Goal: Task Accomplishment & Management: Manage account settings

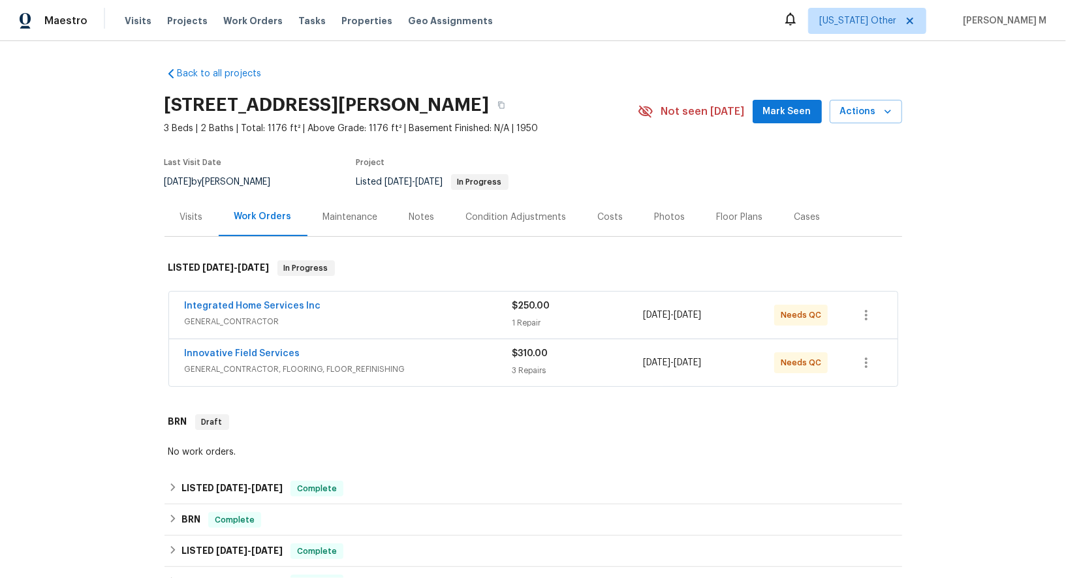
click at [234, 366] on div "Innovative Field Services GENERAL_CONTRACTOR, FLOORING, FLOOR_REFINISHING" at bounding box center [349, 362] width 328 height 31
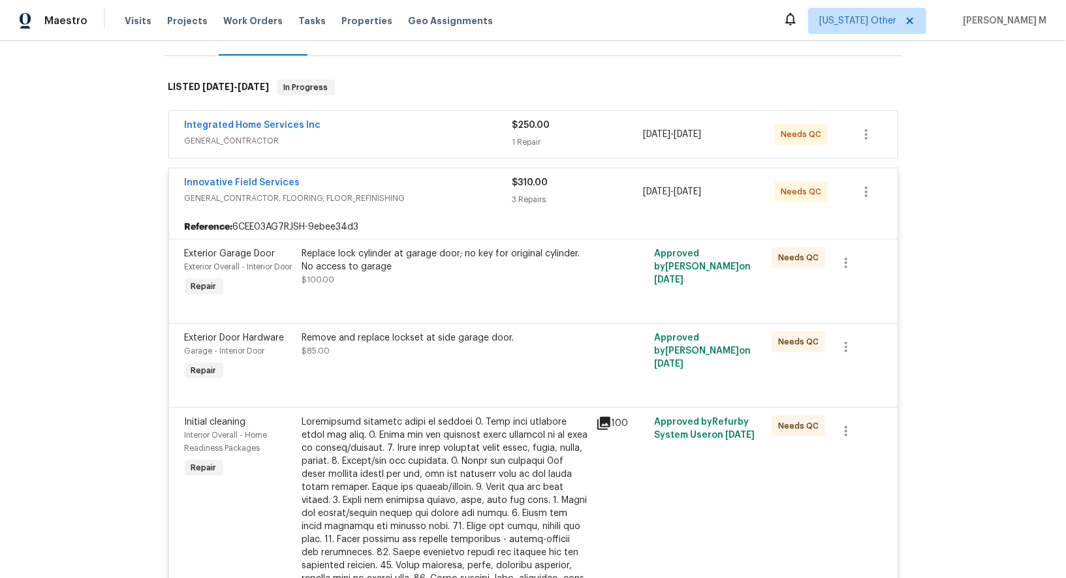
scroll to position [185, 0]
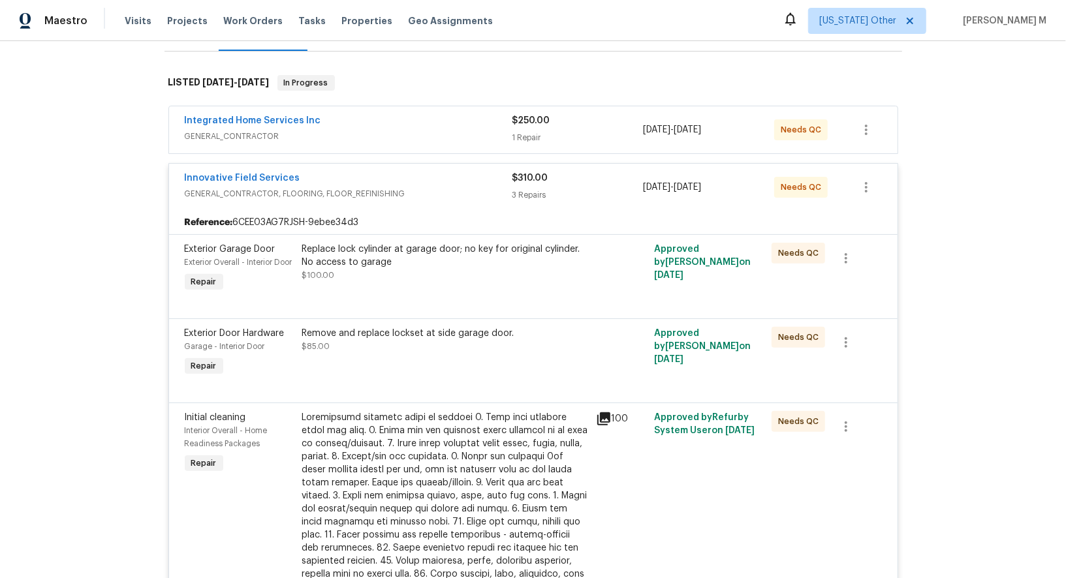
click at [230, 136] on div "Integrated Home Services Inc GENERAL_CONTRACTOR" at bounding box center [349, 129] width 328 height 31
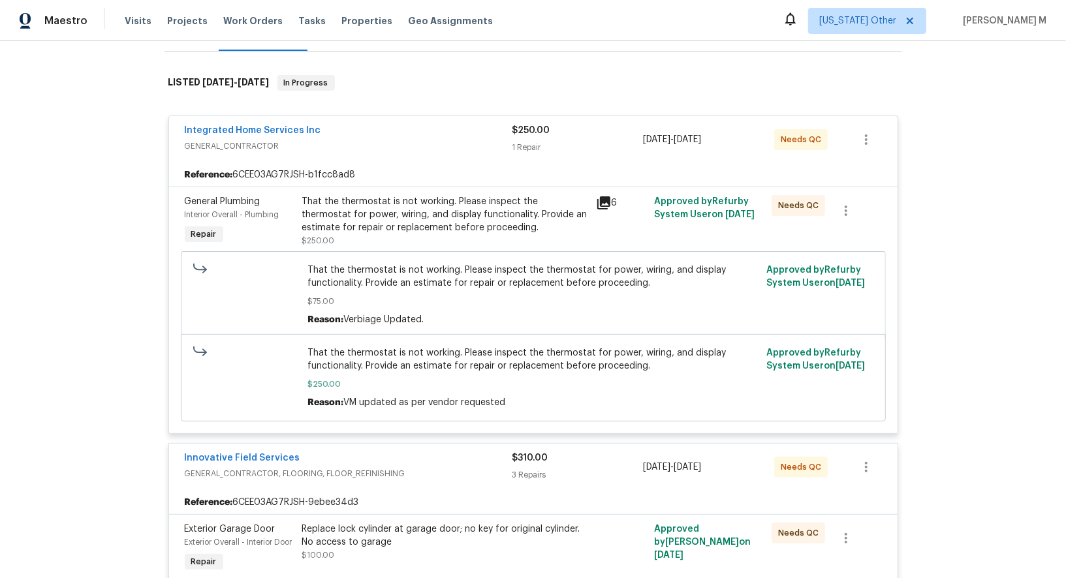
click at [257, 124] on span "Integrated Home Services Inc" at bounding box center [253, 130] width 136 height 13
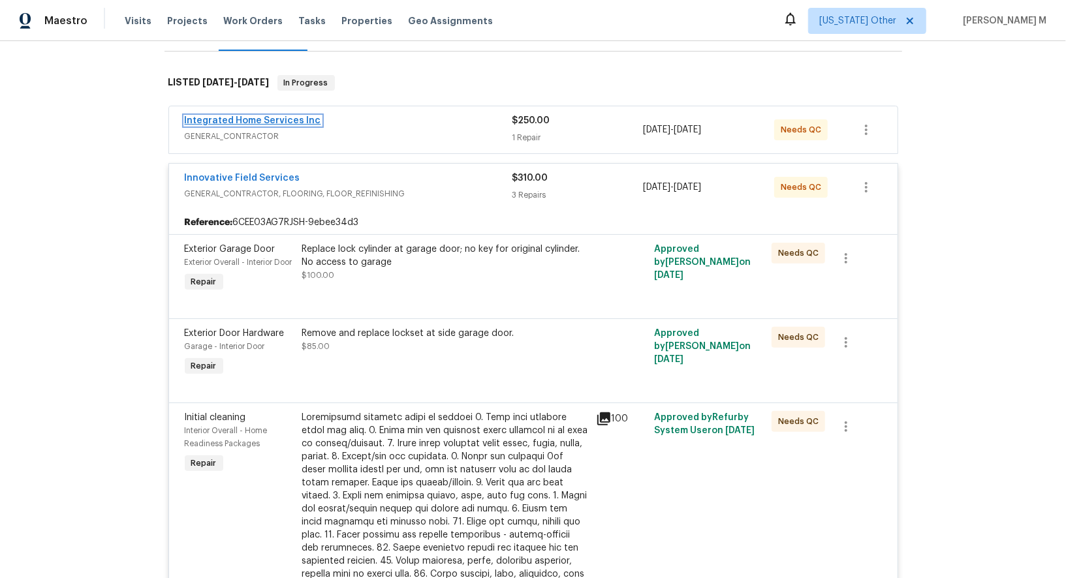
click at [245, 116] on link "Integrated Home Services Inc" at bounding box center [253, 120] width 136 height 9
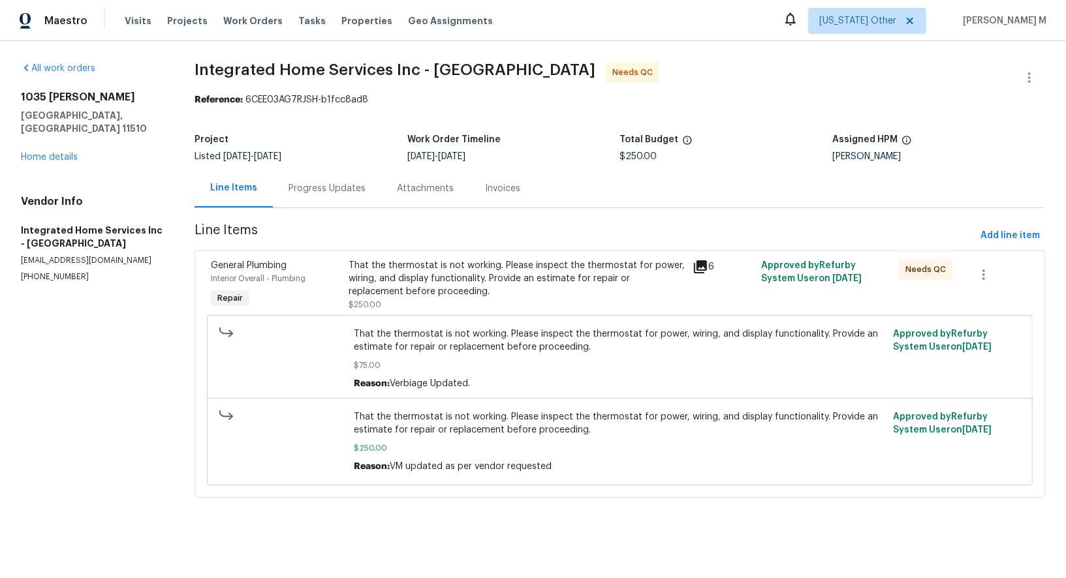
click at [300, 186] on div "Progress Updates" at bounding box center [327, 188] width 77 height 13
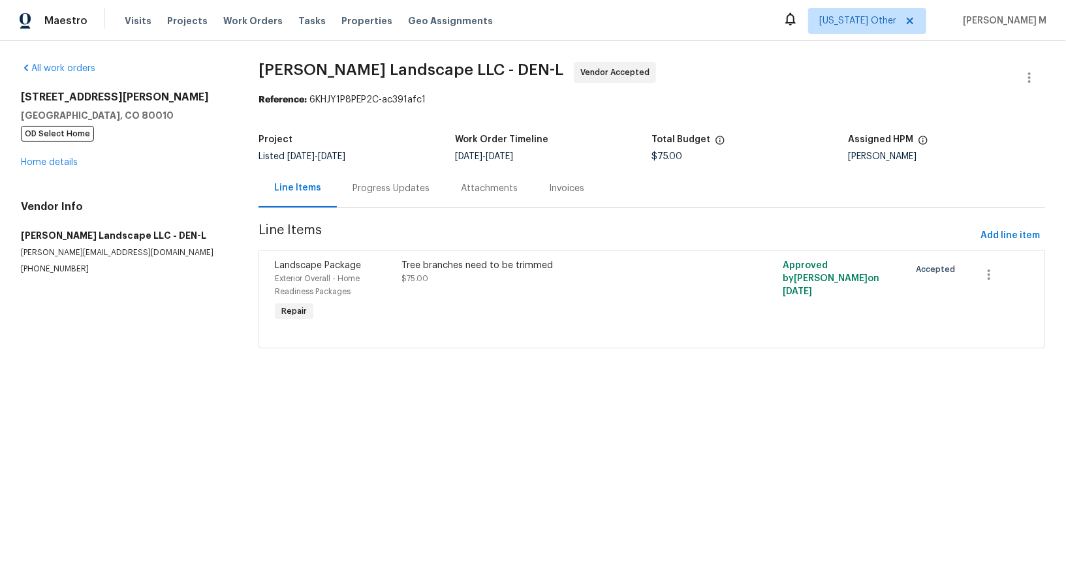
click at [392, 188] on div "Progress Updates" at bounding box center [391, 188] width 77 height 13
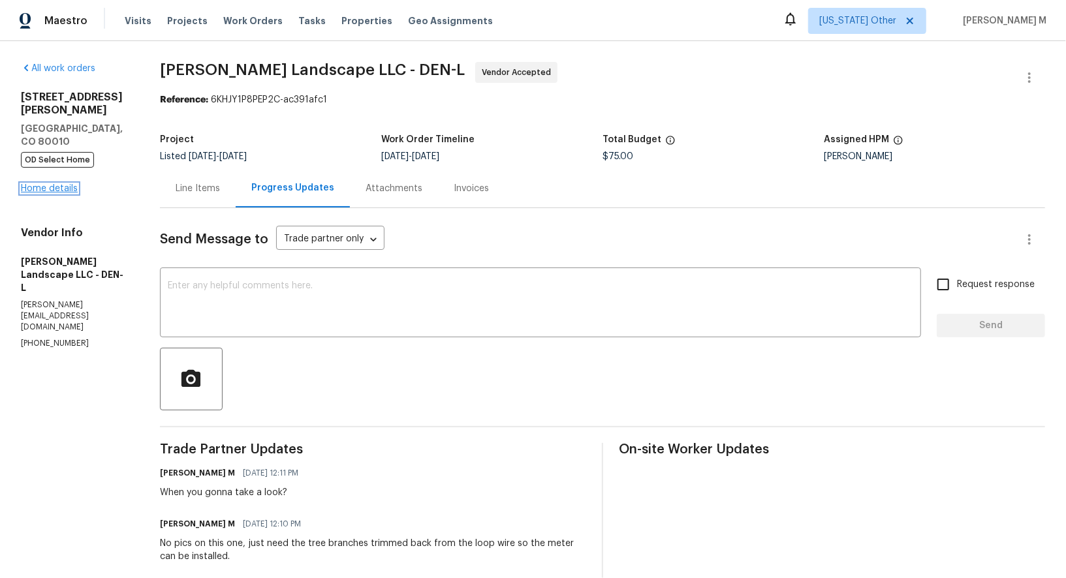
click at [21, 184] on link "Home details" at bounding box center [49, 188] width 57 height 9
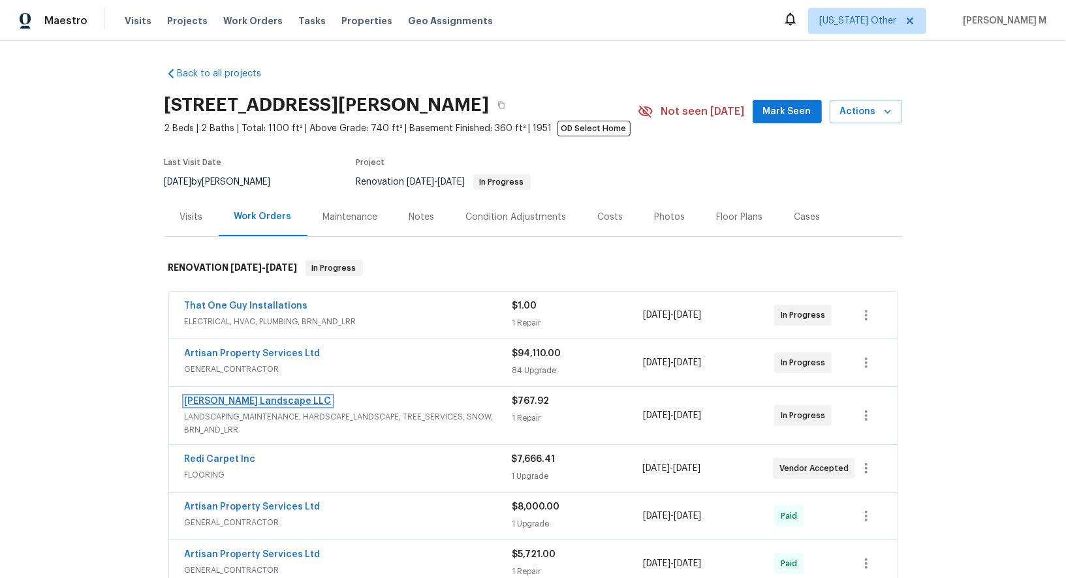
click at [227, 397] on link "Dalia Landscape LLC" at bounding box center [258, 401] width 147 height 9
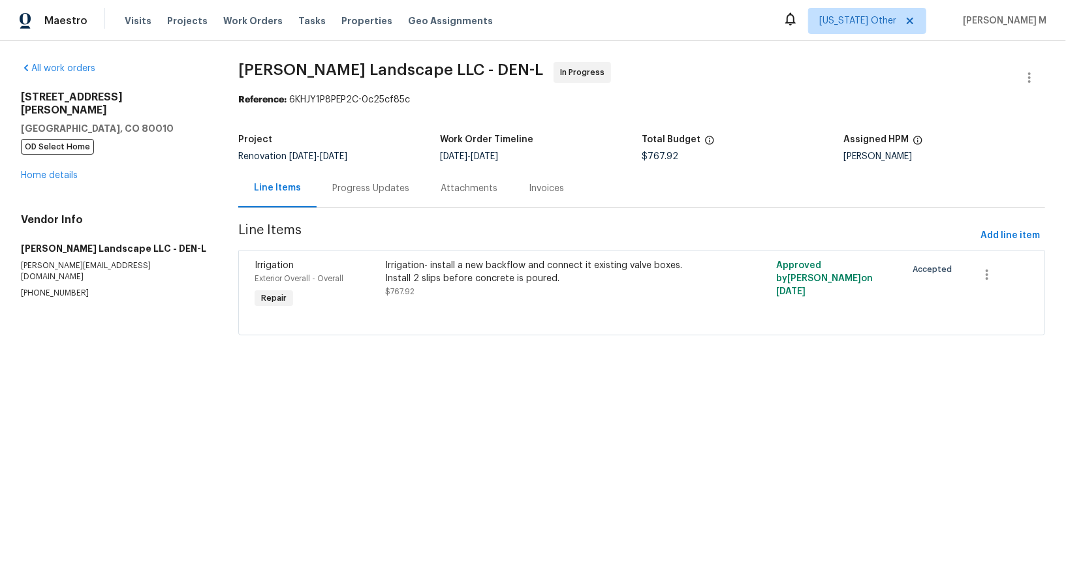
click at [336, 190] on div "Progress Updates" at bounding box center [371, 188] width 108 height 39
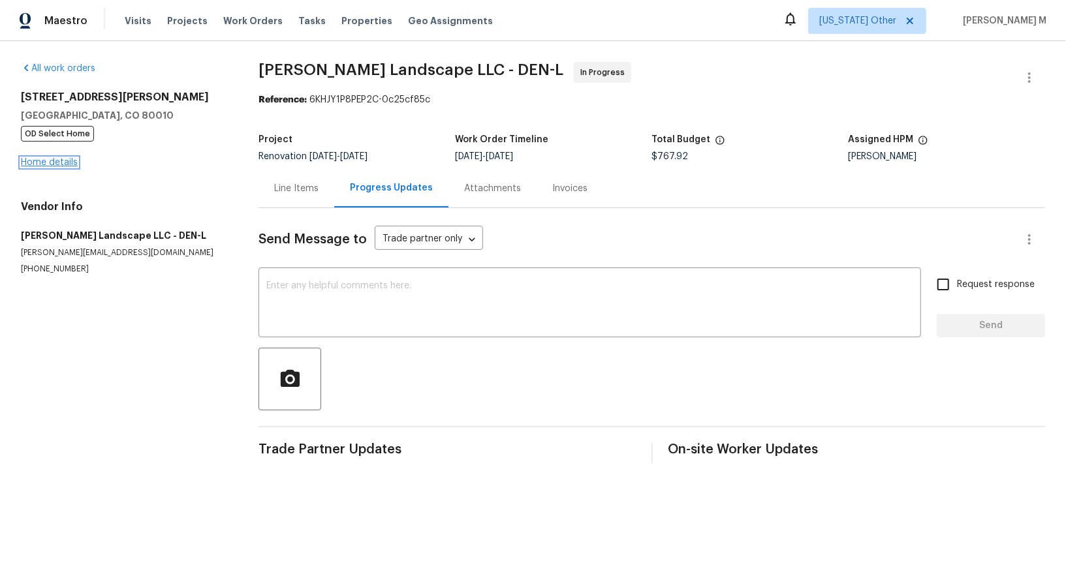
click at [40, 159] on link "Home details" at bounding box center [49, 162] width 57 height 9
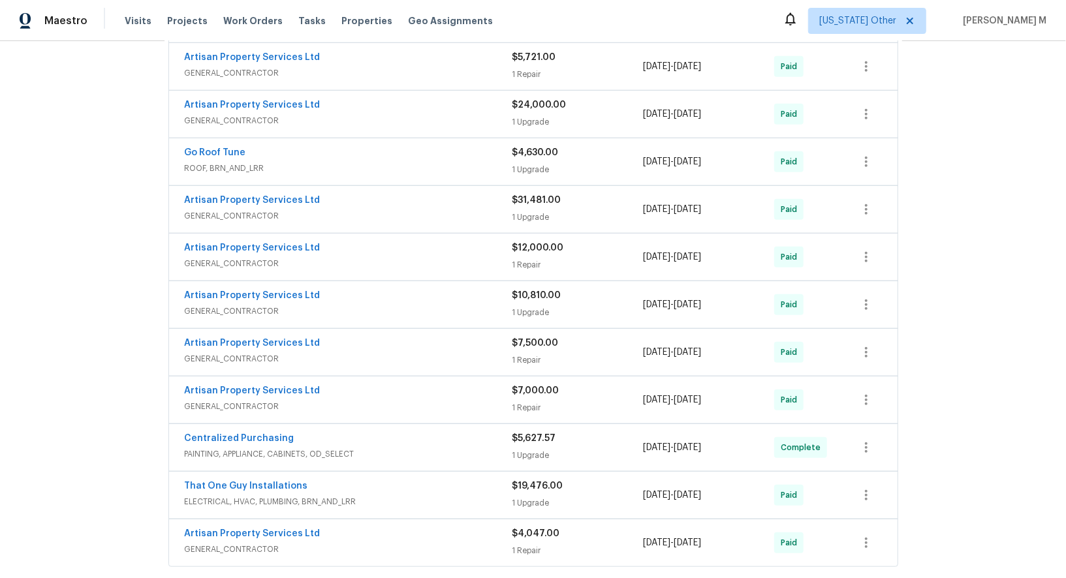
scroll to position [599, 0]
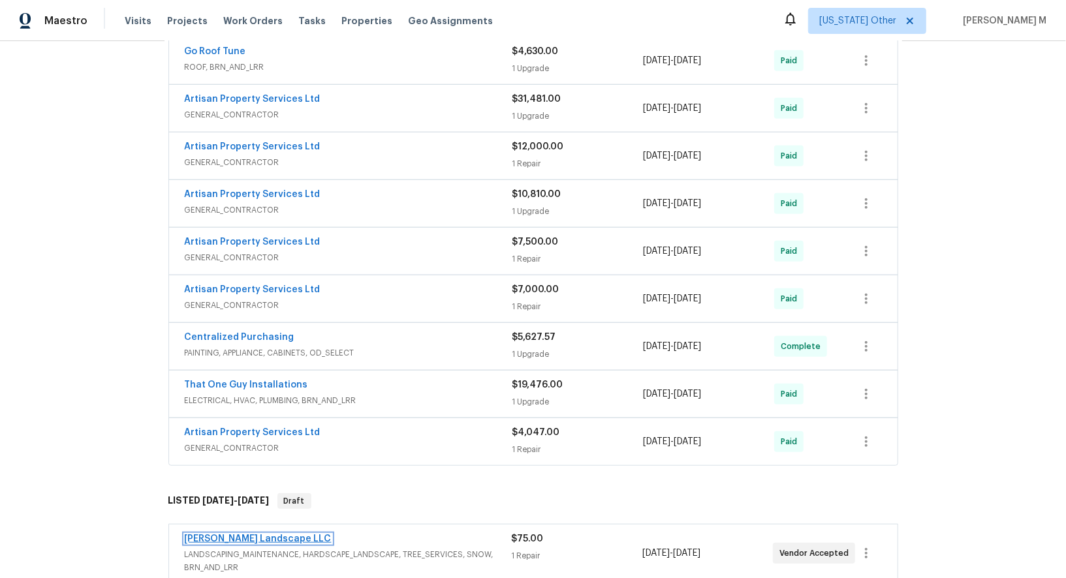
click at [234, 535] on link "Dalia Landscape LLC" at bounding box center [258, 539] width 147 height 9
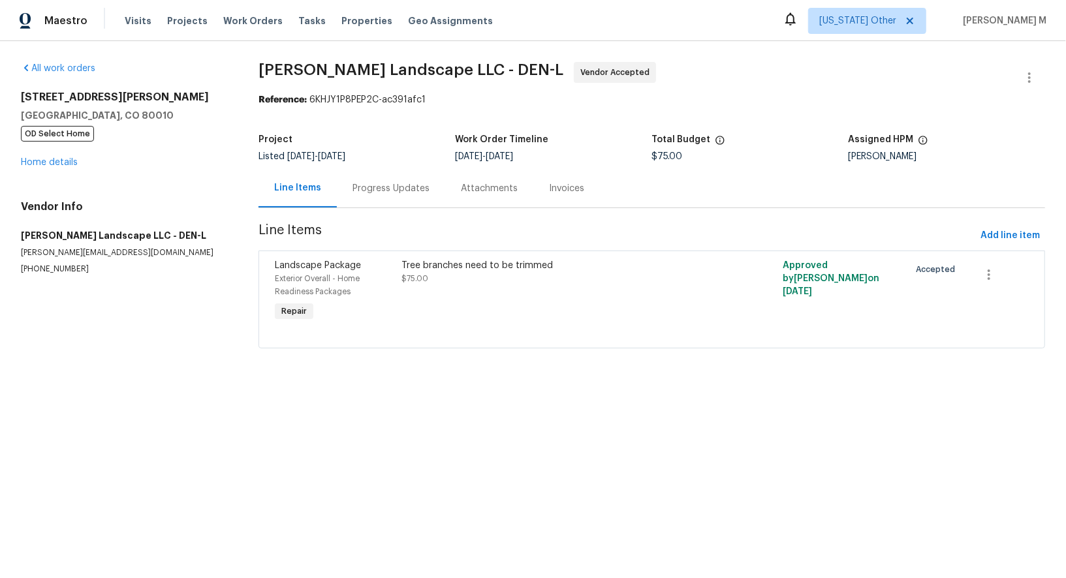
click at [364, 191] on div "Progress Updates" at bounding box center [391, 188] width 108 height 39
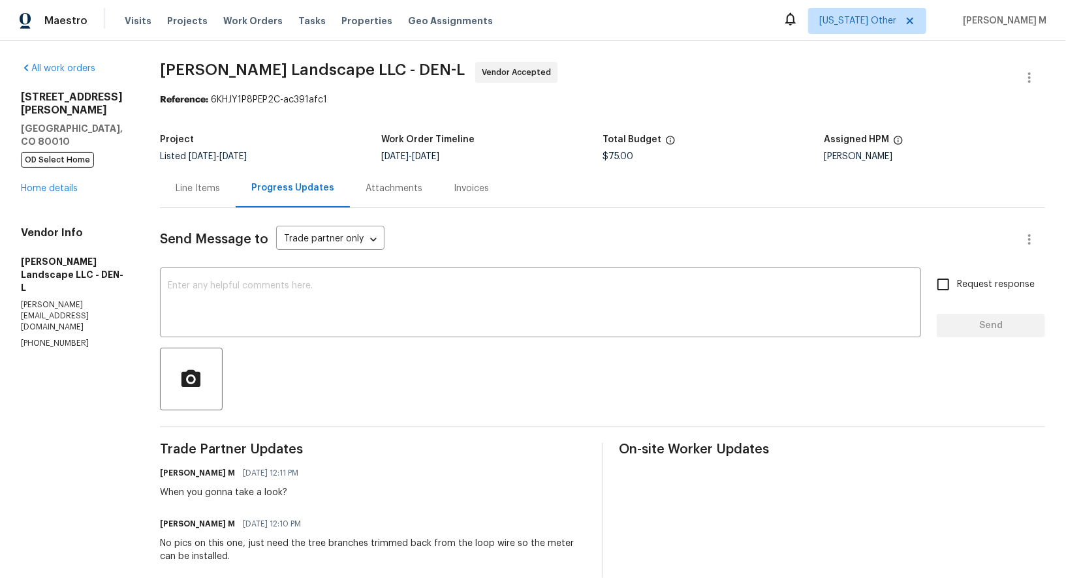
click at [29, 338] on p "(303) 500-2297" at bounding box center [75, 343] width 108 height 11
copy p "(303) 500-2297"
click at [83, 122] on h5 "Aurora, CO 80010" at bounding box center [75, 135] width 108 height 26
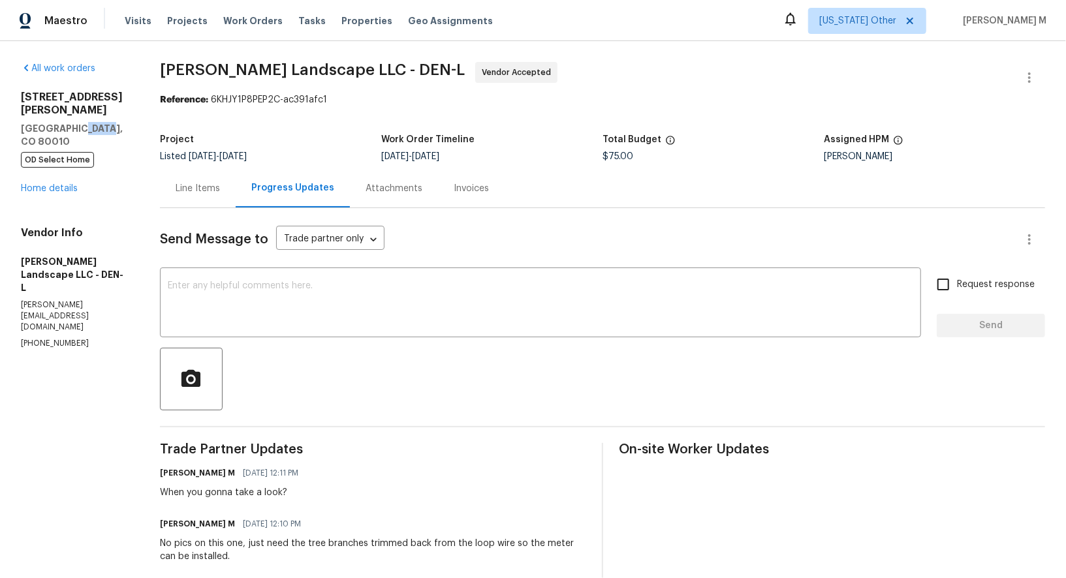
click at [83, 122] on h5 "Aurora, CO 80010" at bounding box center [75, 135] width 108 height 26
copy h5 "Aurora, CO 80010"
click at [379, 318] on div "x ​" at bounding box center [540, 304] width 761 height 67
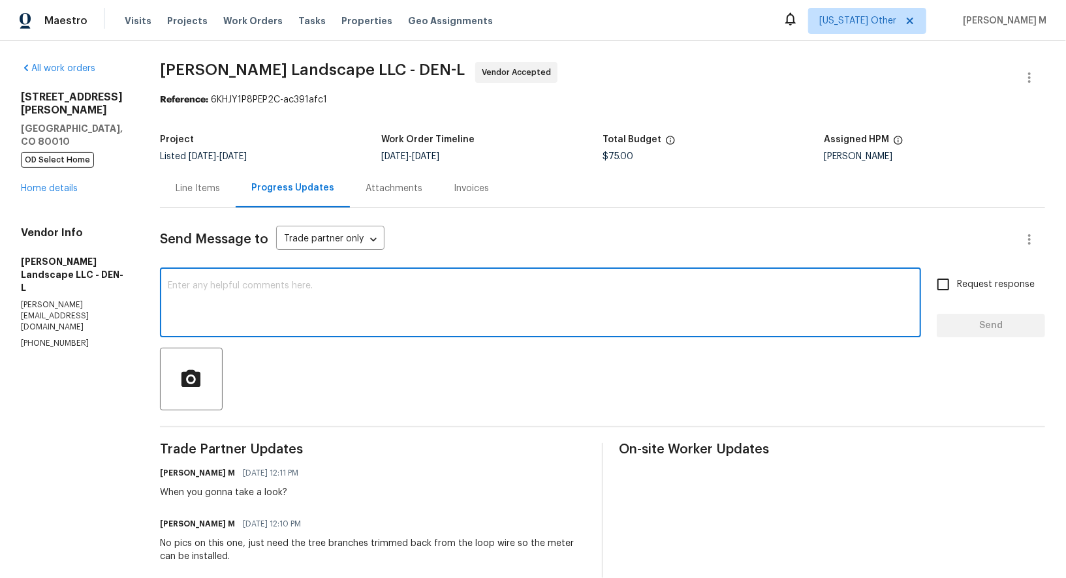
paste textarea "Hey Team, can you confirm if you’re gonna take this one for sure?"
click at [168, 578] on h6 "Antonio Martinez" at bounding box center [193, 588] width 66 height 13
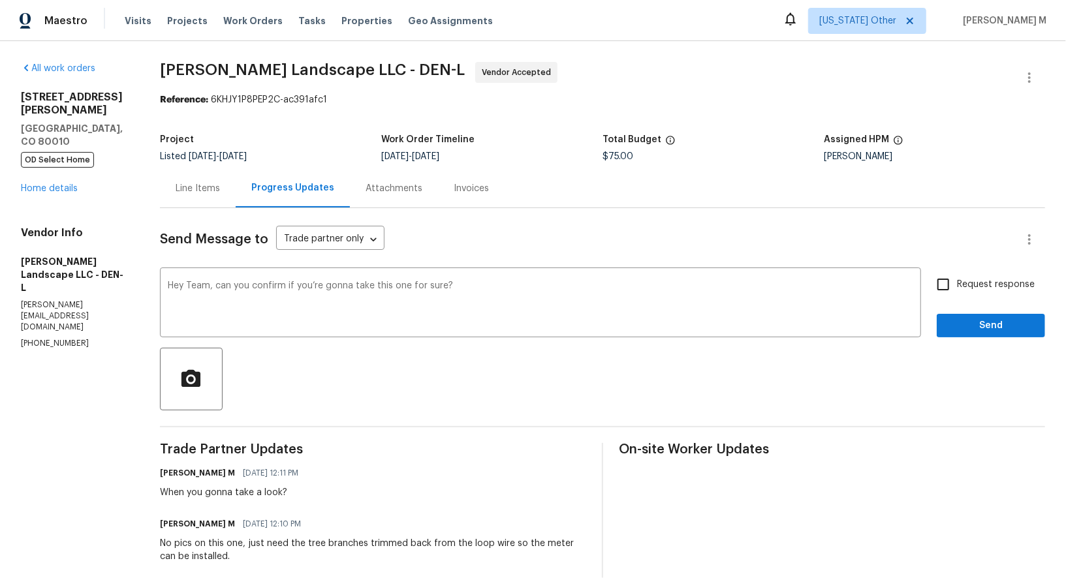
click at [168, 578] on h6 "Antonio Martinez" at bounding box center [193, 588] width 66 height 13
copy h6 "Antonio"
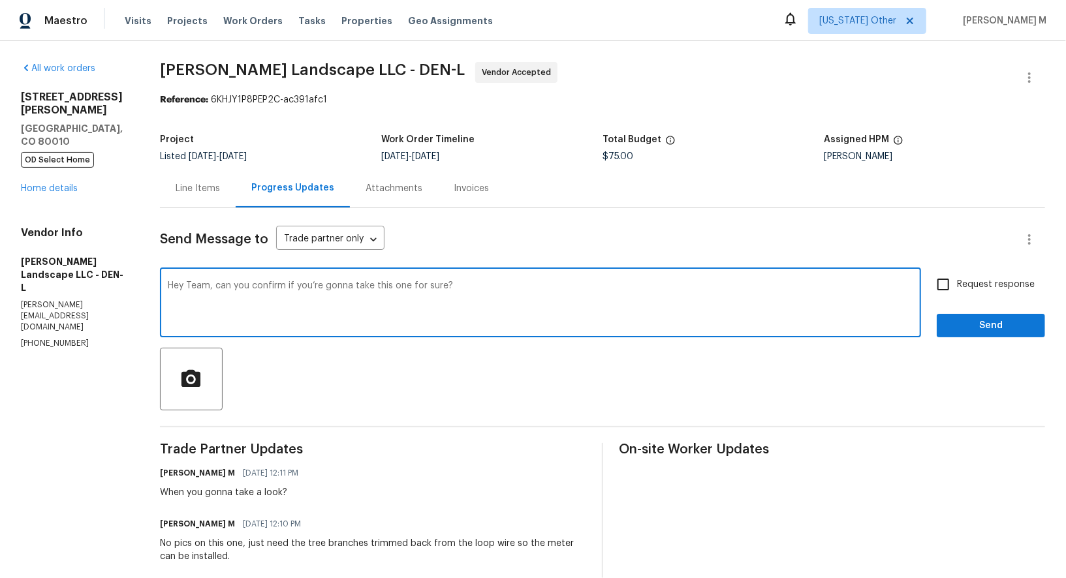
click at [207, 281] on textarea "Hey Team, can you confirm if you’re gonna take this one for sure?" at bounding box center [541, 304] width 746 height 46
paste textarea "Antonio"
click at [457, 281] on textarea "Antonio, can you confirm if you’re gonna take this one for sure?" at bounding box center [541, 304] width 746 height 46
type textarea "Antonio, can you confirm if you’re gonna take this one for sure? I need know eh…"
click at [377, 271] on div "x ​" at bounding box center [540, 304] width 761 height 67
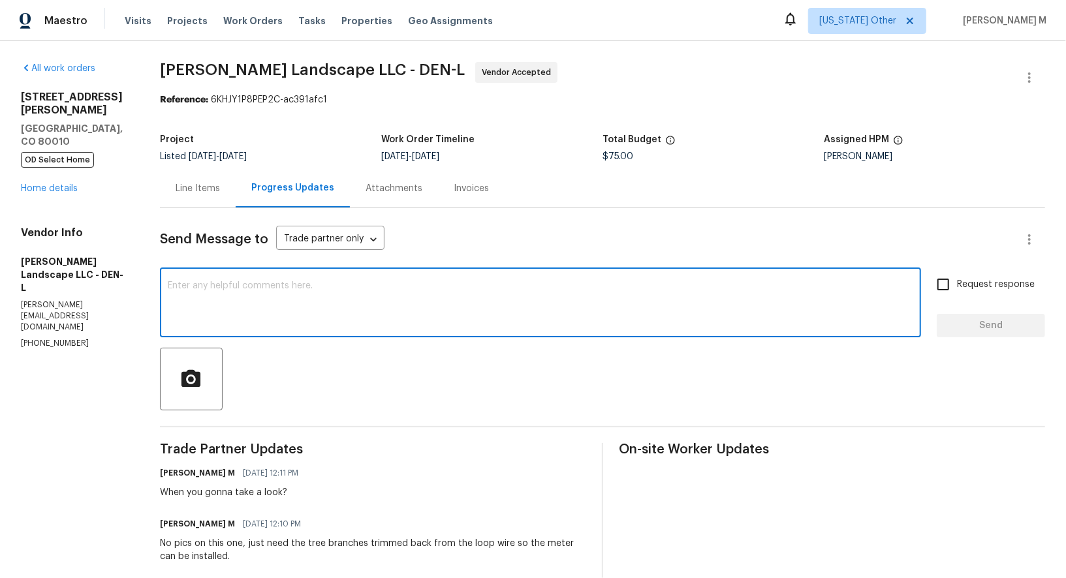
paste textarea "Antonio, any update on this one? Just checking where we’re at rn."
type textarea "Antonio, any update on this one? Just checking where we’re at rn."
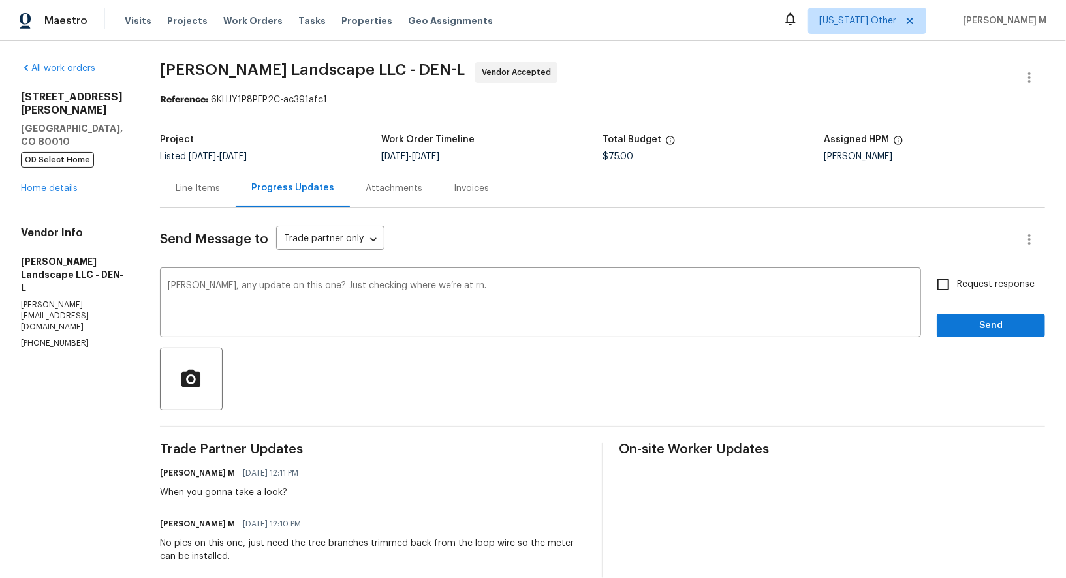
click at [1024, 289] on div "Request response Send" at bounding box center [991, 304] width 108 height 67
click at [1019, 279] on span "Request response" at bounding box center [996, 285] width 78 height 14
click at [957, 279] on input "Request response" at bounding box center [943, 284] width 27 height 27
checkbox input "true"
click at [1015, 318] on span "Send" at bounding box center [990, 326] width 87 height 16
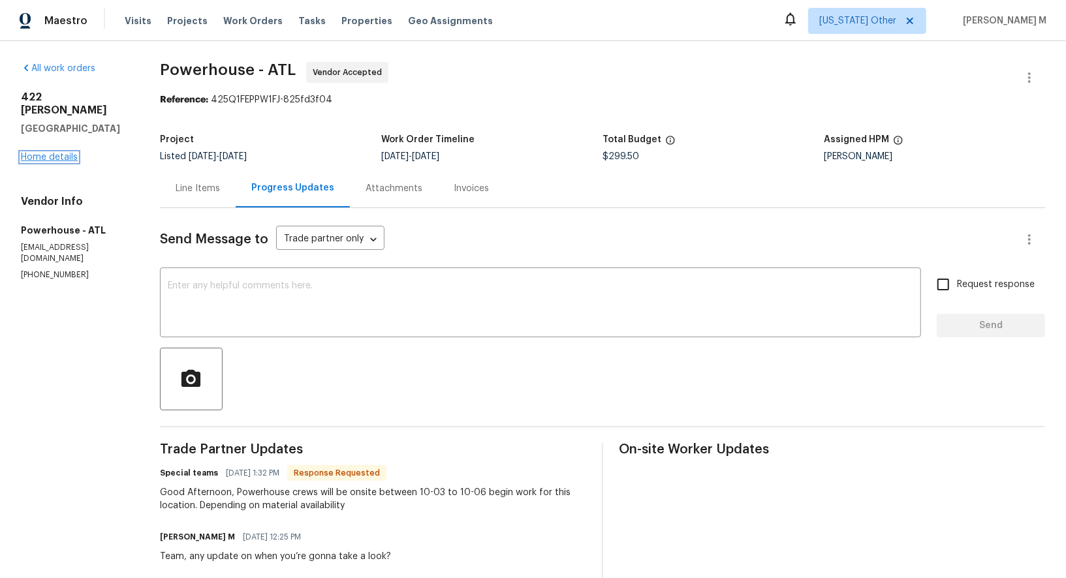
click at [44, 153] on link "Home details" at bounding box center [49, 157] width 57 height 9
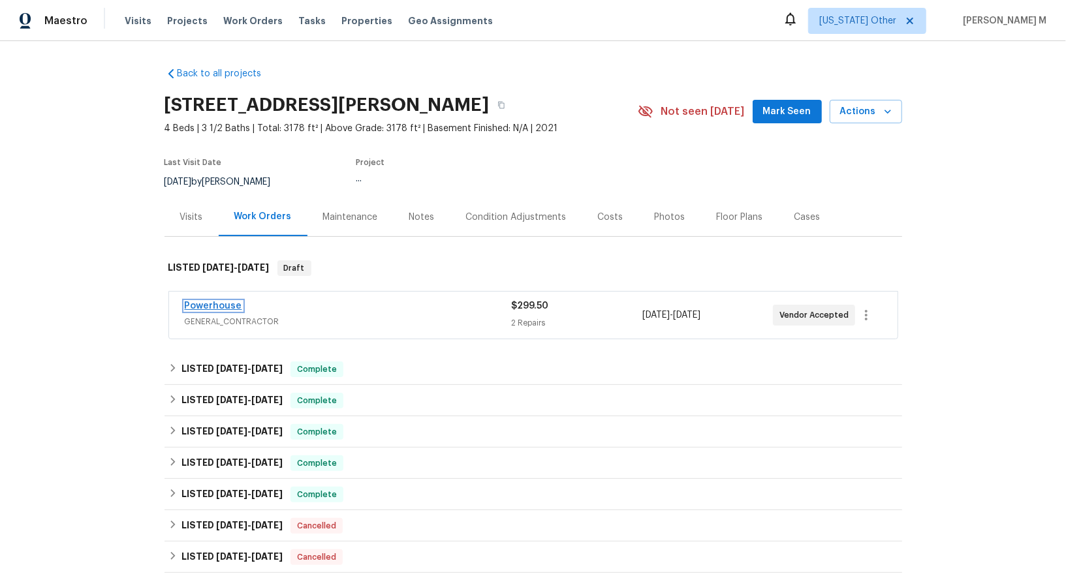
click at [212, 302] on link "Powerhouse" at bounding box center [213, 306] width 57 height 9
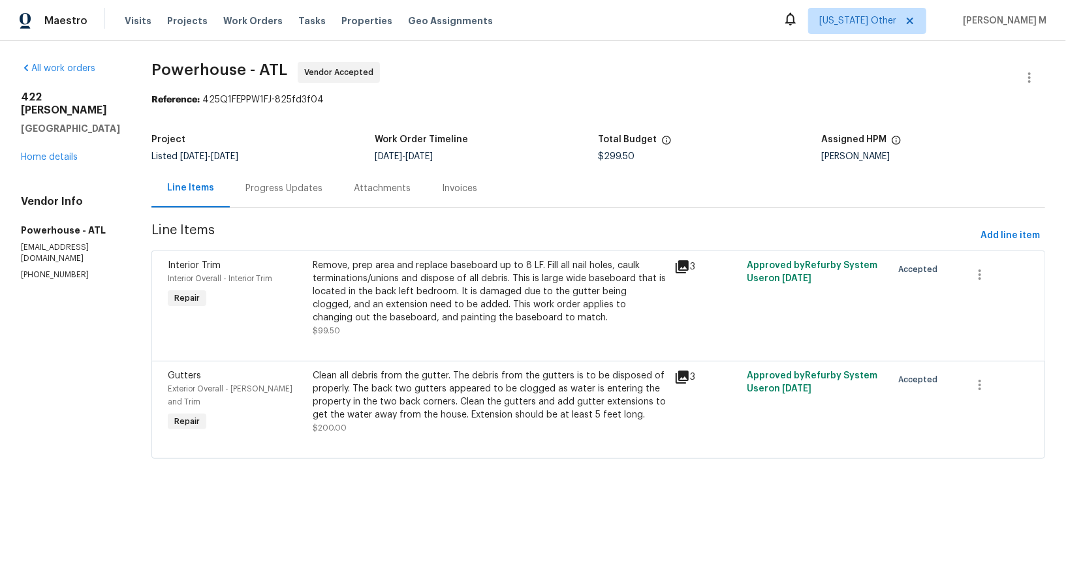
click at [308, 189] on div "Progress Updates" at bounding box center [284, 188] width 108 height 39
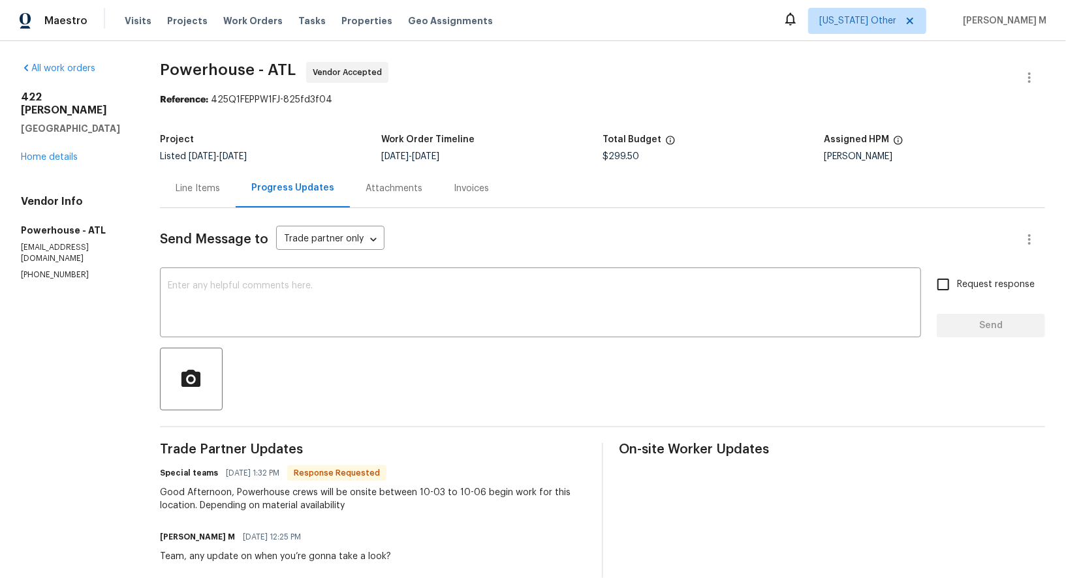
scroll to position [76, 0]
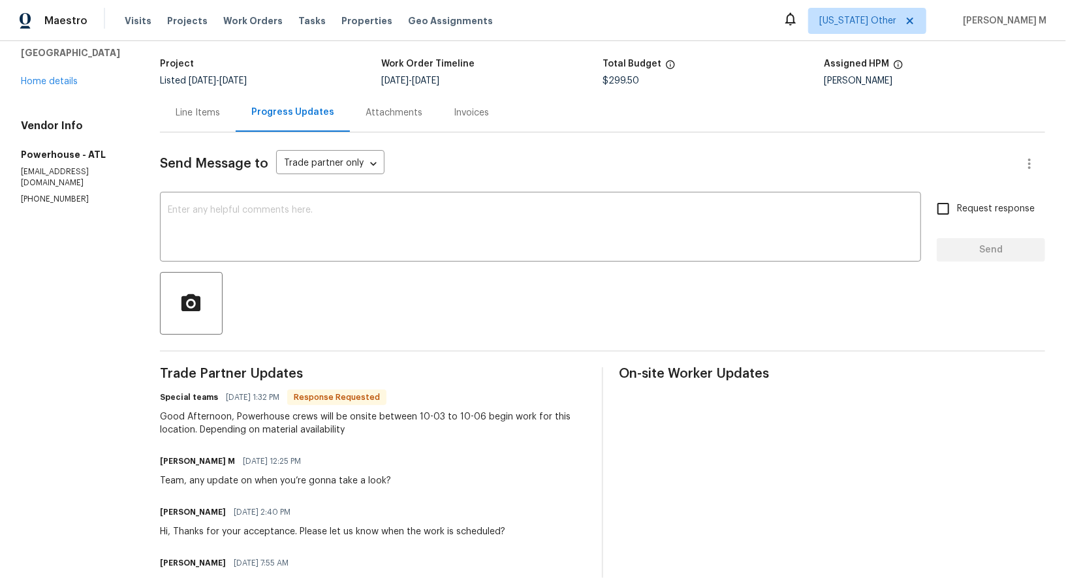
click at [334, 411] on div "Good Afternoon, Powerhouse crews will be onsite between 10-03 to 10-06 begin wo…" at bounding box center [373, 424] width 426 height 26
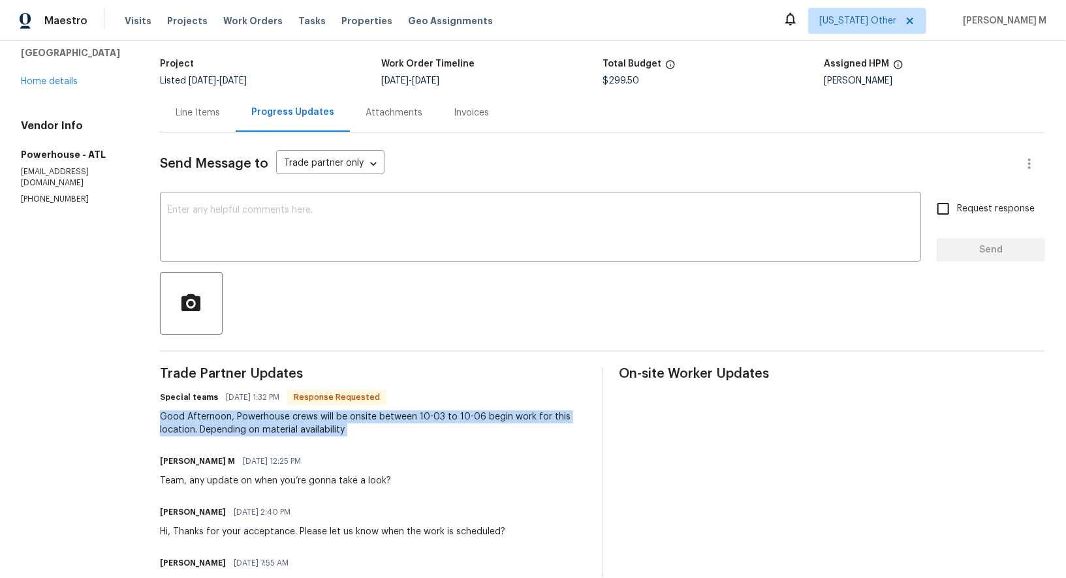
click at [334, 411] on div "Good Afternoon, Powerhouse crews will be onsite between 10-03 to 10-06 begin wo…" at bounding box center [373, 424] width 426 height 26
copy div "Good Afternoon, Powerhouse crews will be onsite between 10-03 to 10-06 begin wo…"
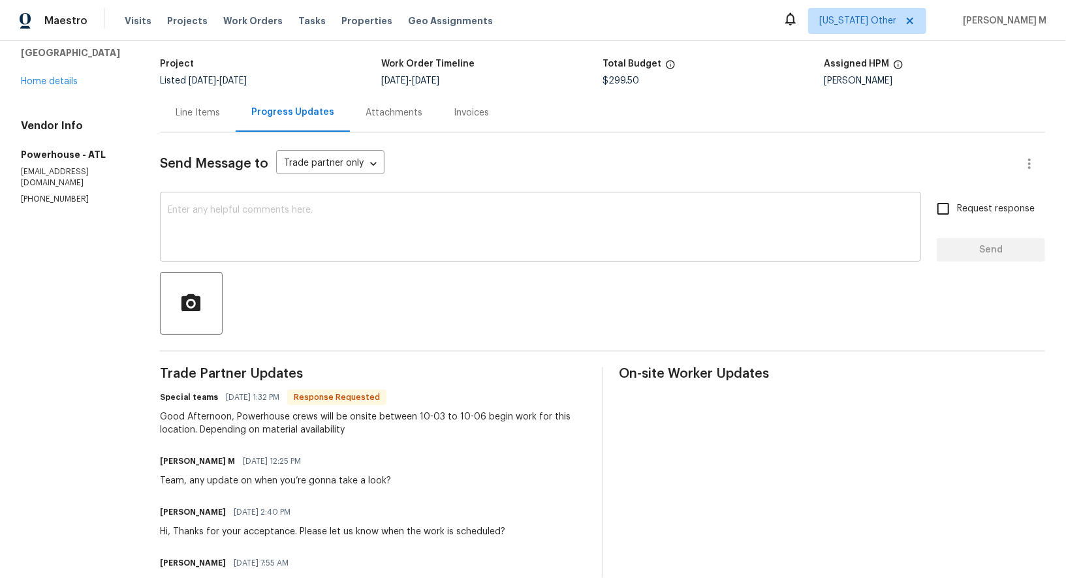
click at [438, 247] on div "x ​" at bounding box center [540, 228] width 761 height 67
paste textarea "Alright, thanks for the heads up."
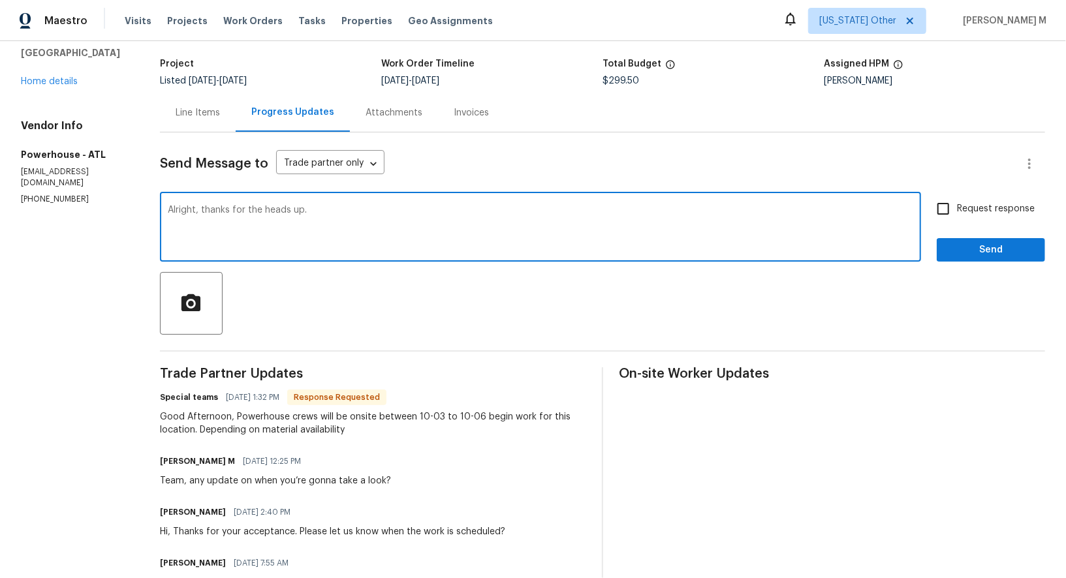
type textarea "Alright, thanks for the heads up."
click at [957, 182] on div "Send Message to Trade partner only Trade partner only ​ Alright, thanks for the…" at bounding box center [602, 459] width 885 height 653
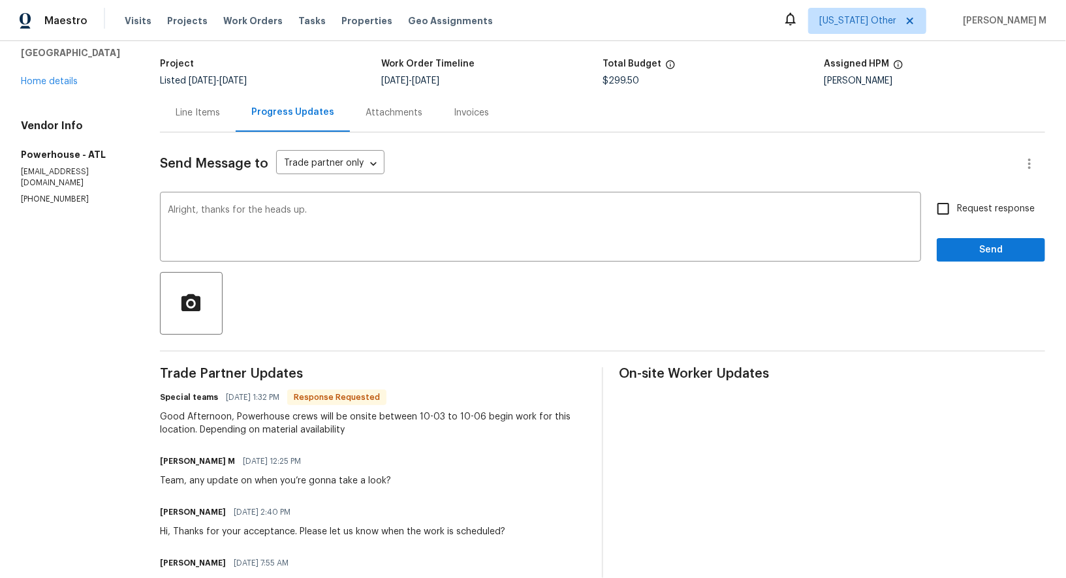
click at [957, 195] on input "Request response" at bounding box center [943, 208] width 27 height 27
checkbox input "true"
click at [964, 244] on span "Send" at bounding box center [990, 250] width 87 height 16
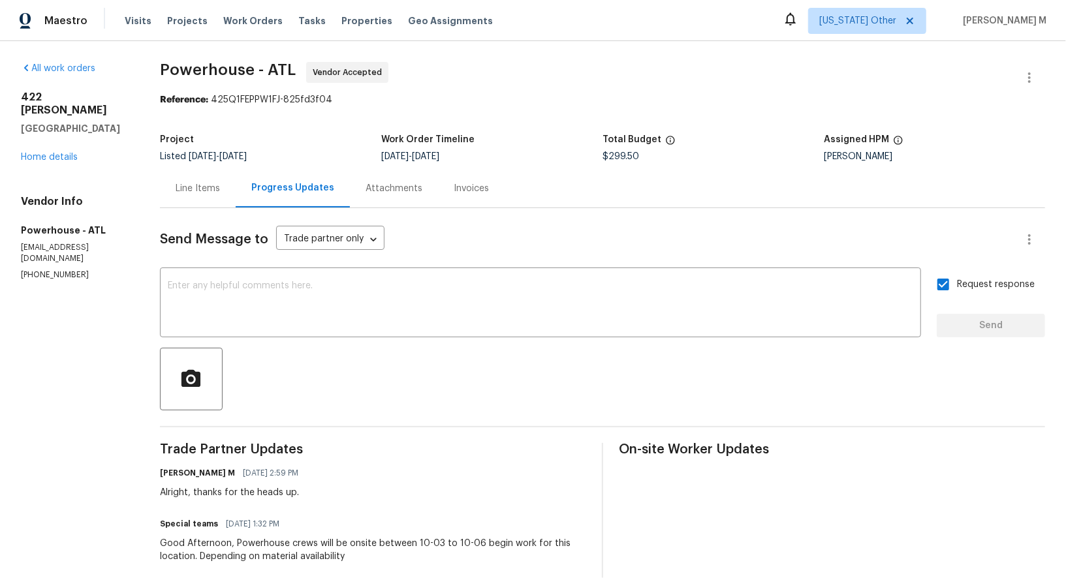
scroll to position [36, 0]
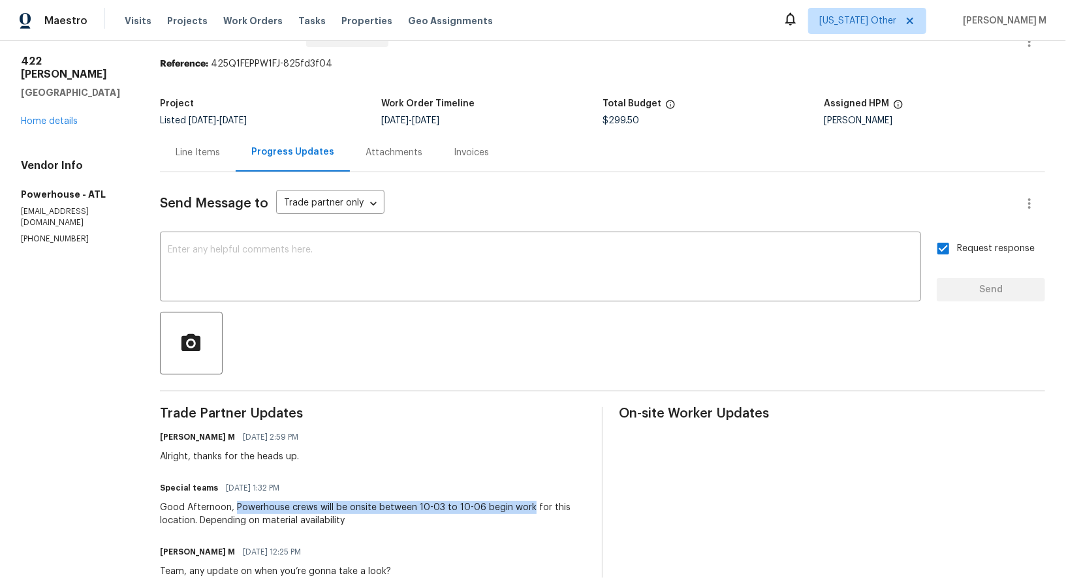
drag, startPoint x: 257, startPoint y: 490, endPoint x: 549, endPoint y: 484, distance: 291.9
click at [549, 501] on div "Good Afternoon, Powerhouse crews will be onsite between 10-03 to 10-06 begin wo…" at bounding box center [373, 514] width 426 height 26
copy div "Powerhouse crews will be onsite between 10-03 to 10-06 begin work"
click at [56, 117] on link "Home details" at bounding box center [49, 121] width 57 height 9
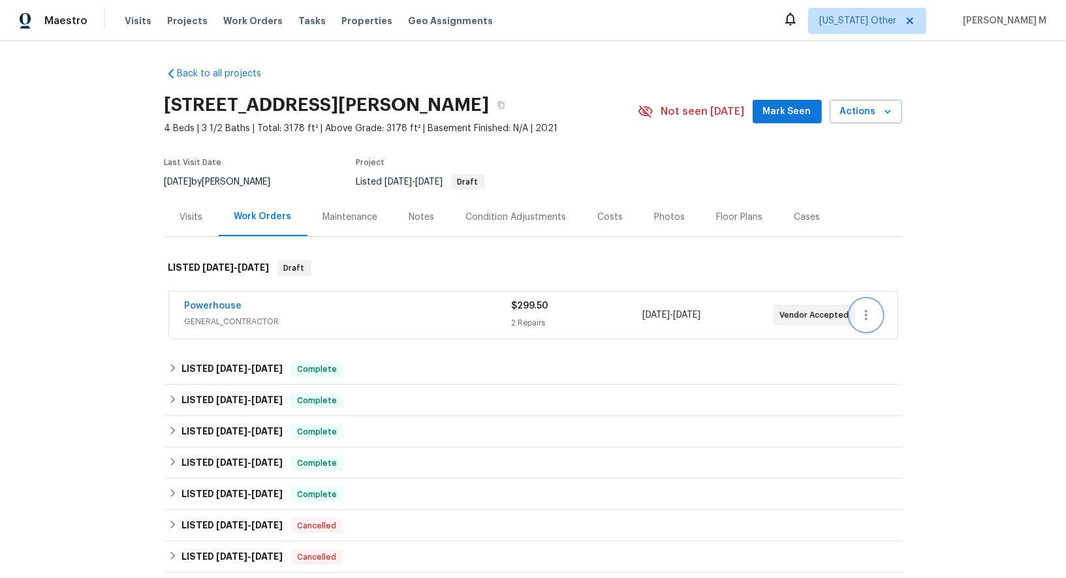
click at [866, 308] on icon "button" at bounding box center [867, 316] width 16 height 16
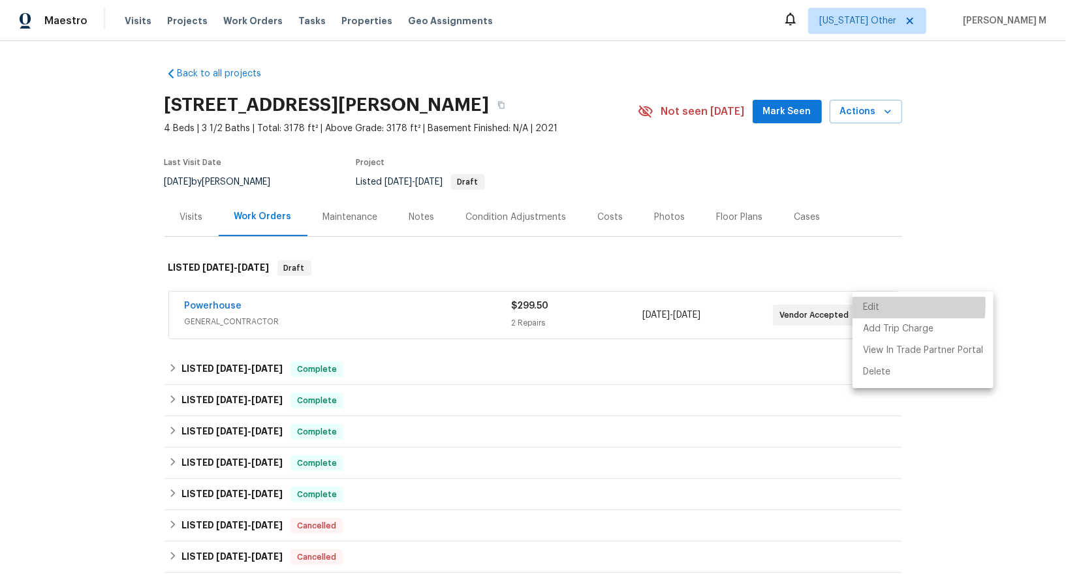
click at [866, 306] on li "Edit" at bounding box center [923, 308] width 141 height 22
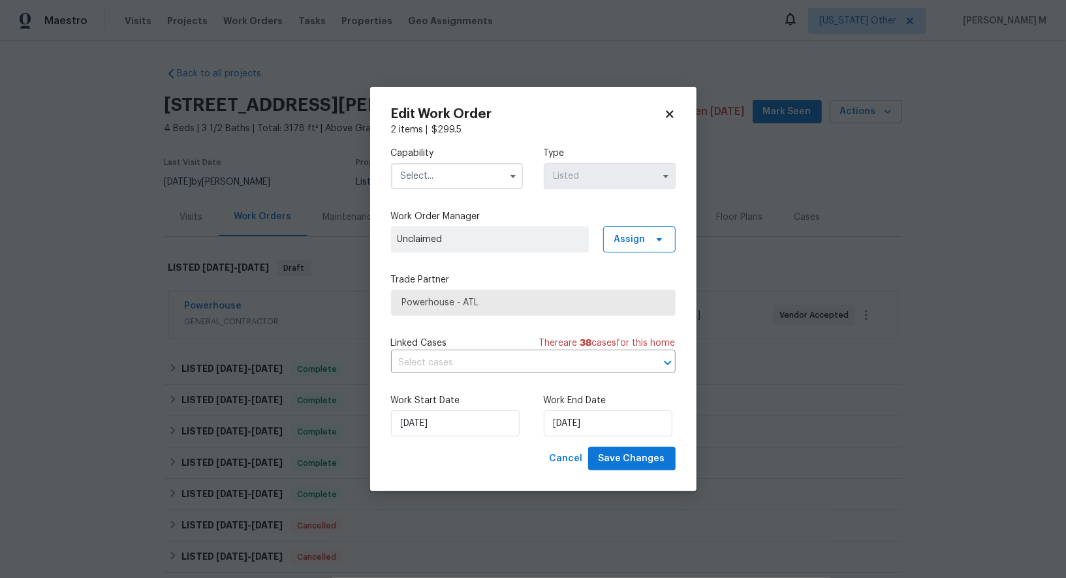
click at [424, 185] on input "text" at bounding box center [457, 176] width 132 height 26
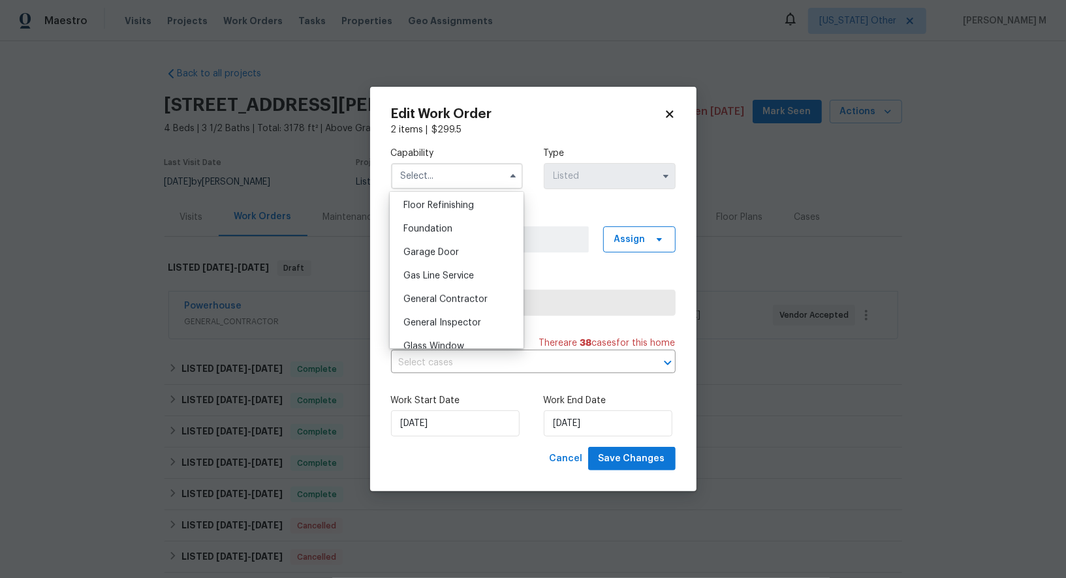
scroll to position [567, 0]
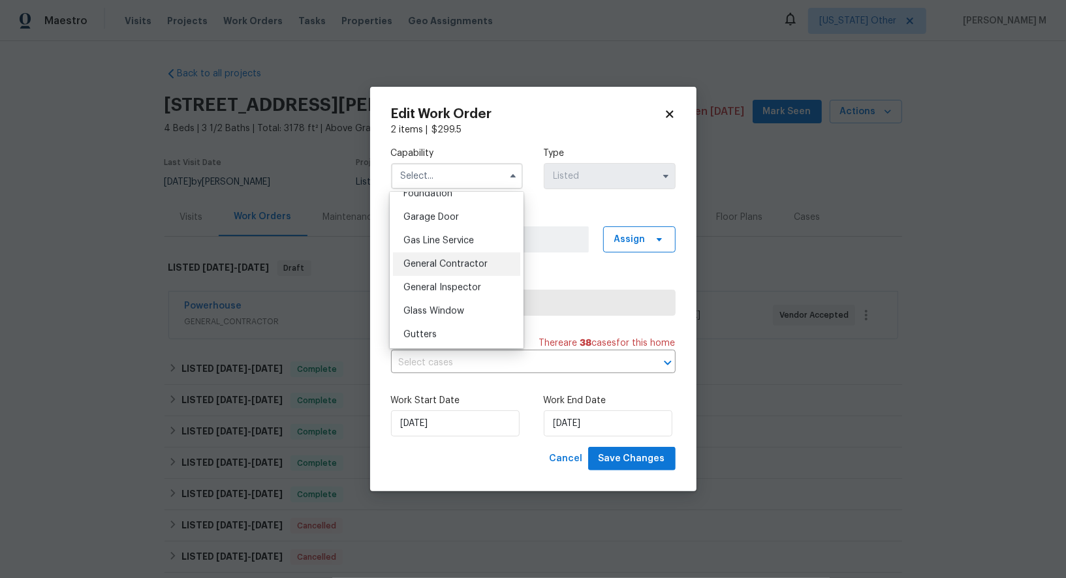
click at [458, 260] on span "General Contractor" at bounding box center [446, 264] width 84 height 9
type input "General Contractor"
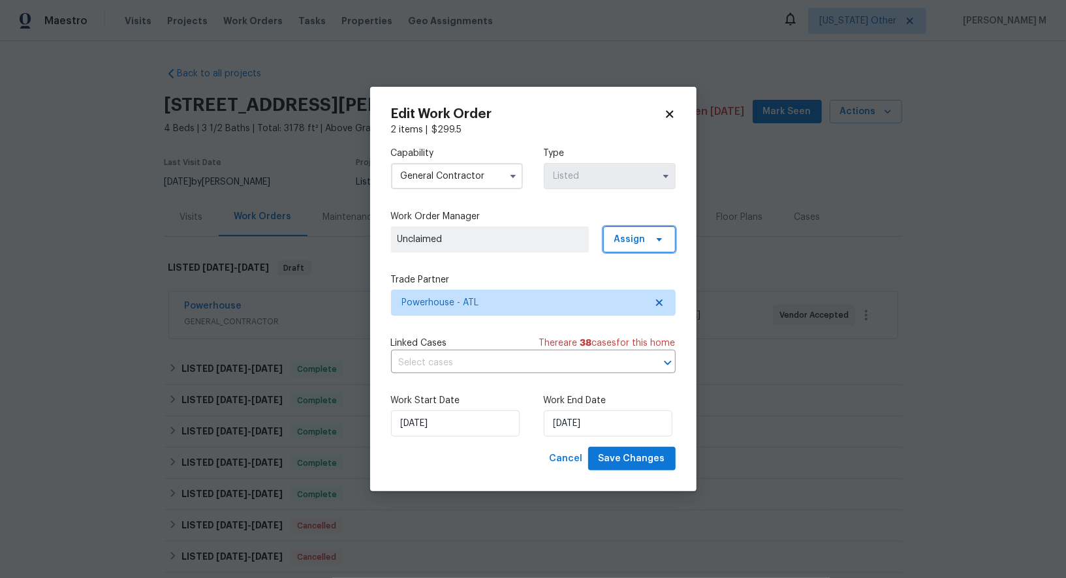
click at [639, 249] on span "Assign" at bounding box center [639, 240] width 72 height 26
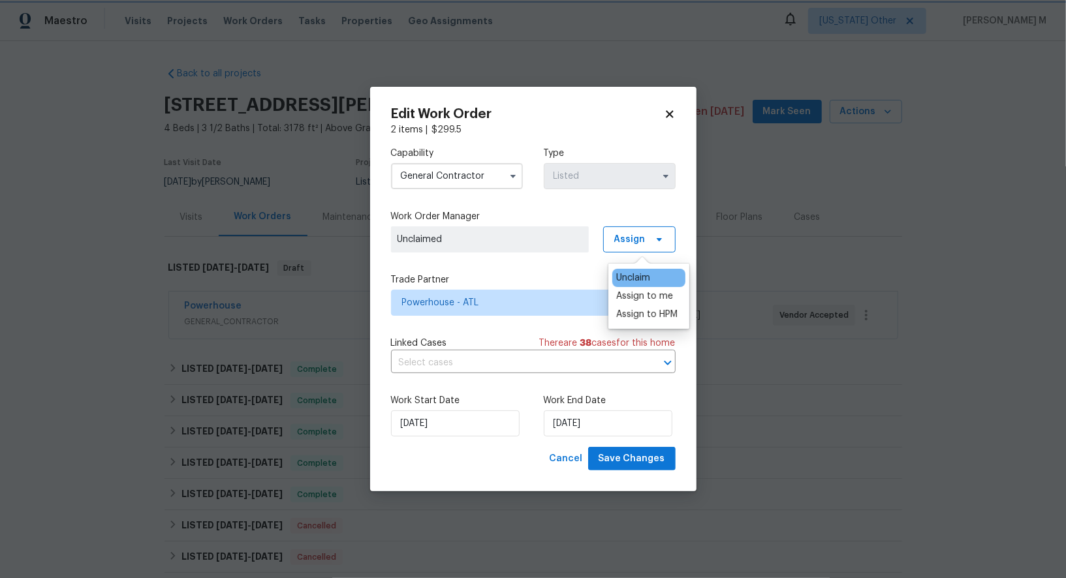
click at [518, 276] on label "Trade Partner" at bounding box center [533, 280] width 285 height 13
click at [457, 355] on input "text" at bounding box center [515, 363] width 248 height 20
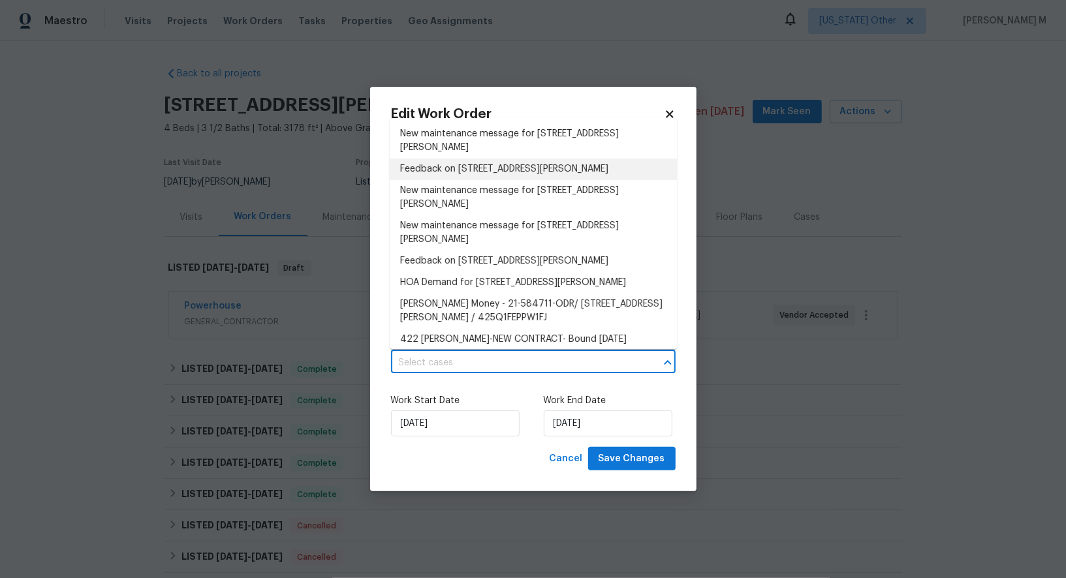
click at [454, 164] on li "Feedback on 422 McDaniel Pl, Canton, GA 30115" at bounding box center [533, 170] width 287 height 22
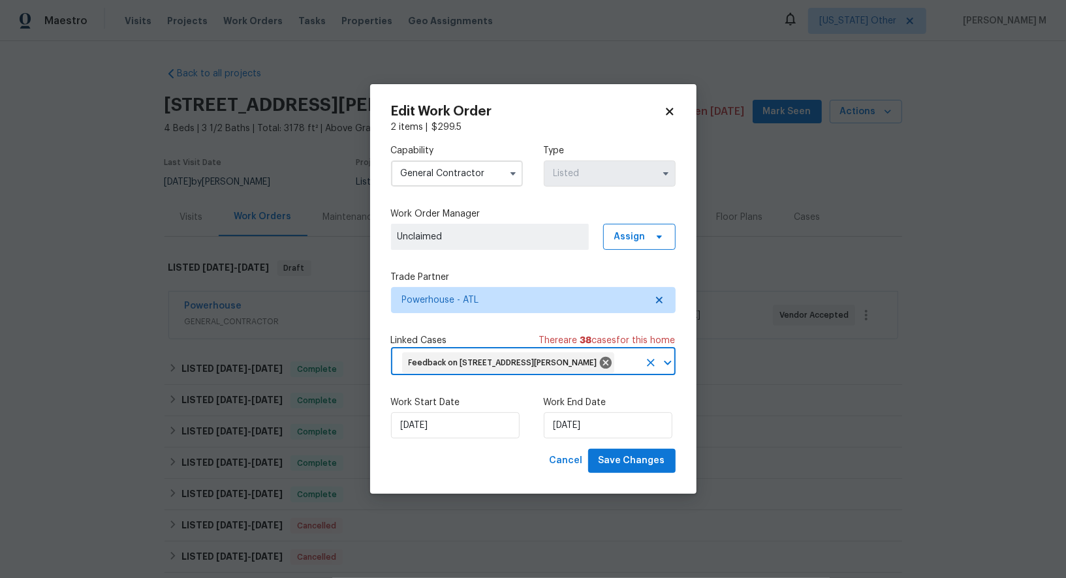
click at [421, 436] on div "Work Start Date 02/10/2025 Work End Date 02/10/2025" at bounding box center [533, 417] width 285 height 63
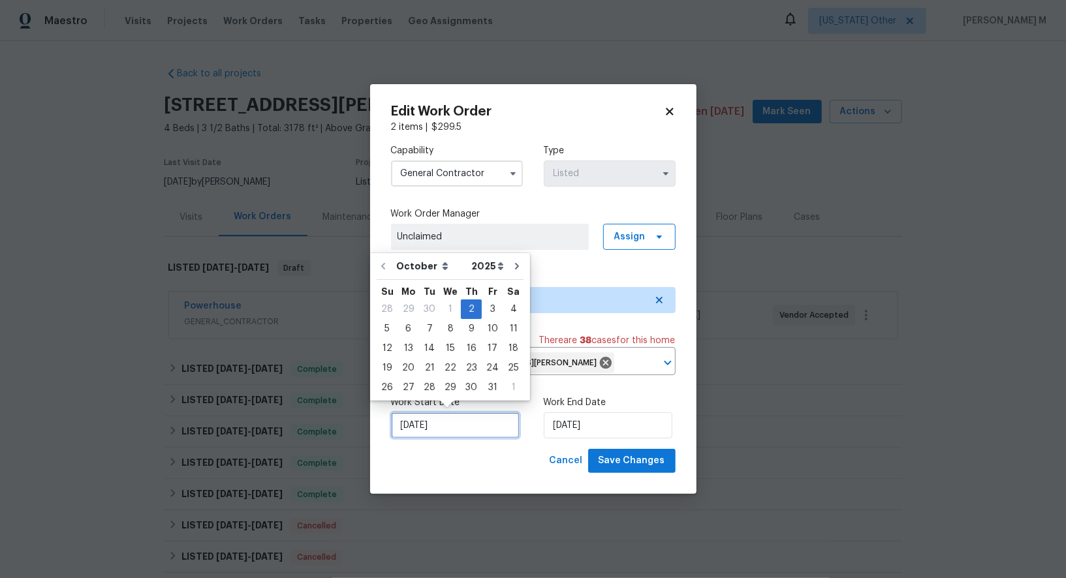
click at [421, 413] on input "02/10/2025" at bounding box center [455, 426] width 129 height 26
click at [488, 305] on div "3" at bounding box center [493, 309] width 22 height 18
type input "03/10/2025"
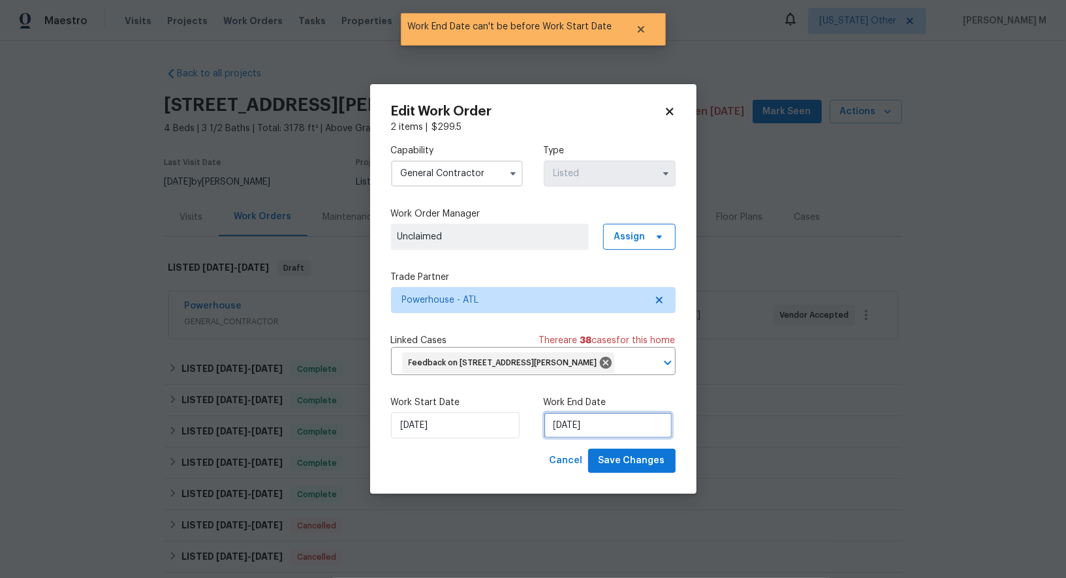
click at [616, 430] on input "03/10/2025" at bounding box center [608, 426] width 129 height 26
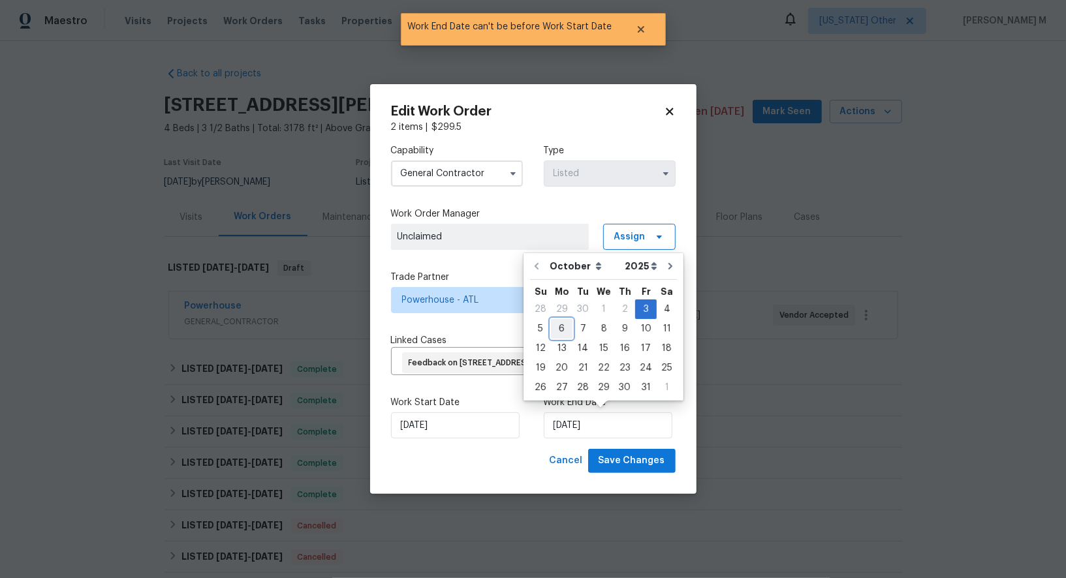
click at [562, 328] on div "6" at bounding box center [562, 329] width 22 height 18
type input "06/10/2025"
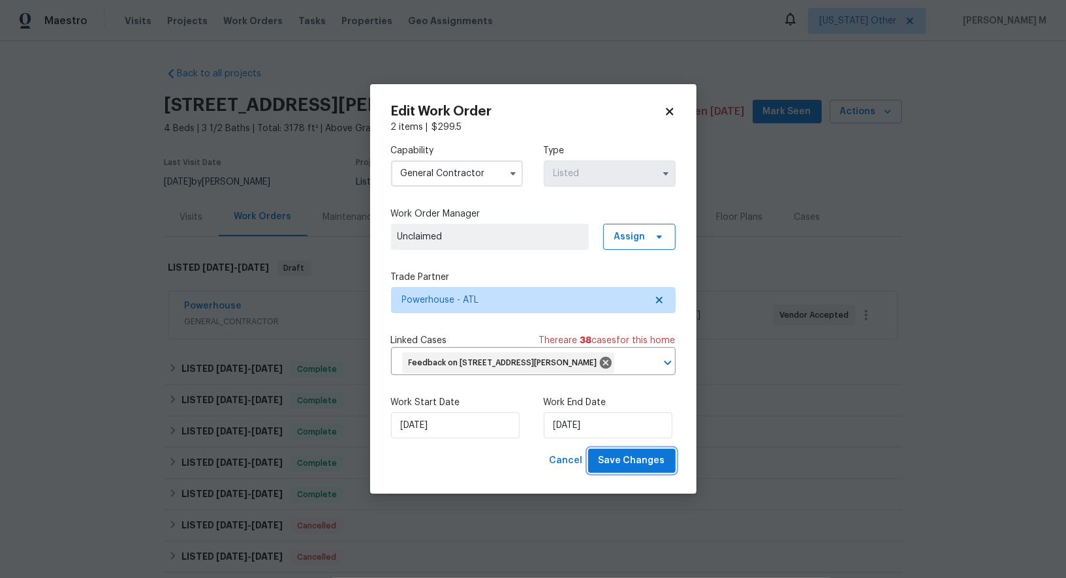
click at [648, 454] on span "Save Changes" at bounding box center [632, 461] width 67 height 16
click at [872, 311] on body "Maestro Visits Projects Work Orders Tasks Properties Geo Assignments Alaska Oth…" at bounding box center [533, 289] width 1066 height 578
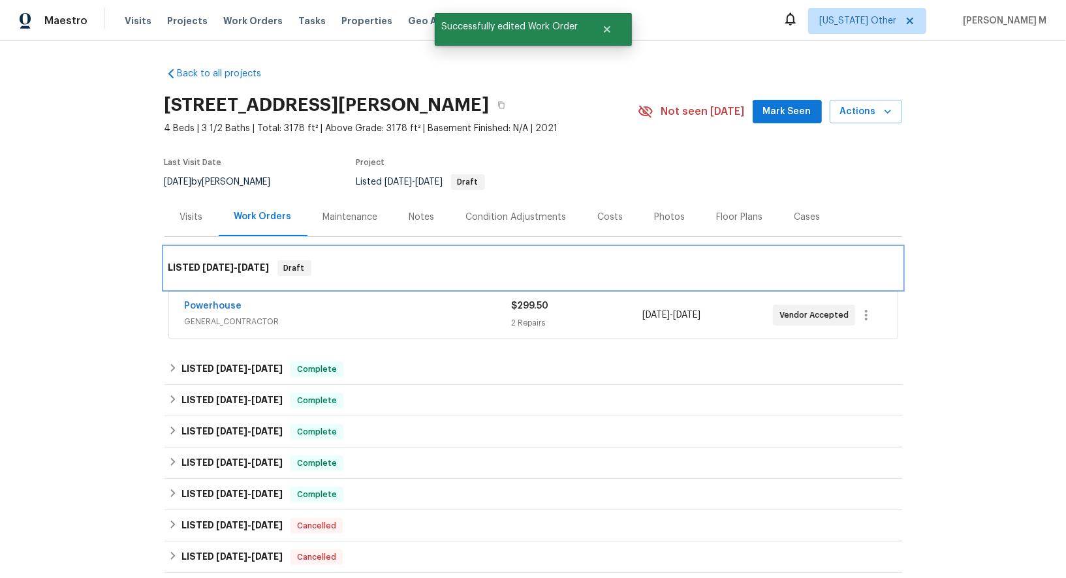
click at [599, 261] on div "LISTED 9/29/25 - 10/2/25 Draft" at bounding box center [533, 269] width 730 height 16
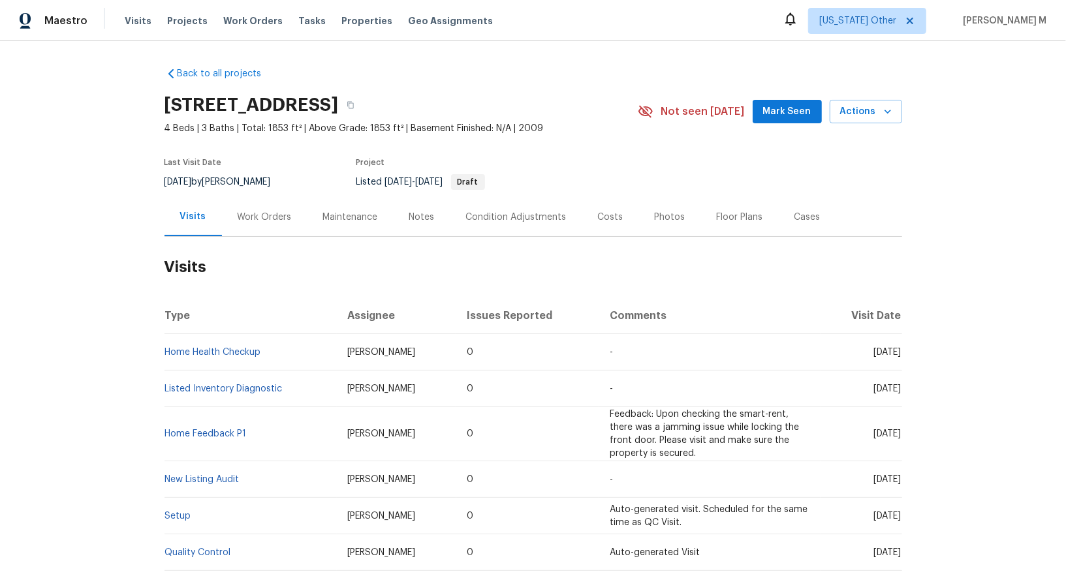
click at [298, 215] on div "Work Orders" at bounding box center [265, 217] width 86 height 39
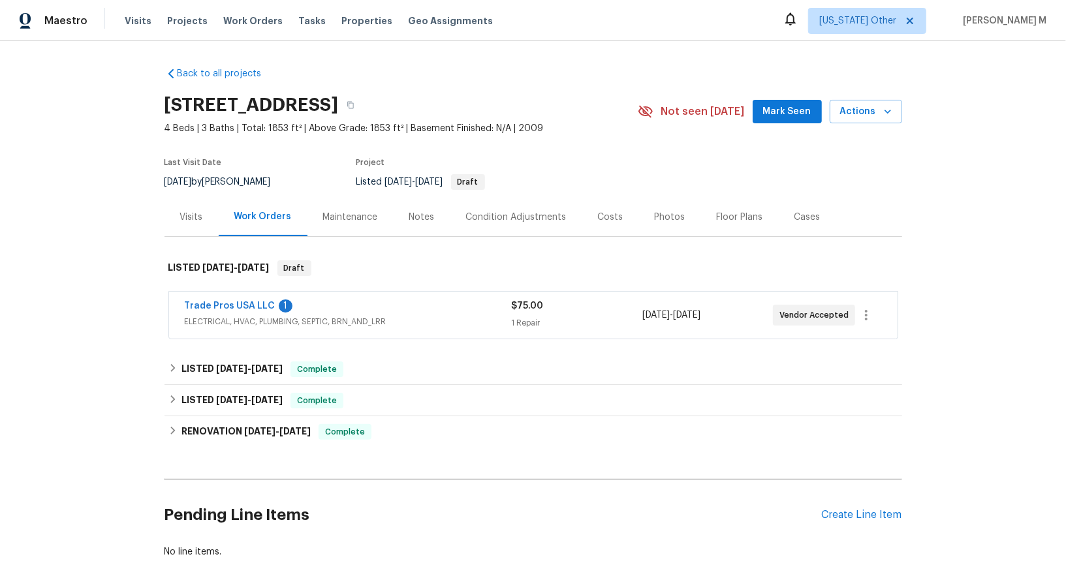
click at [226, 300] on span "Trade Pros USA LLC" at bounding box center [230, 306] width 91 height 13
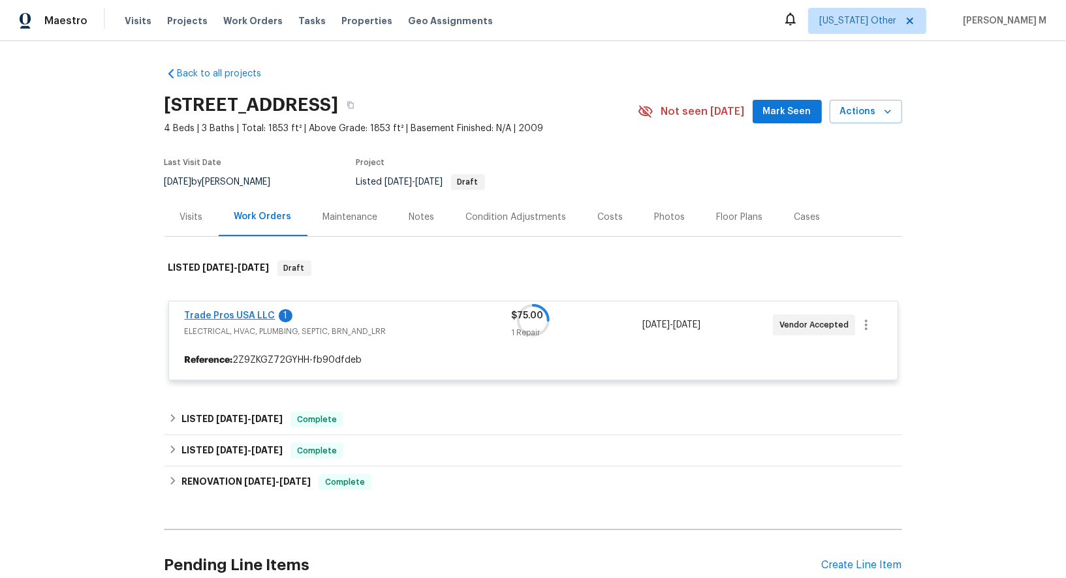
click at [226, 306] on div at bounding box center [534, 320] width 738 height 146
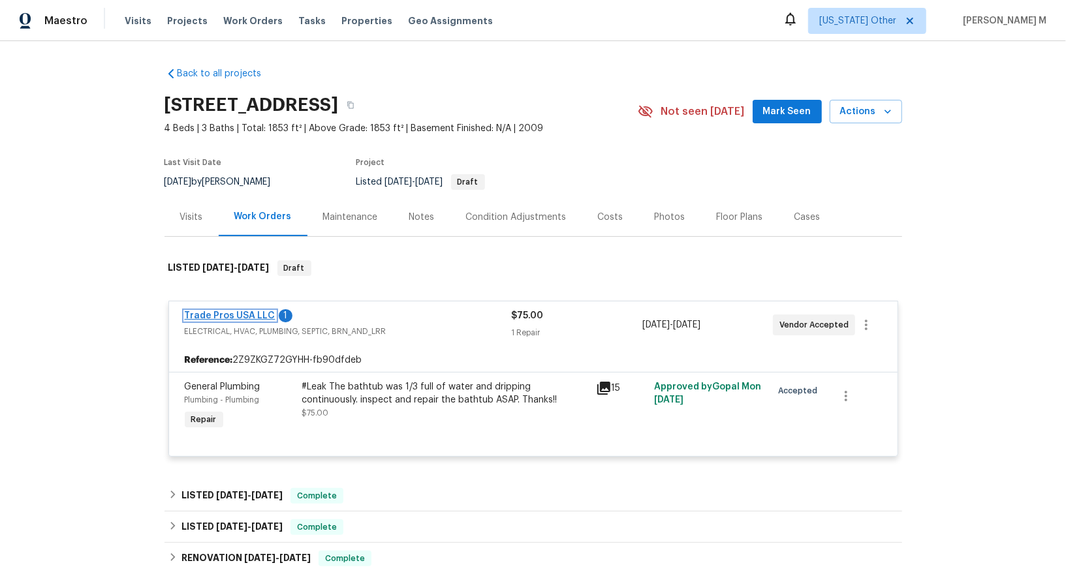
click at [229, 311] on link "Trade Pros USA LLC" at bounding box center [230, 315] width 91 height 9
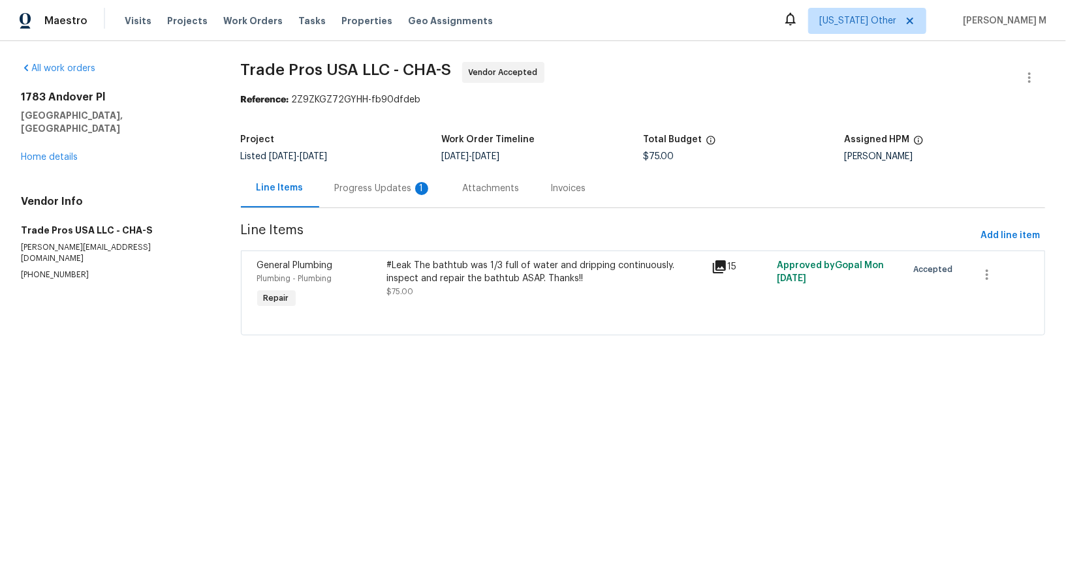
click at [354, 187] on div "Progress Updates 1" at bounding box center [383, 188] width 97 height 13
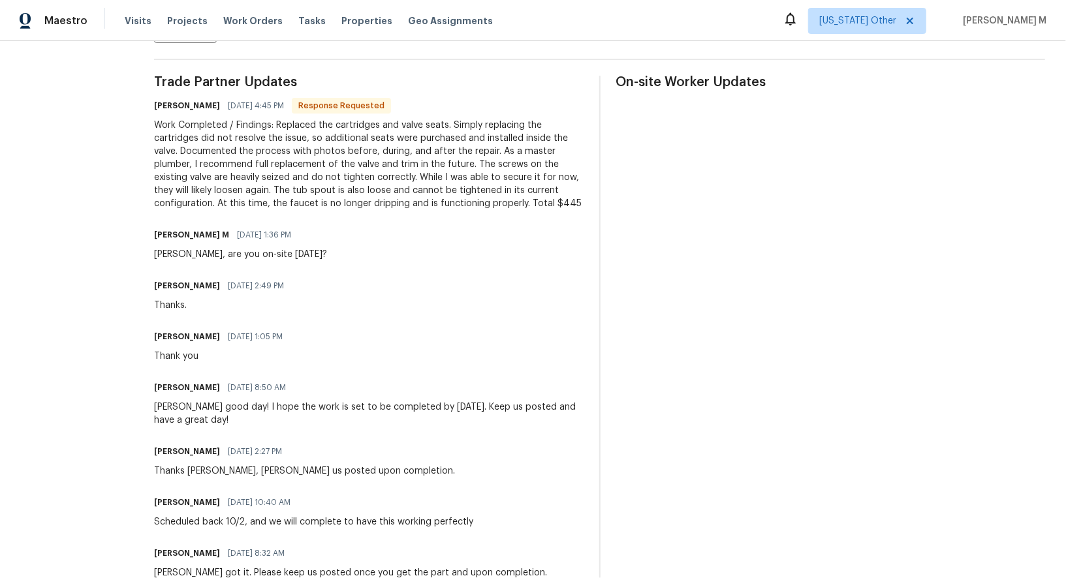
scroll to position [328, 0]
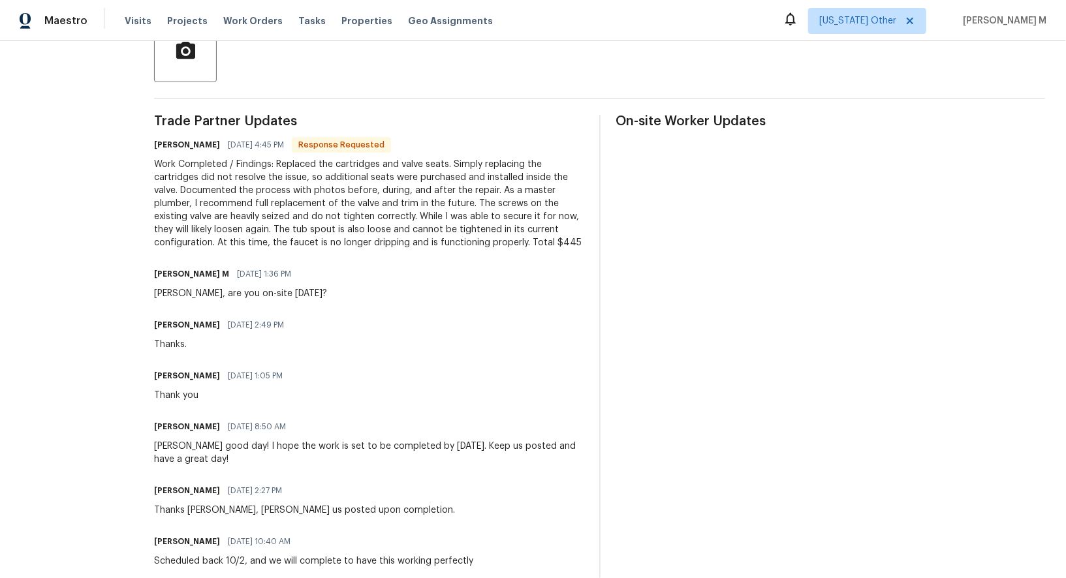
click at [318, 191] on div "Work Completed / Findings: Replaced the cartridges and valve seats. Simply repl…" at bounding box center [369, 203] width 430 height 91
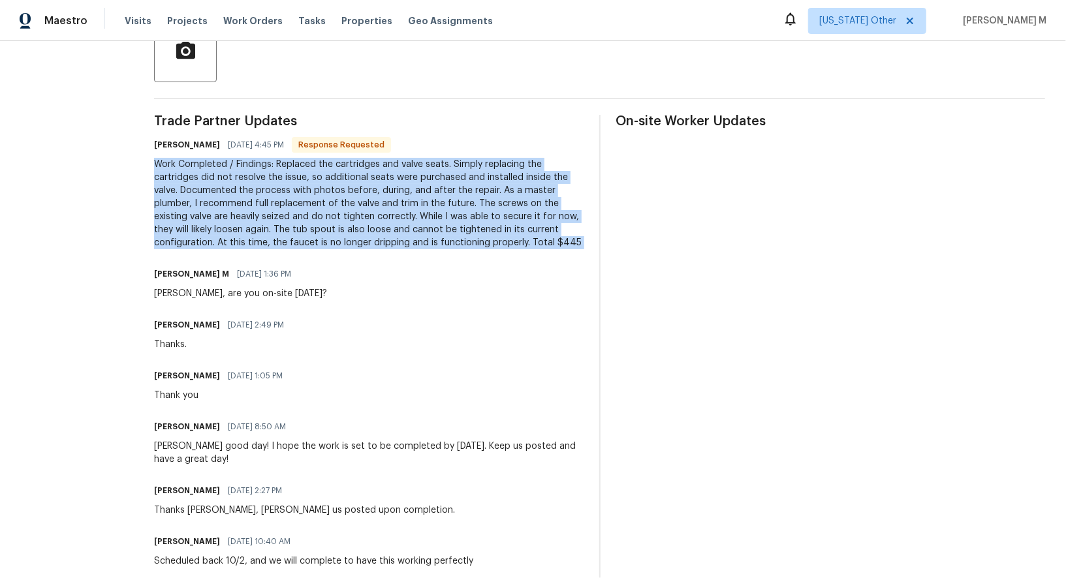
click at [318, 191] on div "Work Completed / Findings: Replaced the cartridges and valve seats. Simply repl…" at bounding box center [369, 203] width 430 height 91
copy div "Work Completed / Findings: Replaced the cartridges and valve seats. Simply repl…"
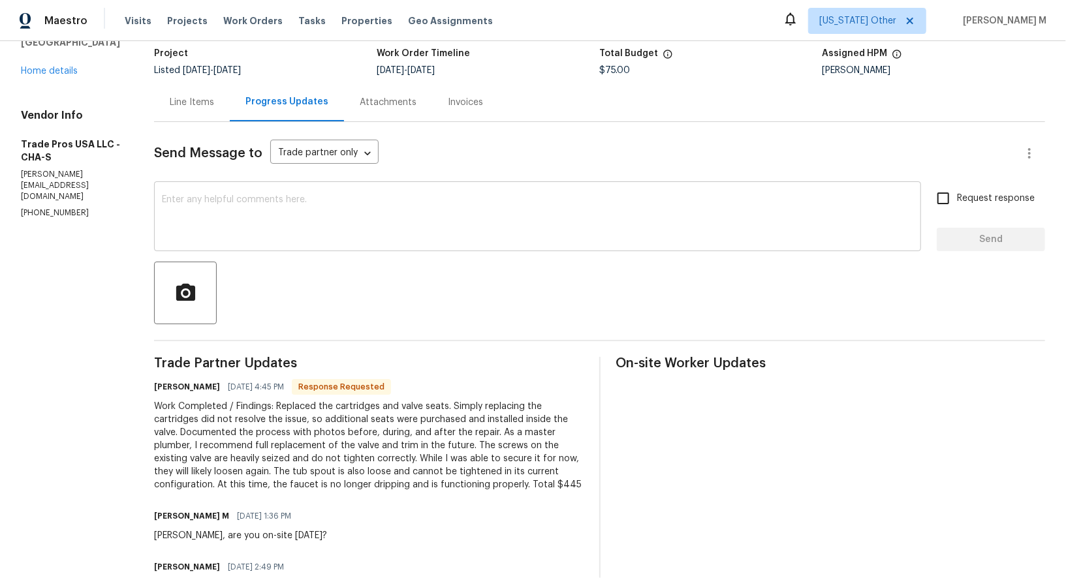
click at [286, 219] on textarea at bounding box center [538, 218] width 752 height 46
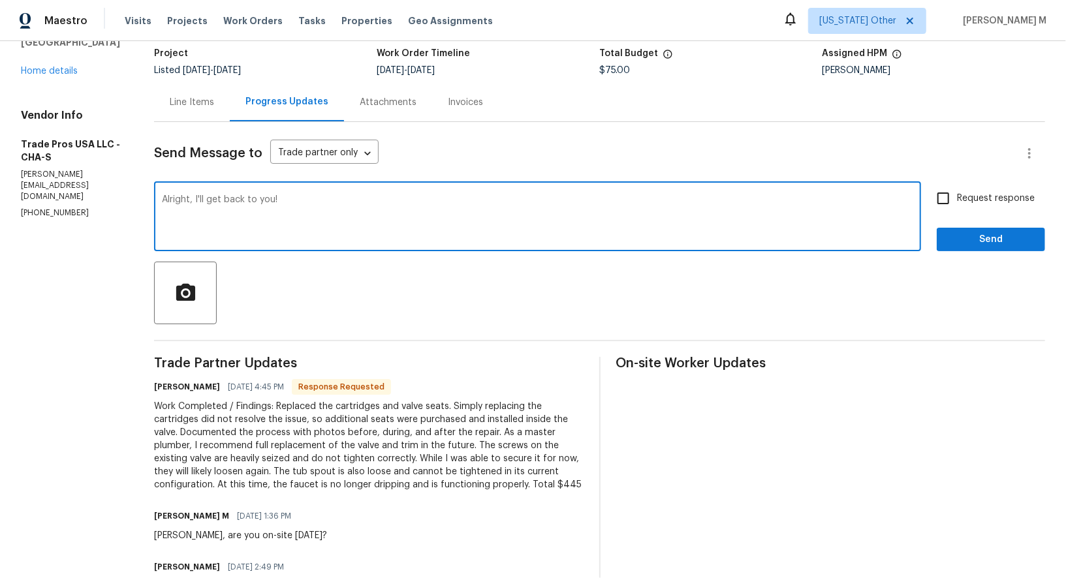
type textarea "Alright, I'll get back to you!"
click at [985, 185] on label "Request response" at bounding box center [982, 198] width 105 height 27
click at [957, 185] on input "Request response" at bounding box center [943, 198] width 27 height 27
checkbox input "true"
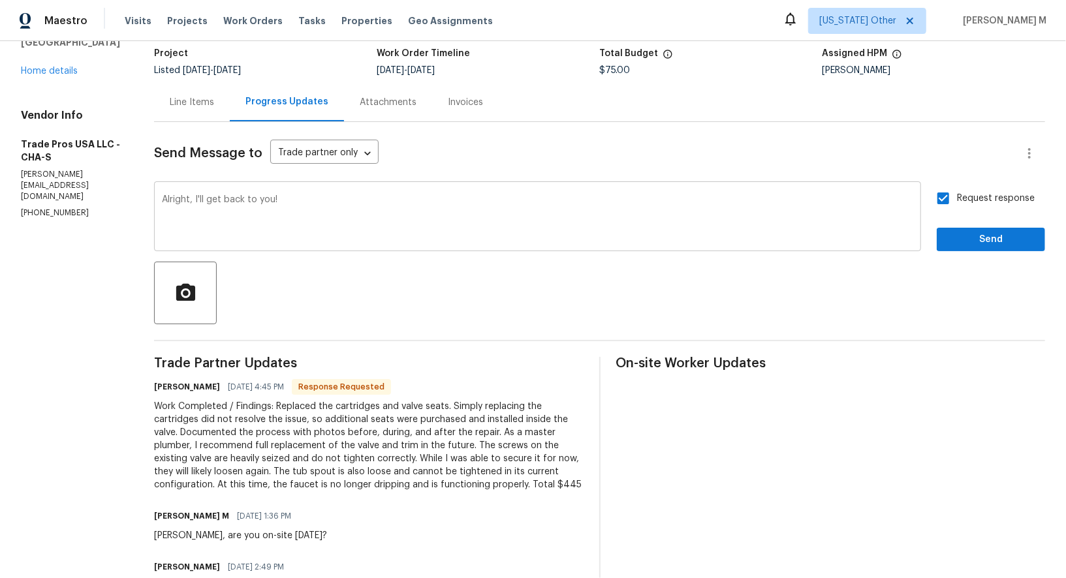
click at [458, 215] on textarea "Alright, I'll get back to you!" at bounding box center [538, 218] width 752 height 46
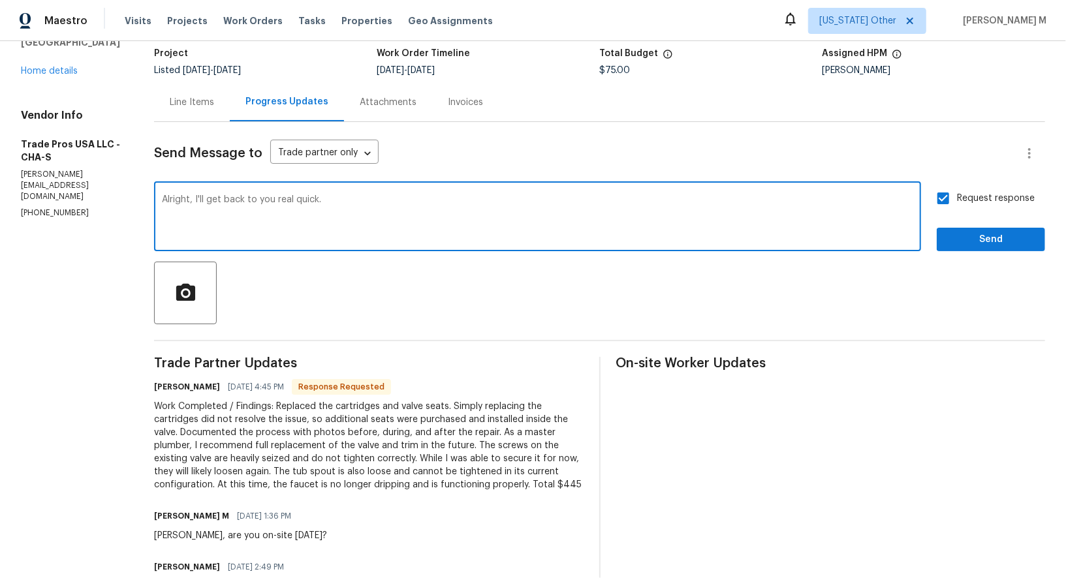
type textarea "Alright, I'll get back to you real quick."
click at [1026, 232] on span "Send" at bounding box center [990, 240] width 87 height 16
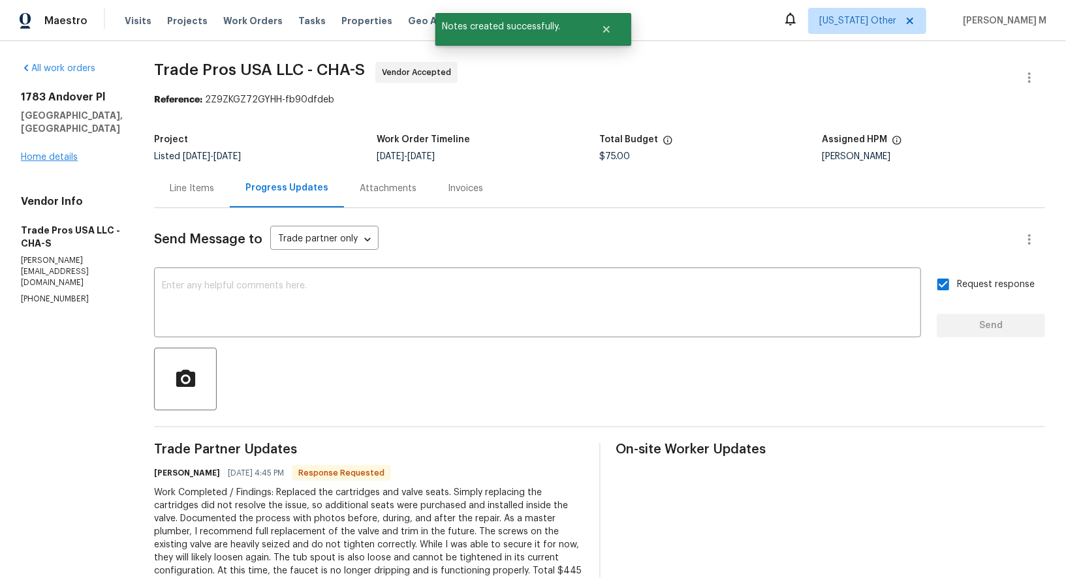
click at [32, 143] on div "1783 Andover Pl Chattanooga, TN 37421 Home details" at bounding box center [72, 127] width 102 height 73
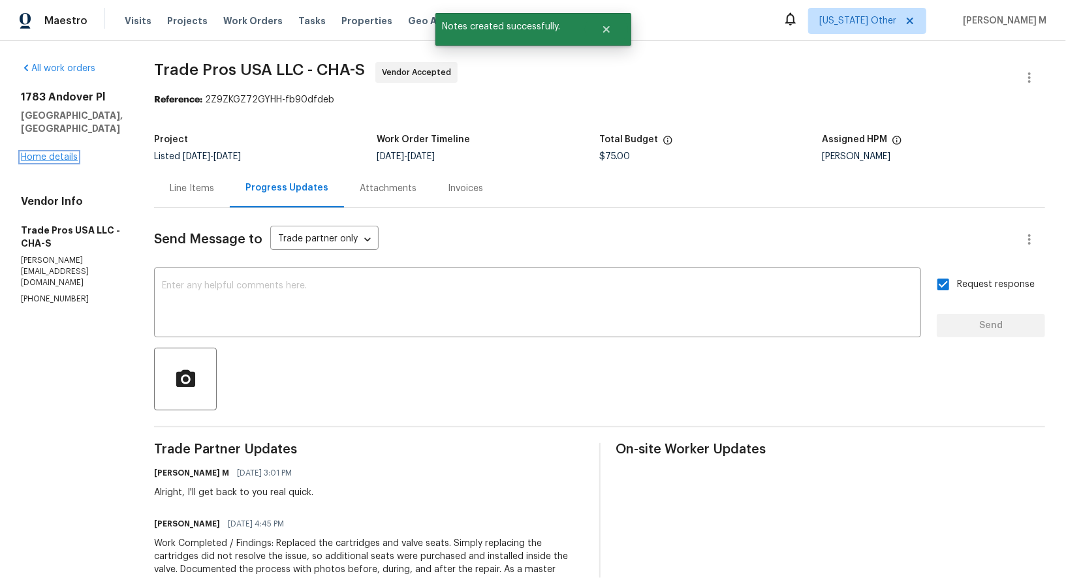
click at [37, 153] on link "Home details" at bounding box center [49, 157] width 57 height 9
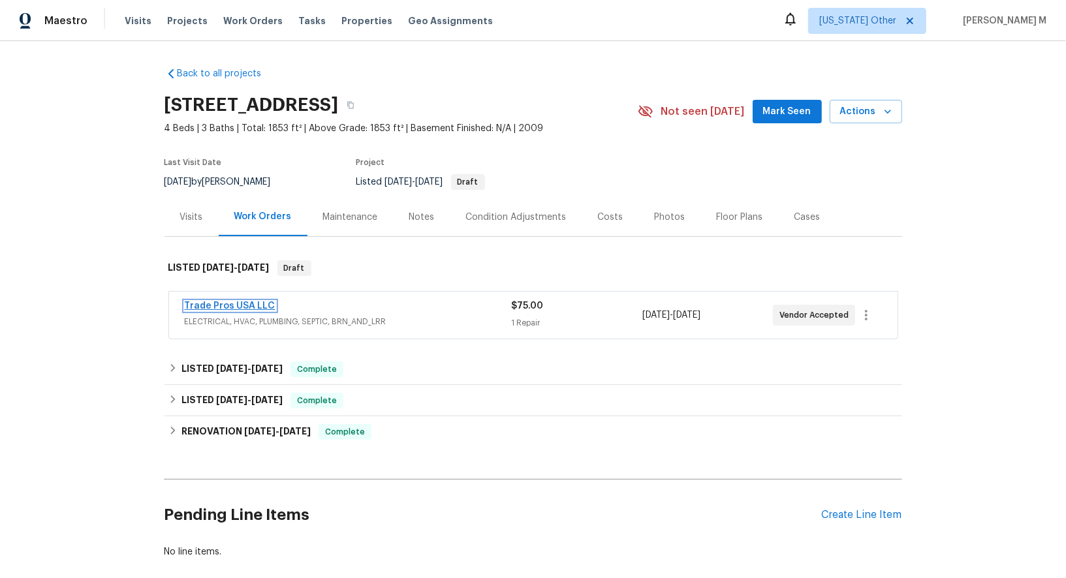
click at [225, 302] on link "Trade Pros USA LLC" at bounding box center [230, 306] width 91 height 9
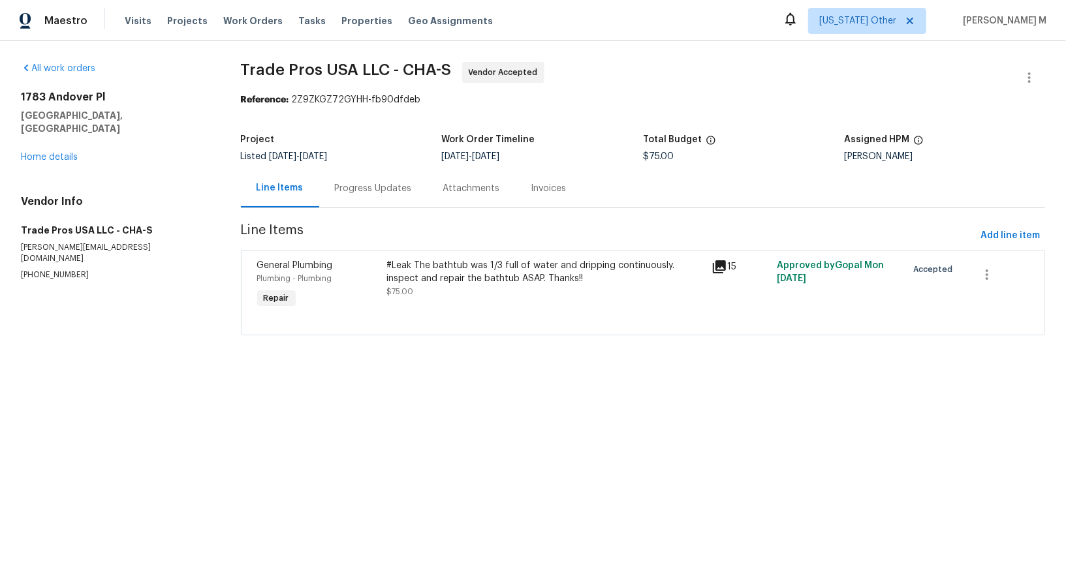
click at [335, 183] on div "Progress Updates" at bounding box center [373, 188] width 77 height 13
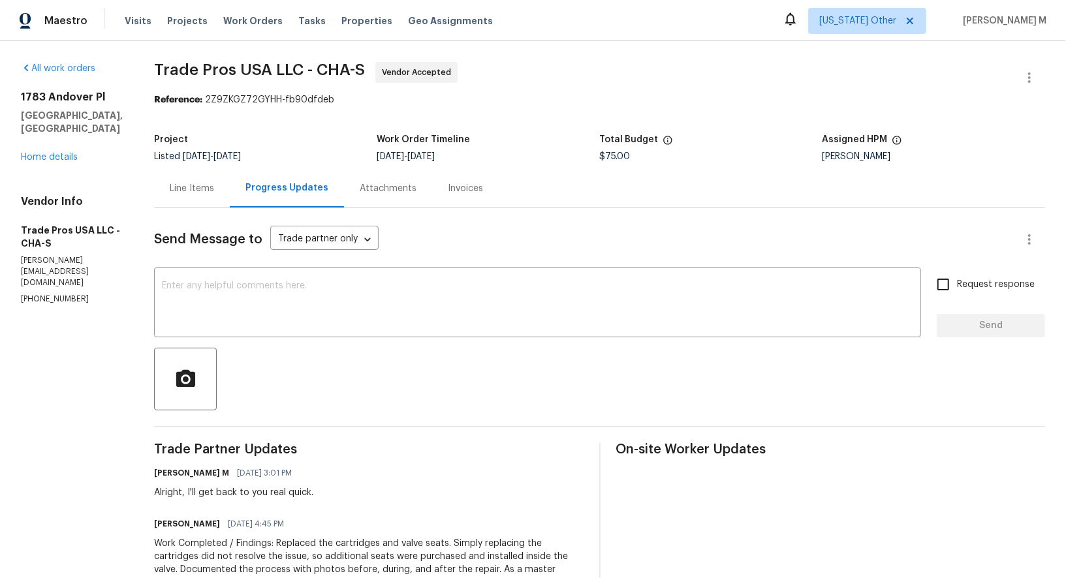
click at [185, 187] on div "Line Items" at bounding box center [192, 188] width 44 height 13
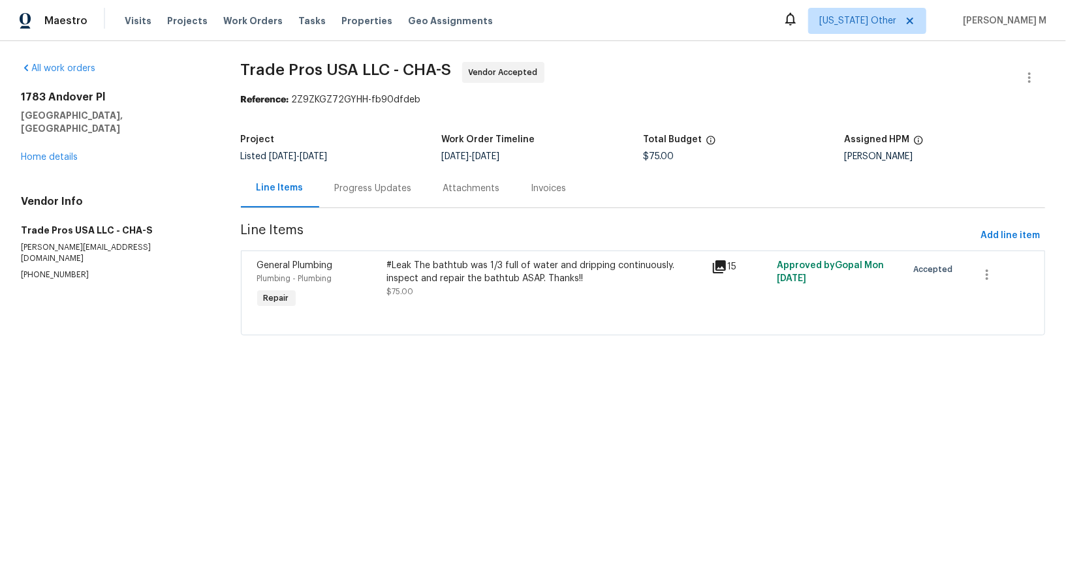
click at [460, 281] on div "#Leak The bathtub was 1/3 full of water and dripping continuously. inspect and …" at bounding box center [545, 278] width 317 height 39
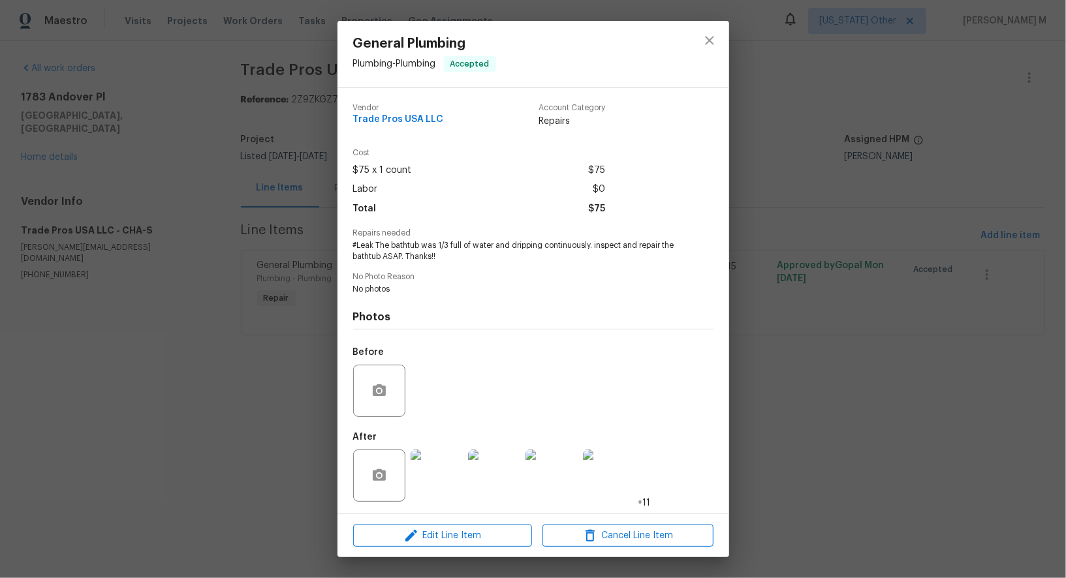
click at [430, 456] on img at bounding box center [437, 476] width 52 height 52
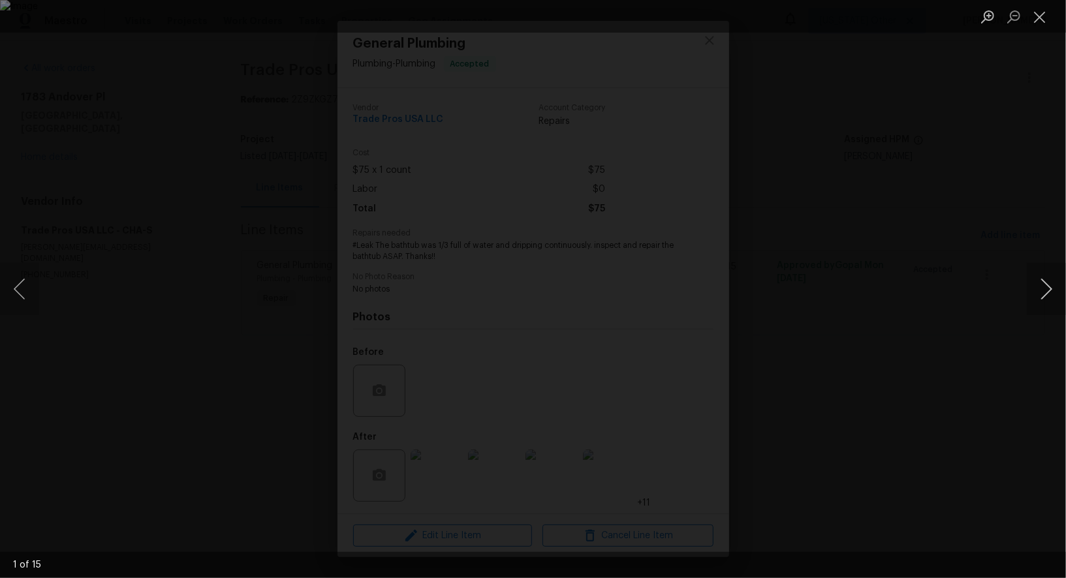
click at [1047, 287] on button "Next image" at bounding box center [1046, 289] width 39 height 52
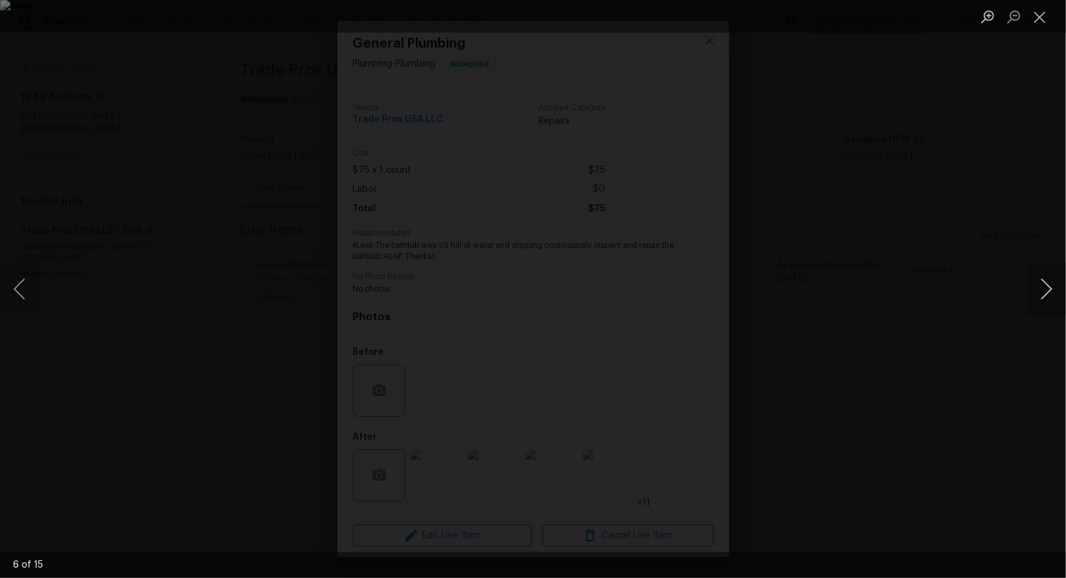
click at [1047, 287] on button "Next image" at bounding box center [1046, 289] width 39 height 52
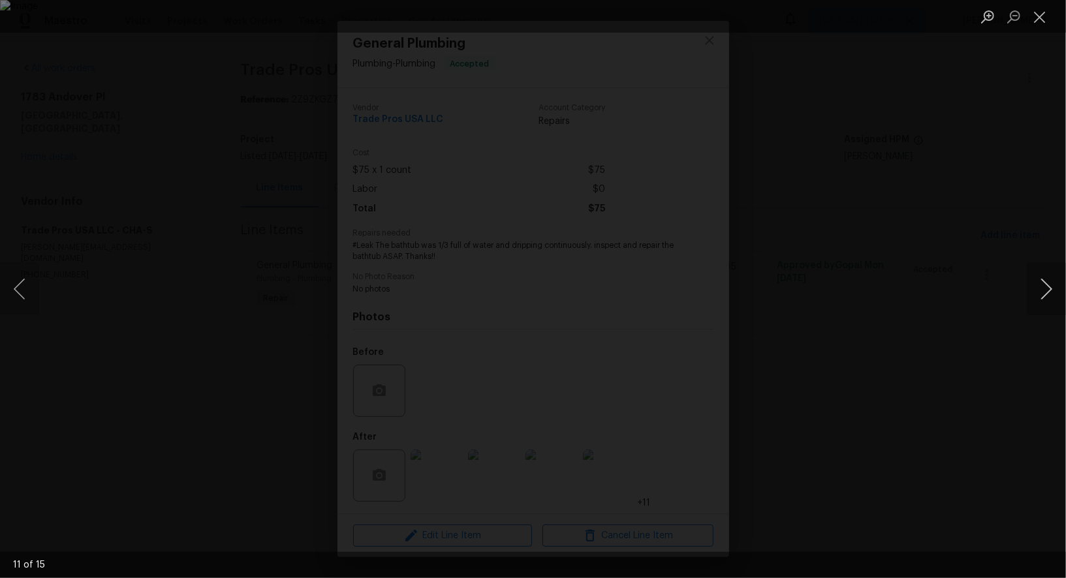
click at [1047, 287] on button "Next image" at bounding box center [1046, 289] width 39 height 52
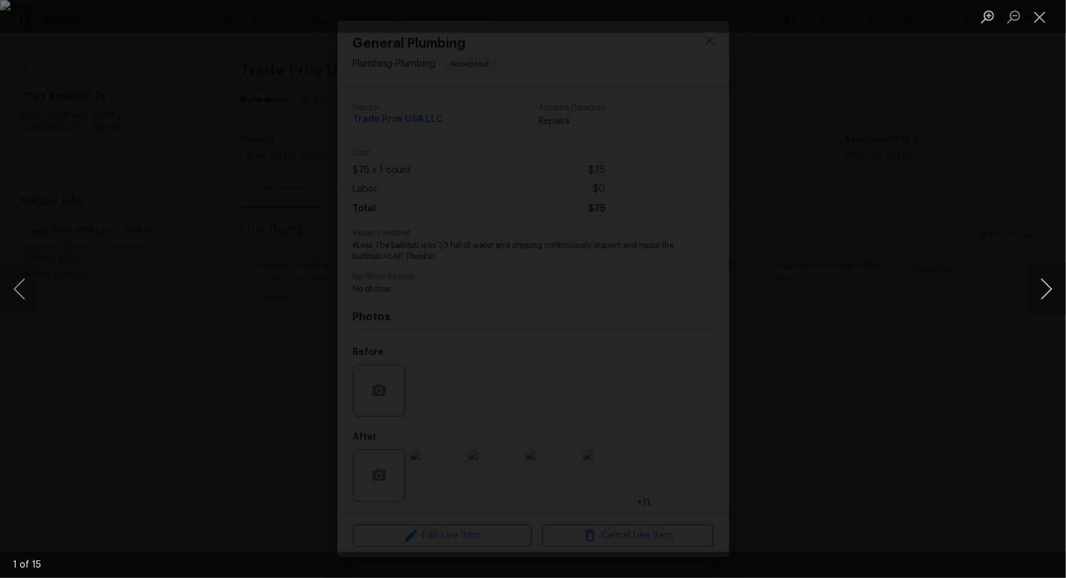
click at [1047, 287] on button "Next image" at bounding box center [1046, 289] width 39 height 52
click at [994, 174] on div "Lightbox" at bounding box center [533, 289] width 1066 height 578
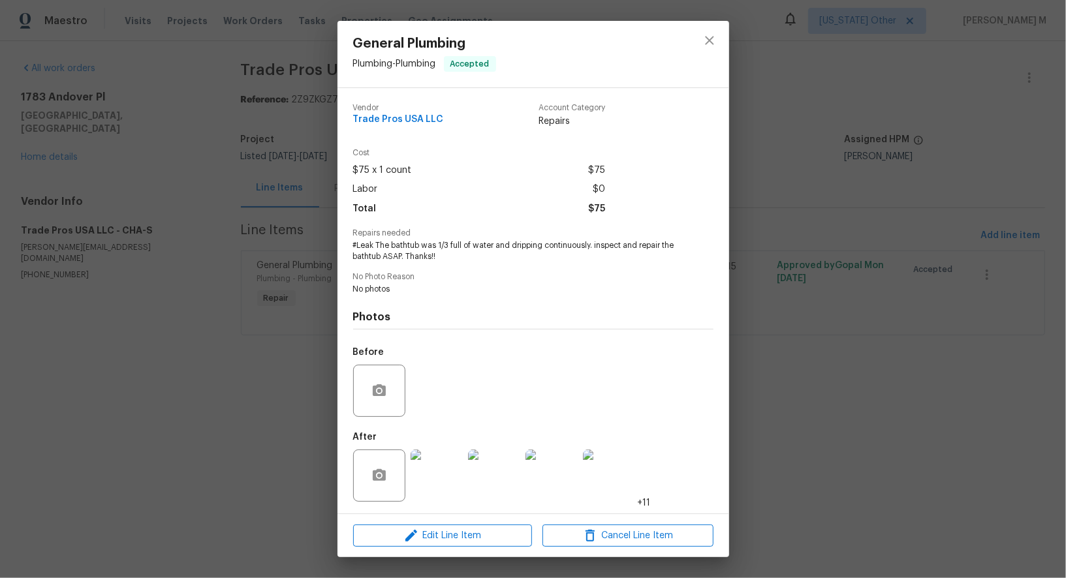
click at [994, 174] on div "General Plumbing Plumbing - Plumbing Accepted Vendor Trade Pros USA LLC Account…" at bounding box center [533, 289] width 1066 height 578
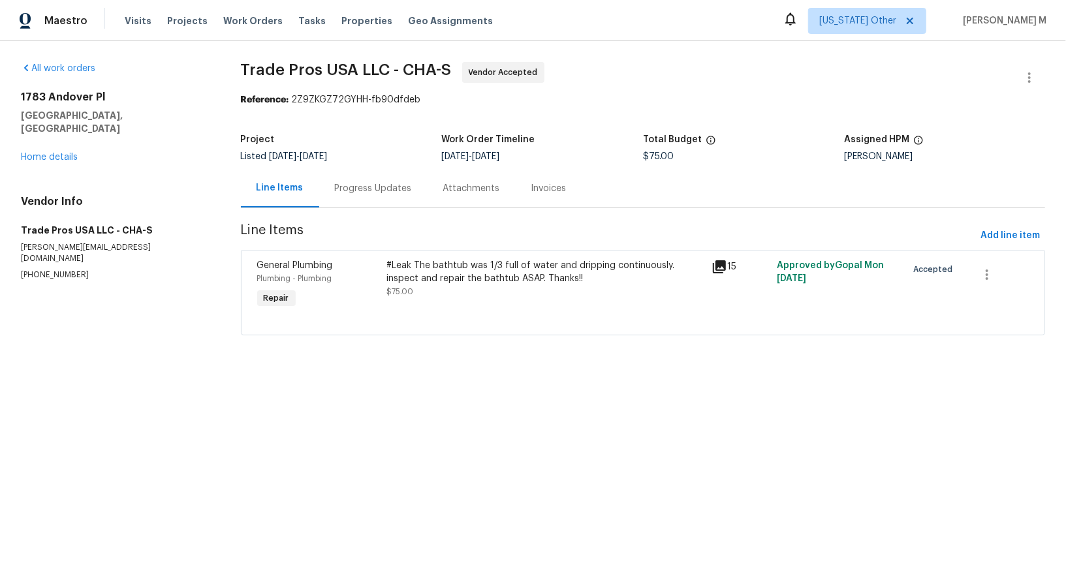
drag, startPoint x: 232, startPoint y: 65, endPoint x: 378, endPoint y: 60, distance: 145.7
click at [378, 60] on div "All work orders 1783 Andover Pl Chattanooga, TN 37421 Home details Vendor Info …" at bounding box center [533, 206] width 1066 height 331
drag, startPoint x: 377, startPoint y: 70, endPoint x: 236, endPoint y: 71, distance: 141.0
click at [236, 71] on div "All work orders 1783 Andover Pl Chattanooga, TN 37421 Home details Vendor Info …" at bounding box center [533, 206] width 1066 height 331
copy span "Trade Pros USA LLC"
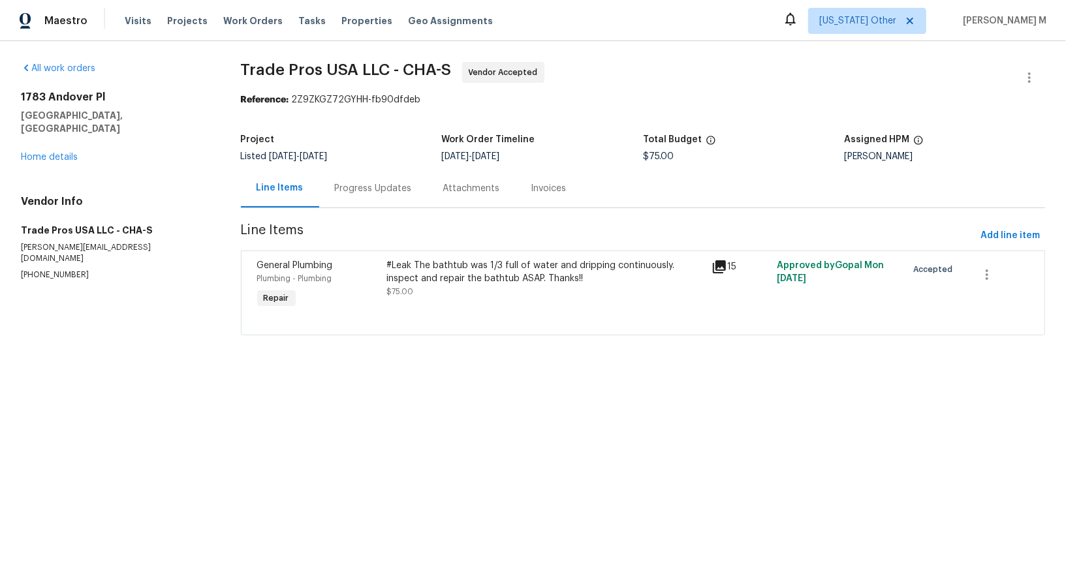
click at [449, 272] on div "#Leak The bathtub was 1/3 full of water and dripping continuously. inspect and …" at bounding box center [545, 272] width 317 height 26
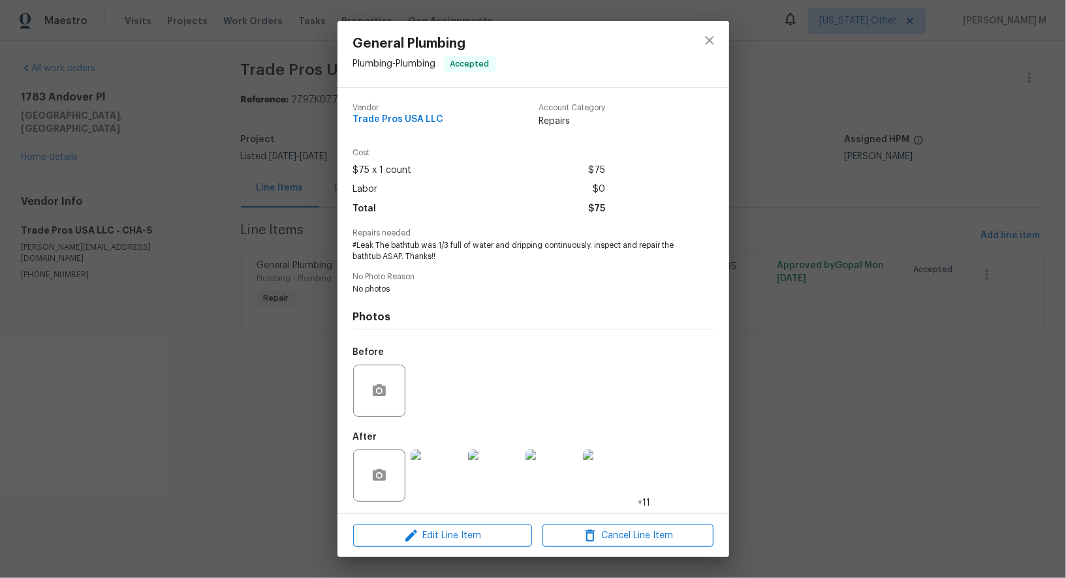
click at [468, 243] on span "#Leak The bathtub was 1/3 full of water and dripping continuously. inspect and …" at bounding box center [515, 251] width 325 height 22
copy span "#Leak The bathtub was 1/3 full of water and dripping continuously. inspect and …"
click at [861, 253] on div "General Plumbing Plumbing - Plumbing Accepted Vendor Trade Pros USA LLC Account…" at bounding box center [533, 289] width 1066 height 578
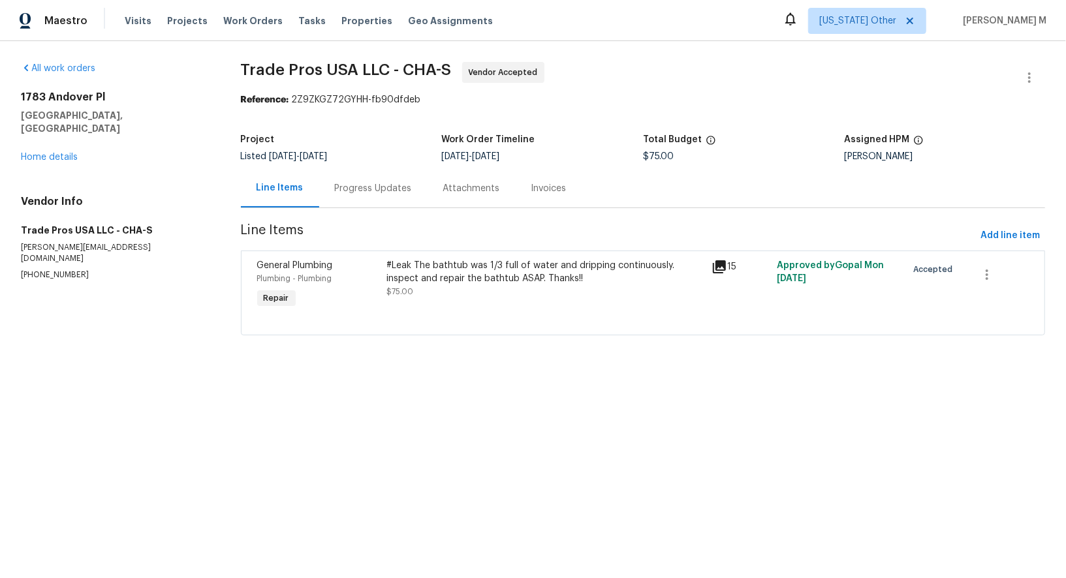
click at [625, 83] on span "Trade Pros USA LLC - CHA-S Vendor Accepted" at bounding box center [628, 77] width 774 height 31
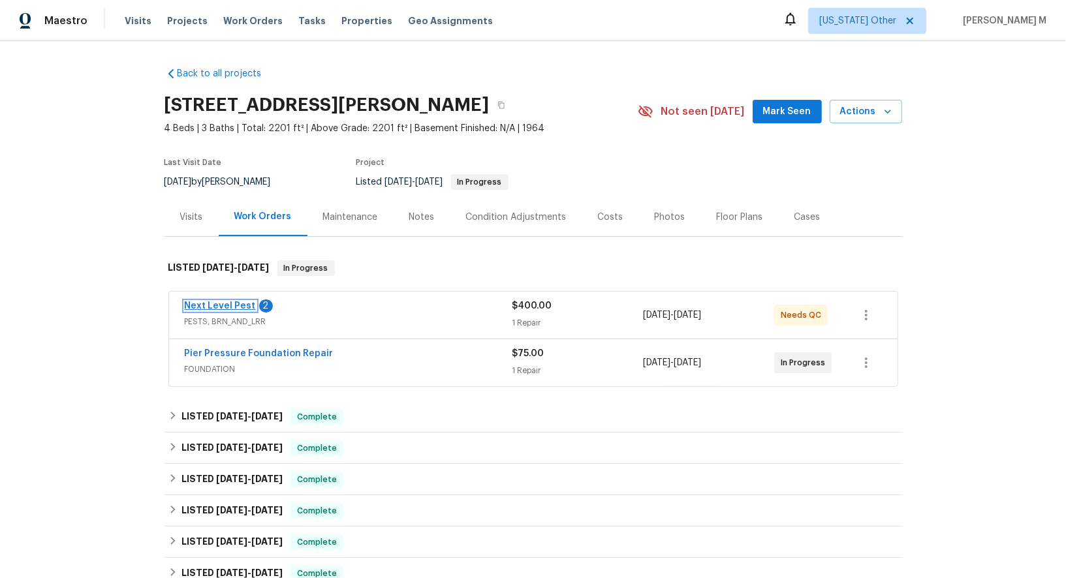
click at [230, 302] on link "Next Level Pest" at bounding box center [220, 306] width 71 height 9
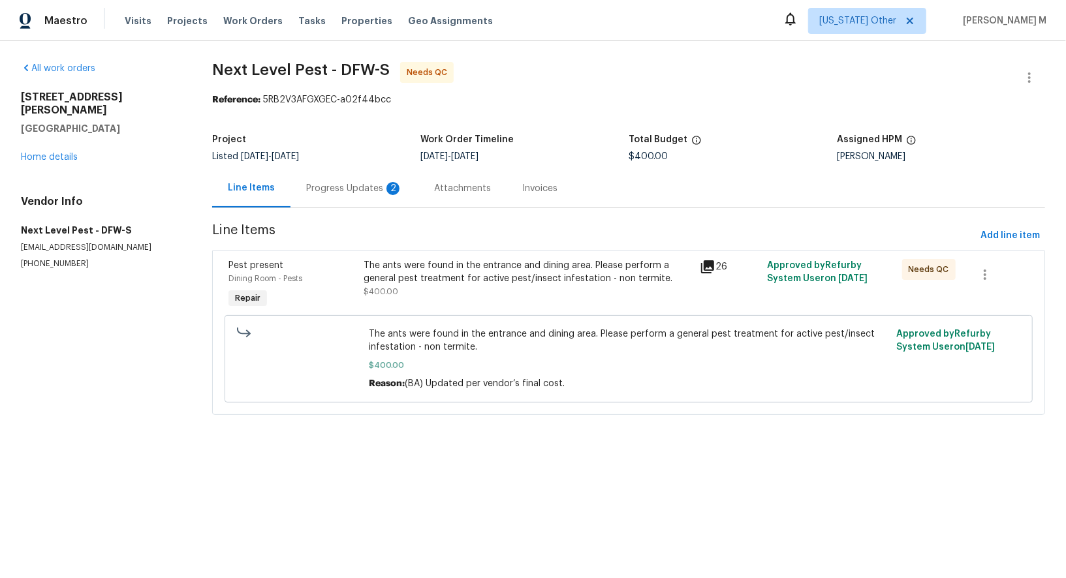
click at [347, 194] on div "Progress Updates 2" at bounding box center [355, 188] width 128 height 39
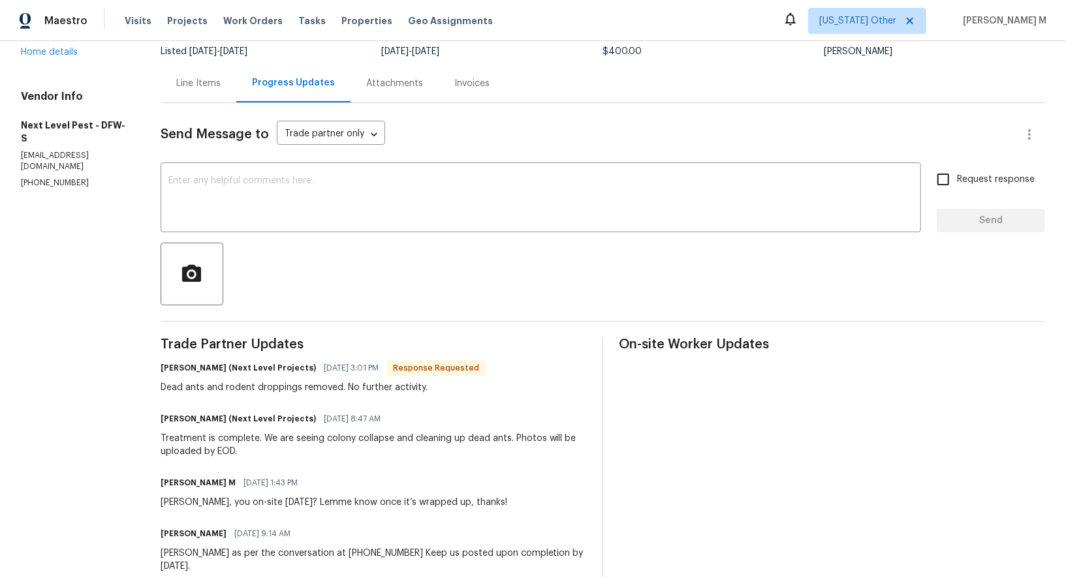
scroll to position [67, 0]
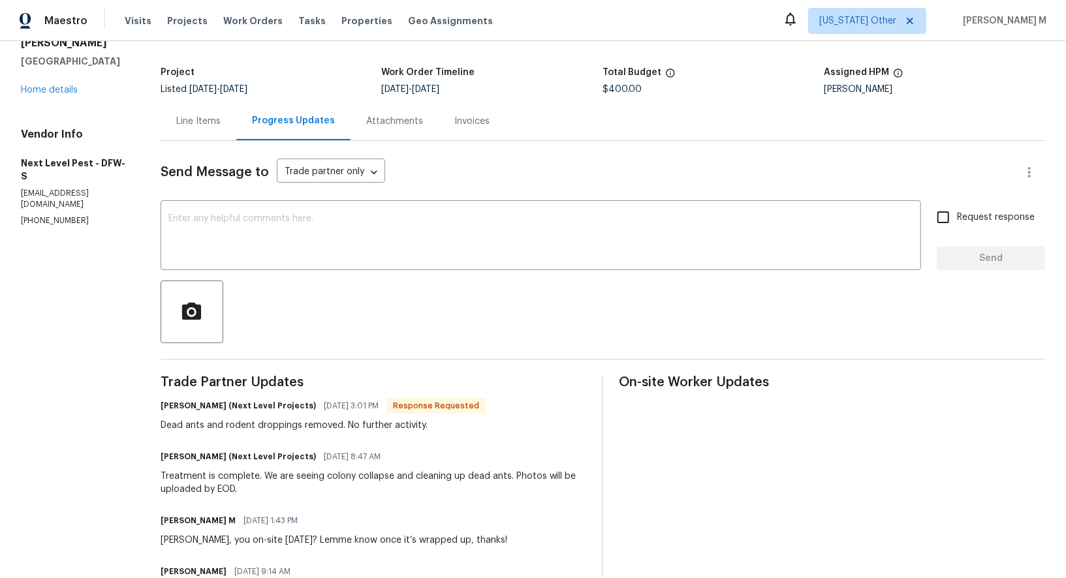
click at [193, 118] on div "Line Items" at bounding box center [198, 121] width 44 height 13
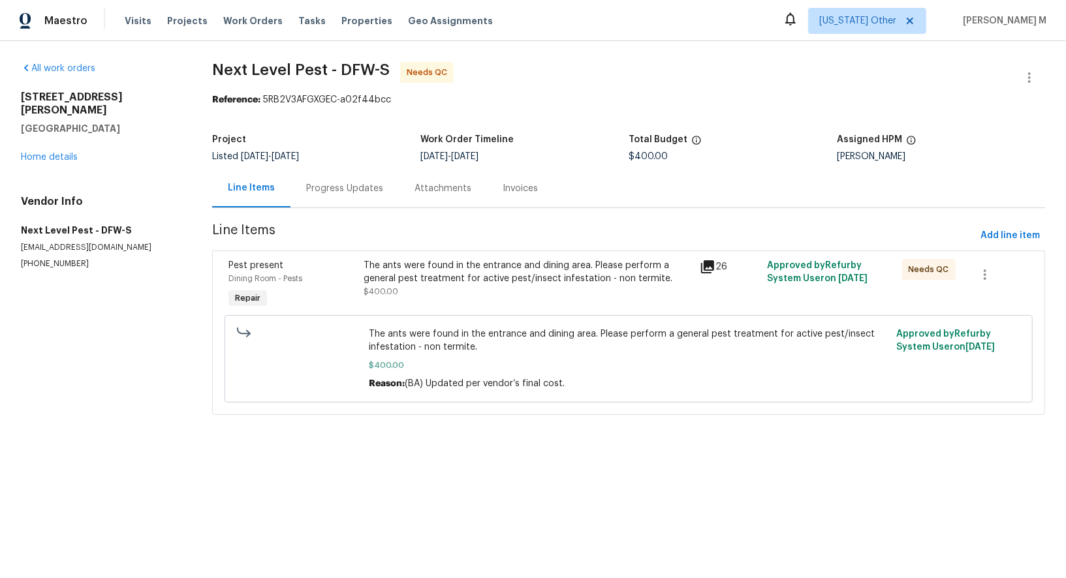
click at [488, 299] on div "The ants were found in the entrance and dining area. Please perform a general p…" at bounding box center [528, 285] width 337 height 60
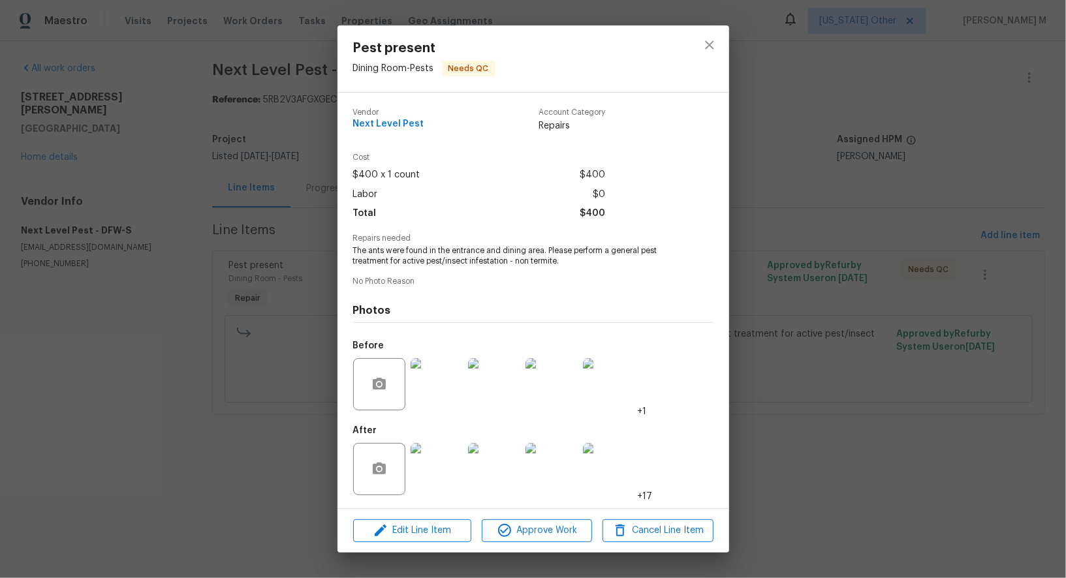
click at [430, 450] on img at bounding box center [437, 469] width 52 height 52
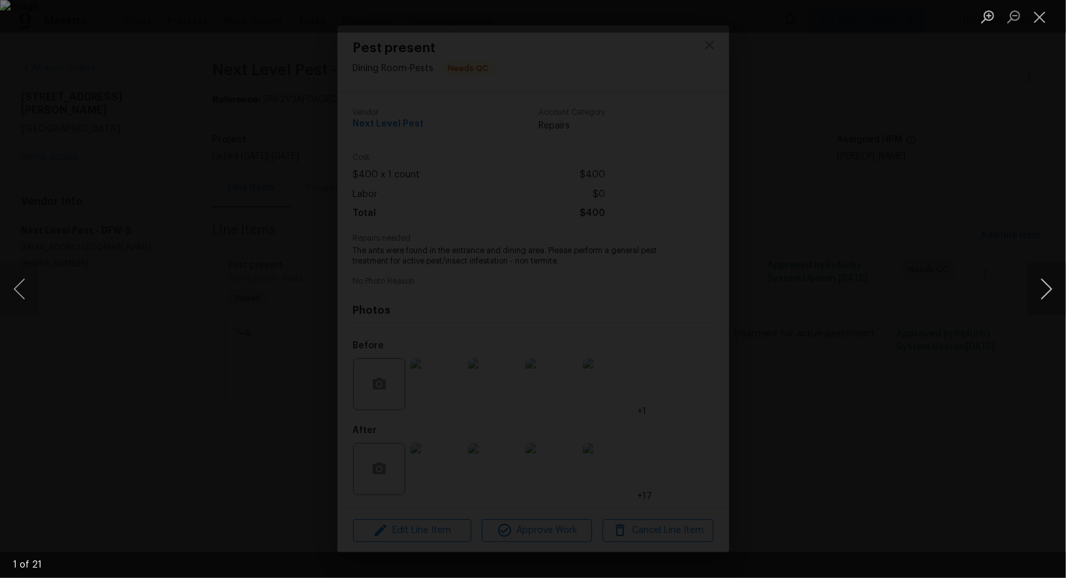
click at [1041, 285] on button "Next image" at bounding box center [1046, 289] width 39 height 52
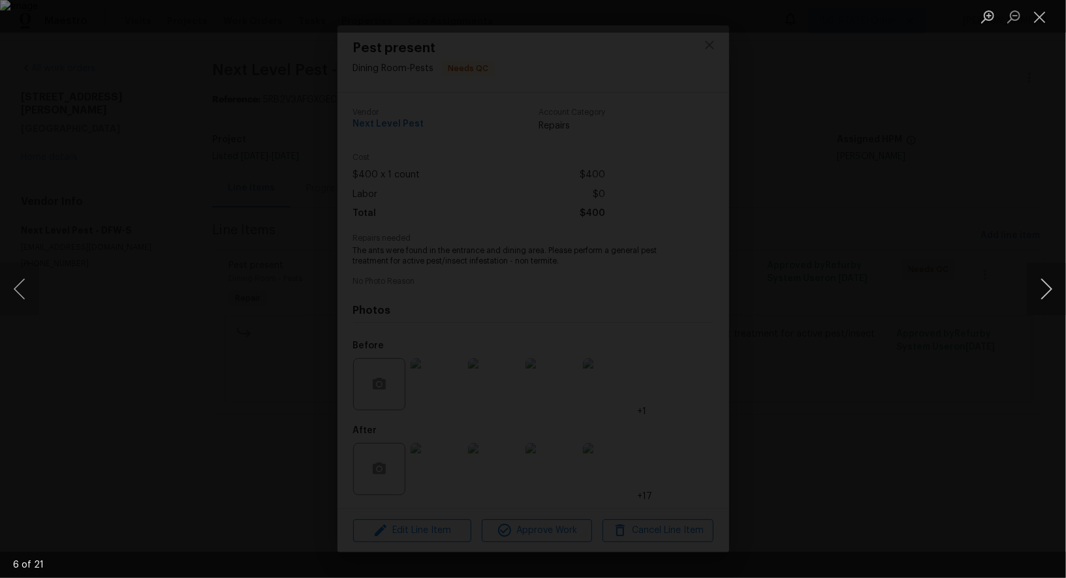
click at [1041, 285] on button "Next image" at bounding box center [1046, 289] width 39 height 52
click at [1047, 286] on button "Next image" at bounding box center [1046, 289] width 39 height 52
click at [992, 193] on div "Lightbox" at bounding box center [533, 289] width 1066 height 578
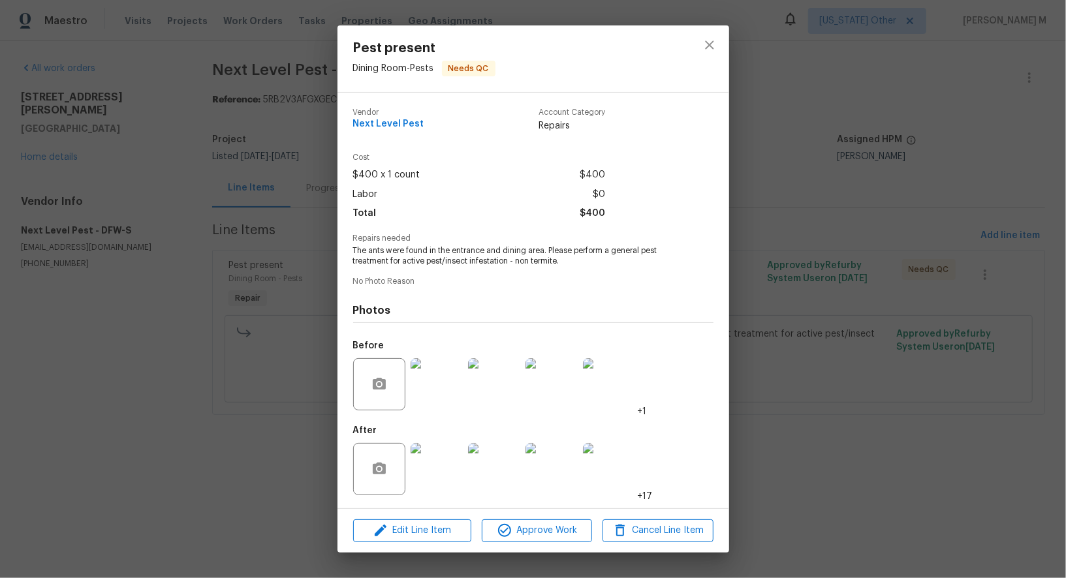
click at [992, 193] on div "Pest present Dining Room - Pests Needs QC Vendor Next Level Pest Account Catego…" at bounding box center [533, 289] width 1066 height 578
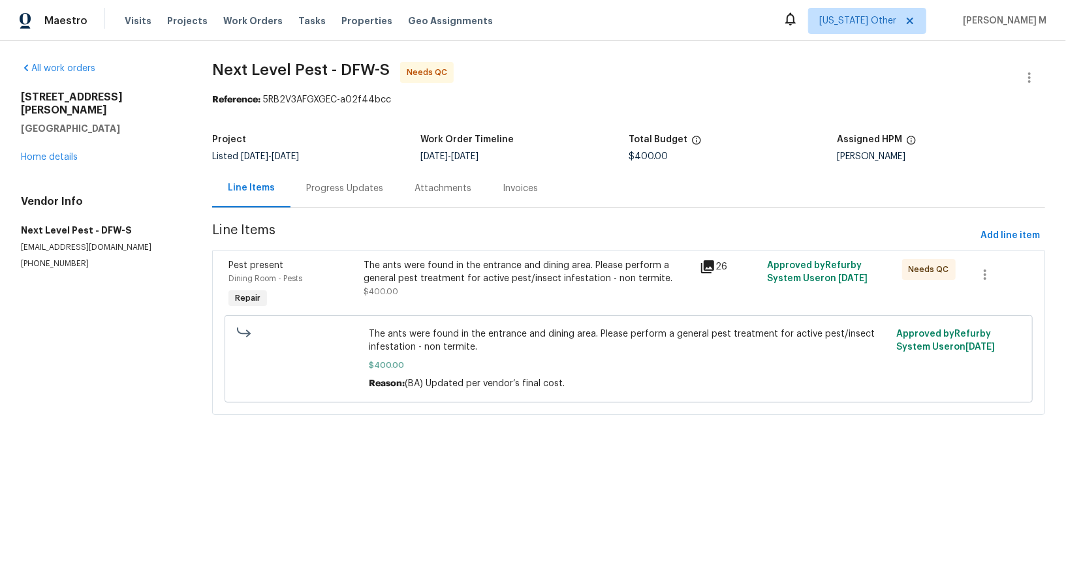
click at [330, 192] on div "Progress Updates" at bounding box center [345, 188] width 108 height 39
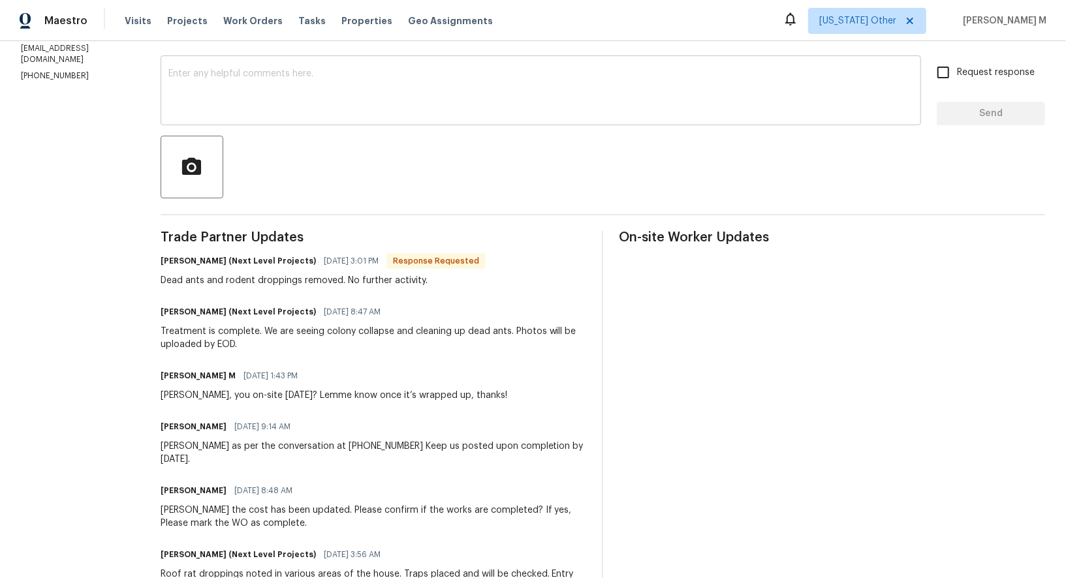
scroll to position [116, 0]
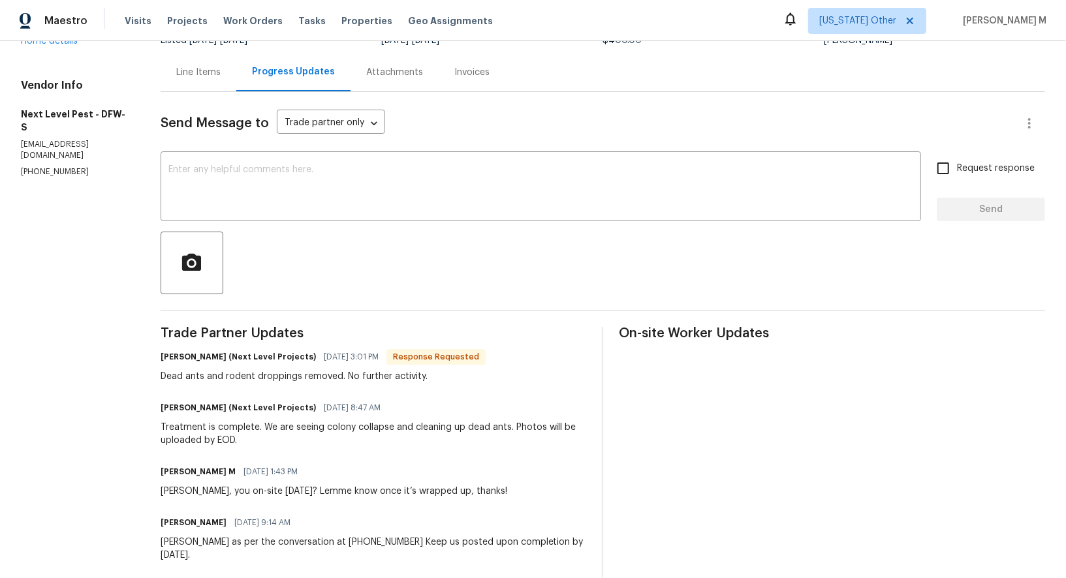
click at [206, 74] on div "Line Items" at bounding box center [199, 72] width 76 height 39
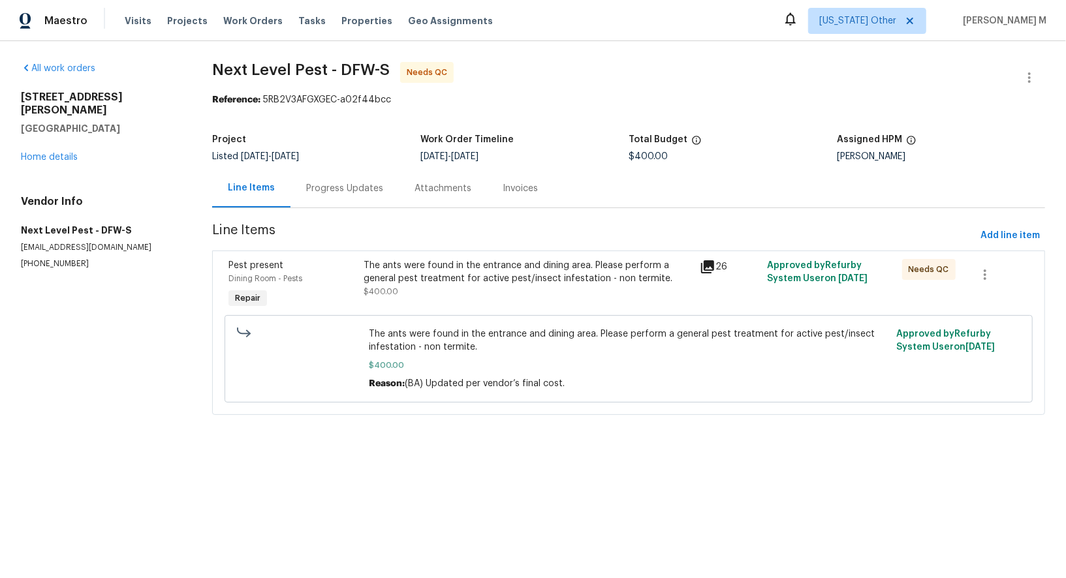
click at [460, 296] on div "The ants were found in the entrance and dining area. Please perform a general p…" at bounding box center [528, 285] width 337 height 60
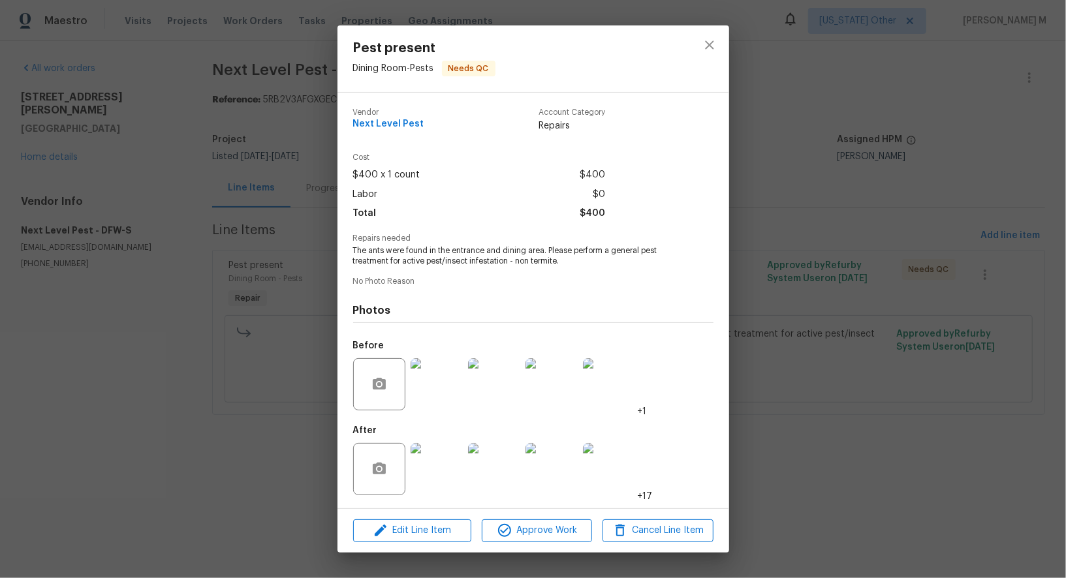
click at [870, 353] on div "Pest present Dining Room - Pests Needs QC Vendor Next Level Pest Account Catego…" at bounding box center [533, 289] width 1066 height 578
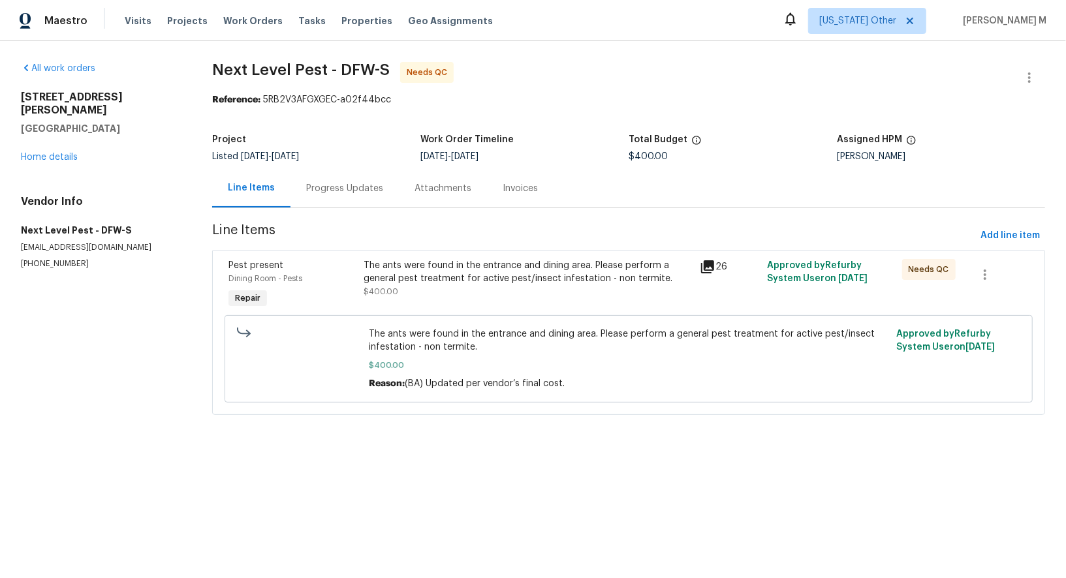
click at [345, 213] on section "Next Level Pest - DFW-S Needs QC Reference: 5RB2V3AFGXGEC-a02f44bcc Project Lis…" at bounding box center [628, 246] width 833 height 369
click at [350, 169] on div "Progress Updates" at bounding box center [345, 188] width 108 height 39
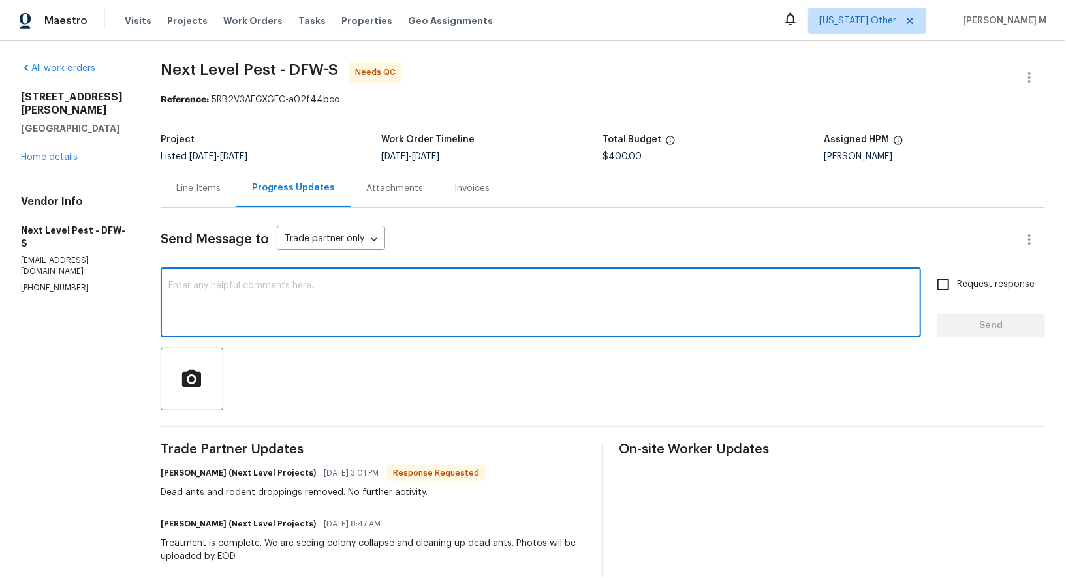
click at [418, 306] on textarea at bounding box center [540, 304] width 745 height 46
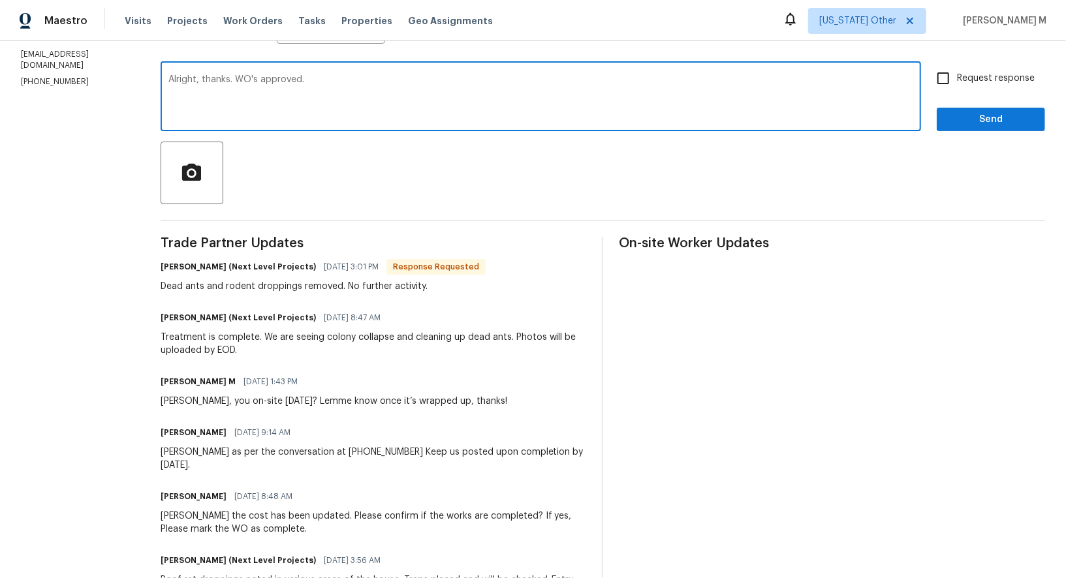
scroll to position [222, 0]
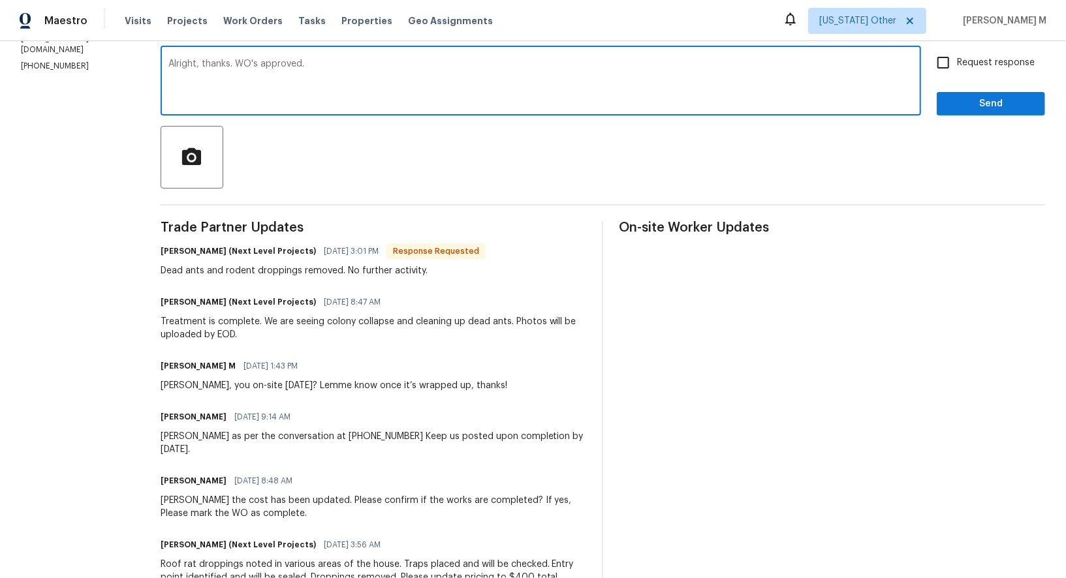
type textarea "Alright, thanks. WO's approved."
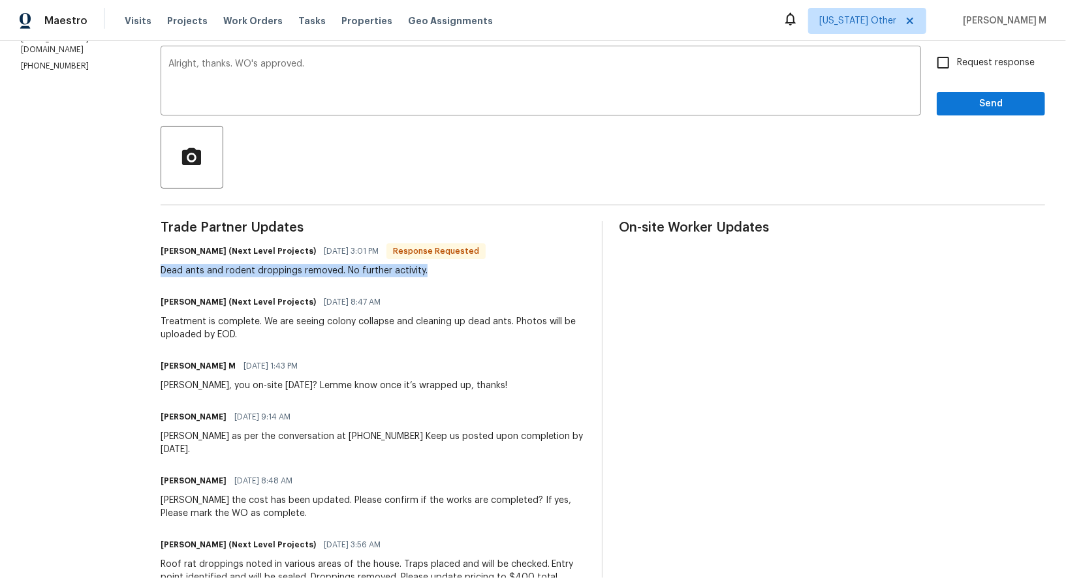
drag, startPoint x: 159, startPoint y: 255, endPoint x: 530, endPoint y: 254, distance: 370.2
click at [531, 254] on div "Brandon Usrey (Next Level Projects) 10/03/2025 3:01 PM Response Requested Dead …" at bounding box center [374, 259] width 426 height 35
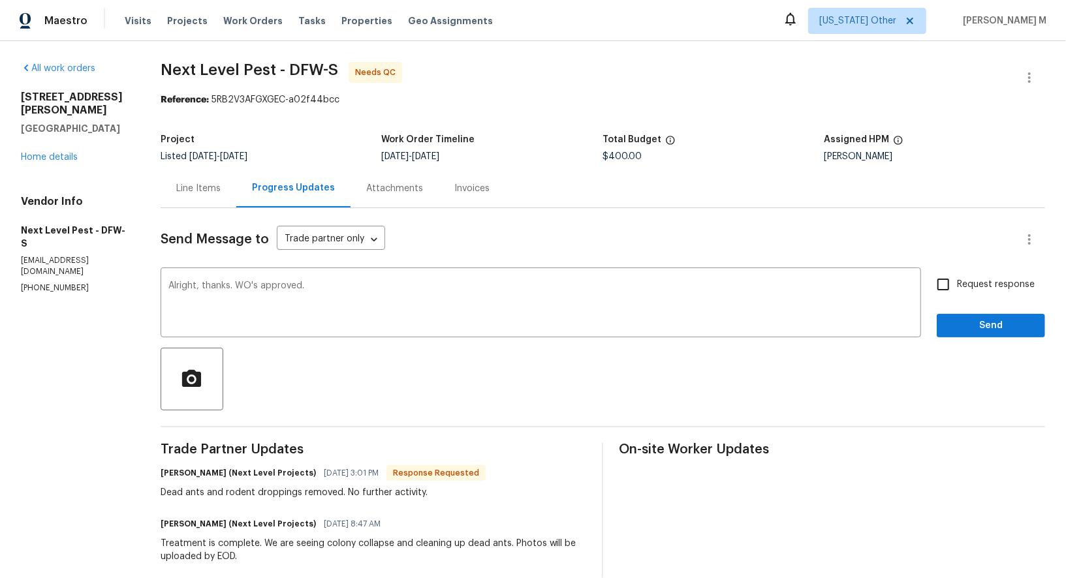
click at [991, 280] on span "Request response" at bounding box center [996, 285] width 78 height 14
click at [957, 280] on input "Request response" at bounding box center [943, 284] width 27 height 27
checkbox input "true"
click at [990, 318] on span "Send" at bounding box center [990, 326] width 87 height 16
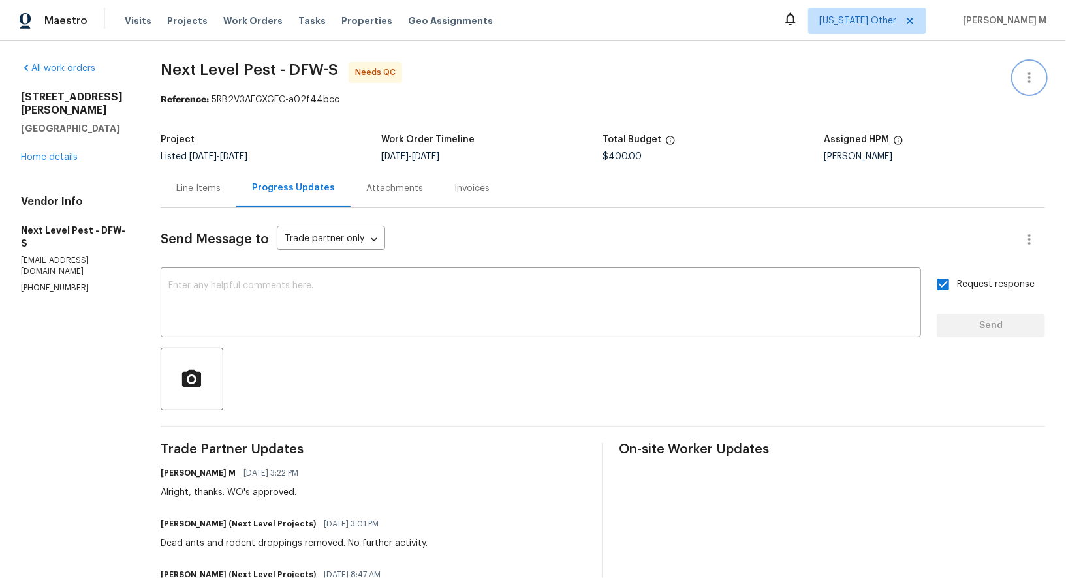
click at [1036, 87] on button "button" at bounding box center [1029, 77] width 31 height 31
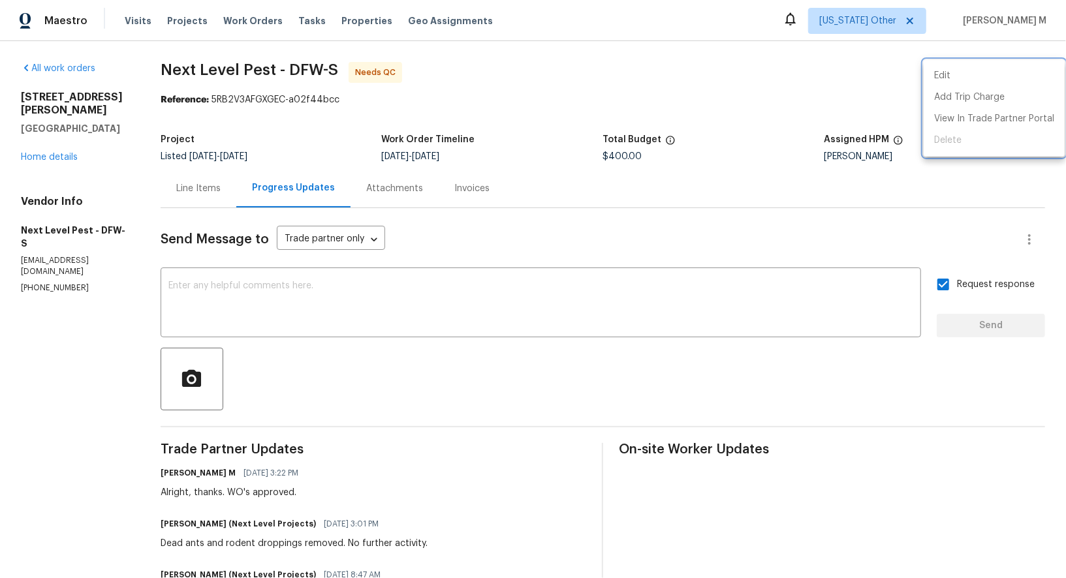
click at [1031, 57] on div at bounding box center [533, 289] width 1066 height 578
click at [1011, 69] on span "Next Level Pest - DFW-S Needs QC" at bounding box center [587, 77] width 853 height 31
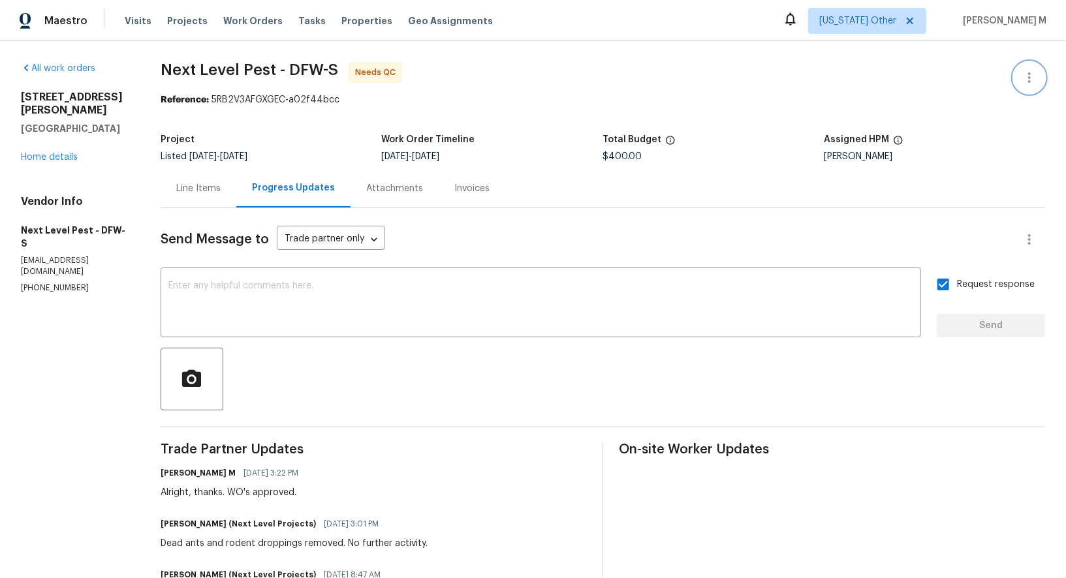
click at [1034, 70] on icon "button" at bounding box center [1030, 78] width 16 height 16
click at [1034, 70] on li "Edit" at bounding box center [994, 76] width 141 height 22
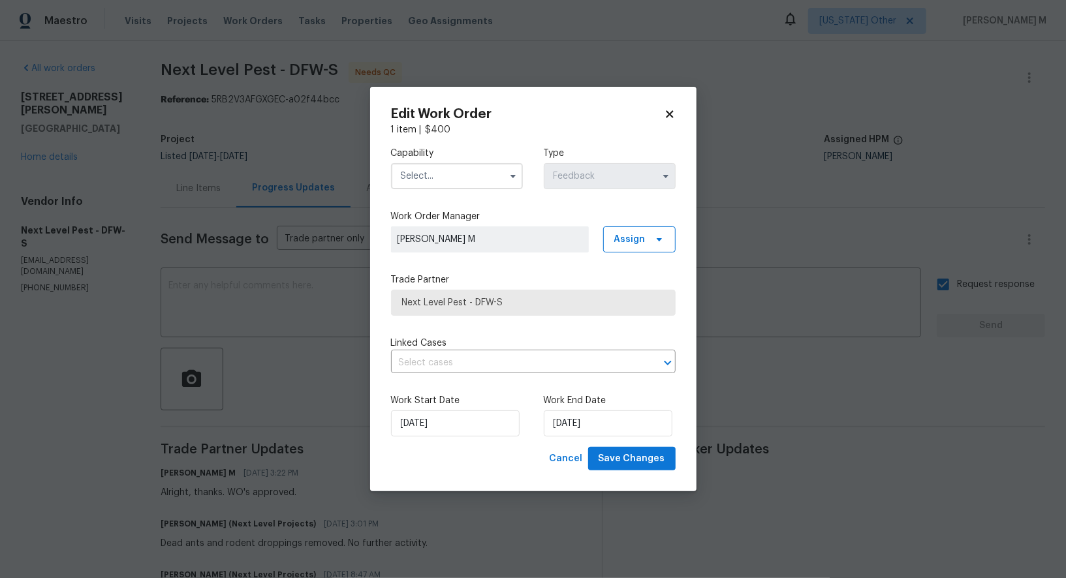
click at [429, 160] on label "Capability" at bounding box center [457, 153] width 132 height 13
click at [429, 178] on input "text" at bounding box center [457, 176] width 132 height 26
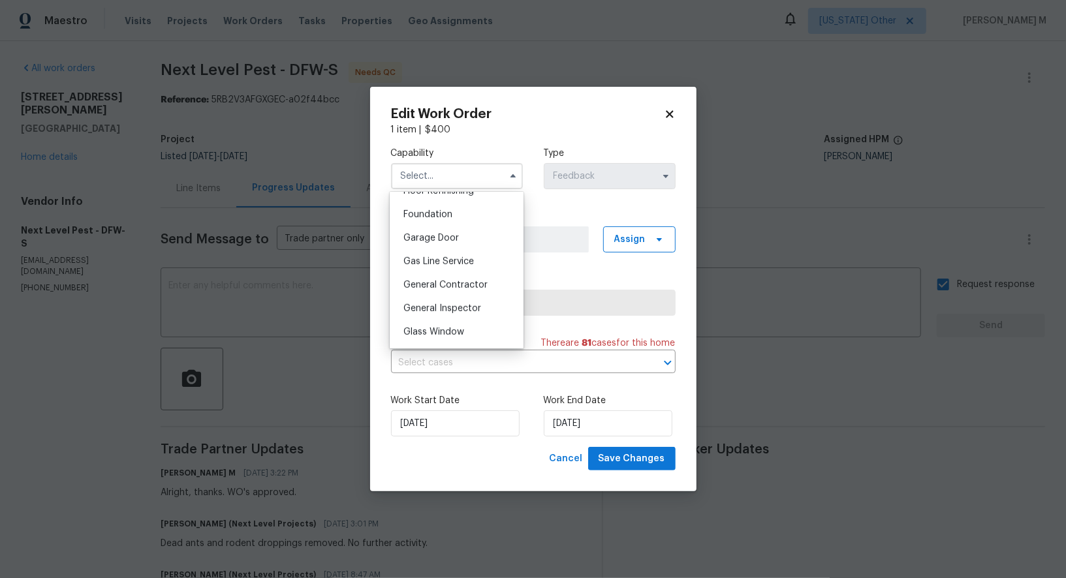
scroll to position [560, 0]
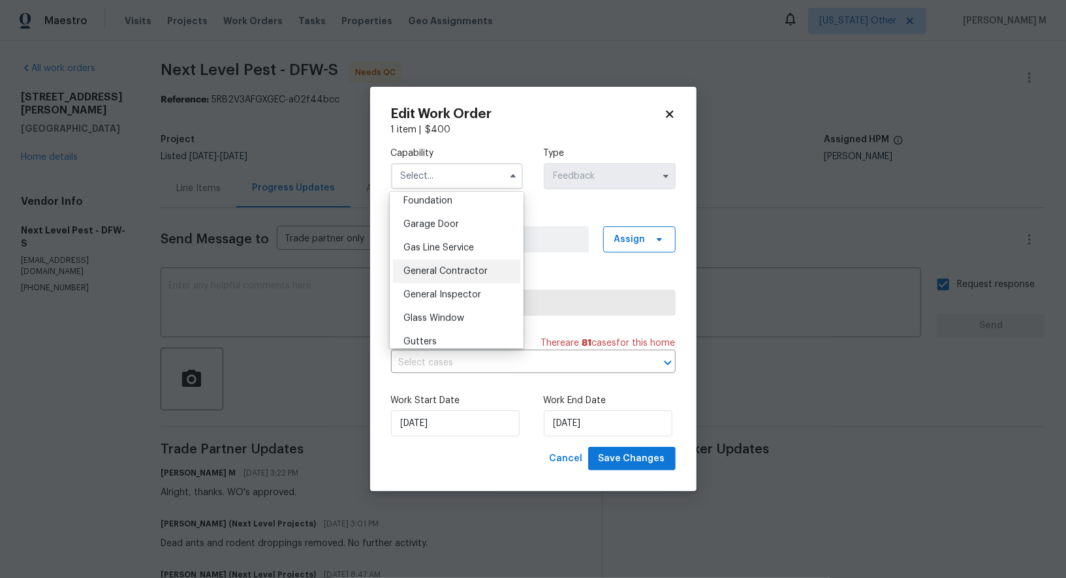
click at [442, 260] on div "General Contractor" at bounding box center [456, 272] width 127 height 24
type input "General Contractor"
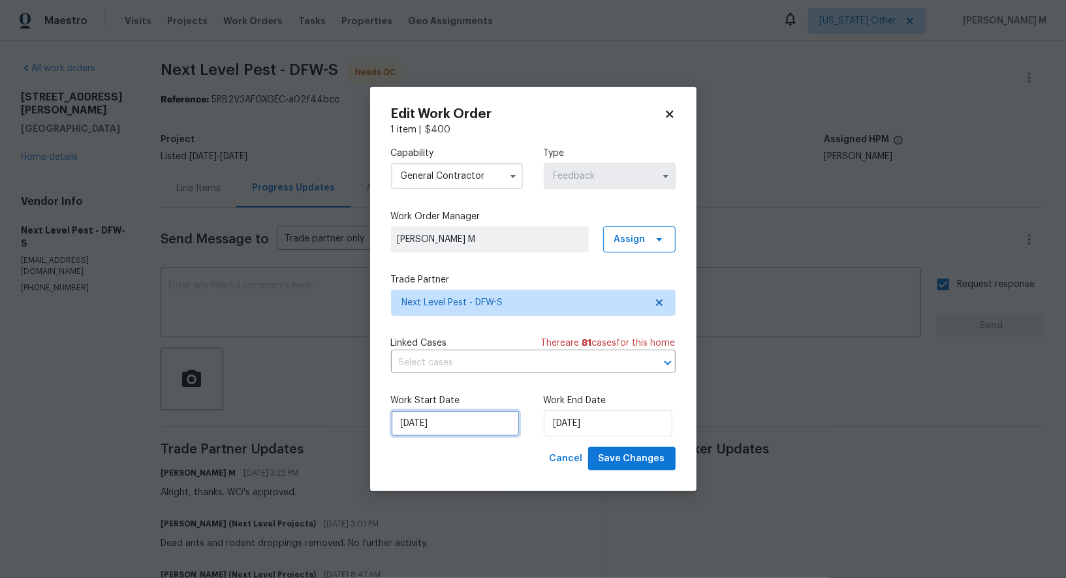
click at [442, 420] on input "25/09/2025" at bounding box center [455, 424] width 129 height 26
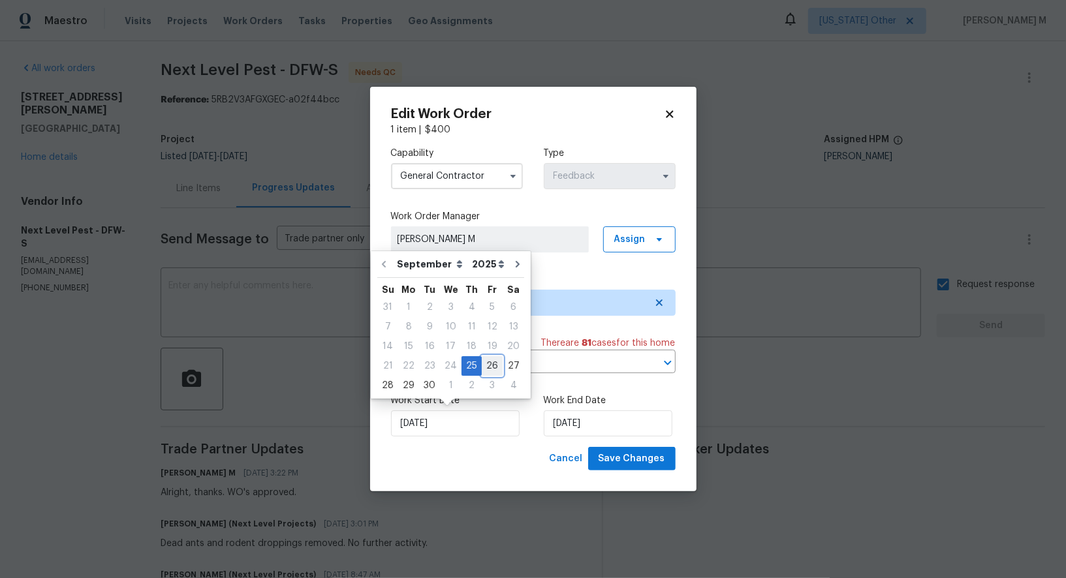
click at [489, 367] on div "26" at bounding box center [492, 366] width 21 height 18
type input "26/09/2025"
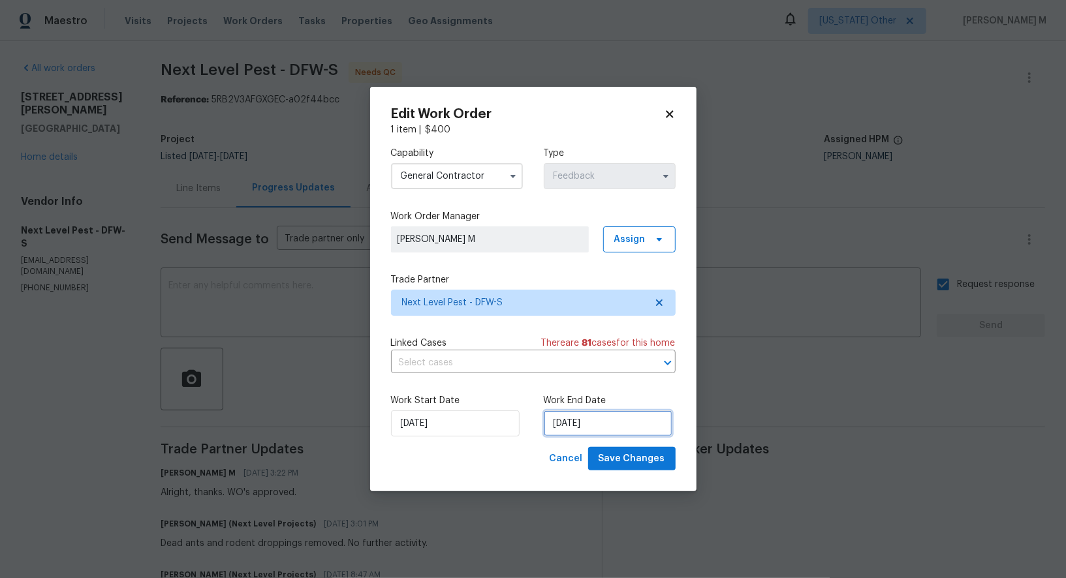
click at [562, 423] on input "27/09/2025" at bounding box center [608, 424] width 129 height 26
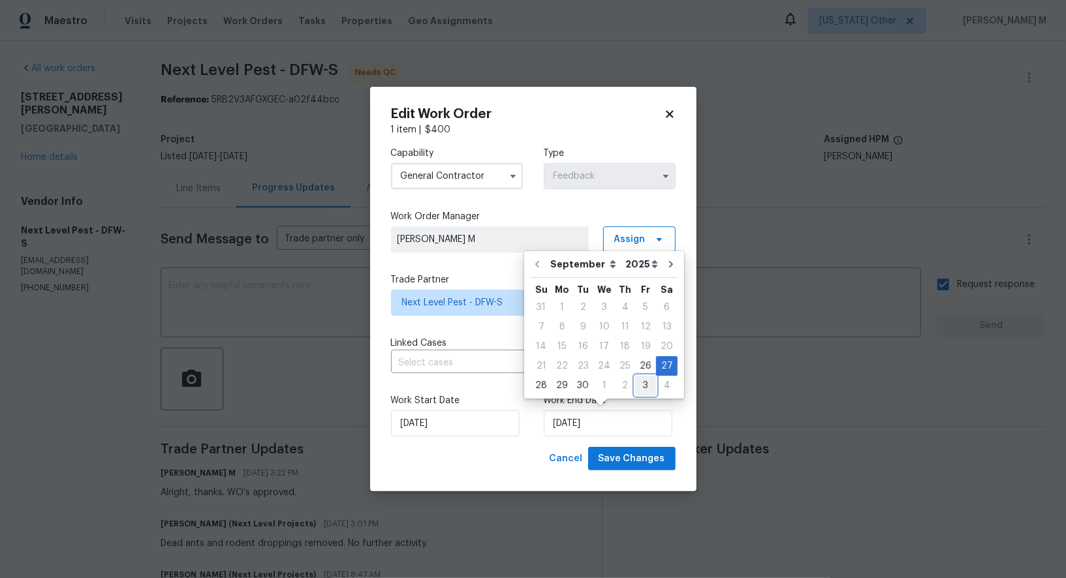
click at [644, 385] on div "3" at bounding box center [645, 386] width 21 height 18
type input "[DATE]"
select select "9"
click at [642, 452] on span "Save Changes" at bounding box center [632, 459] width 67 height 16
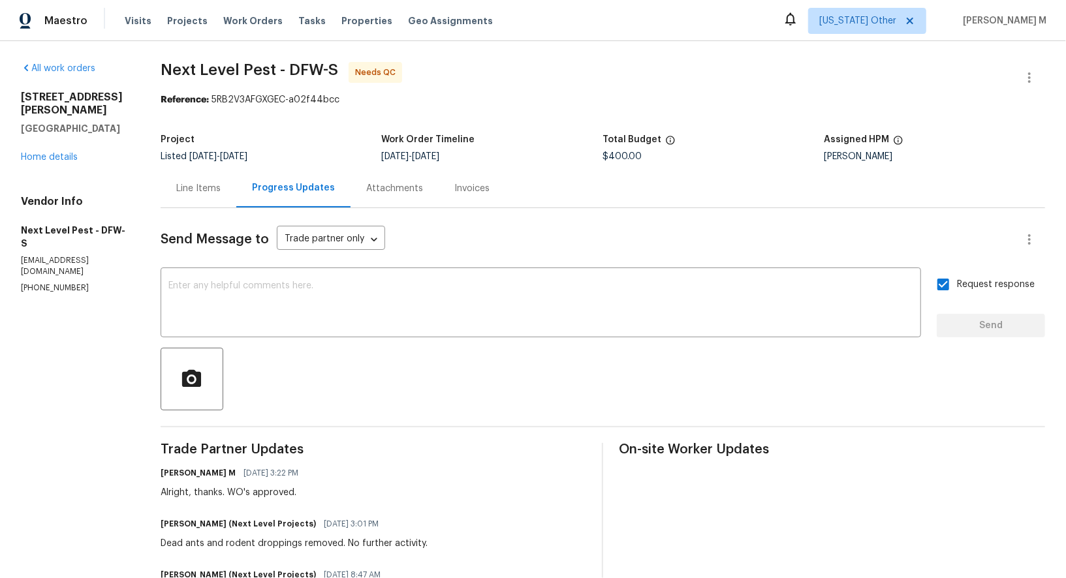
click at [773, 424] on body "Maestro Visits Projects Work Orders Tasks Properties Geo Assignments Alaska Oth…" at bounding box center [533, 289] width 1066 height 578
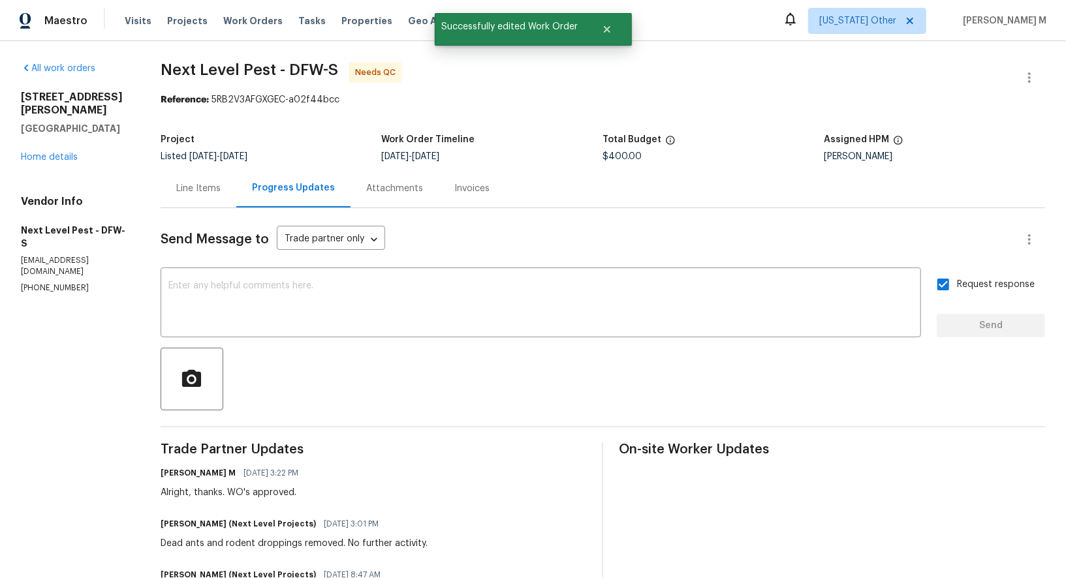
click at [48, 283] on p "(903) 204-2309" at bounding box center [75, 288] width 108 height 11
copy p "(903) 204-2309"
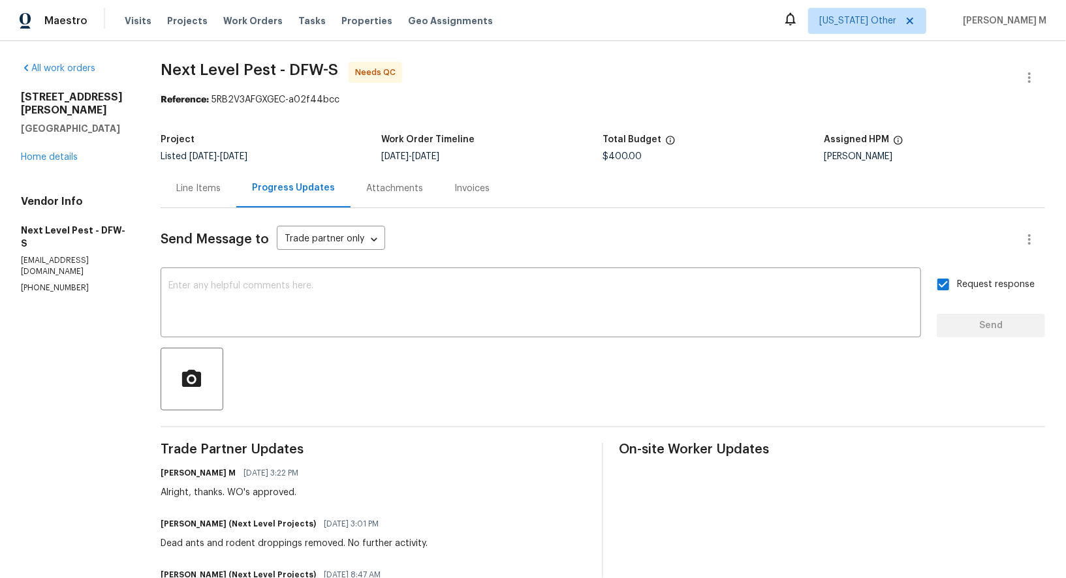
click at [176, 189] on div "Line Items" at bounding box center [199, 188] width 76 height 39
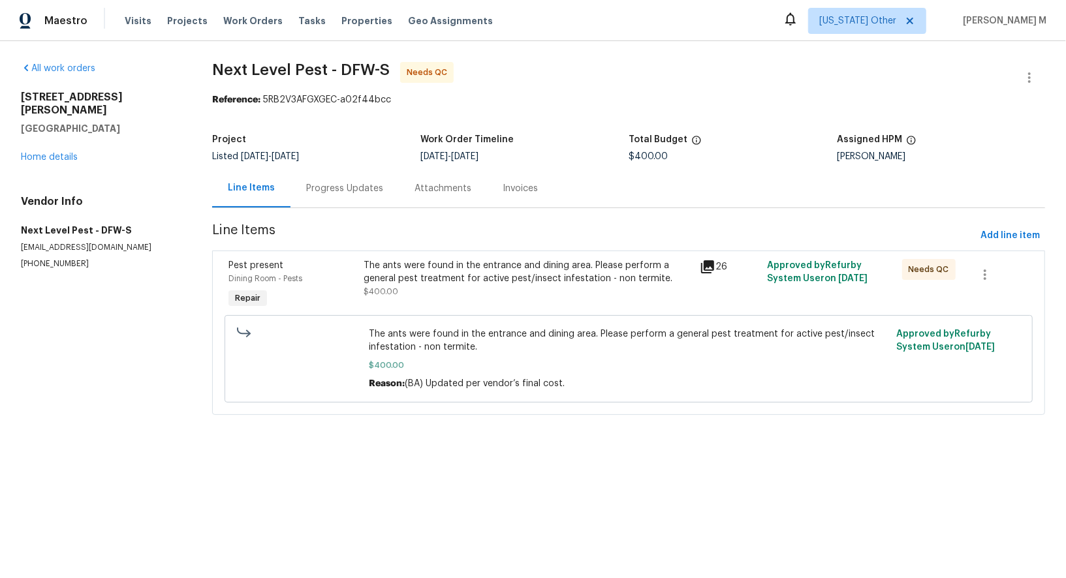
click at [306, 182] on div "Progress Updates" at bounding box center [344, 188] width 77 height 13
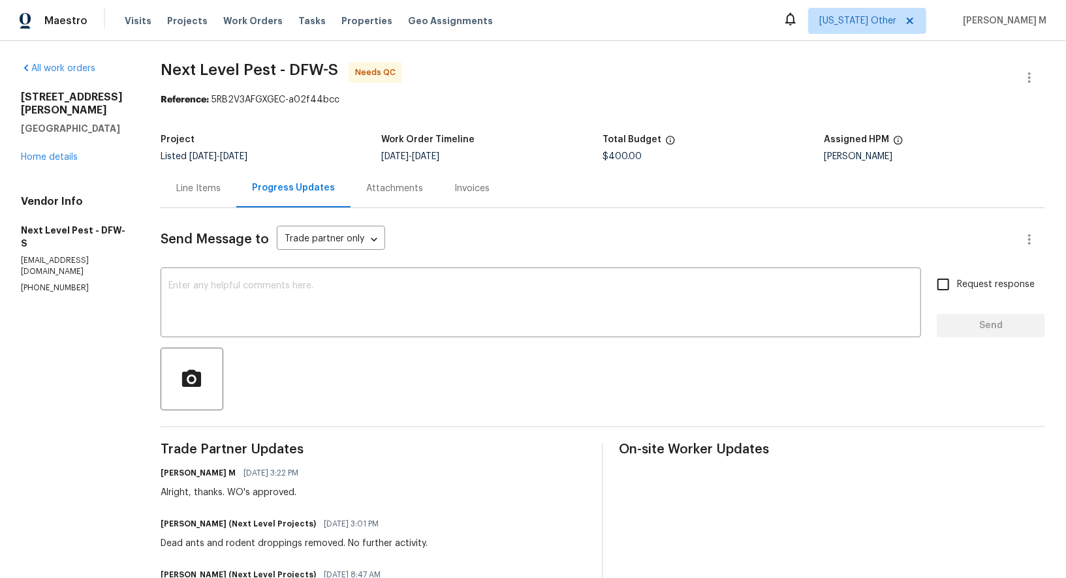
click at [206, 200] on div "Line Items" at bounding box center [199, 188] width 76 height 39
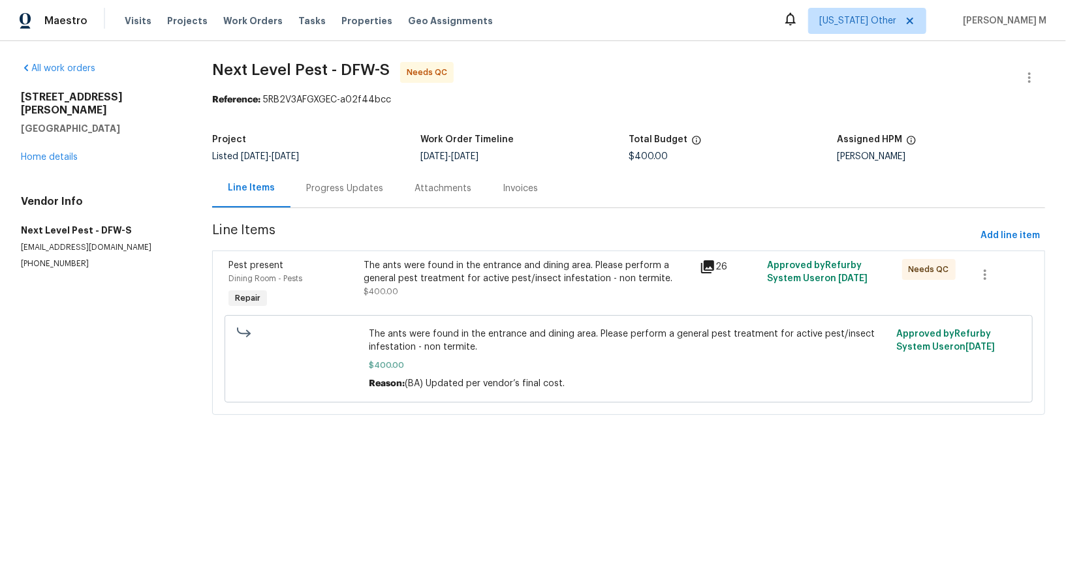
click at [346, 184] on div "Progress Updates" at bounding box center [344, 188] width 77 height 13
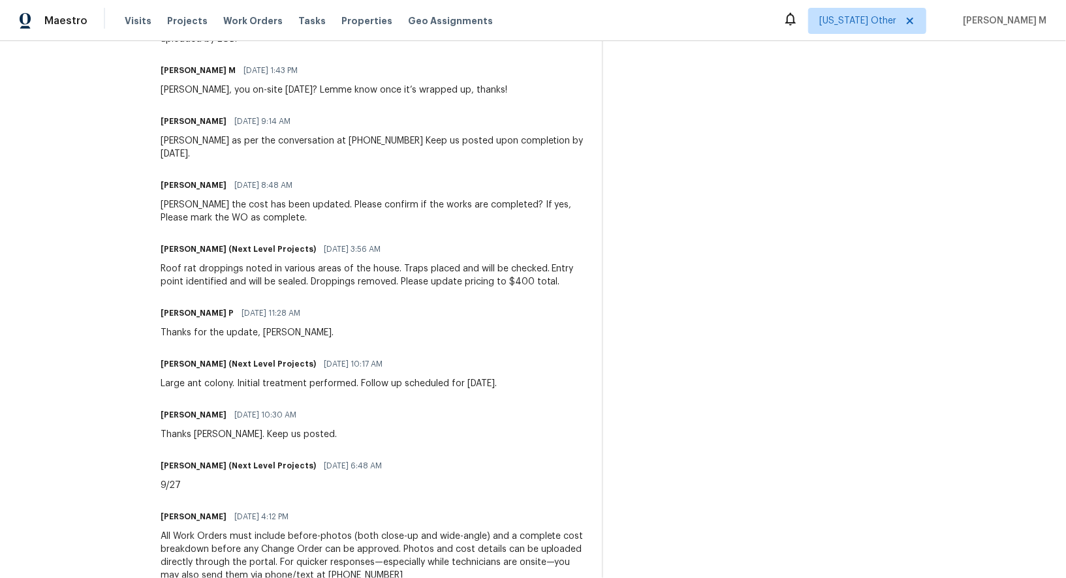
scroll to position [569, 0]
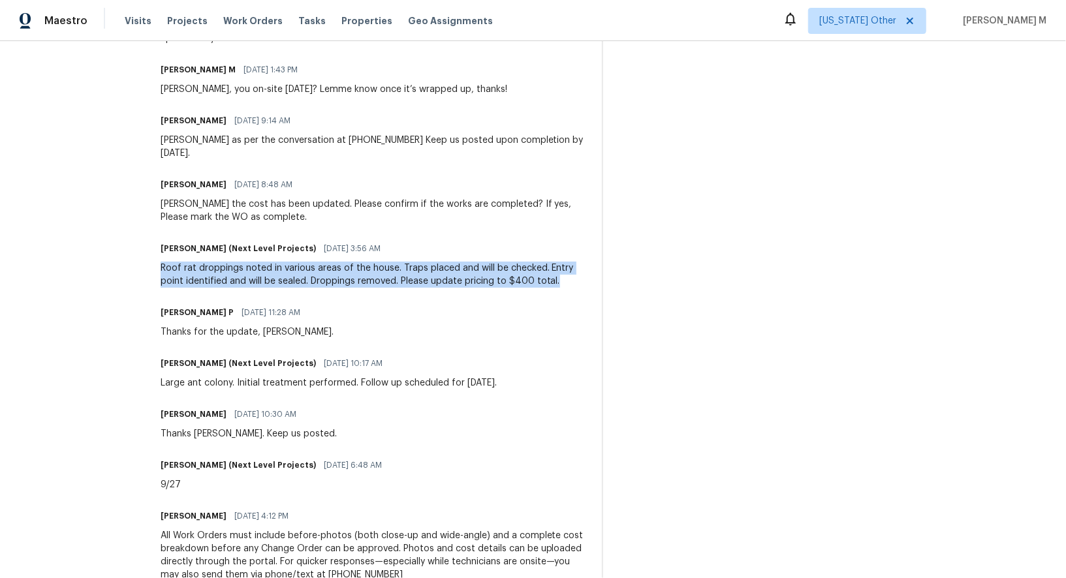
drag, startPoint x: 161, startPoint y: 238, endPoint x: 566, endPoint y: 253, distance: 405.1
click at [566, 262] on div "Roof rat droppings noted in various areas of the house. Traps placed and will b…" at bounding box center [374, 275] width 426 height 26
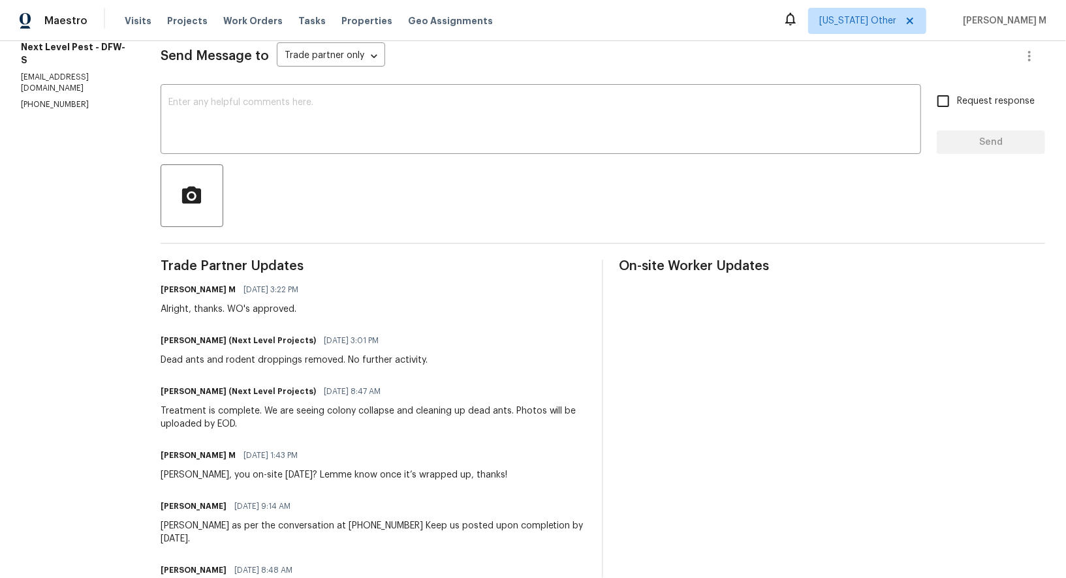
scroll to position [175, 0]
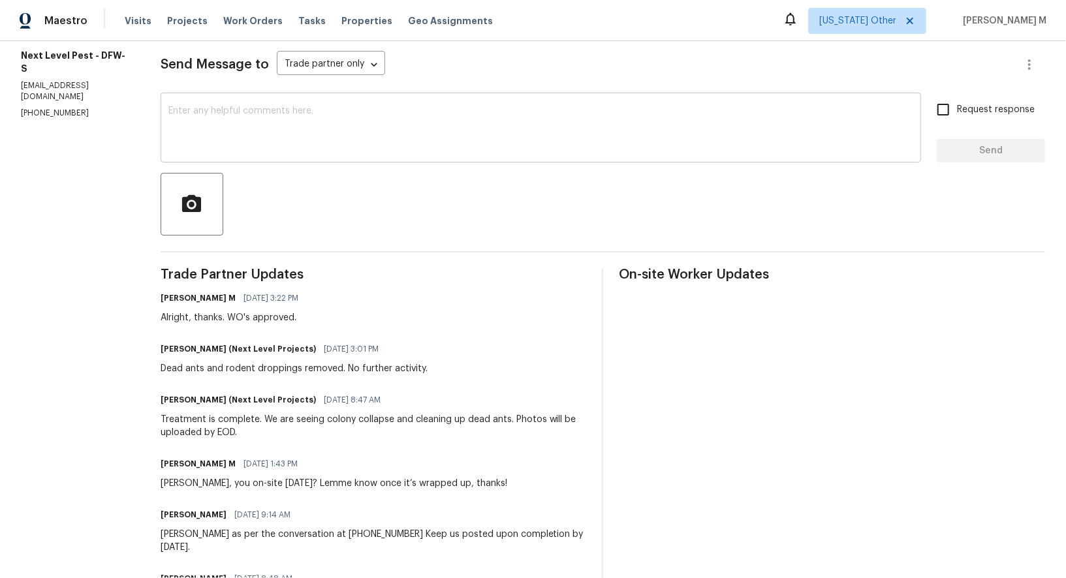
click at [311, 112] on textarea at bounding box center [540, 129] width 745 height 46
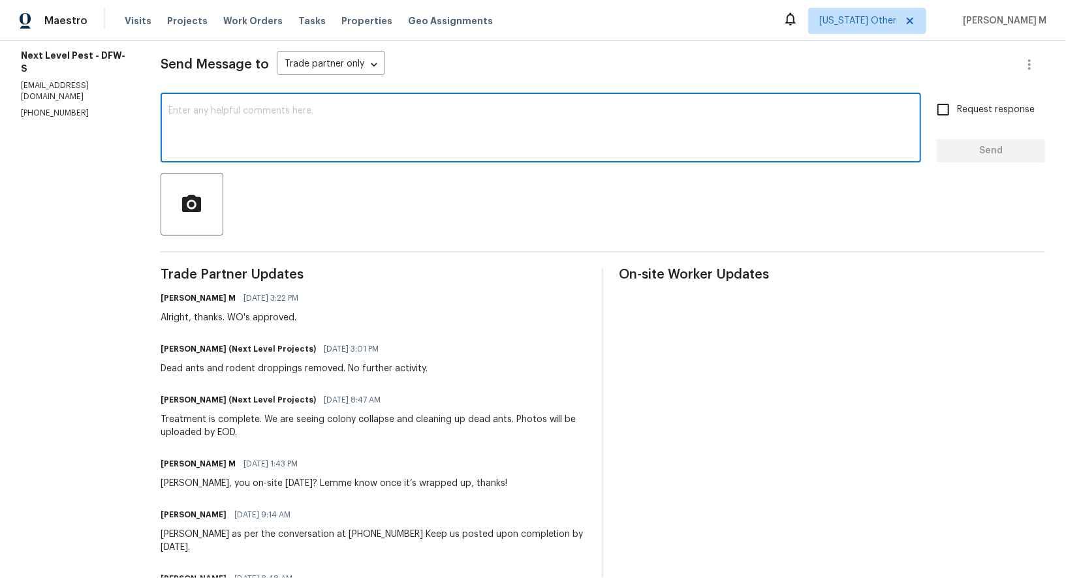
click at [325, 173] on div at bounding box center [603, 204] width 885 height 63
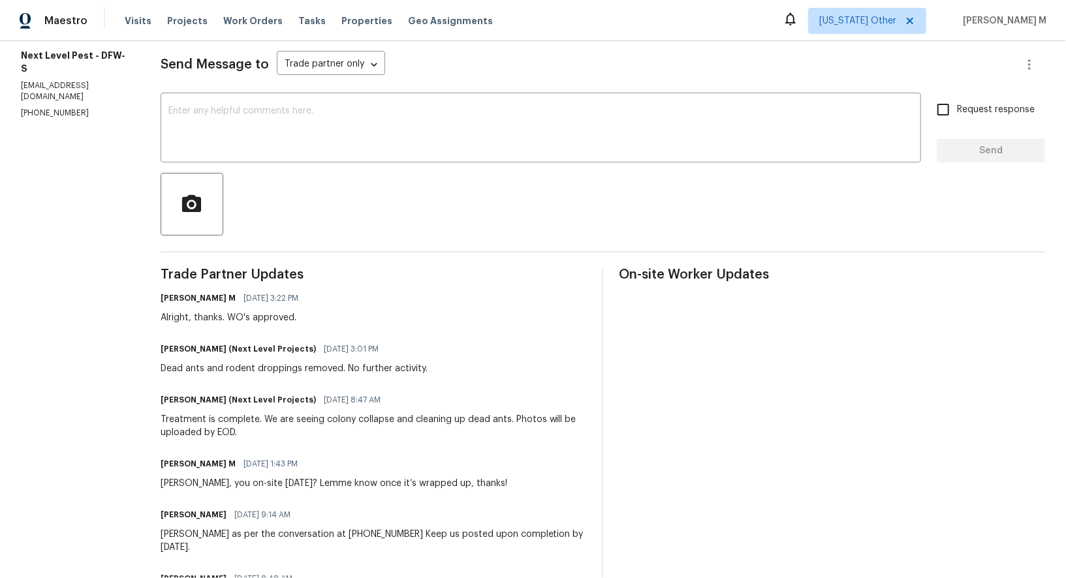
click at [321, 153] on div "Send Message to Trade partner only Trade partner only ​ x ​ Request response Se…" at bounding box center [603, 557] width 885 height 1049
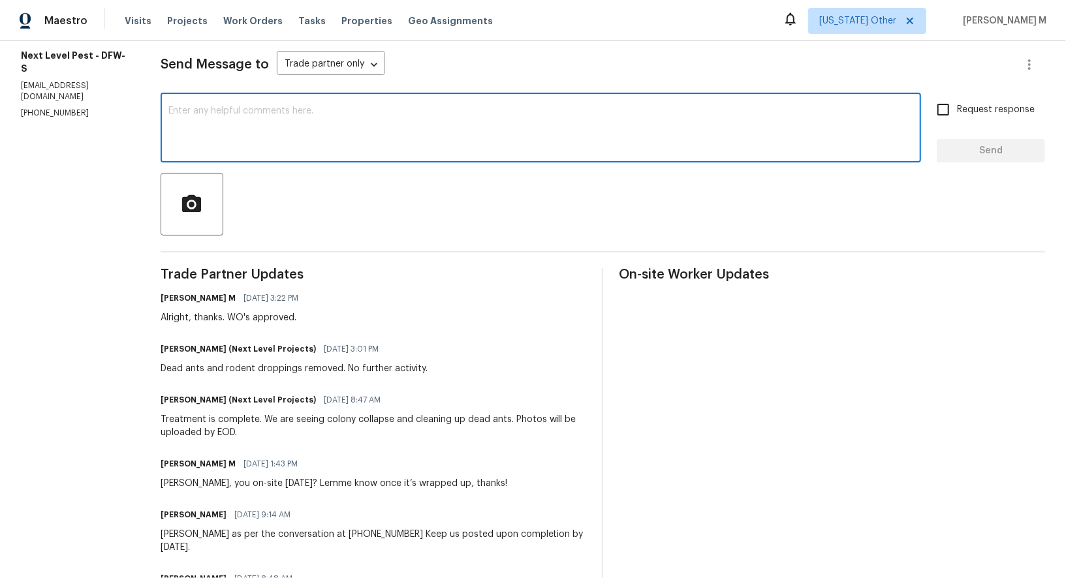
click at [318, 141] on textarea at bounding box center [540, 129] width 745 height 46
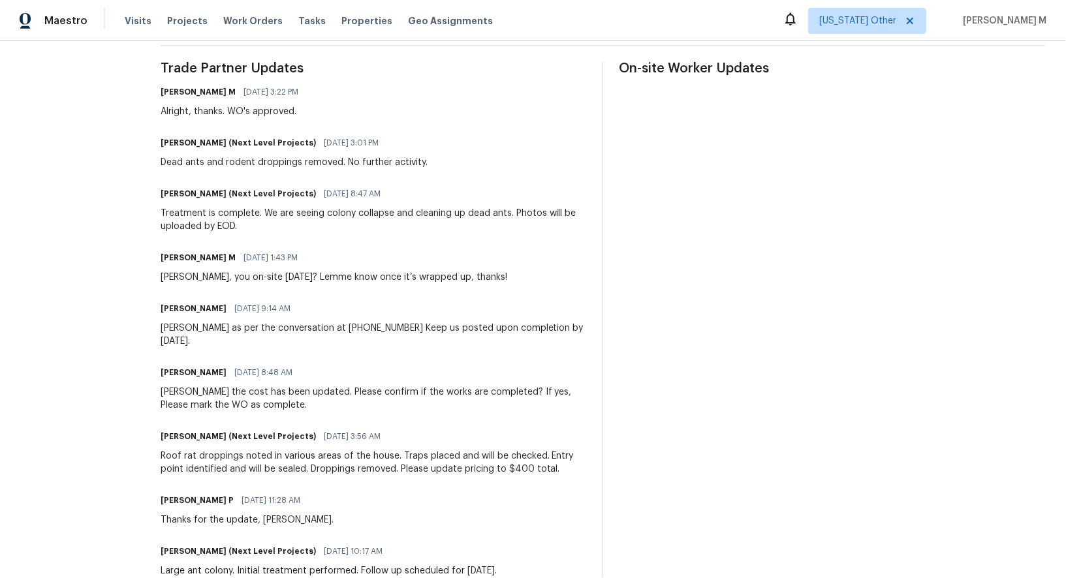
scroll to position [392, 0]
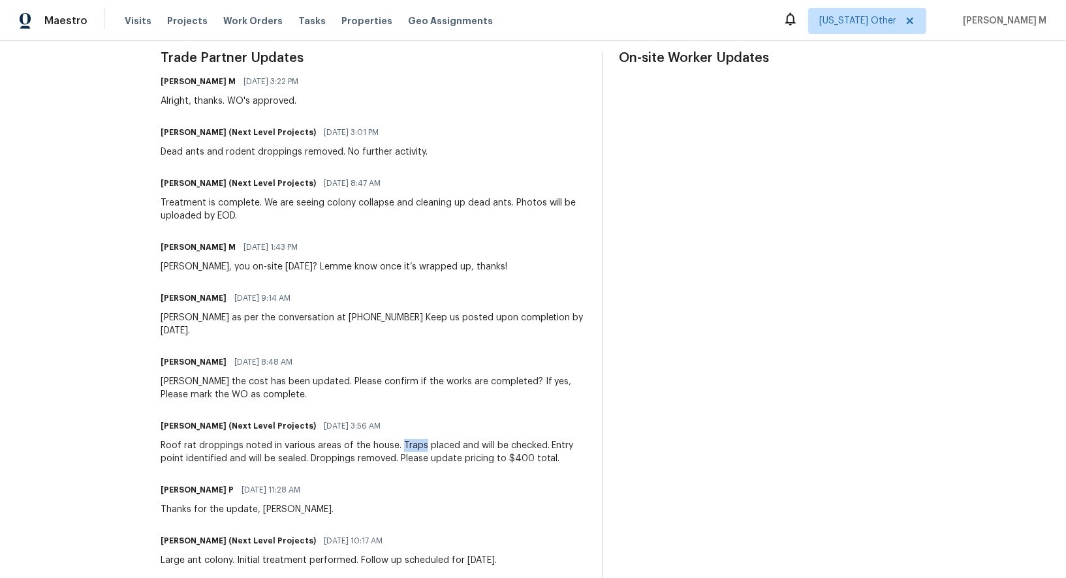
drag, startPoint x: 396, startPoint y: 420, endPoint x: 420, endPoint y: 421, distance: 23.5
click at [420, 439] on div "Roof rat droppings noted in various areas of the house. Traps placed and will b…" at bounding box center [374, 452] width 426 height 26
copy div "Traps"
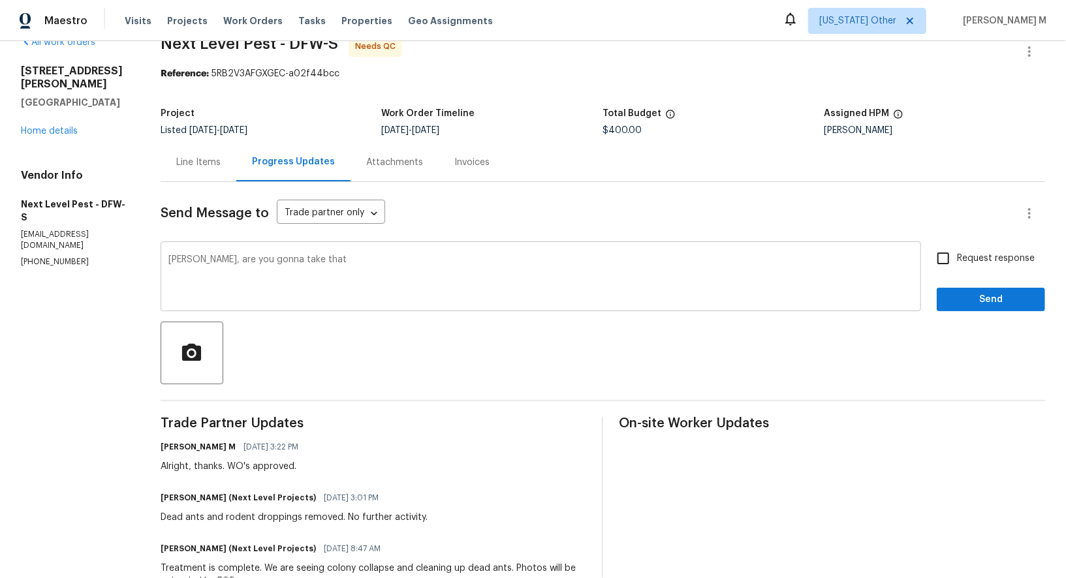
click at [437, 262] on textarea "Brandon, are you gonna take that" at bounding box center [540, 278] width 745 height 46
paste textarea "Traps"
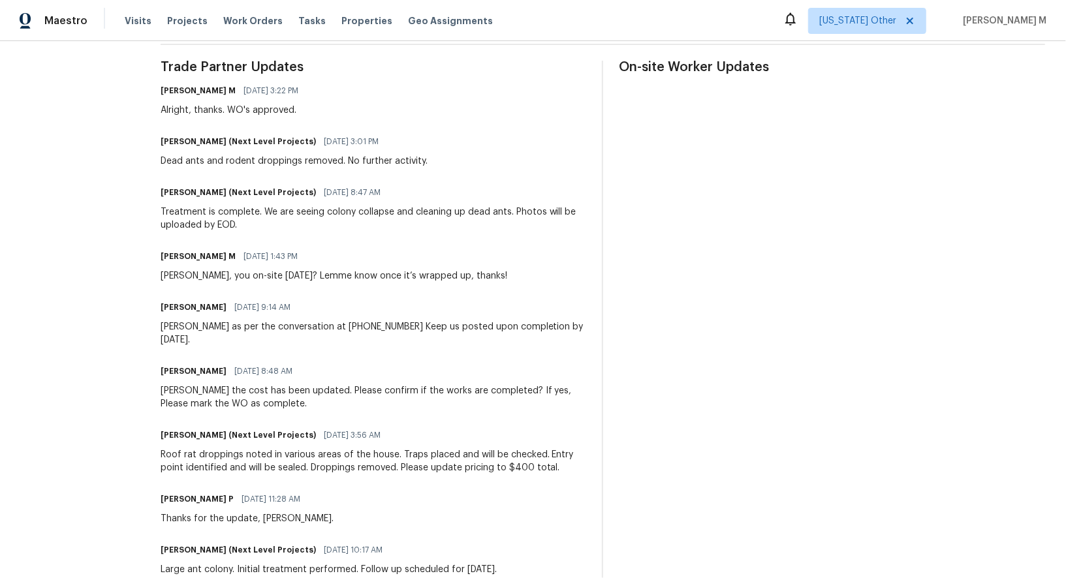
scroll to position [452, 0]
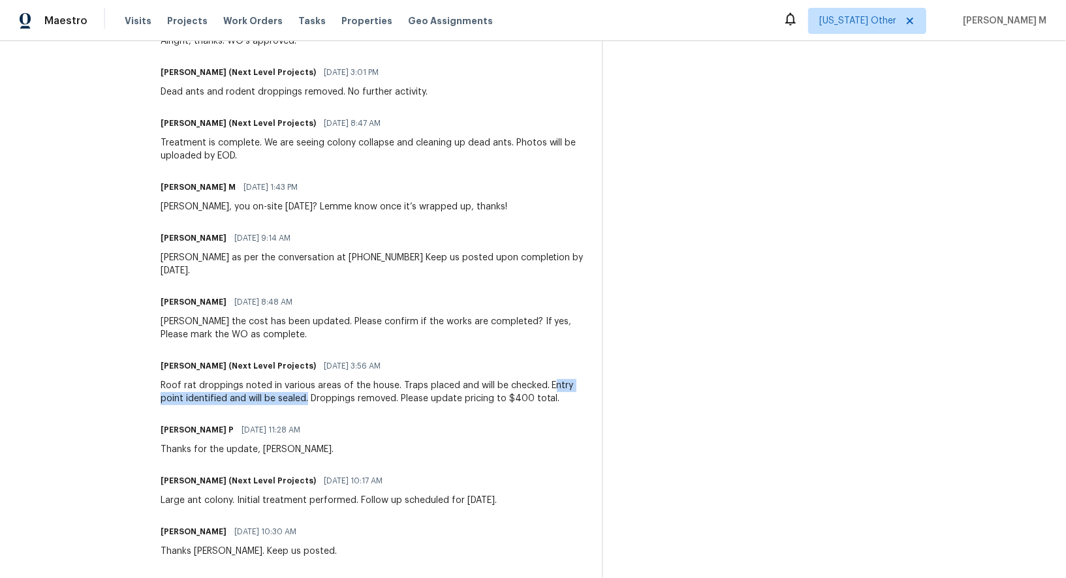
drag, startPoint x: 550, startPoint y: 360, endPoint x: 308, endPoint y: 372, distance: 242.5
click at [308, 379] on div "Roof rat droppings noted in various areas of the house. Traps placed and will b…" at bounding box center [374, 392] width 426 height 26
copy div "ntry point identified and will be sealed."
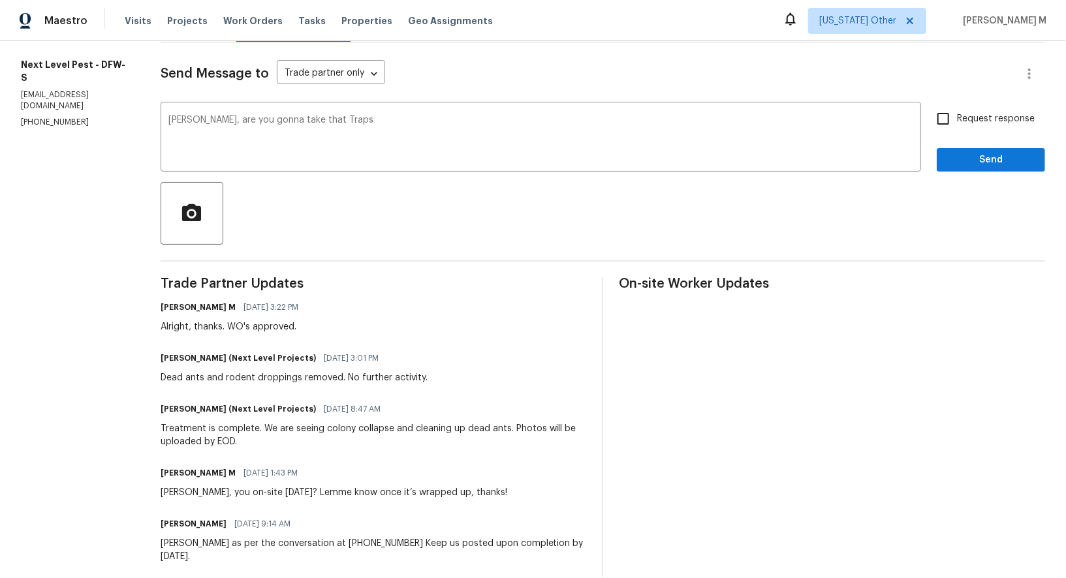
scroll to position [0, 0]
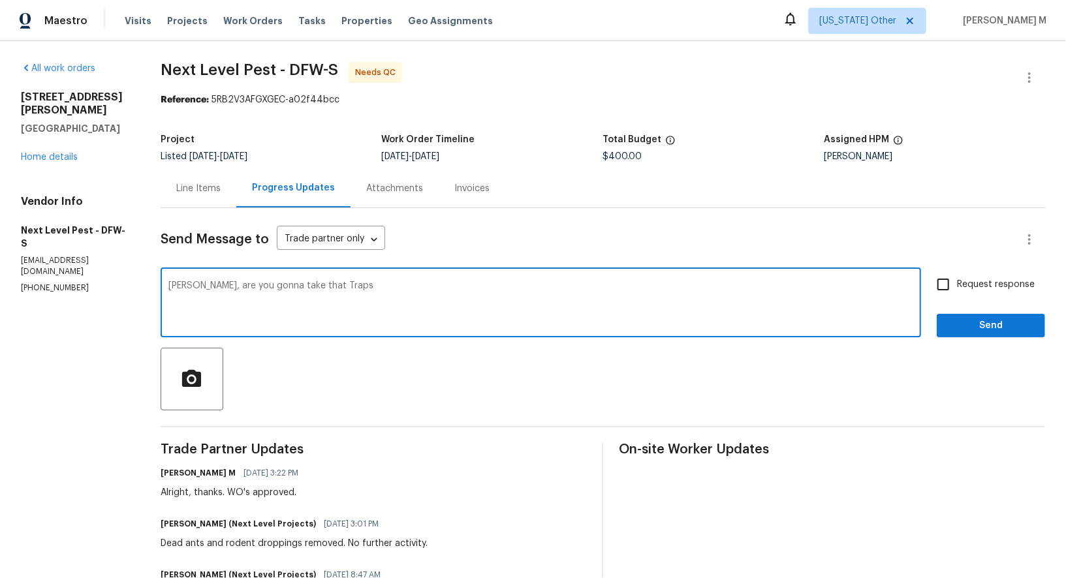
click at [499, 308] on textarea "Brandon, are you gonna take that Traps" at bounding box center [540, 304] width 745 height 46
paste textarea "ntry point identified and will be sealed."
type textarea "Brandon, are you gonna take that Traps ntry point identified and will be sealed?"
click at [194, 191] on div "Line Items" at bounding box center [199, 188] width 76 height 39
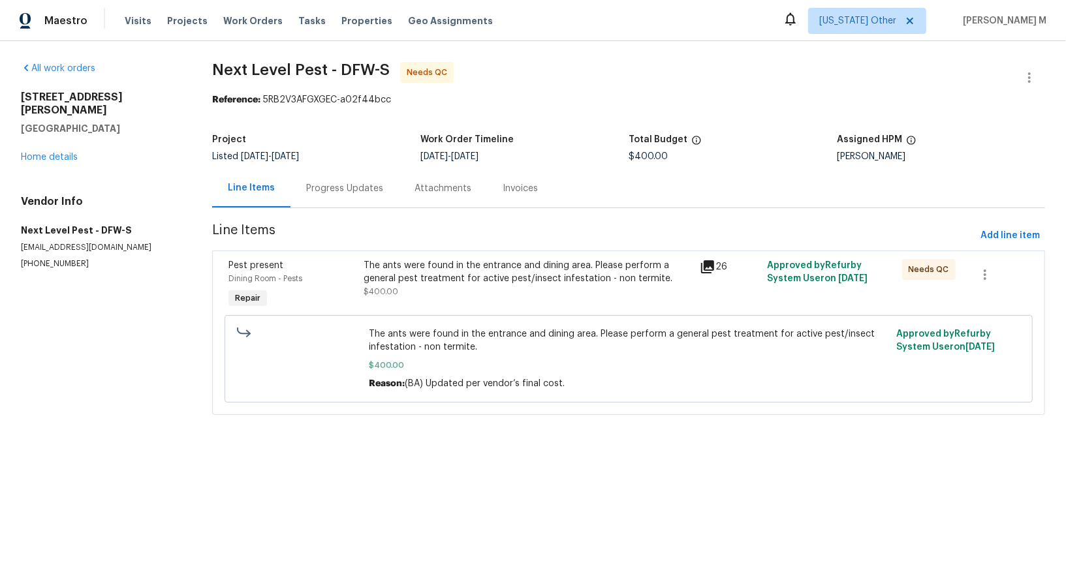
click at [555, 69] on span "Next Level Pest - DFW-S Needs QC" at bounding box center [613, 77] width 802 height 31
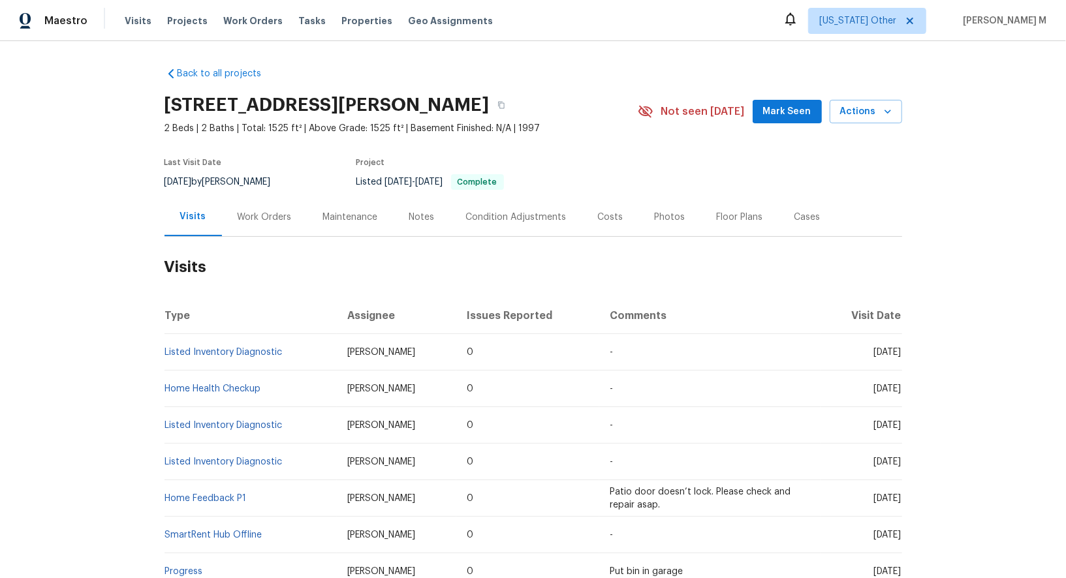
click at [245, 226] on div "Work Orders" at bounding box center [265, 217] width 86 height 39
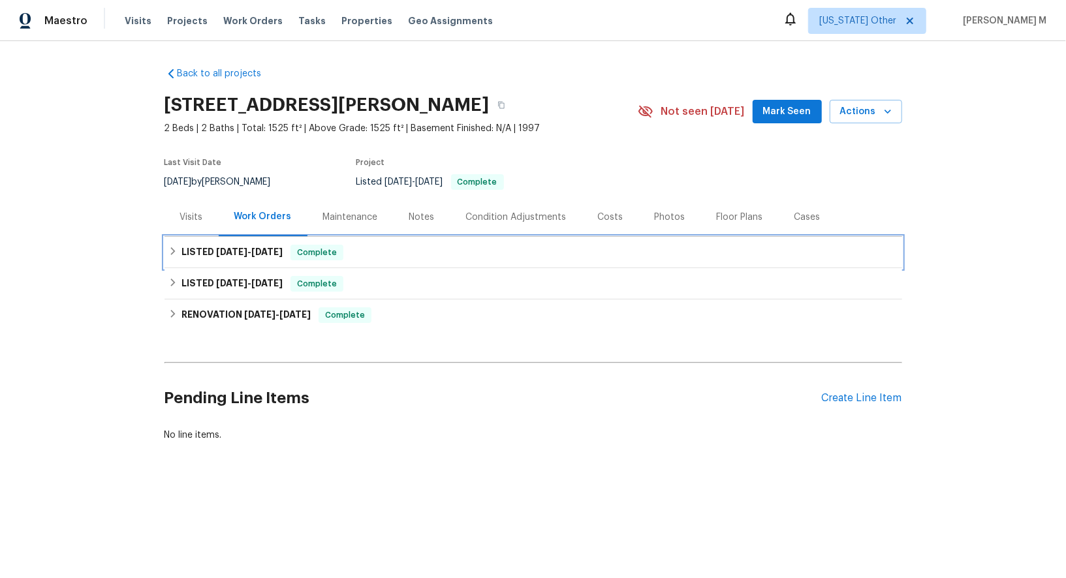
click at [185, 253] on h6 "LISTED [DATE] - [DATE]" at bounding box center [232, 253] width 101 height 16
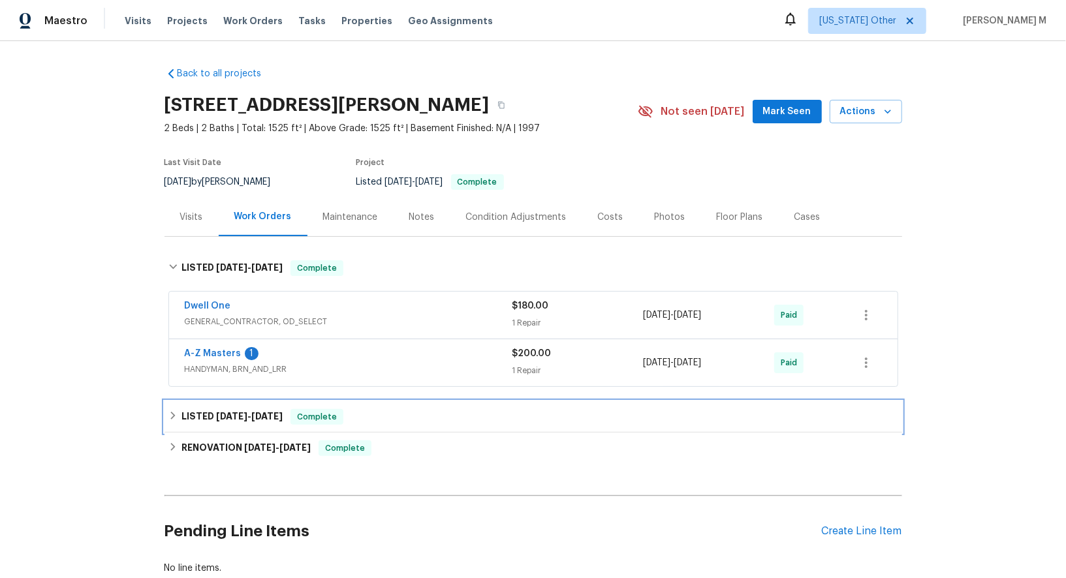
click at [225, 402] on div "LISTED [DATE] - [DATE] Complete" at bounding box center [534, 417] width 738 height 31
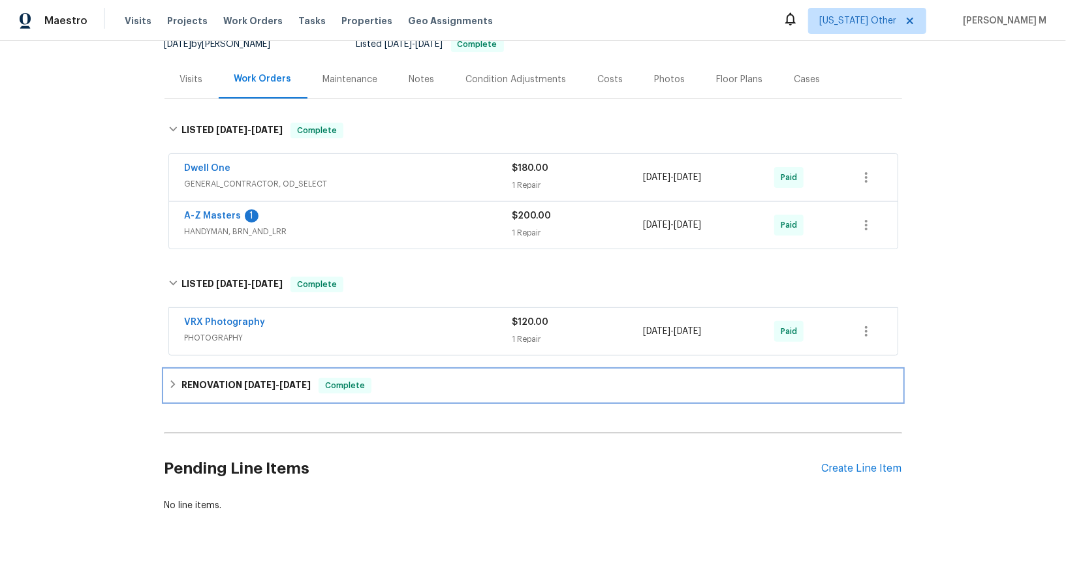
click at [234, 378] on h6 "RENOVATION [DATE] - [DATE]" at bounding box center [246, 386] width 129 height 16
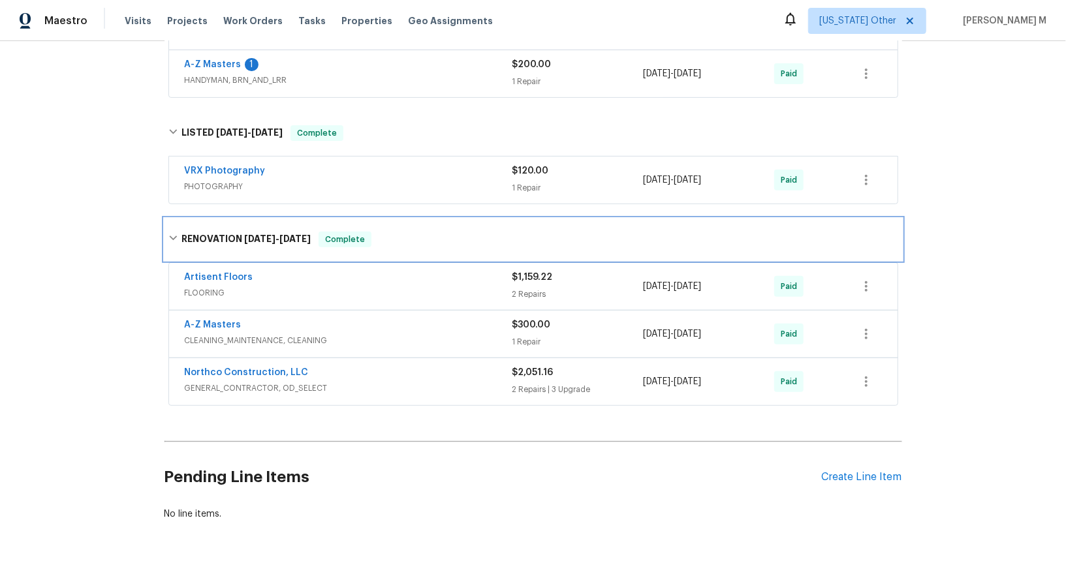
scroll to position [235, 0]
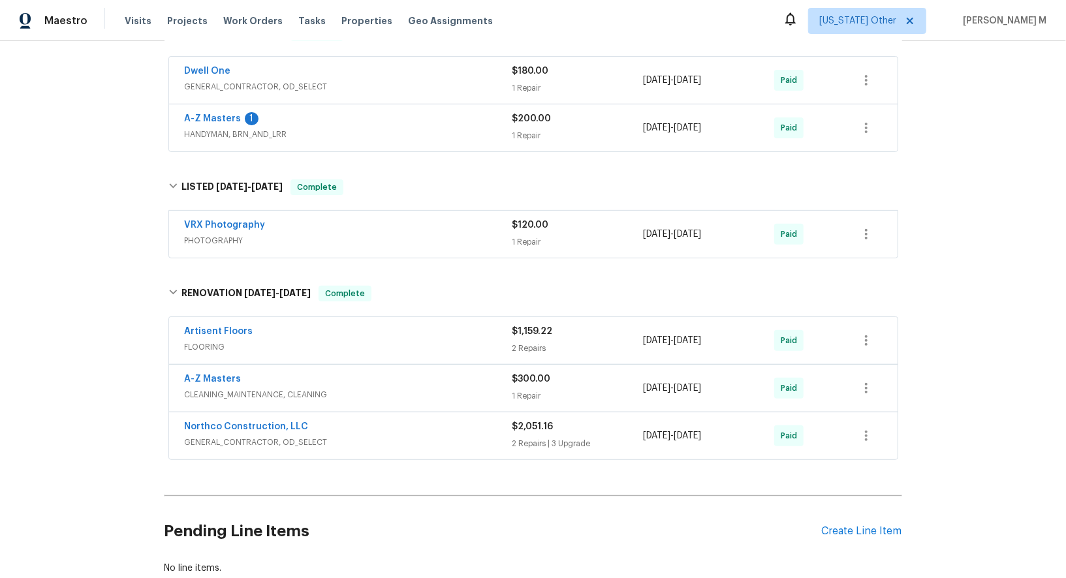
click at [277, 436] on span "GENERAL_CONTRACTOR, OD_SELECT" at bounding box center [349, 442] width 328 height 13
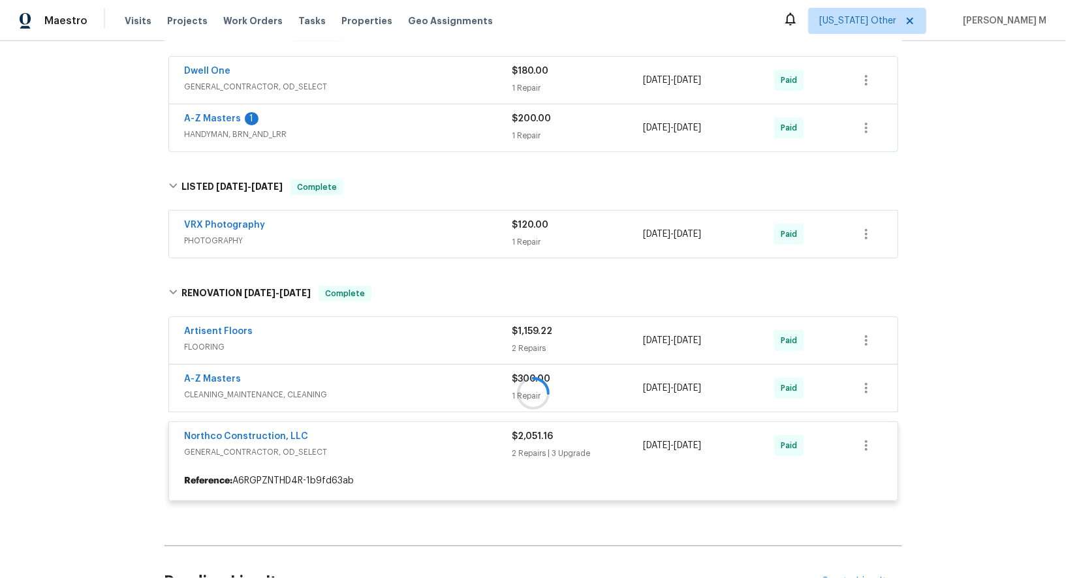
scroll to position [0, 0]
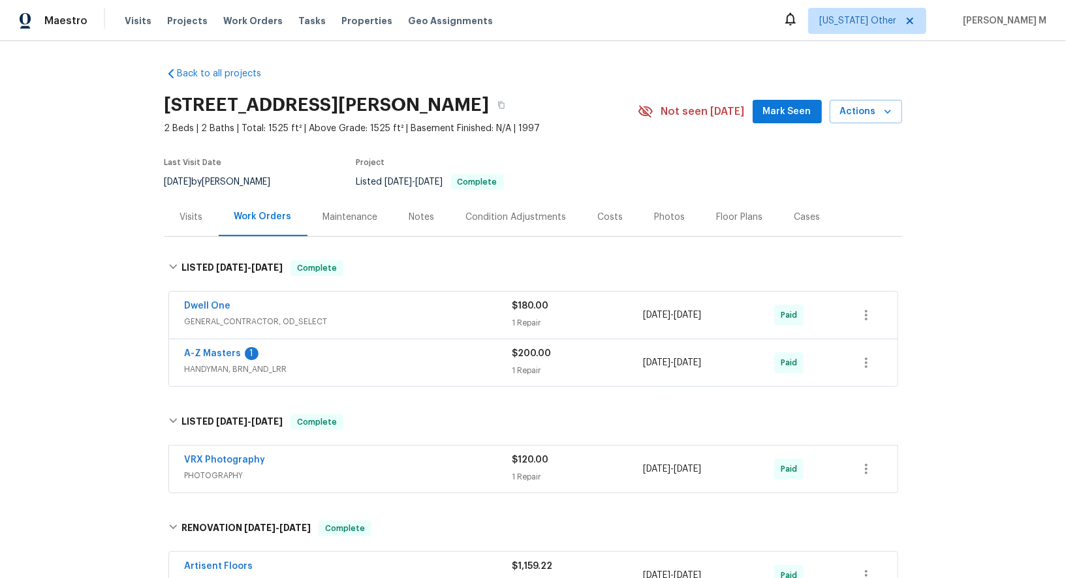
click at [201, 315] on span "GENERAL_CONTRACTOR, OD_SELECT" at bounding box center [349, 321] width 328 height 13
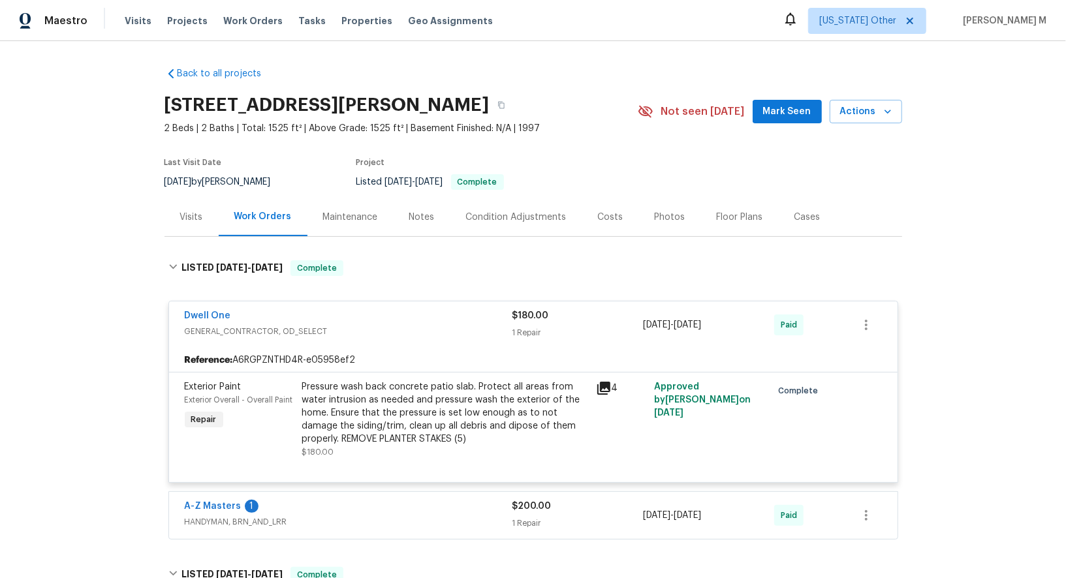
click at [83, 351] on div "Back to all projects [STREET_ADDRESS] 2 Beds | 2 Baths | Total: 1525 ft² | Abov…" at bounding box center [533, 309] width 1066 height 537
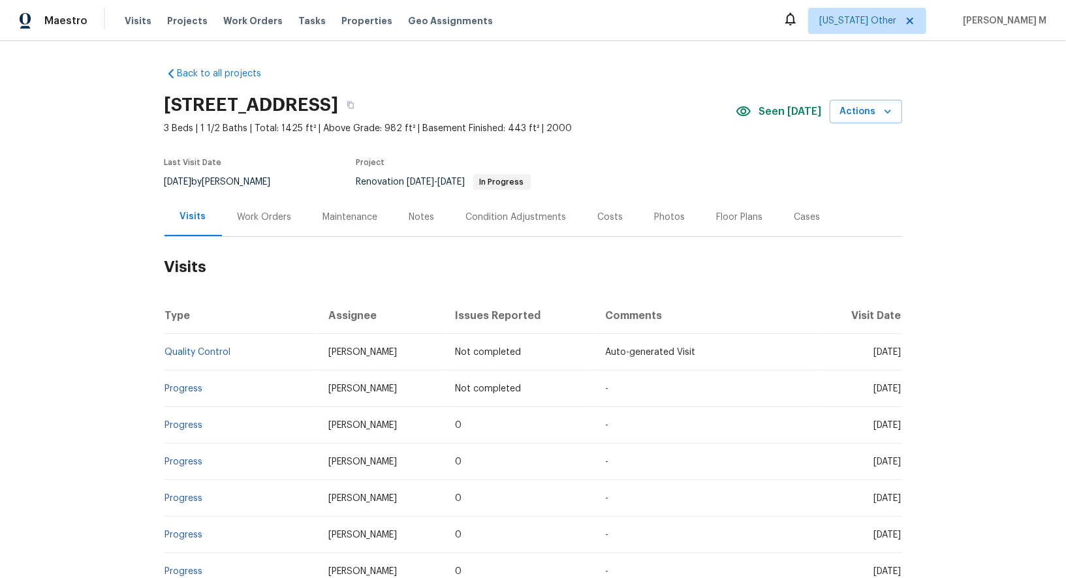
click at [283, 237] on h2 "Visits" at bounding box center [534, 267] width 738 height 61
click at [269, 226] on div "Work Orders" at bounding box center [265, 217] width 86 height 39
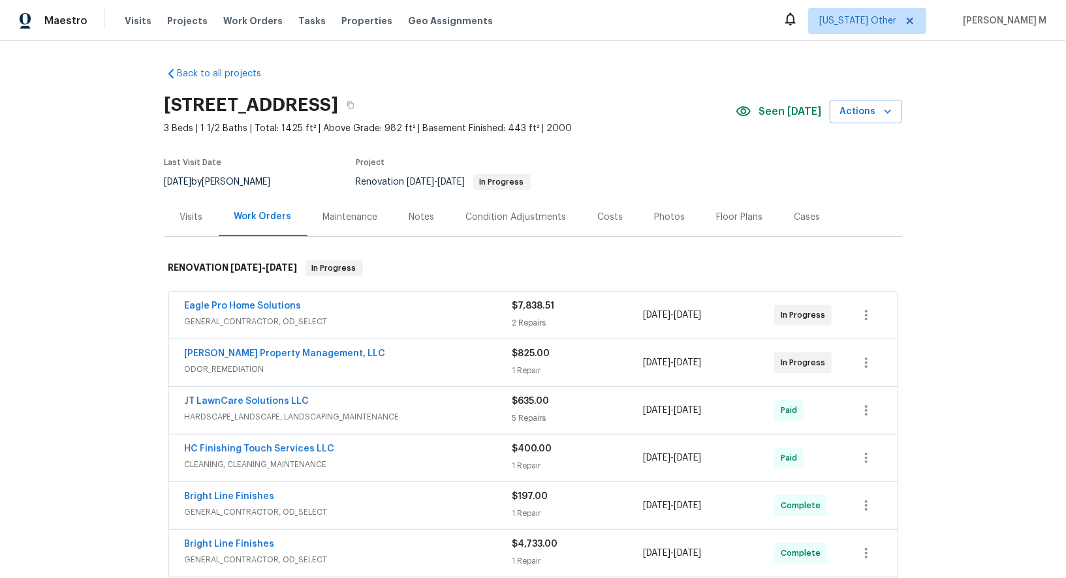
click at [227, 315] on span "GENERAL_CONTRACTOR, OD_SELECT" at bounding box center [349, 321] width 328 height 13
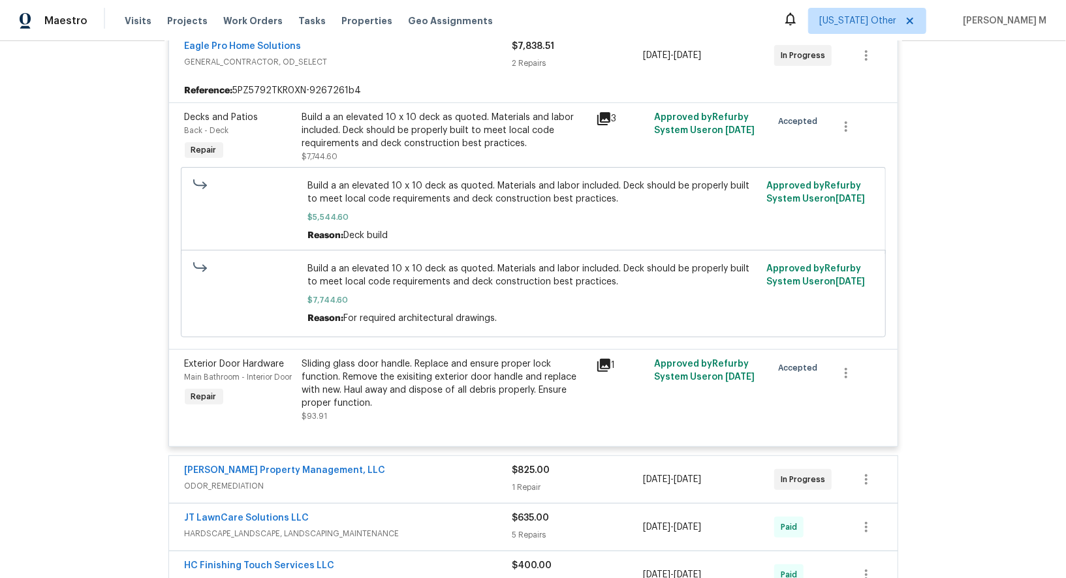
scroll to position [304, 0]
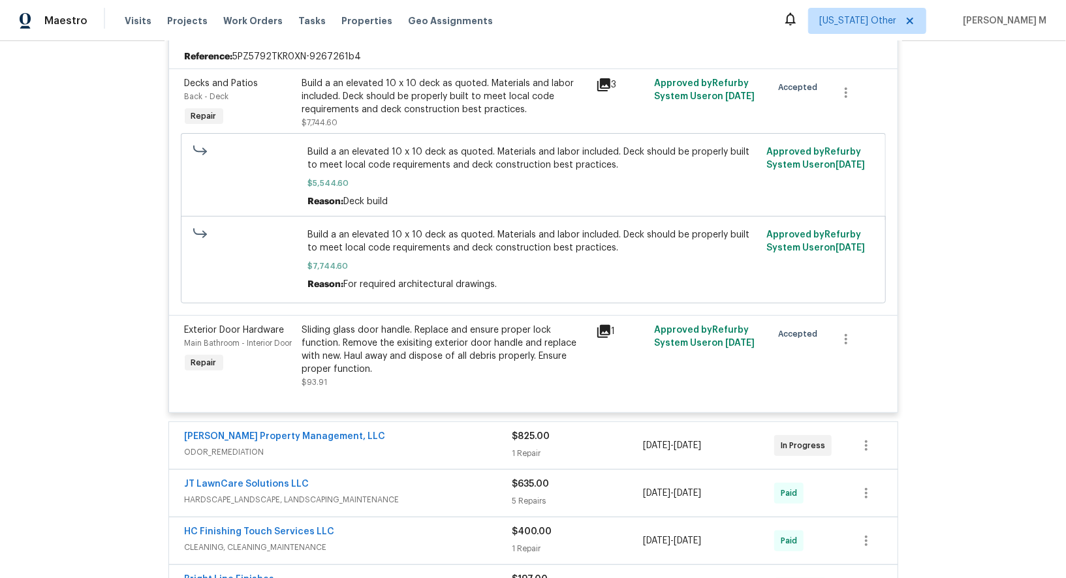
click at [262, 430] on div "Prater's Property Management, LLC" at bounding box center [349, 438] width 328 height 16
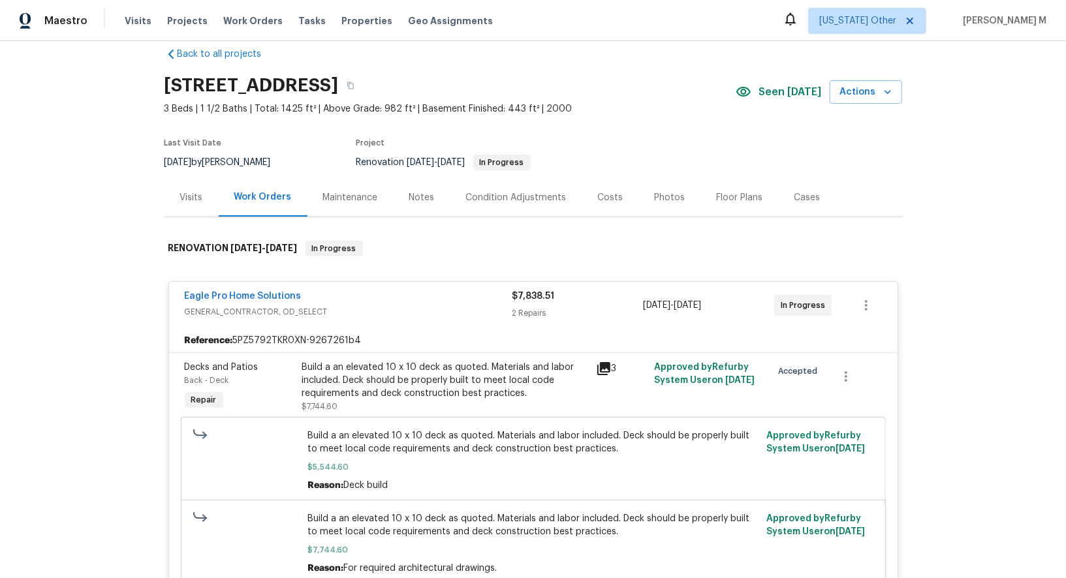
scroll to position [0, 0]
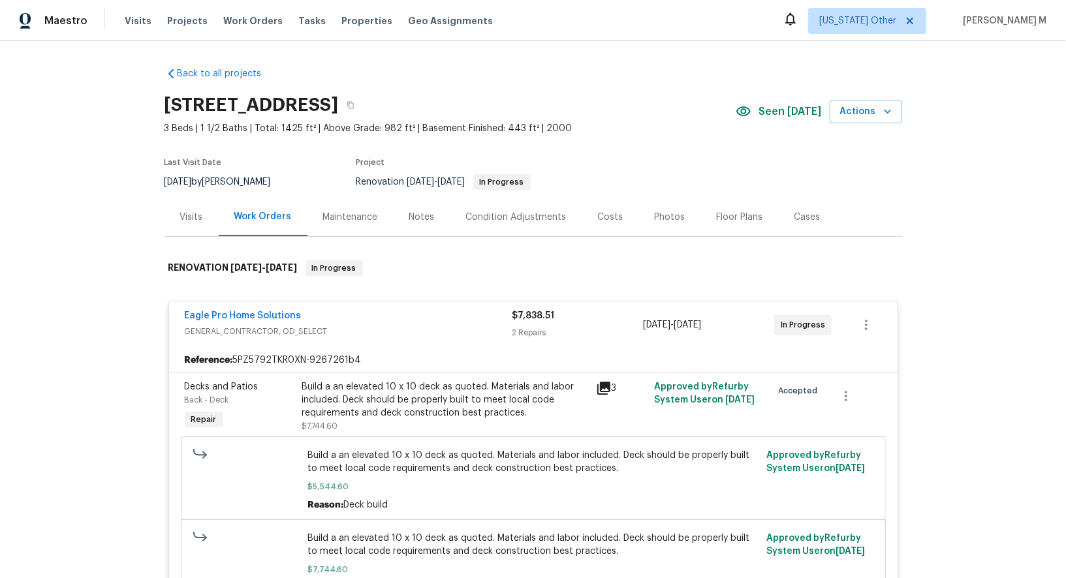
click at [240, 309] on span "Eagle Pro Home Solutions" at bounding box center [243, 315] width 117 height 13
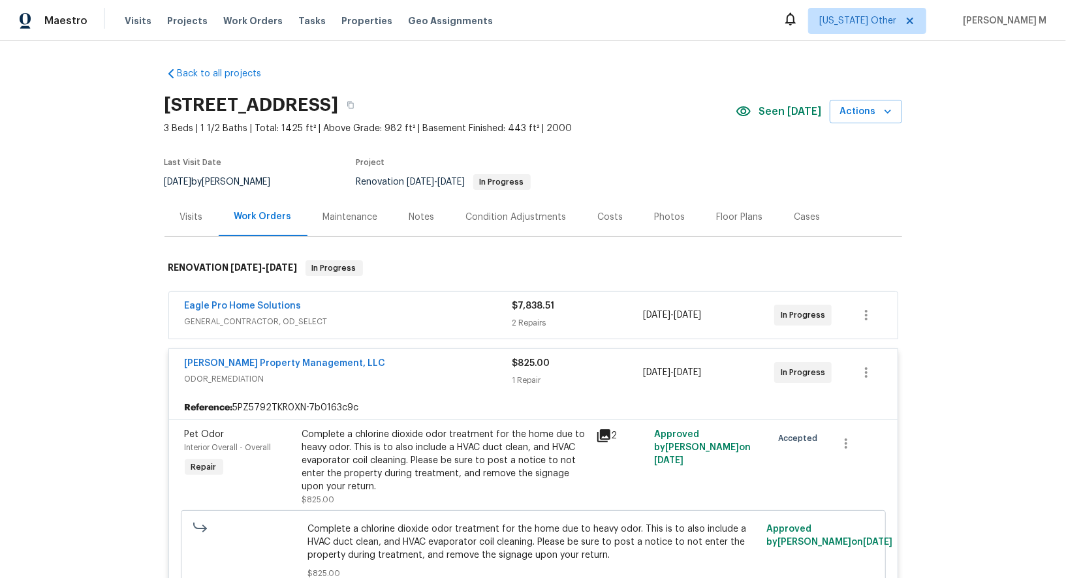
click at [240, 303] on span "Eagle Pro Home Solutions" at bounding box center [243, 306] width 117 height 13
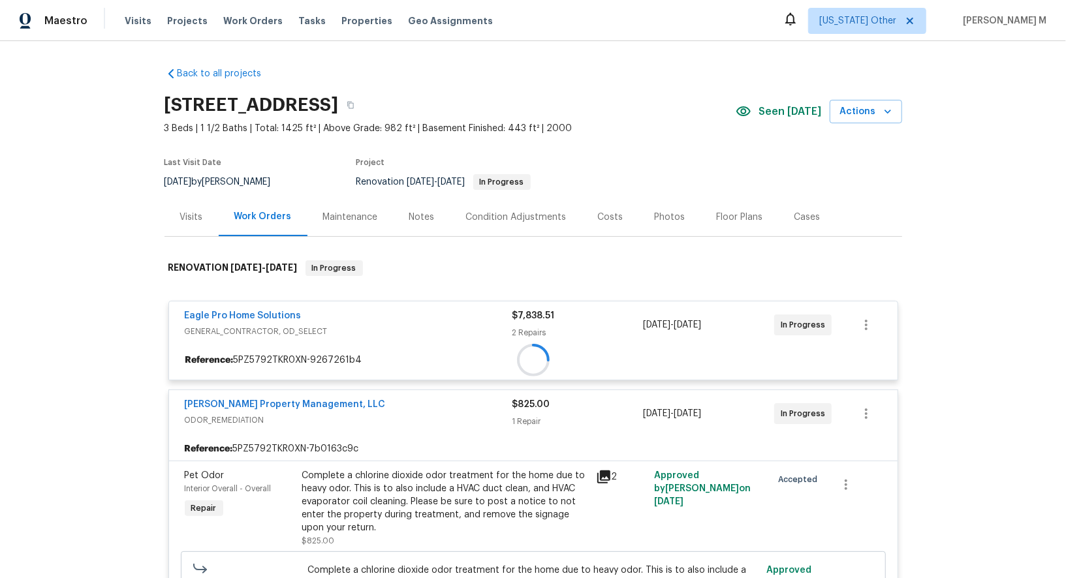
click at [245, 303] on div "Eagle Pro Home Solutions GENERAL_CONTRACTOR, OD_SELECT $7,838.51 2 Repairs 9/9/…" at bounding box center [533, 341] width 730 height 80
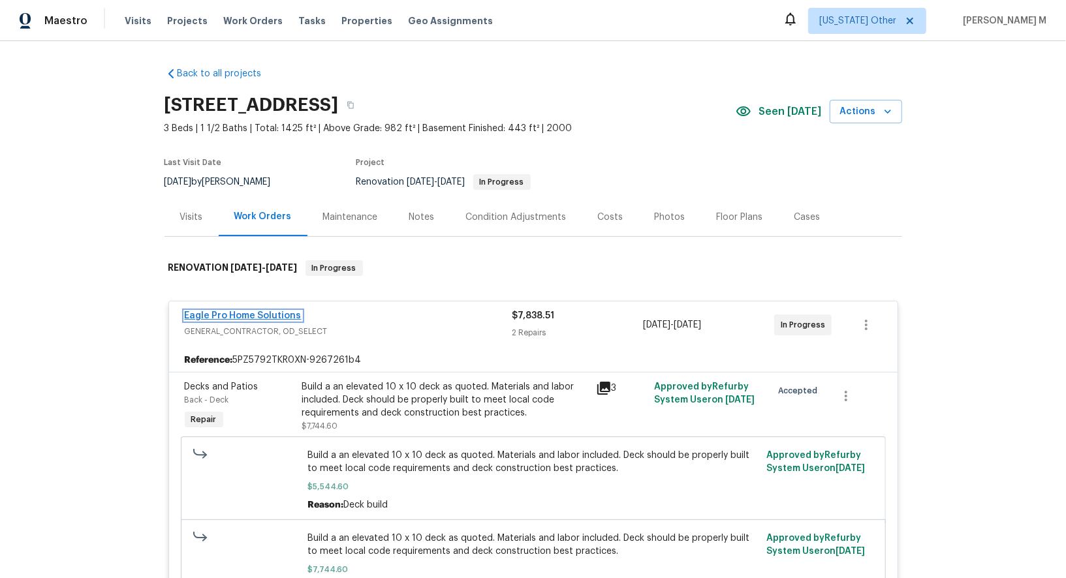
click at [245, 311] on link "Eagle Pro Home Solutions" at bounding box center [243, 315] width 117 height 9
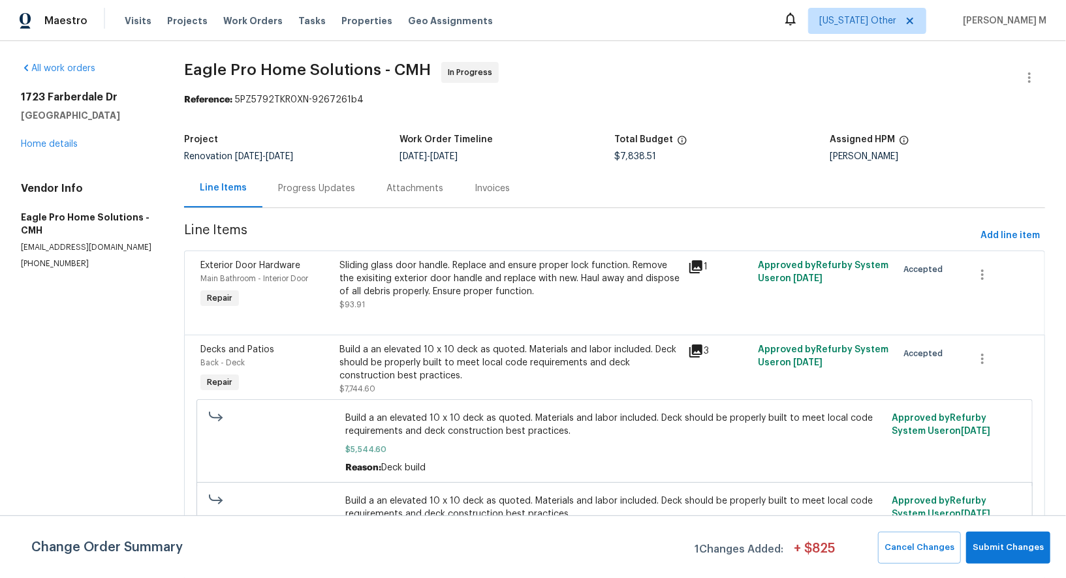
click at [373, 193] on div "Attachments" at bounding box center [415, 188] width 88 height 39
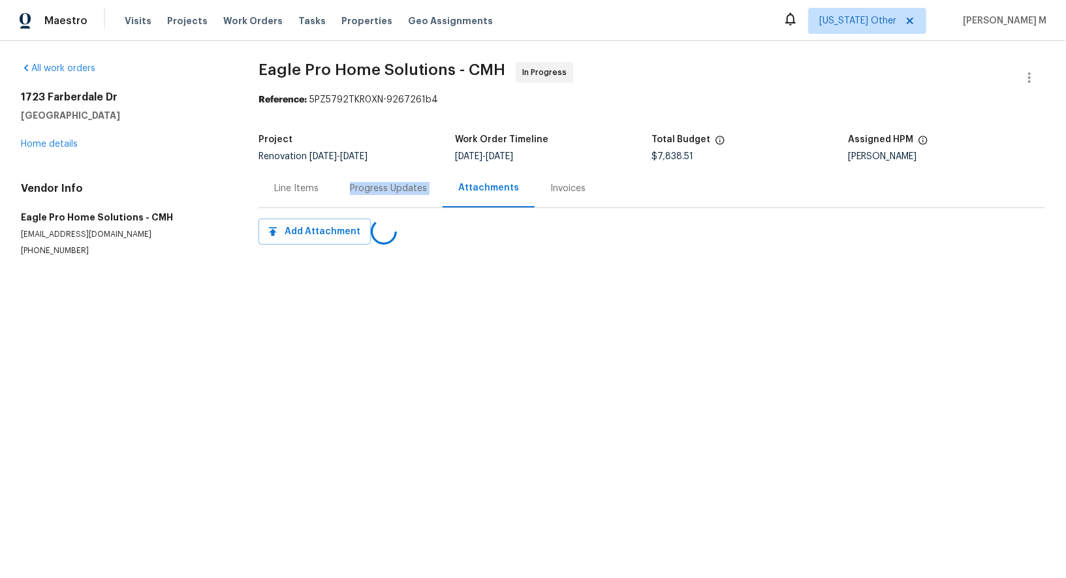
click at [373, 193] on div "Progress Updates" at bounding box center [388, 188] width 108 height 39
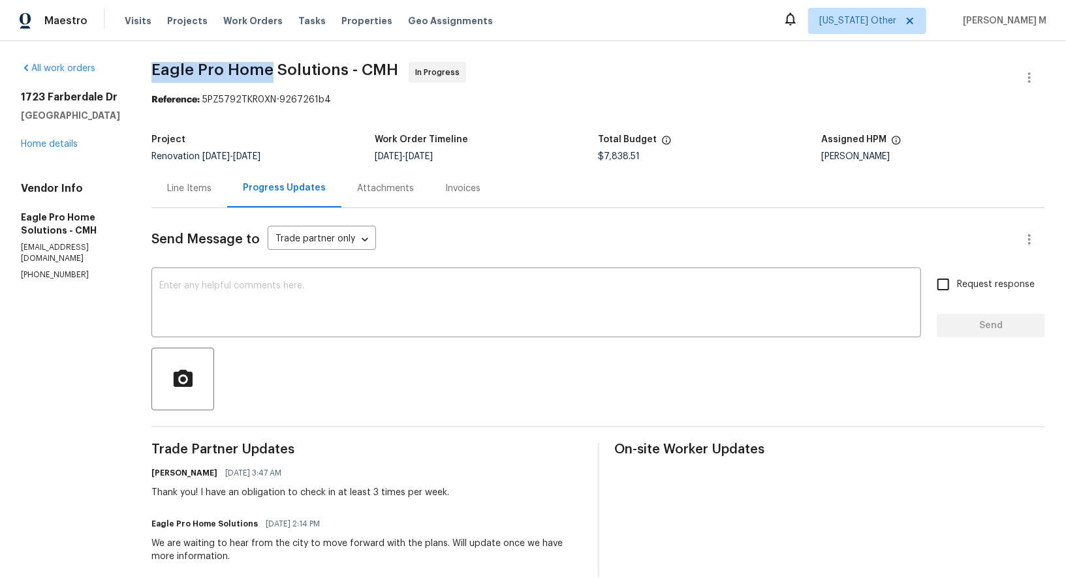
drag, startPoint x: 173, startPoint y: 66, endPoint x: 281, endPoint y: 65, distance: 107.7
copy span "Eagle Pro Home"
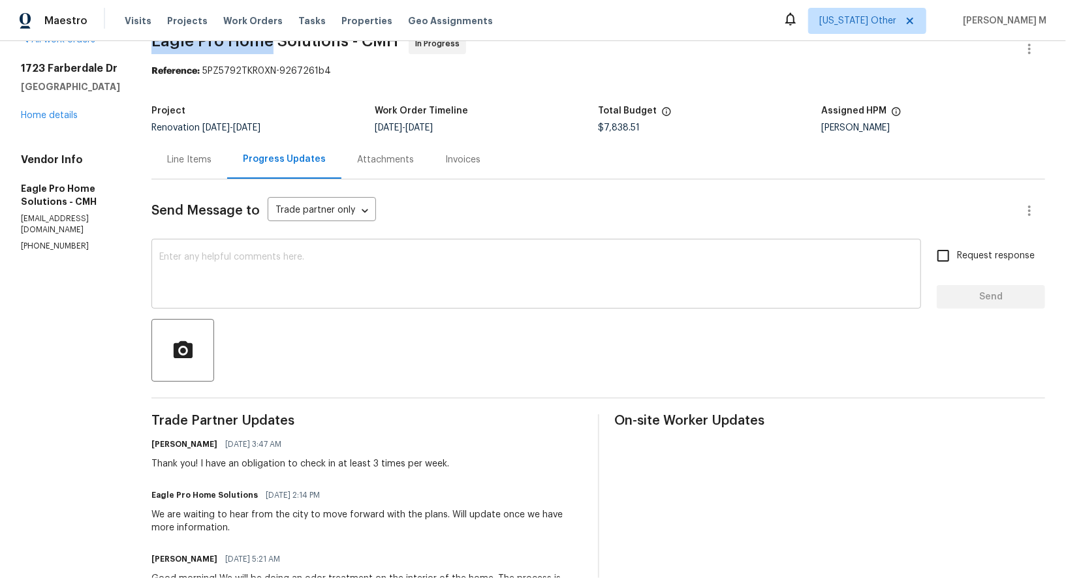
scroll to position [31, 0]
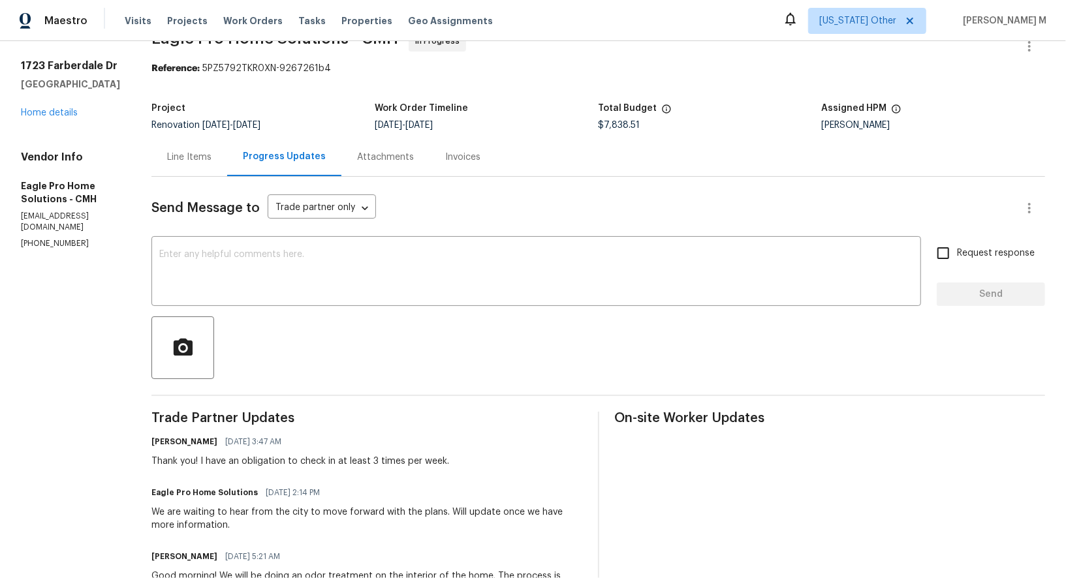
click at [417, 434] on div "Keith Hollingsworth 10/03/2025 3:47 AM Thank you! I have an obligation to check…" at bounding box center [300, 450] width 298 height 35
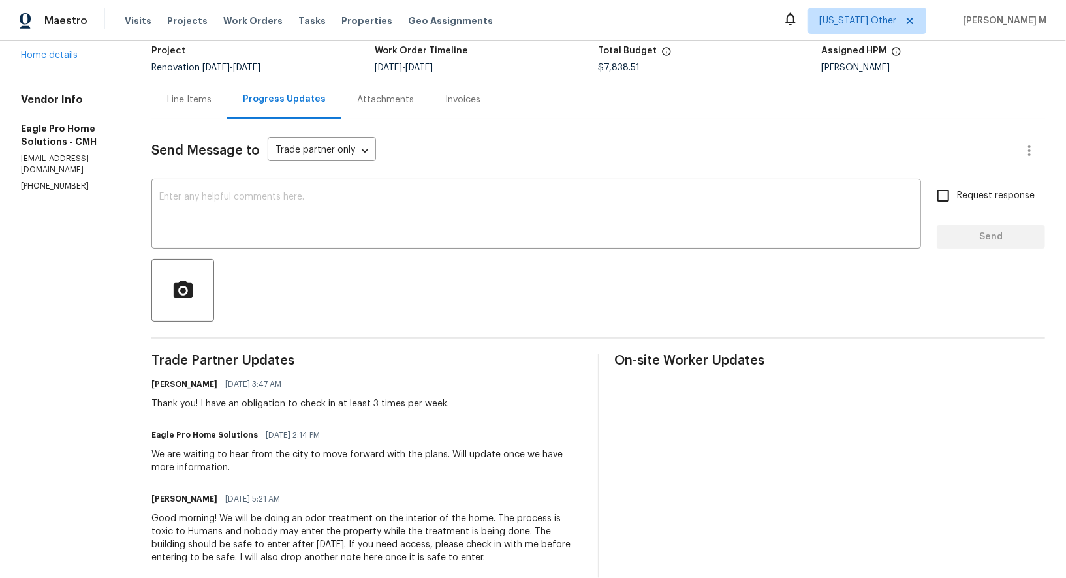
scroll to position [0, 0]
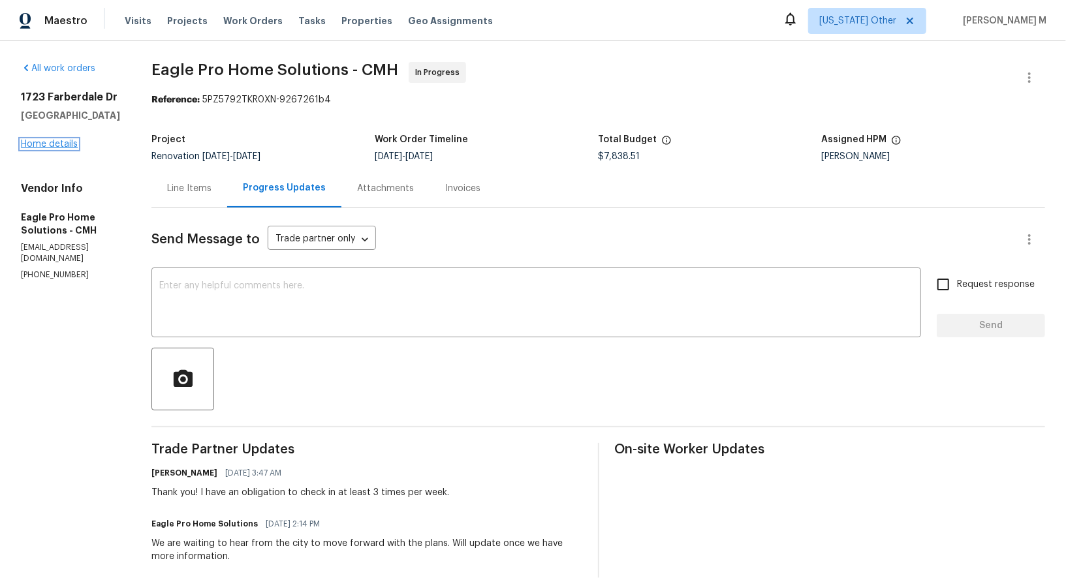
click at [62, 140] on link "Home details" at bounding box center [49, 144] width 57 height 9
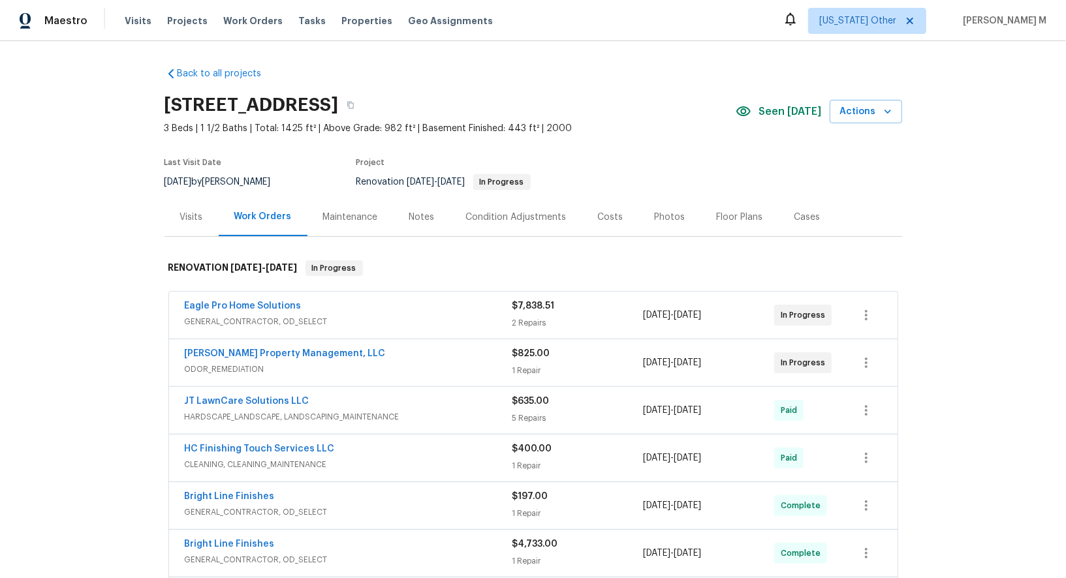
click at [236, 365] on span "ODOR_REMEDIATION" at bounding box center [349, 369] width 328 height 13
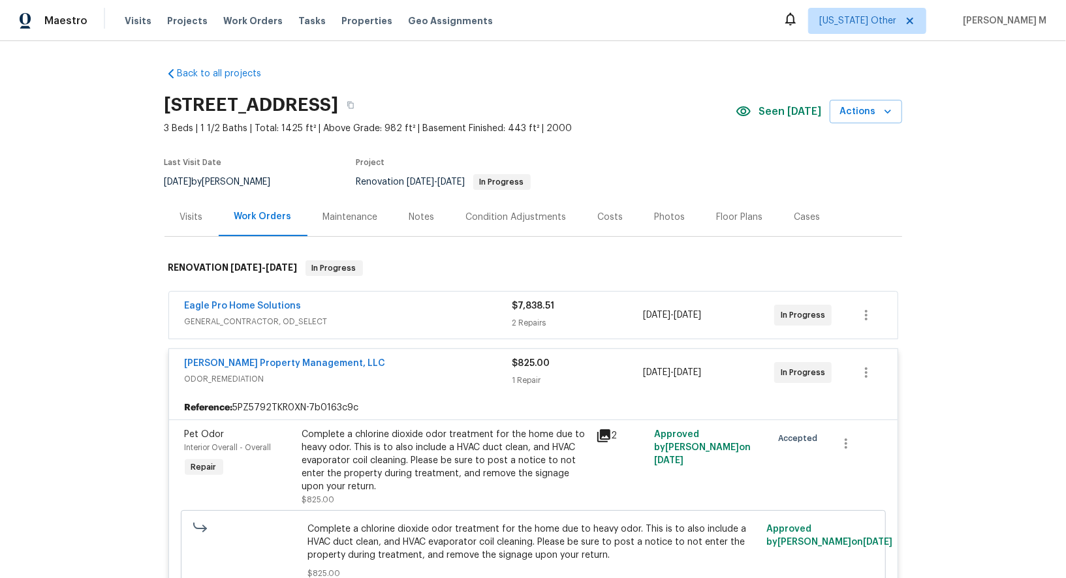
click at [659, 123] on span "3 Beds | 1 1/2 Baths | Total: 1425 ft² | Above Grade: 982 ft² | Basement Finish…" at bounding box center [450, 128] width 571 height 13
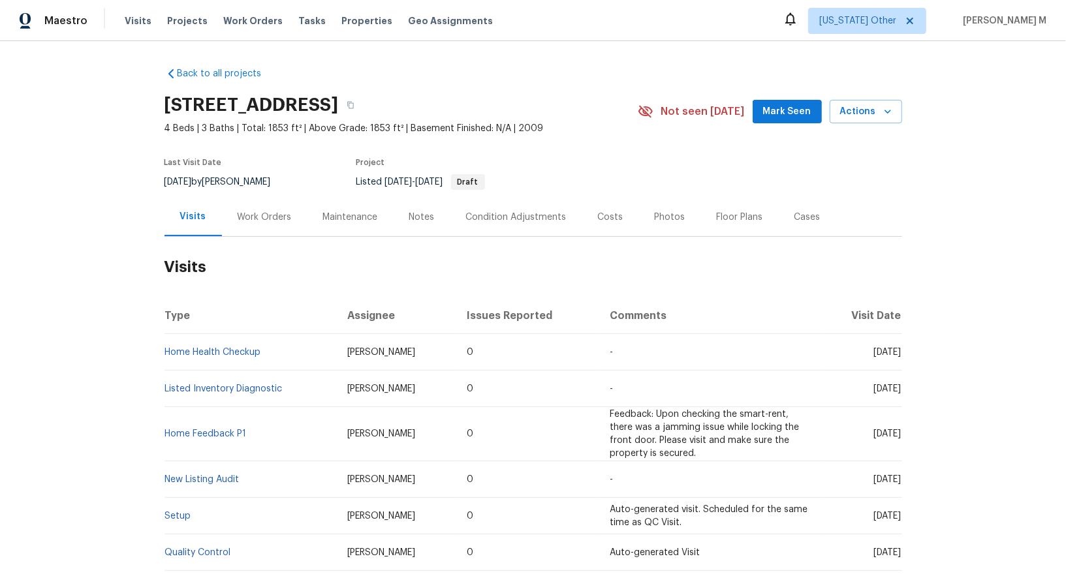
click at [280, 211] on div "Work Orders" at bounding box center [265, 217] width 54 height 13
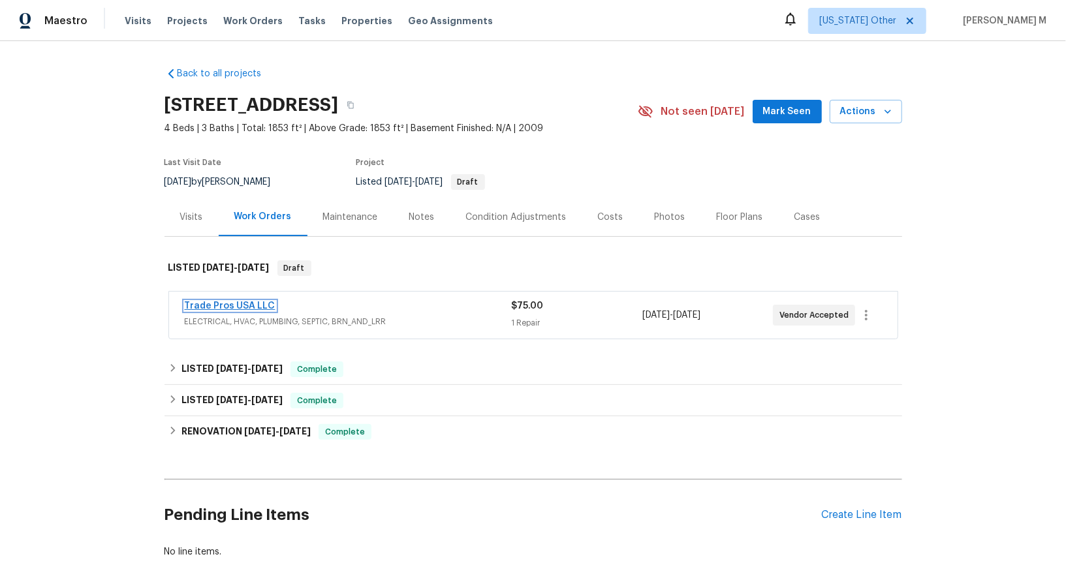
click at [216, 302] on link "Trade Pros USA LLC" at bounding box center [230, 306] width 91 height 9
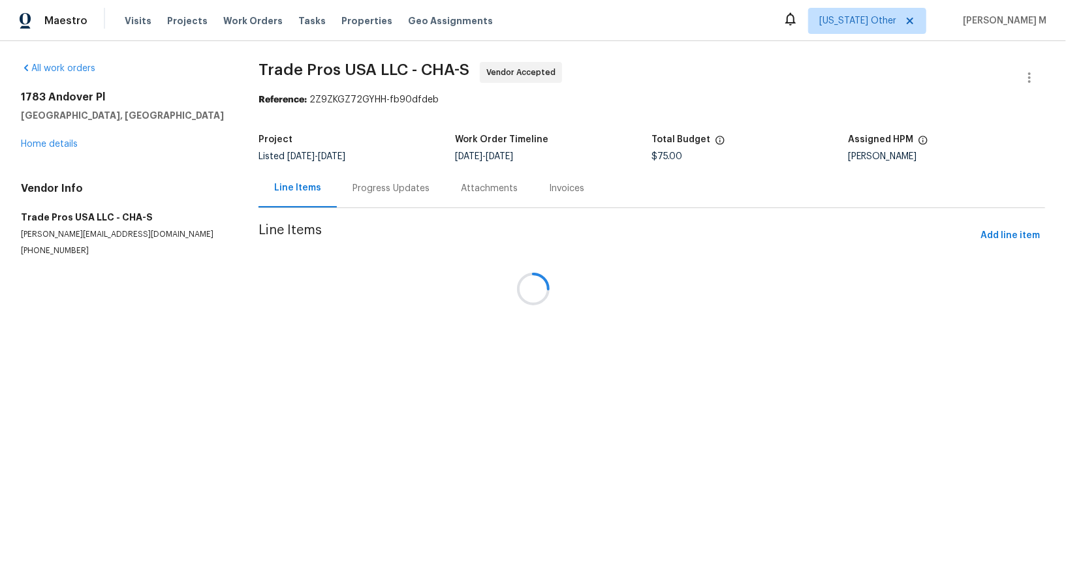
click at [328, 198] on div at bounding box center [533, 289] width 1066 height 578
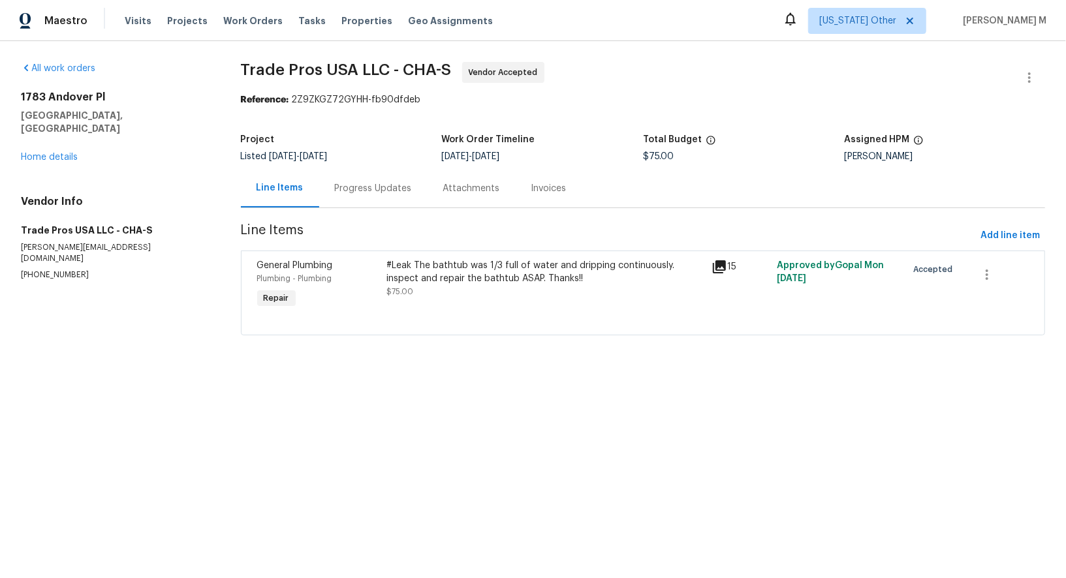
click at [344, 196] on div "Progress Updates" at bounding box center [373, 188] width 108 height 39
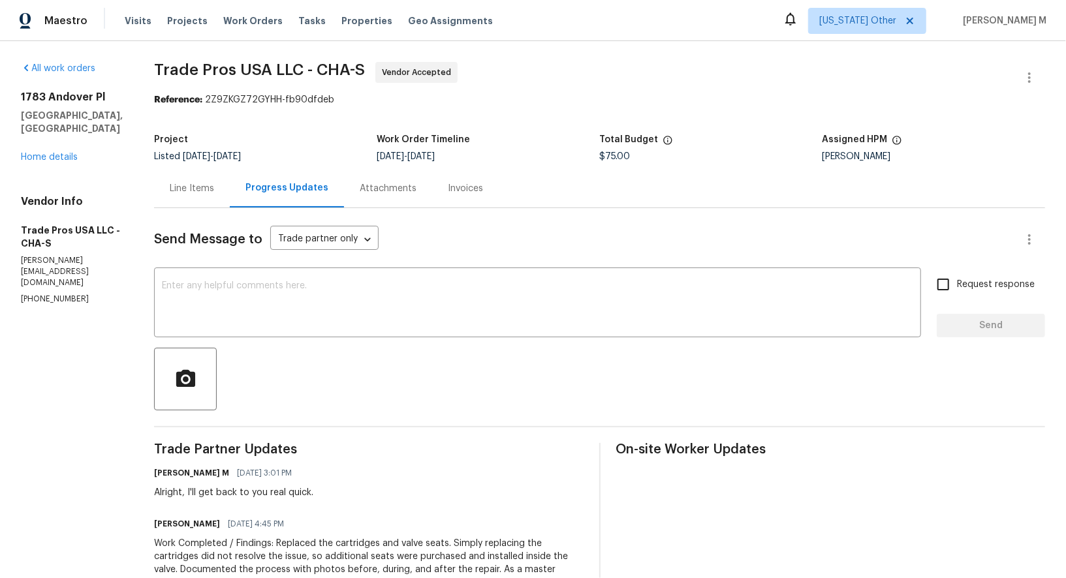
click at [187, 189] on div "Line Items" at bounding box center [192, 188] width 76 height 39
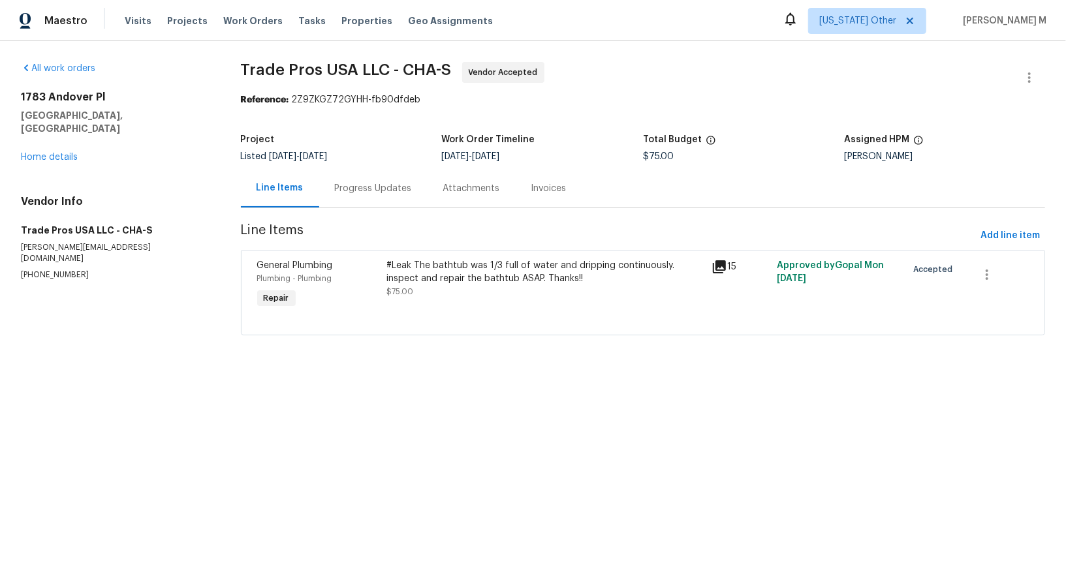
click at [529, 331] on section "Trade Pros USA LLC - CHA-S Vendor Accepted Reference: 2Z9ZKGZ72GYHH-fb90dfdeb P…" at bounding box center [643, 206] width 805 height 289
click at [533, 300] on div "#Leak The bathtub was 1/3 full of water and dripping continuously. inspect and …" at bounding box center [545, 285] width 325 height 60
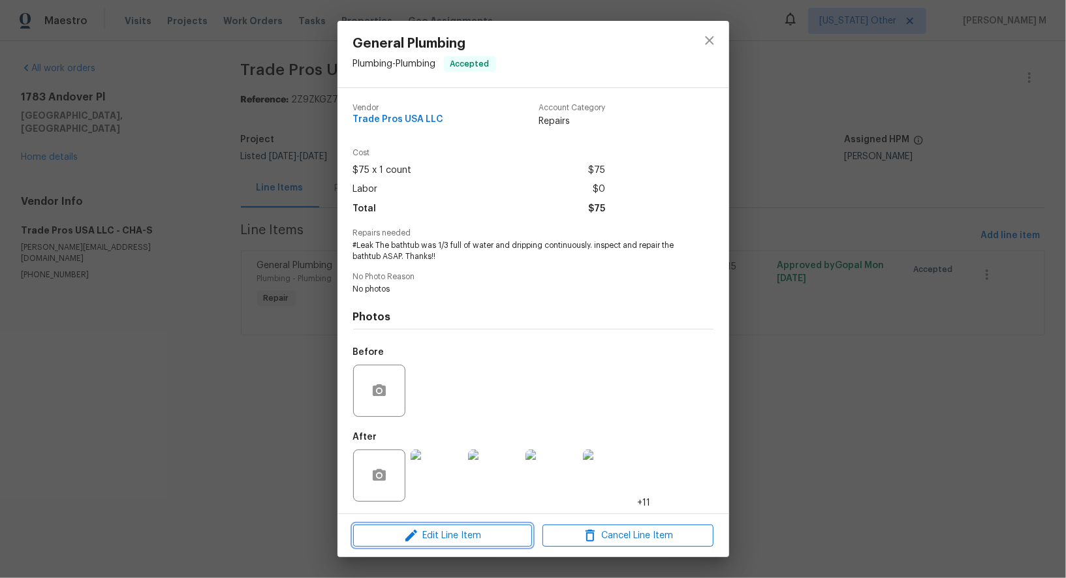
click at [461, 533] on span "Edit Line Item" at bounding box center [442, 536] width 171 height 16
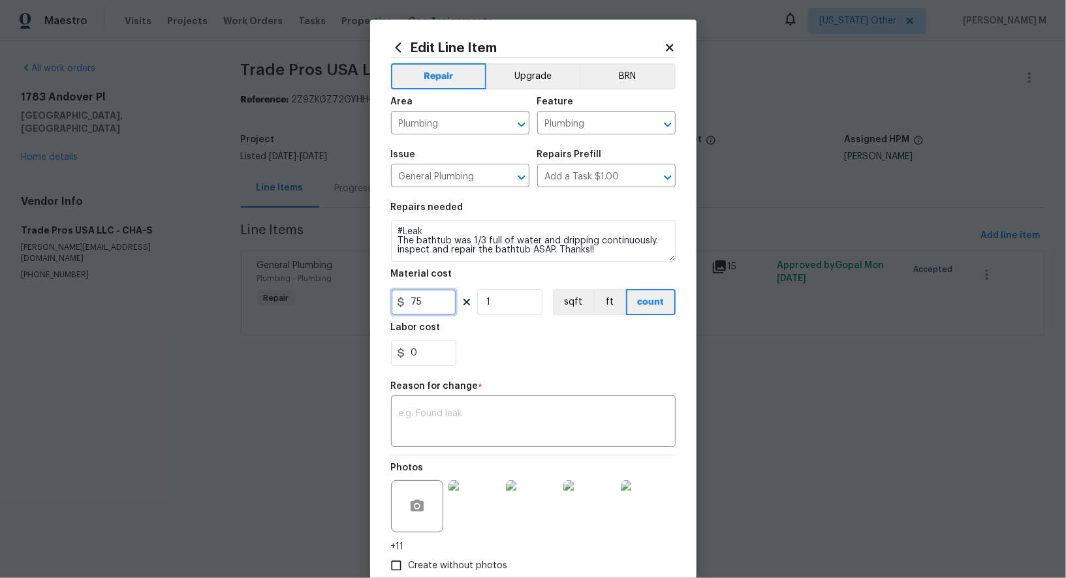
click at [441, 289] on input "75" at bounding box center [423, 302] width 65 height 26
type input "445"
click at [482, 414] on textarea at bounding box center [533, 422] width 269 height 27
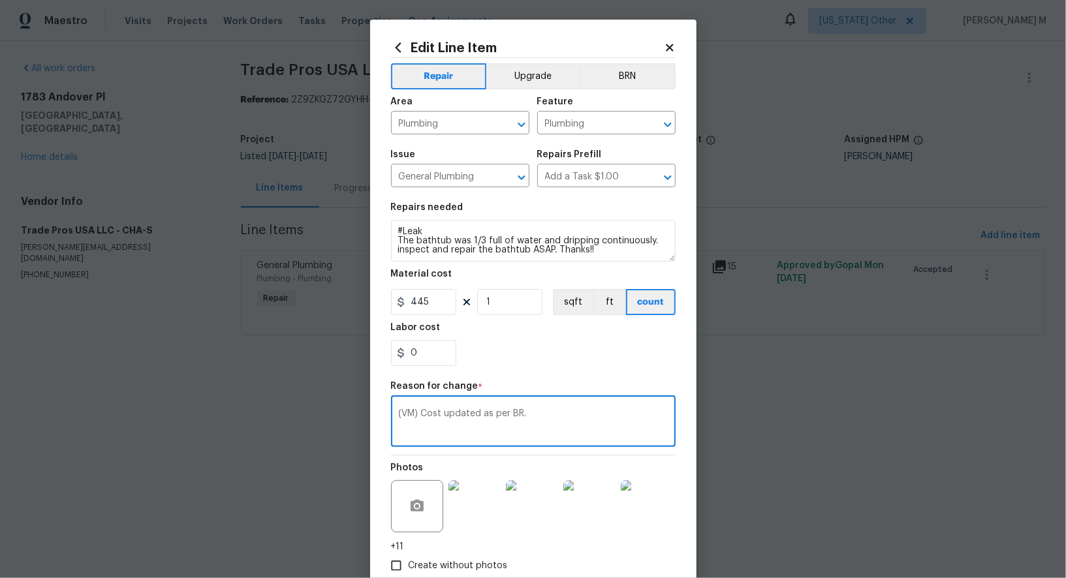
scroll to position [55, 0]
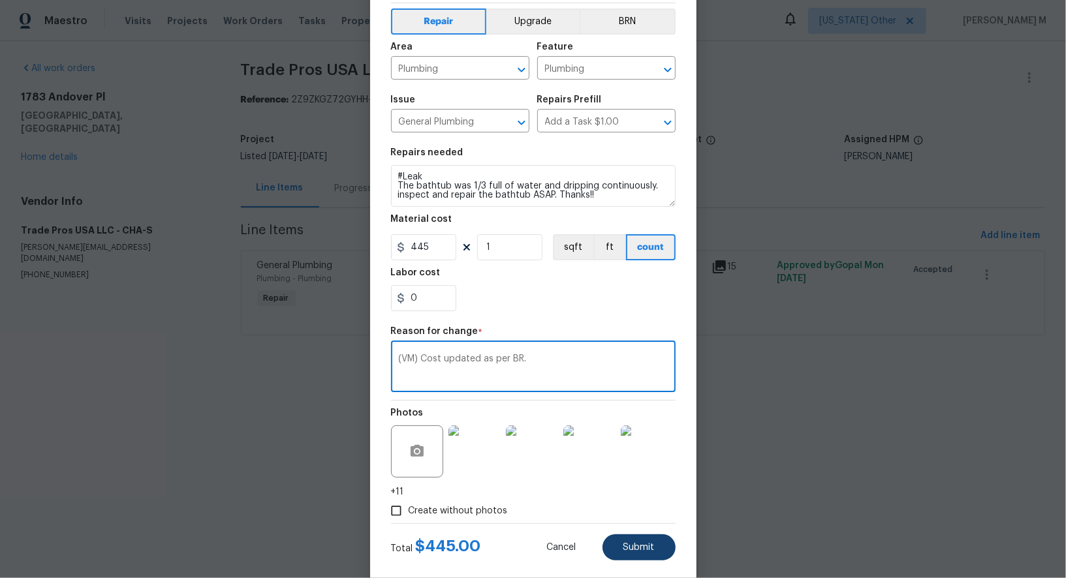
type textarea "(VM) Cost updated as per BR."
click at [646, 543] on span "Submit" at bounding box center [639, 548] width 31 height 10
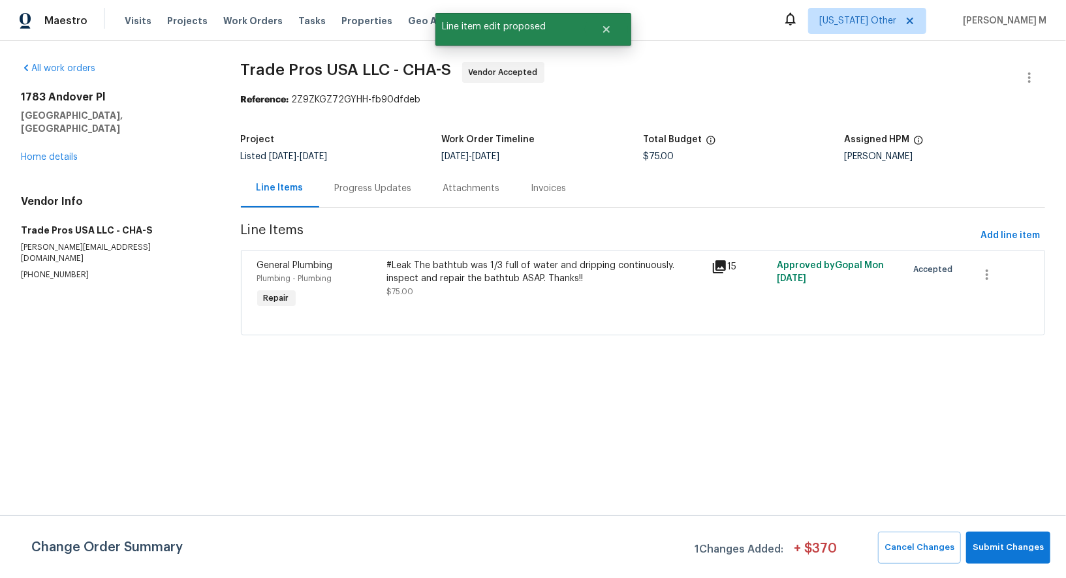
scroll to position [0, 0]
click at [1036, 550] on span "Submit Changes" at bounding box center [1008, 548] width 71 height 15
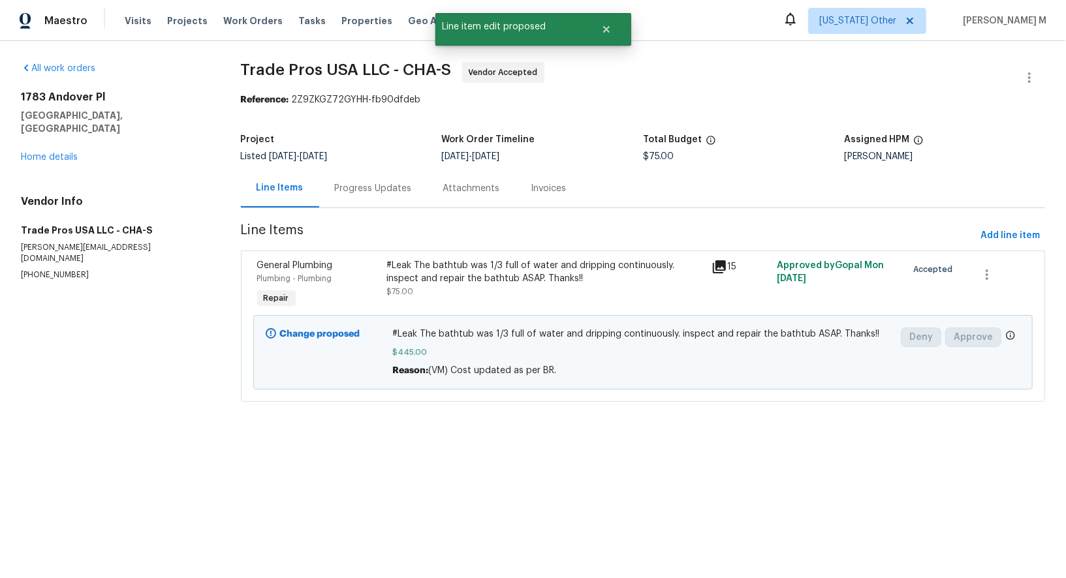
click at [684, 439] on html "Maestro Visits Projects Work Orders Tasks Properties Geo Assignments Alaska Oth…" at bounding box center [533, 219] width 1066 height 439
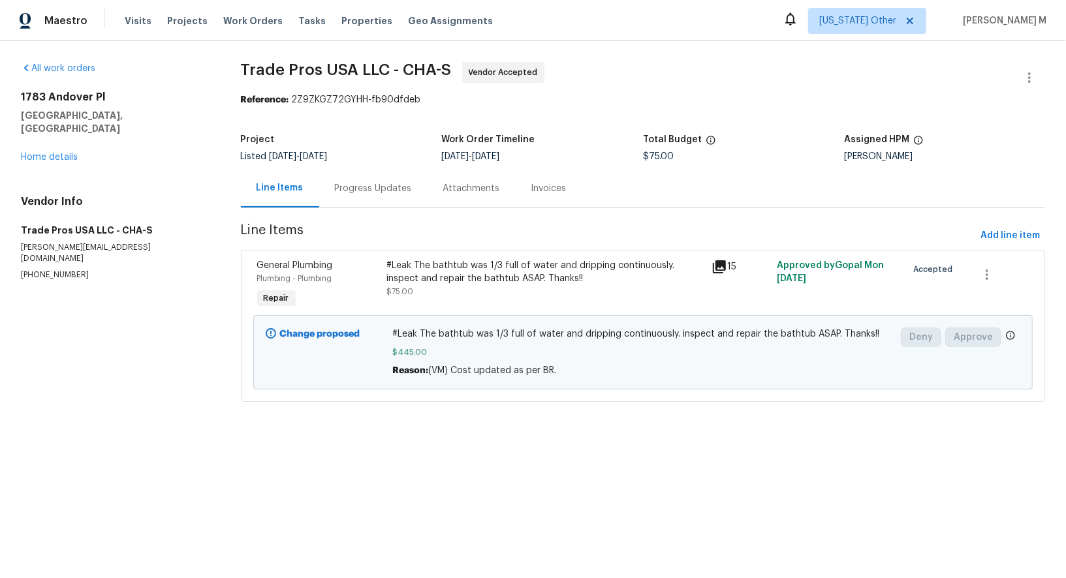
click at [609, 48] on div "All work orders [STREET_ADDRESS] Home details Vendor Info Trade Pros USA LLC - …" at bounding box center [533, 240] width 1066 height 398
click at [378, 191] on div "Progress Updates" at bounding box center [373, 188] width 108 height 39
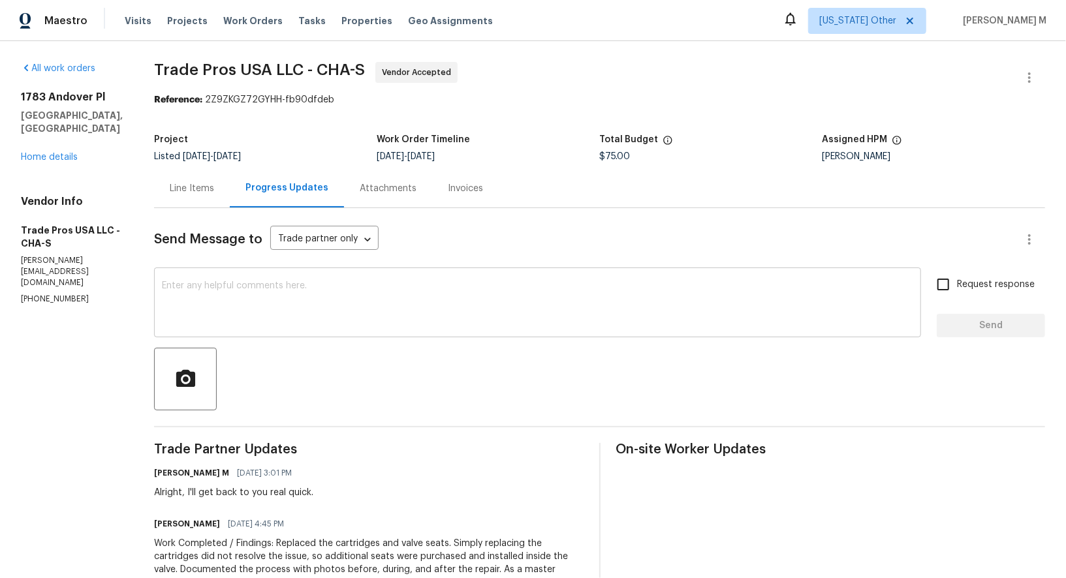
scroll to position [16, 0]
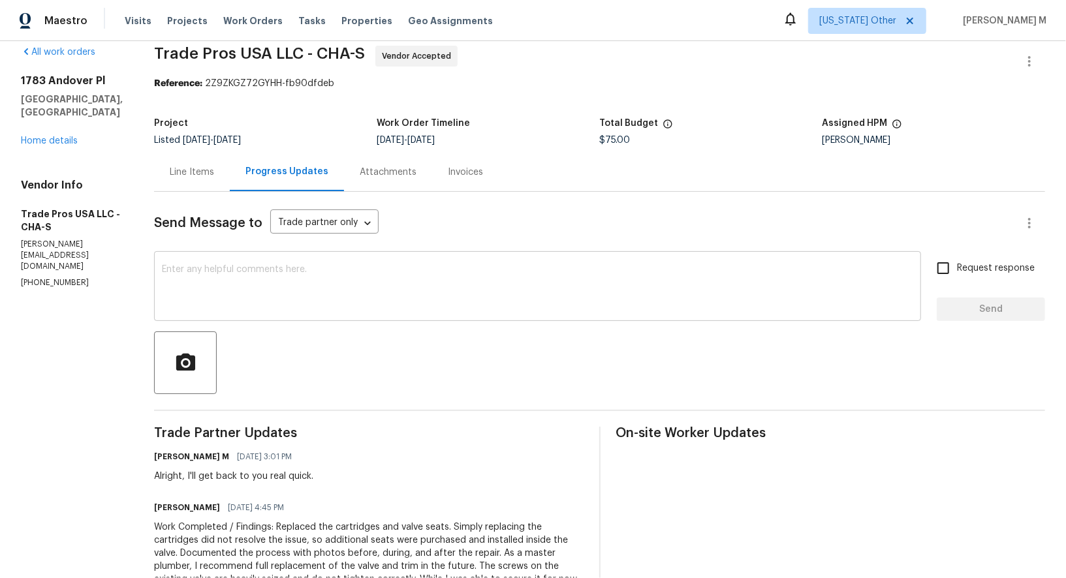
click at [373, 289] on textarea at bounding box center [538, 288] width 752 height 46
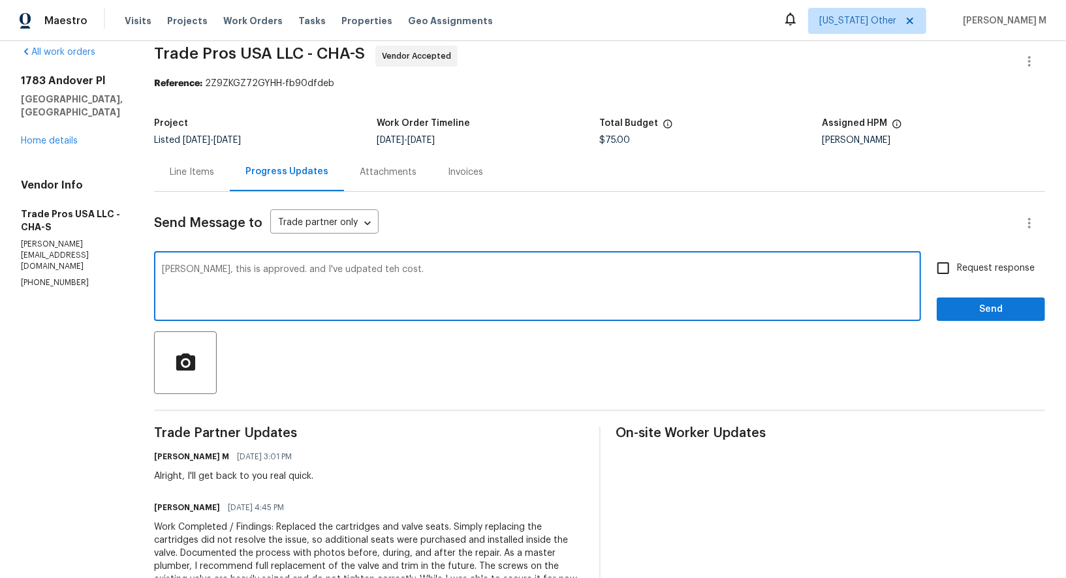
click at [330, 265] on textarea "[PERSON_NAME], this is approved. and I've udpated teh cost." at bounding box center [538, 288] width 752 height 46
click at [0, 0] on span "updated the" at bounding box center [0, 0] width 0 height 0
type textarea "[PERSON_NAME], this is approved. and I've updated the cost."
click at [1005, 263] on span "Request response" at bounding box center [996, 269] width 78 height 14
click at [957, 263] on input "Request response" at bounding box center [943, 268] width 27 height 27
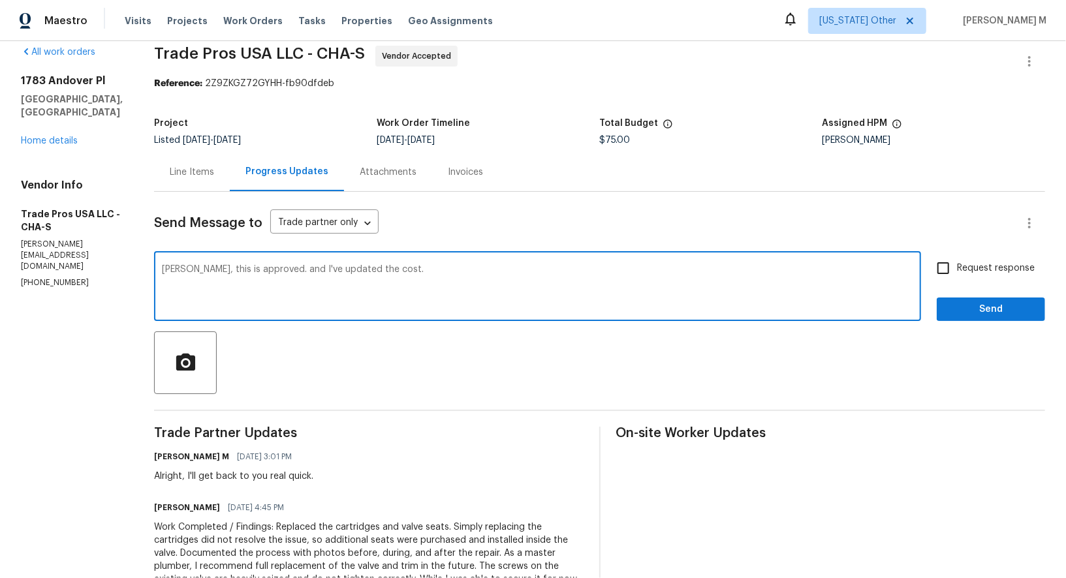
checkbox input "true"
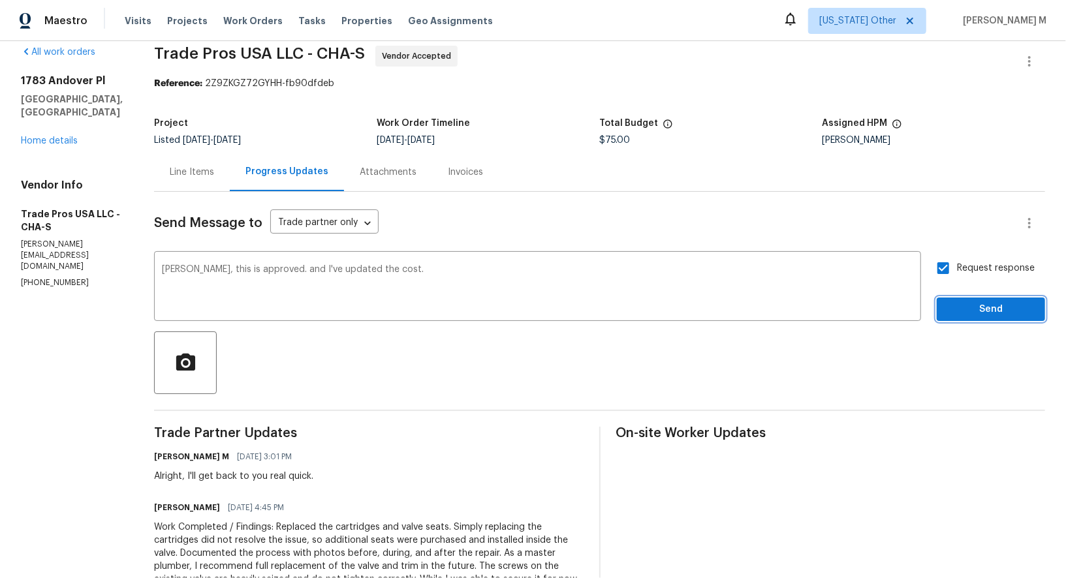
click at [993, 302] on span "Send" at bounding box center [990, 310] width 87 height 16
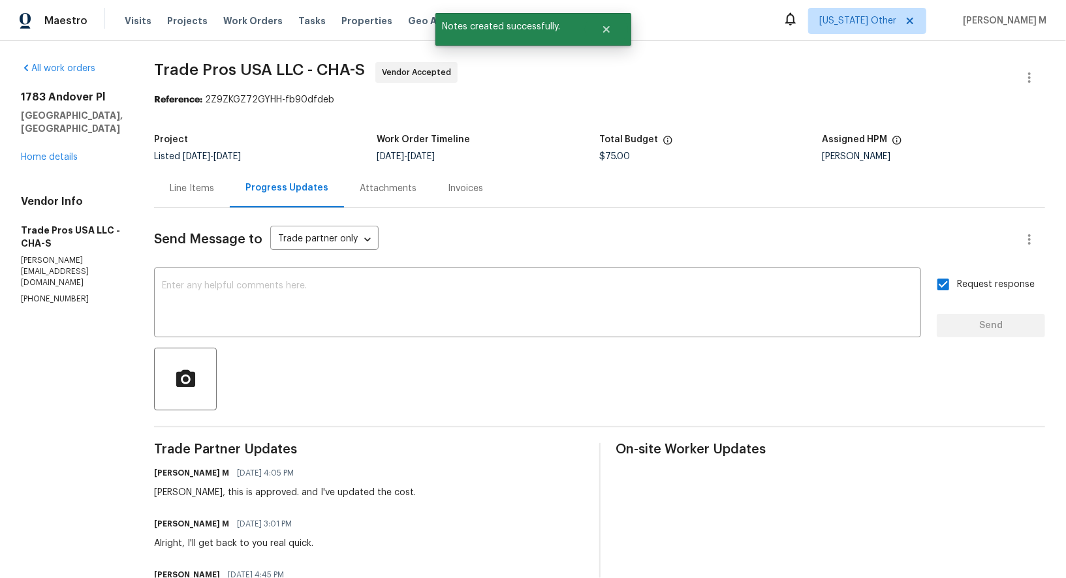
scroll to position [46, 0]
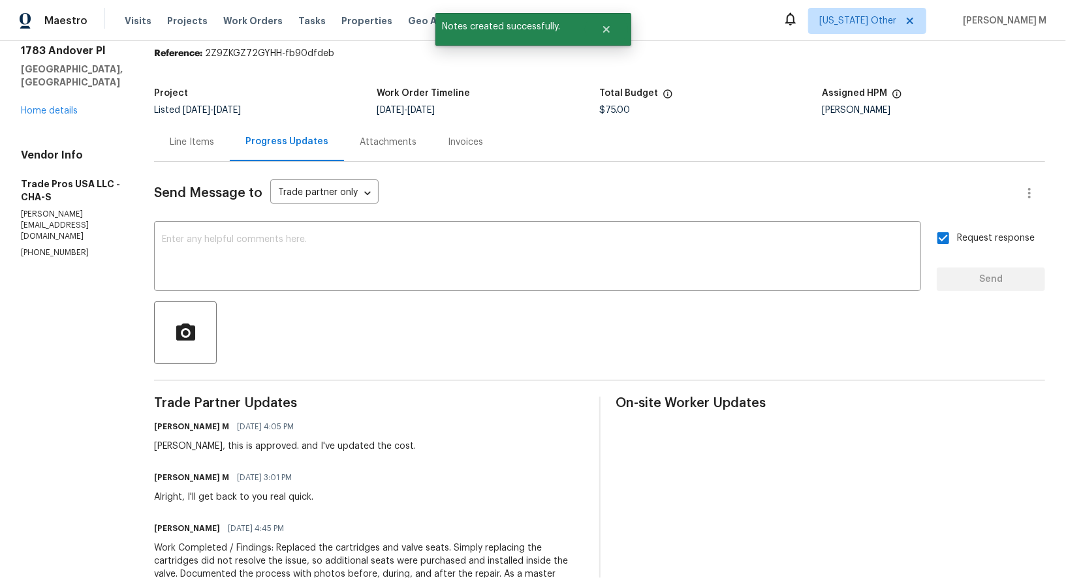
click at [154, 141] on div "Line Items" at bounding box center [192, 142] width 76 height 39
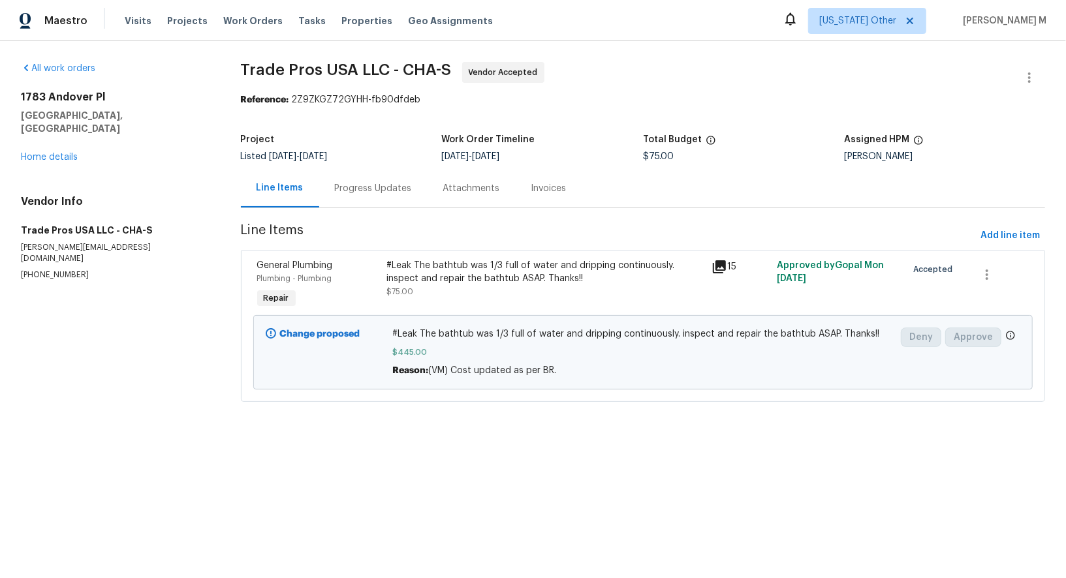
click at [366, 142] on div "Project" at bounding box center [341, 143] width 201 height 17
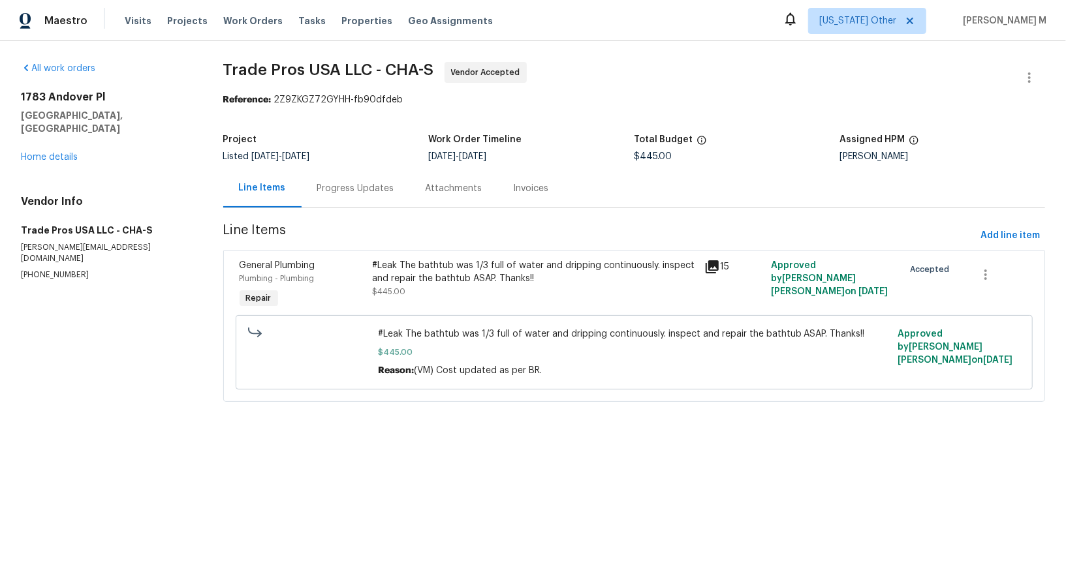
click at [346, 198] on div "Progress Updates" at bounding box center [356, 188] width 108 height 39
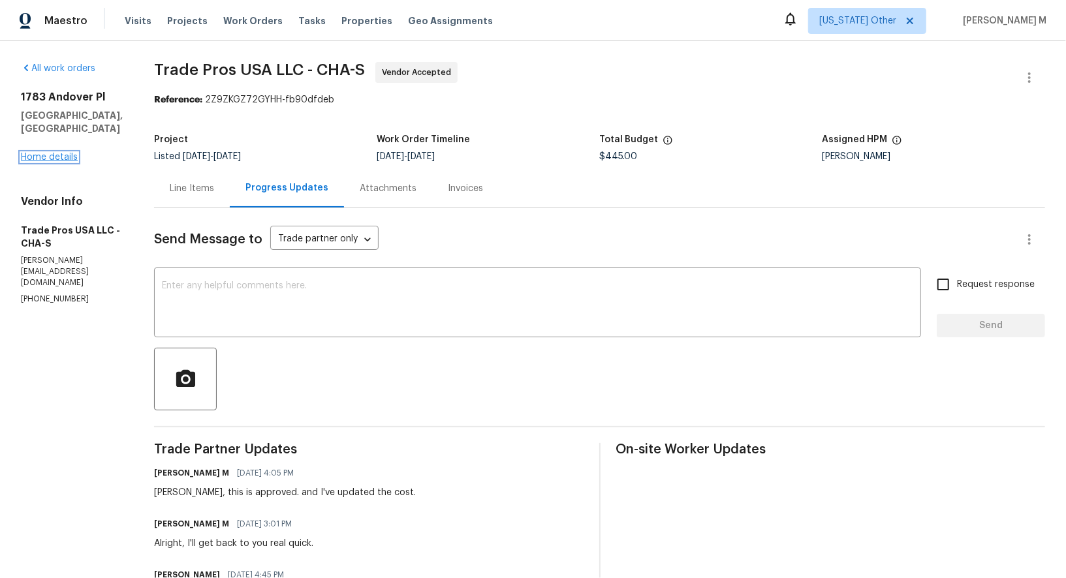
click at [65, 157] on link "Home details" at bounding box center [49, 157] width 57 height 9
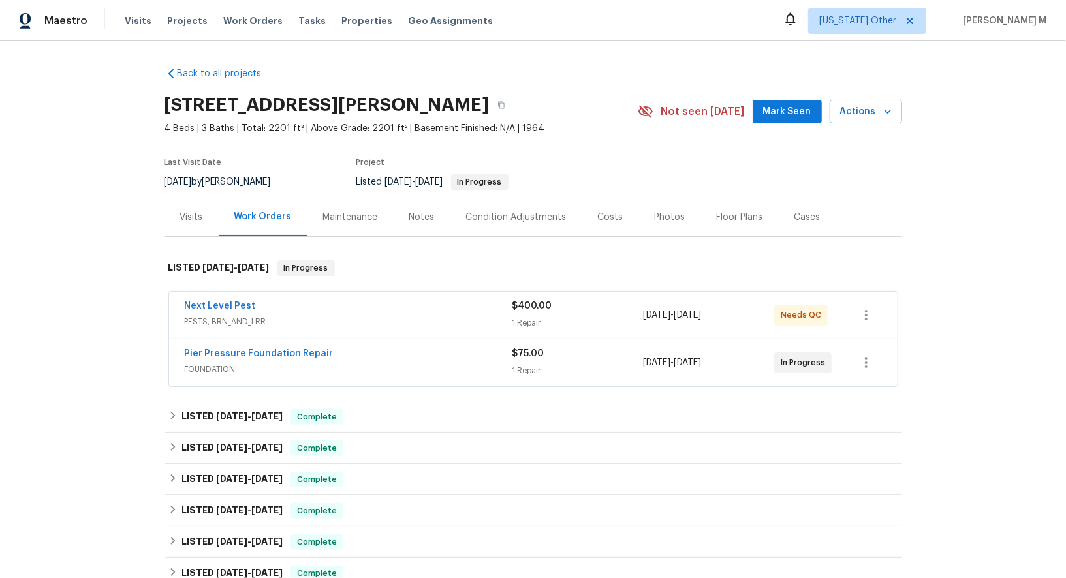
click at [227, 317] on span "PESTS, BRN_AND_LRR" at bounding box center [349, 321] width 328 height 13
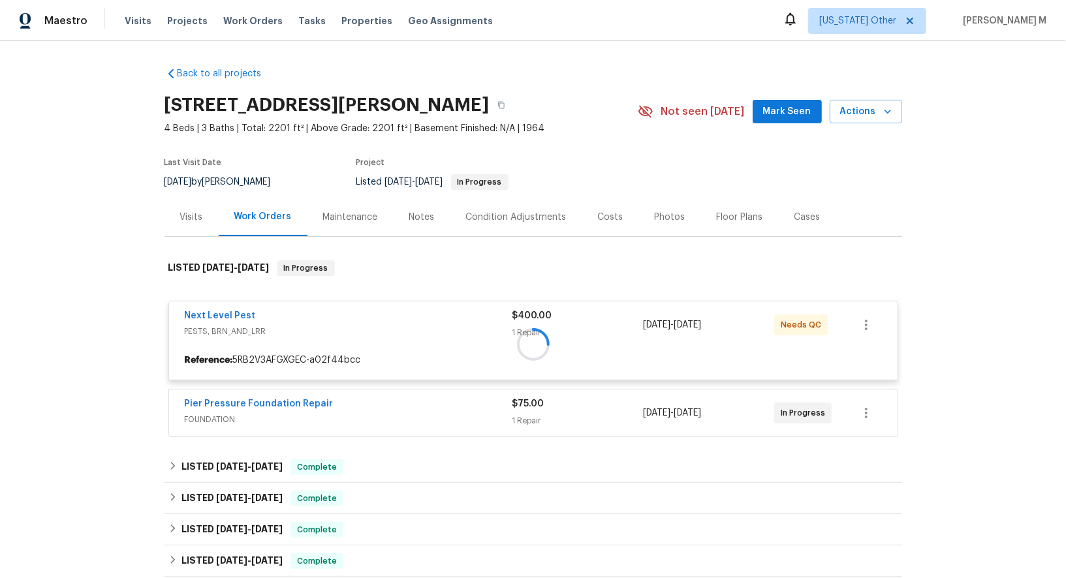
click at [235, 308] on div at bounding box center [534, 344] width 738 height 194
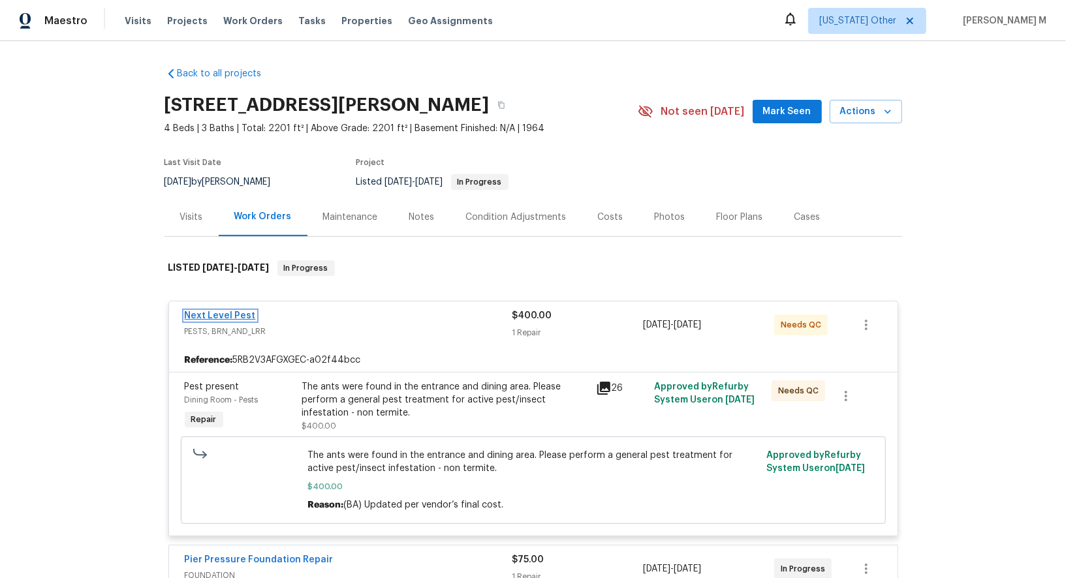
click at [226, 311] on link "Next Level Pest" at bounding box center [220, 315] width 71 height 9
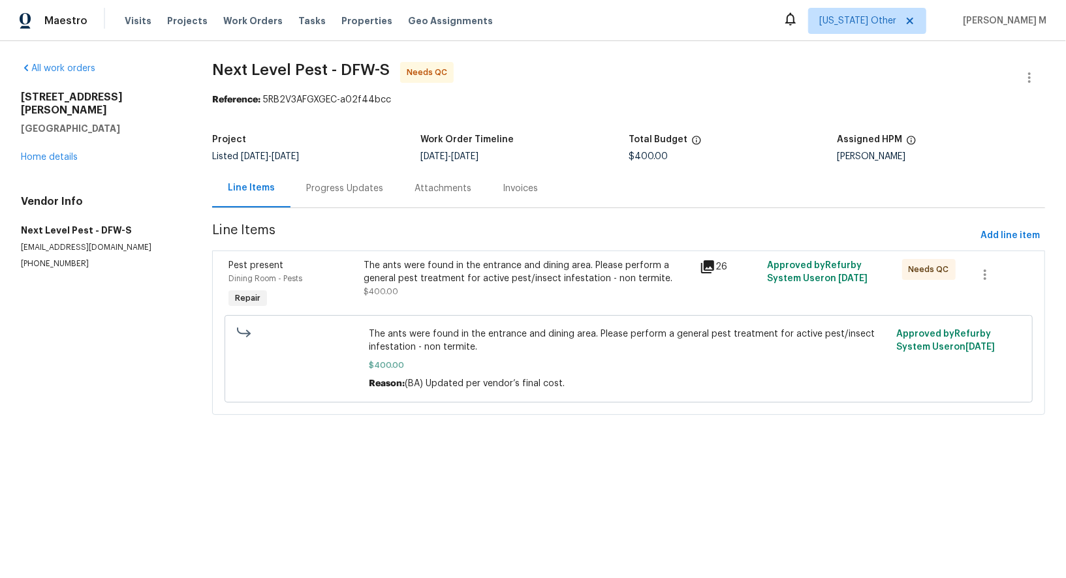
click at [315, 169] on div "Progress Updates" at bounding box center [345, 188] width 108 height 39
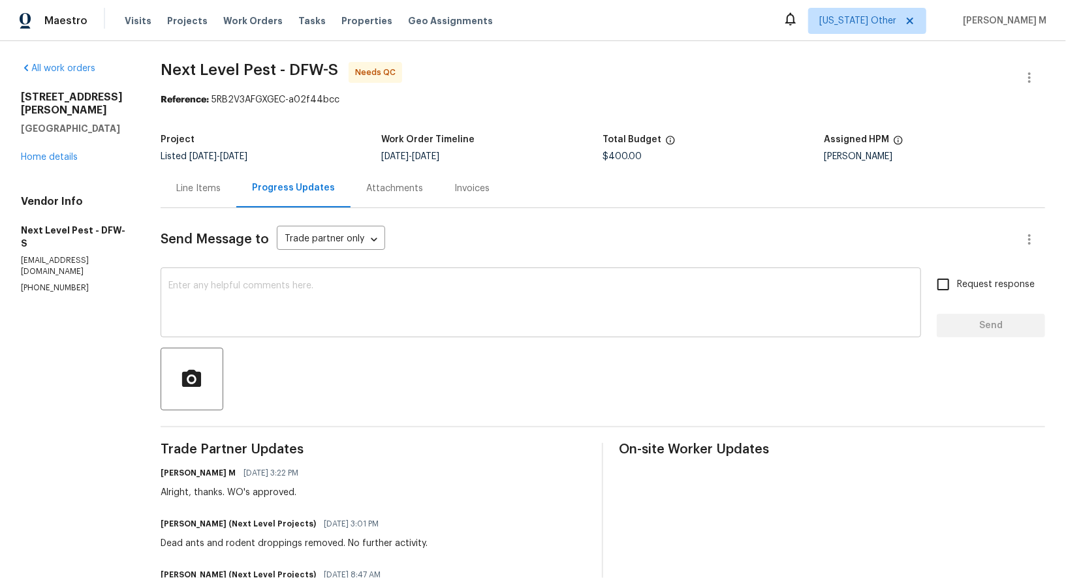
click at [332, 271] on div "x ​" at bounding box center [541, 304] width 761 height 67
paste textarea "Brandon, did you take care of the traps and get everything sealed up? Can you c…"
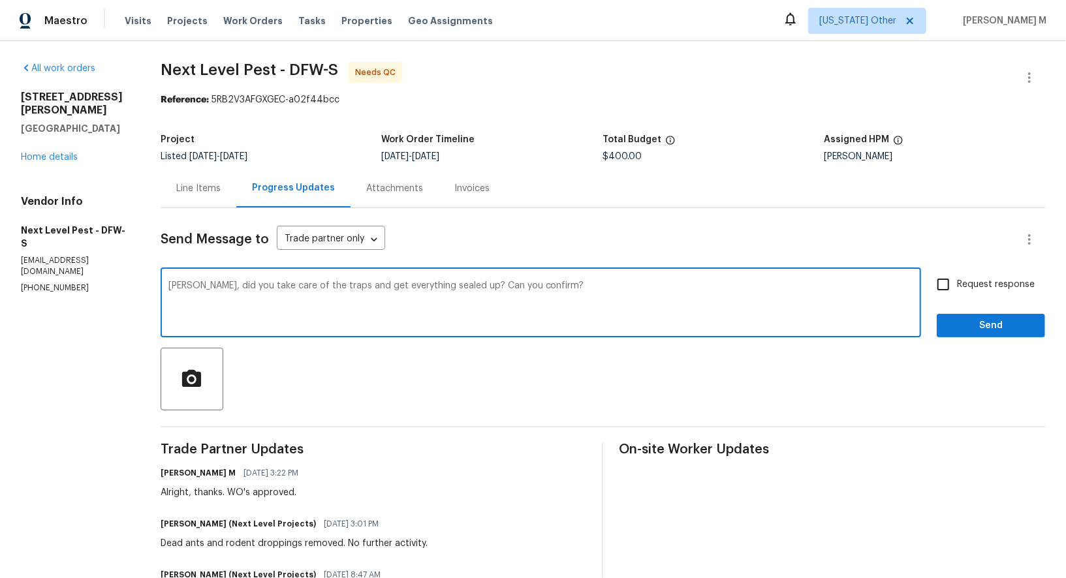
type textarea "Brandon, did you take care of the traps and get everything sealed up? Can you c…"
click at [992, 285] on label "Request response" at bounding box center [982, 284] width 105 height 27
click at [957, 285] on input "Request response" at bounding box center [943, 284] width 27 height 27
checkbox input "true"
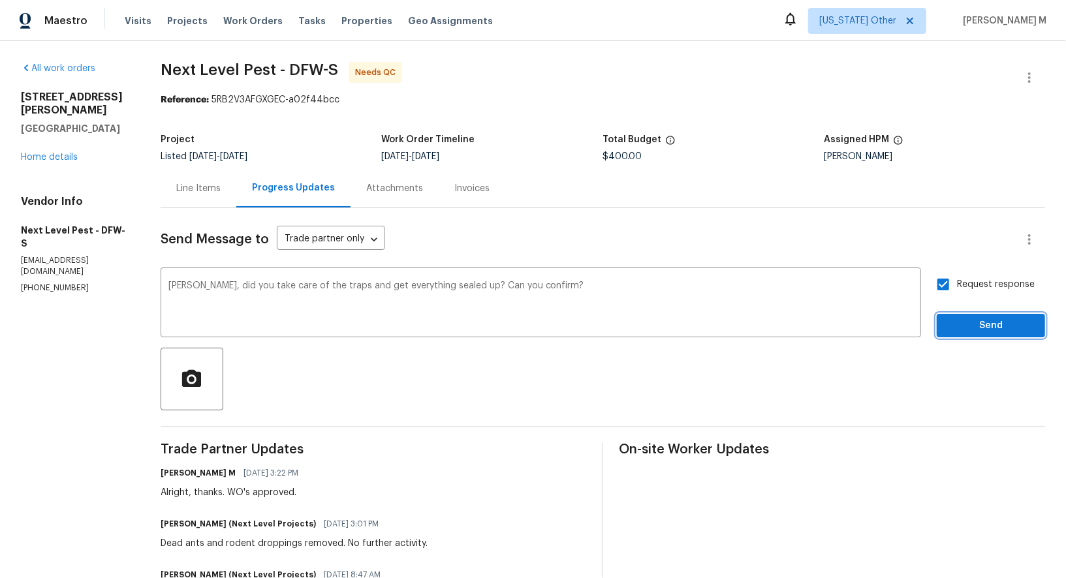
click at [973, 321] on span "Send" at bounding box center [990, 326] width 87 height 16
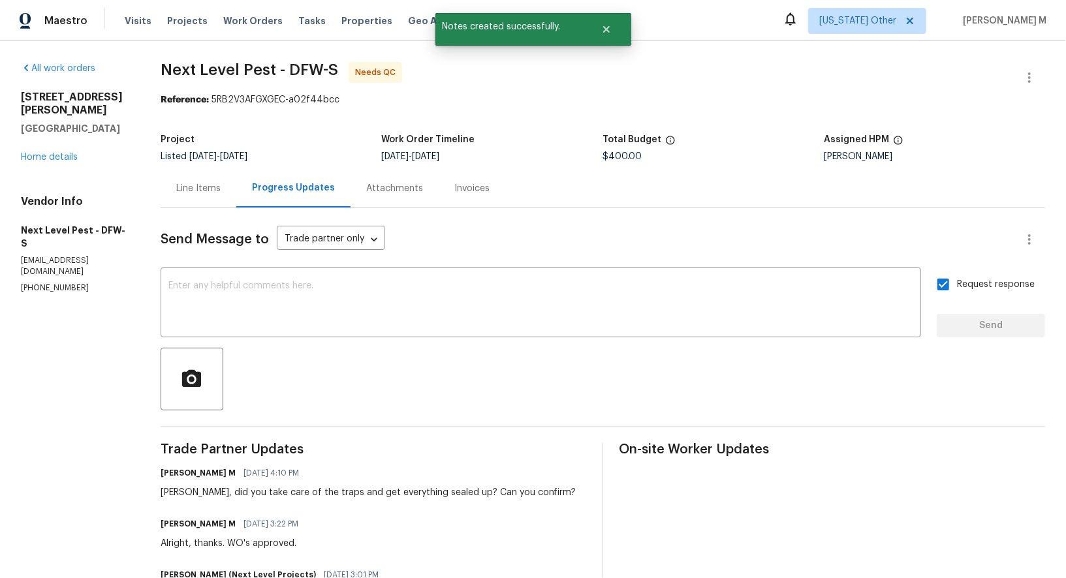
click at [284, 200] on div "Progress Updates" at bounding box center [293, 188] width 114 height 39
click at [189, 198] on div "Line Items" at bounding box center [199, 188] width 76 height 39
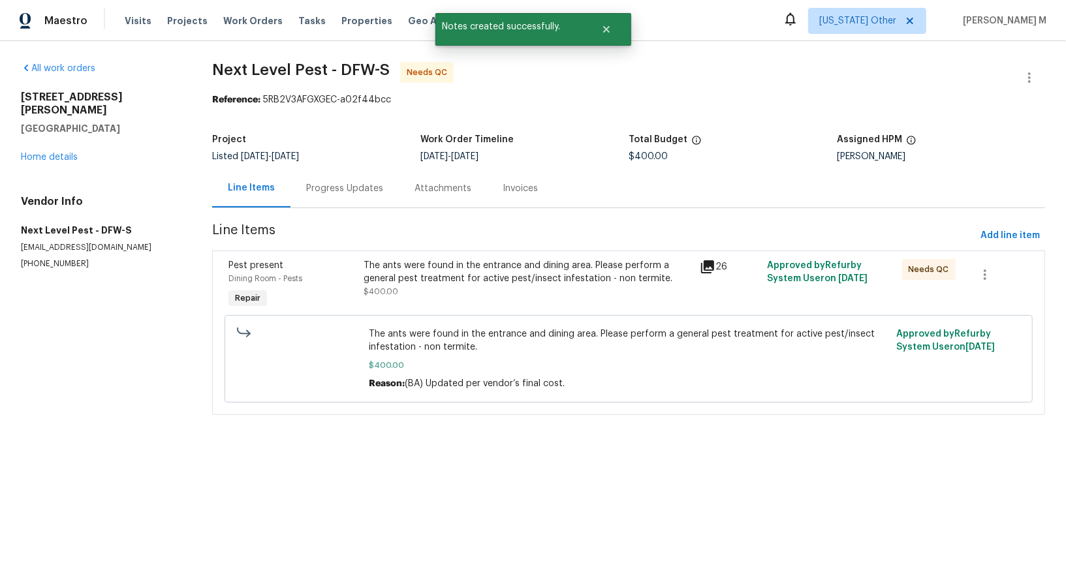
click at [1013, 241] on section "Next Level Pest - DFW-S Needs QC Reference: 5RB2V3AFGXGEC-a02f44bcc Project Lis…" at bounding box center [628, 246] width 833 height 369
click at [1014, 228] on span "Add line item" at bounding box center [1010, 236] width 59 height 16
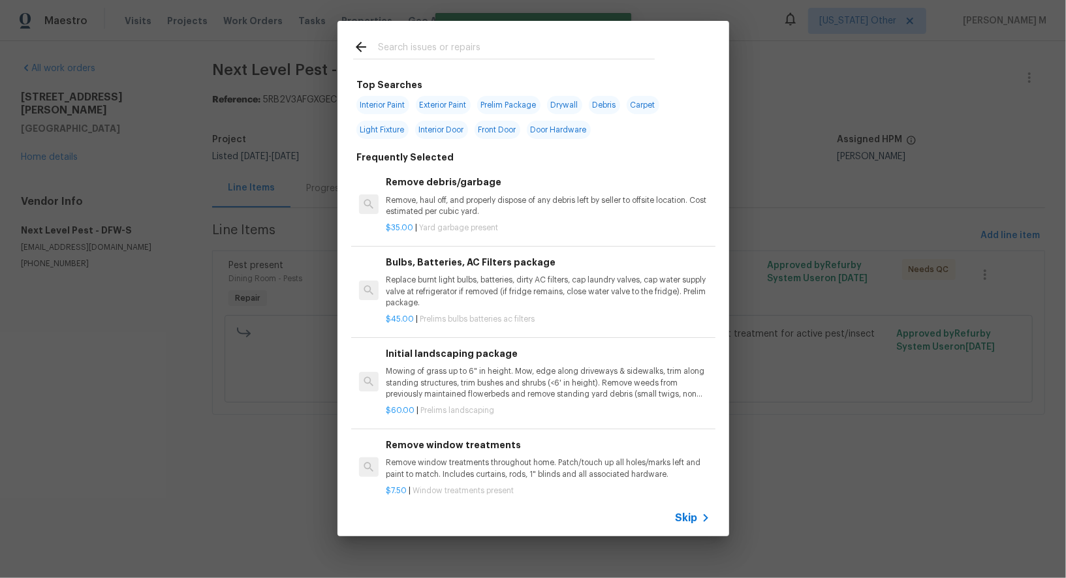
click at [473, 207] on p "Remove, haul off, and properly dispose of any debris left by seller to offsite …" at bounding box center [548, 206] width 324 height 22
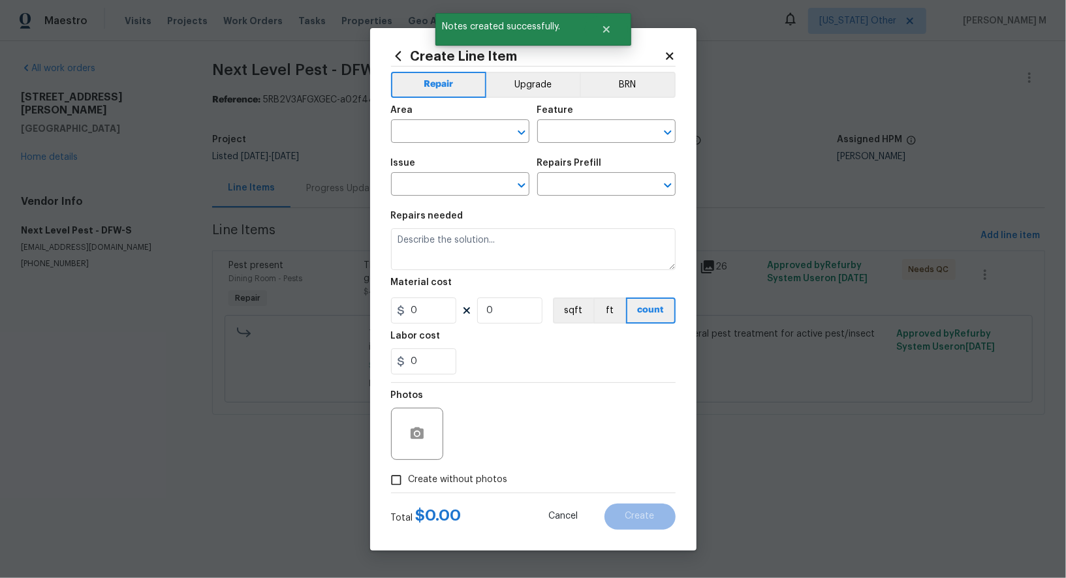
type input "Debris/garbage on site"
type input "Remove debris/garbage $35.00"
type textarea "Remove, haul off, and properly dispose of any debris left by seller to offsite …"
type input "35"
type input "1"
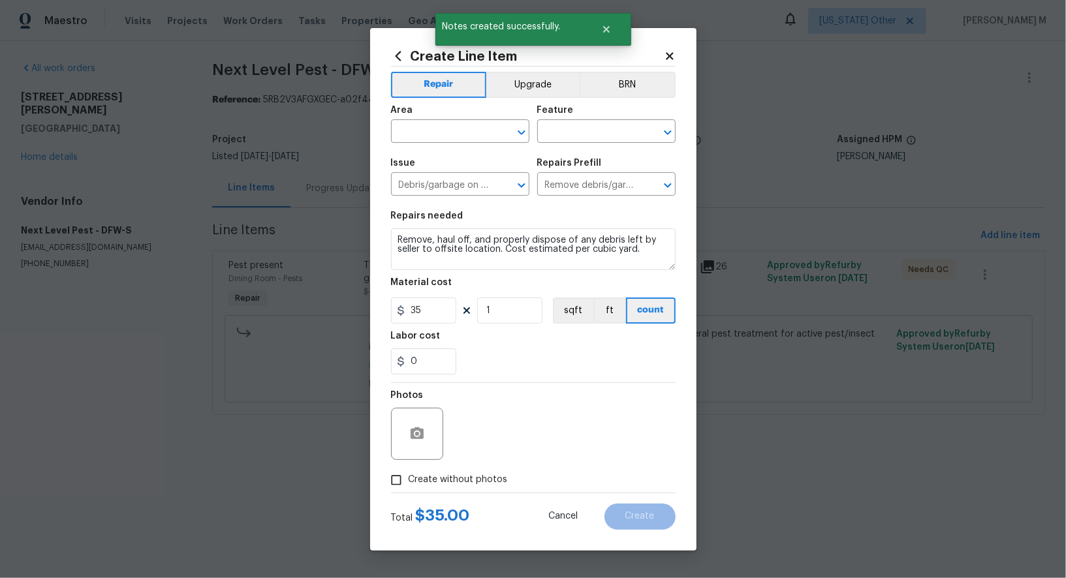
click at [441, 151] on span "Area ​" at bounding box center [460, 124] width 138 height 53
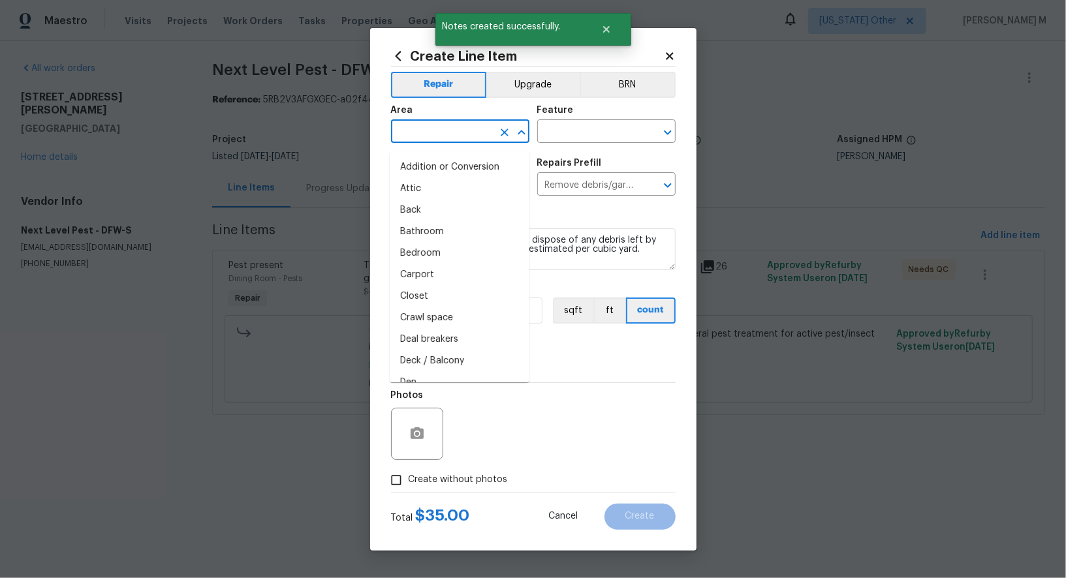
click at [446, 140] on input "text" at bounding box center [442, 133] width 102 height 20
click at [446, 196] on li "Attic" at bounding box center [460, 189] width 140 height 22
type input "Attic"
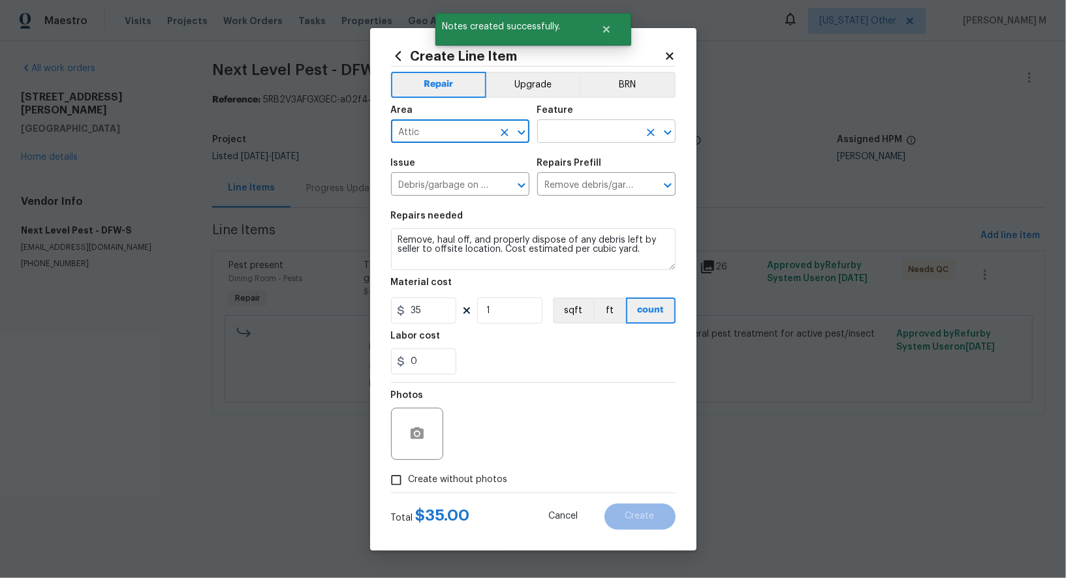
click at [603, 136] on input "text" at bounding box center [588, 133] width 102 height 20
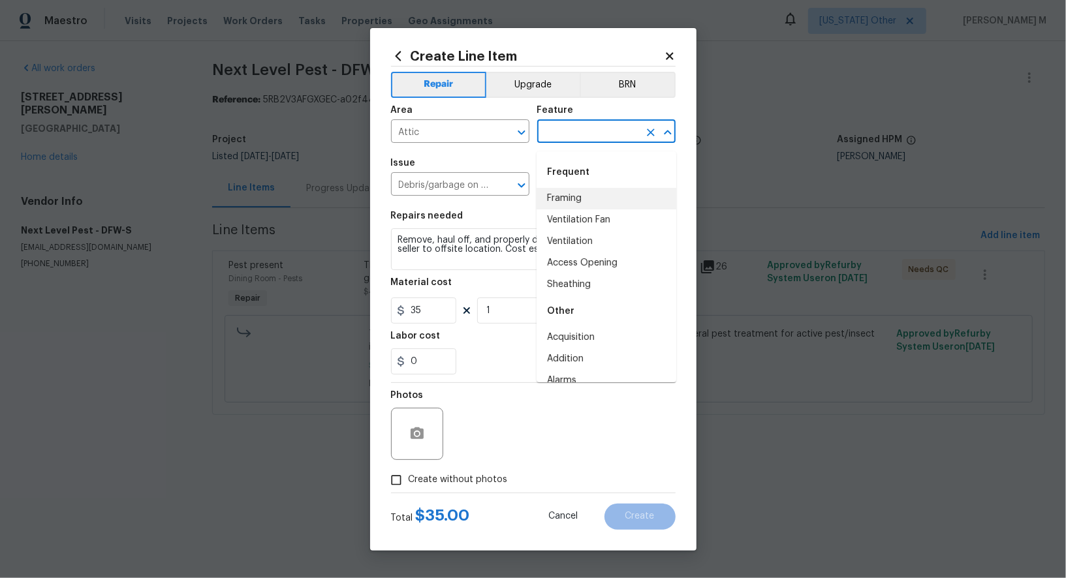
click at [584, 207] on li "Framing" at bounding box center [607, 199] width 140 height 22
type input "Framing"
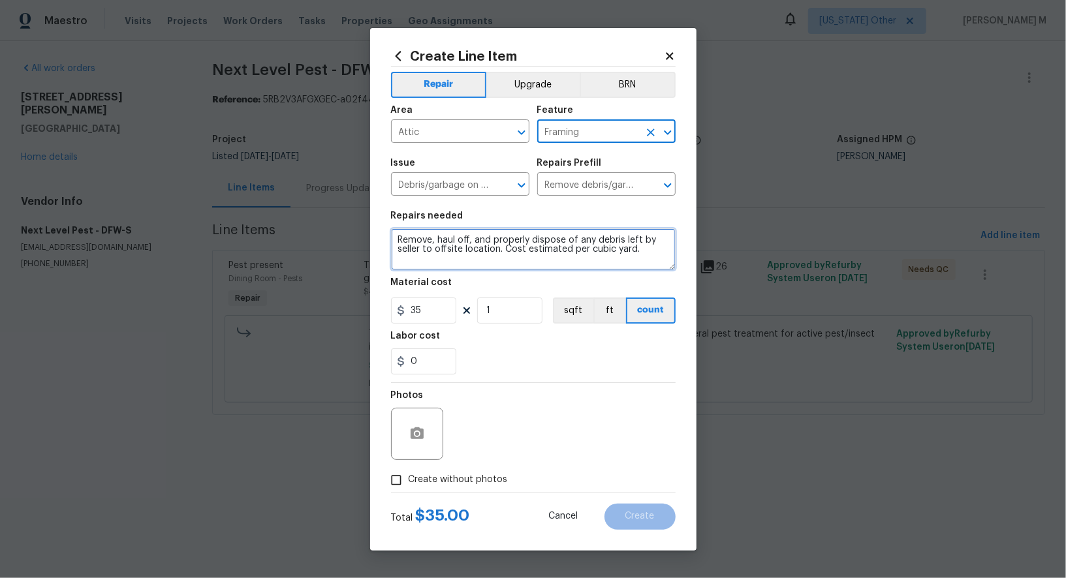
click at [500, 262] on textarea "Remove, haul off, and properly dispose of any debris left by seller to offsite …" at bounding box center [533, 250] width 285 height 42
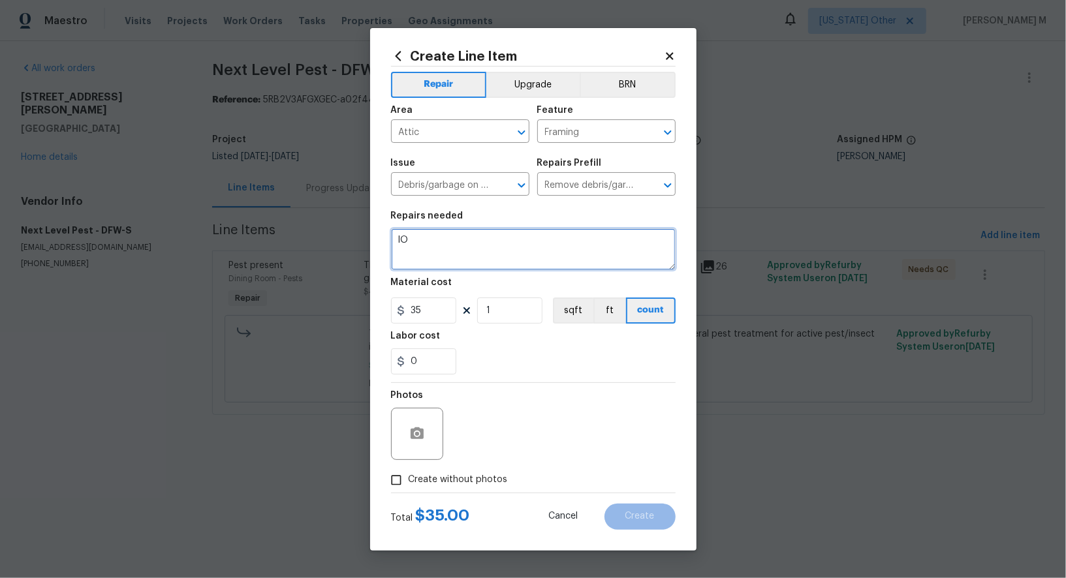
type textarea "I"
type textarea "ON HOLD"
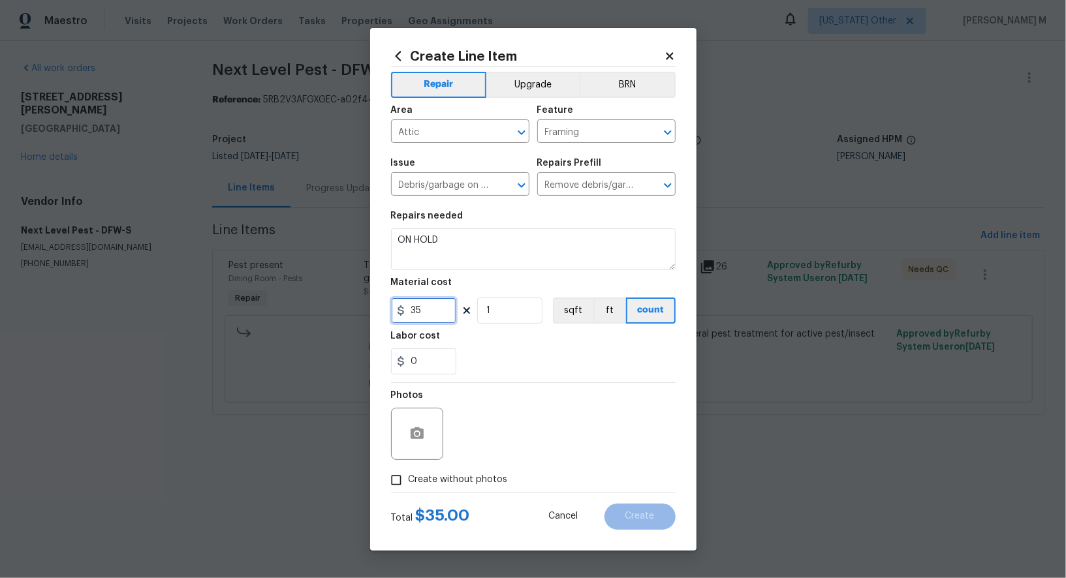
click at [427, 313] on input "35" at bounding box center [423, 311] width 65 height 26
type input "1"
click at [443, 475] on span "Create without photos" at bounding box center [458, 480] width 99 height 14
click at [409, 475] on input "Create without photos" at bounding box center [396, 480] width 25 height 25
checkbox input "true"
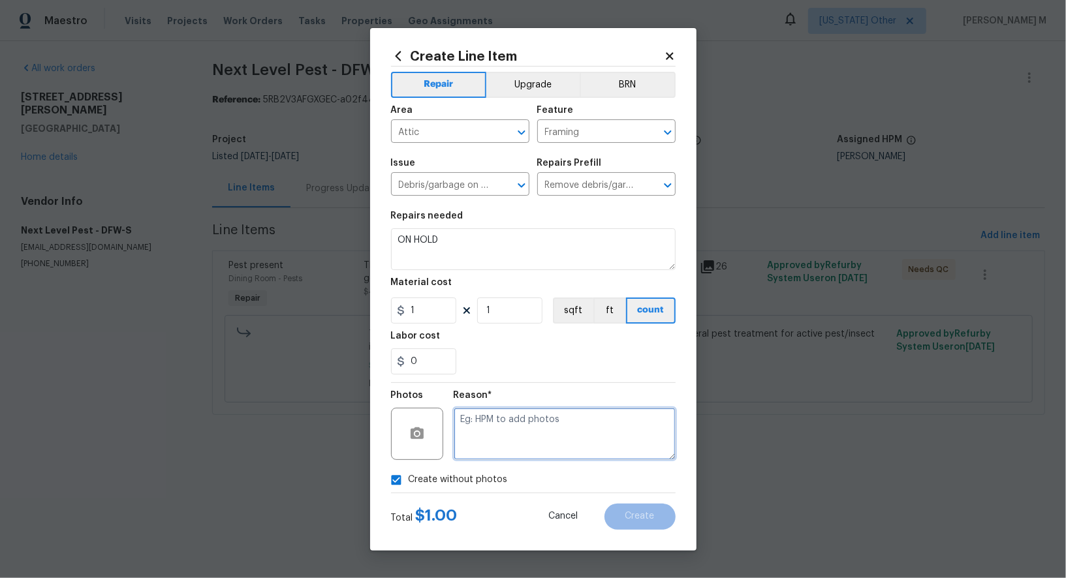
click at [486, 426] on textarea at bounding box center [565, 434] width 222 height 52
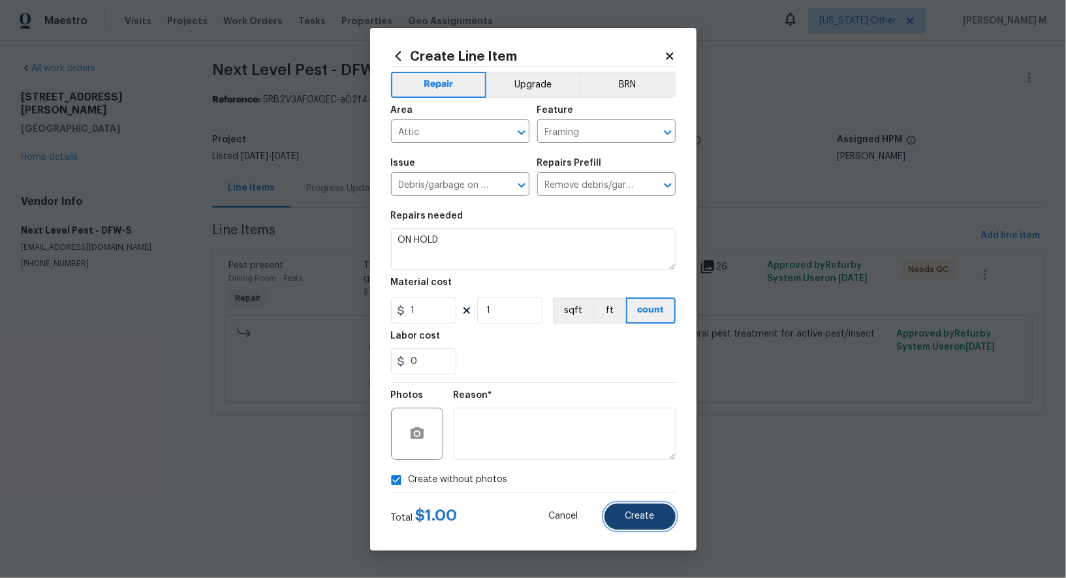
click at [625, 516] on button "Create" at bounding box center [640, 517] width 71 height 26
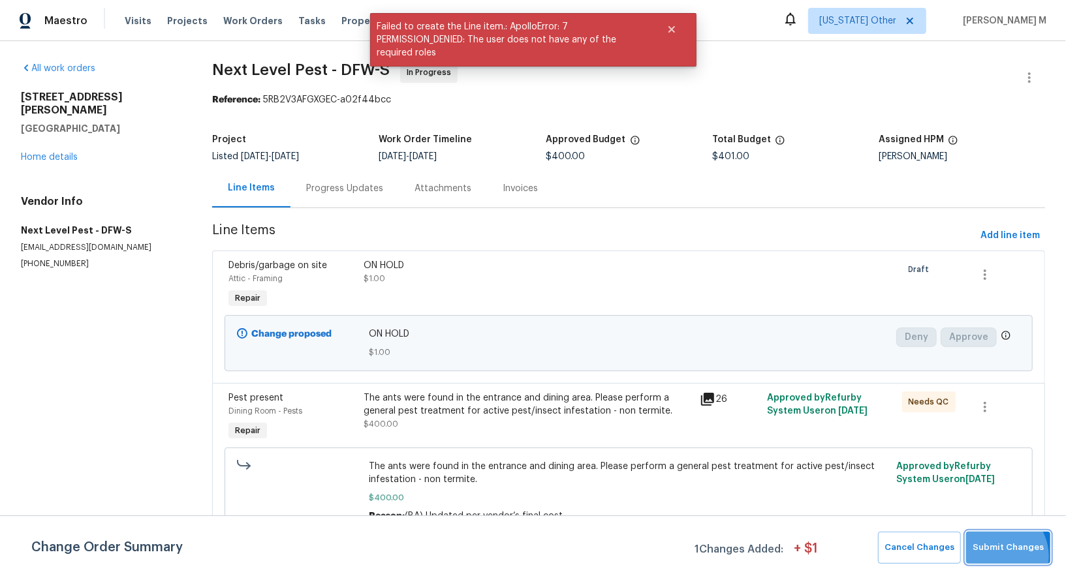
click at [1005, 560] on button "Submit Changes" at bounding box center [1008, 548] width 84 height 32
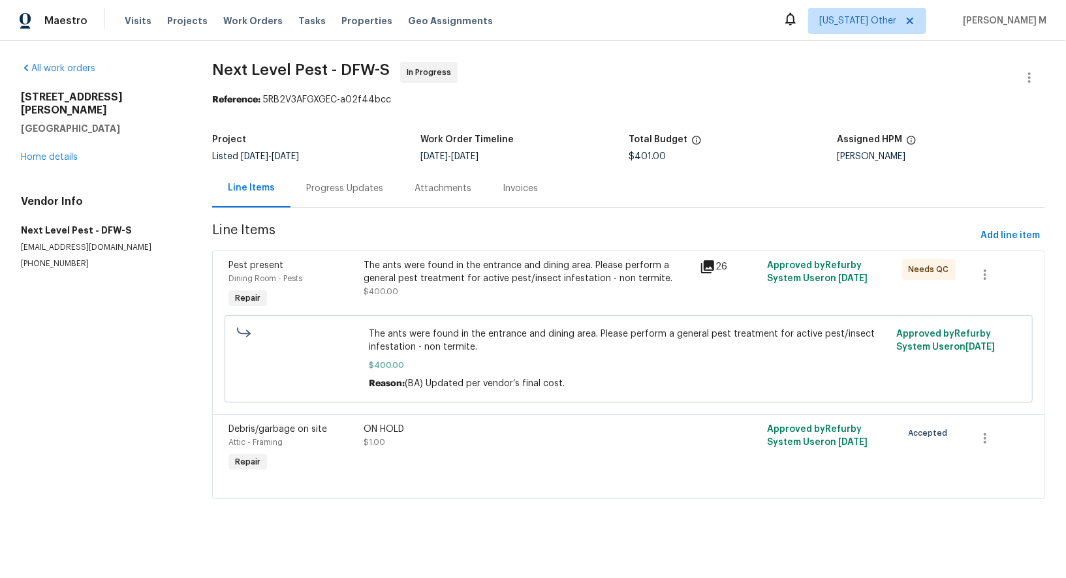
click at [69, 146] on div "3925 Wedgworth Rd S Fort Worth, TX 76133 Home details" at bounding box center [101, 127] width 160 height 73
click at [69, 145] on div "3925 Wedgworth Rd S Fort Worth, TX 76133 Home details" at bounding box center [101, 127] width 160 height 73
click at [69, 153] on link "Home details" at bounding box center [49, 157] width 57 height 9
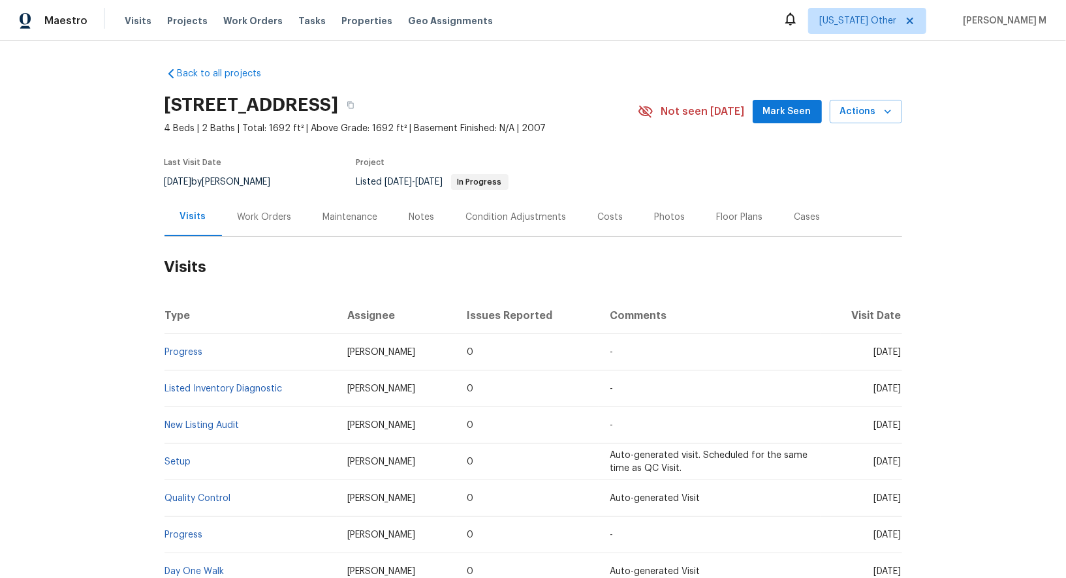
click at [245, 224] on div "Work Orders" at bounding box center [265, 217] width 86 height 39
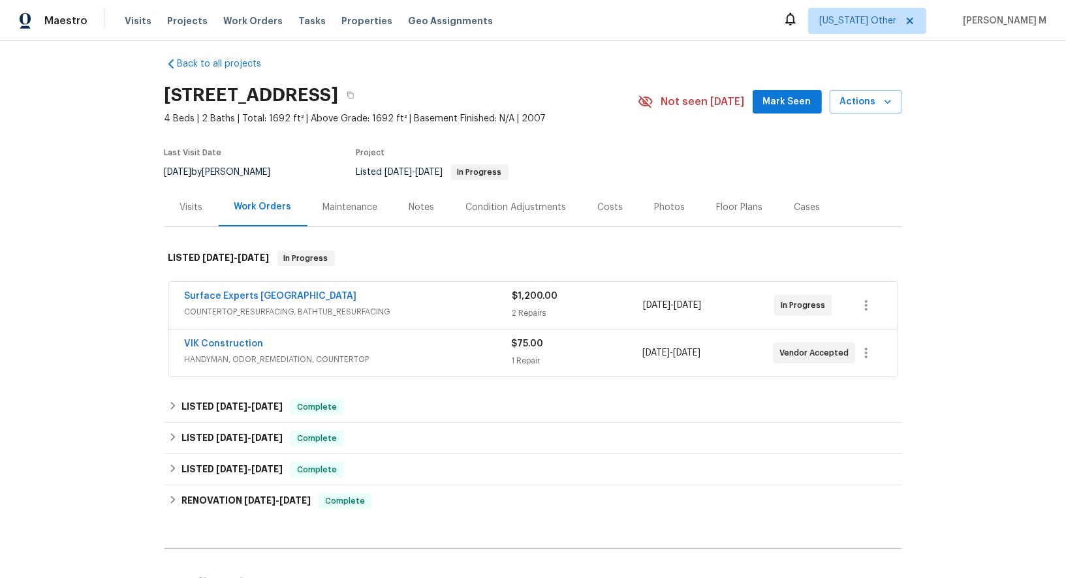
scroll to position [13, 0]
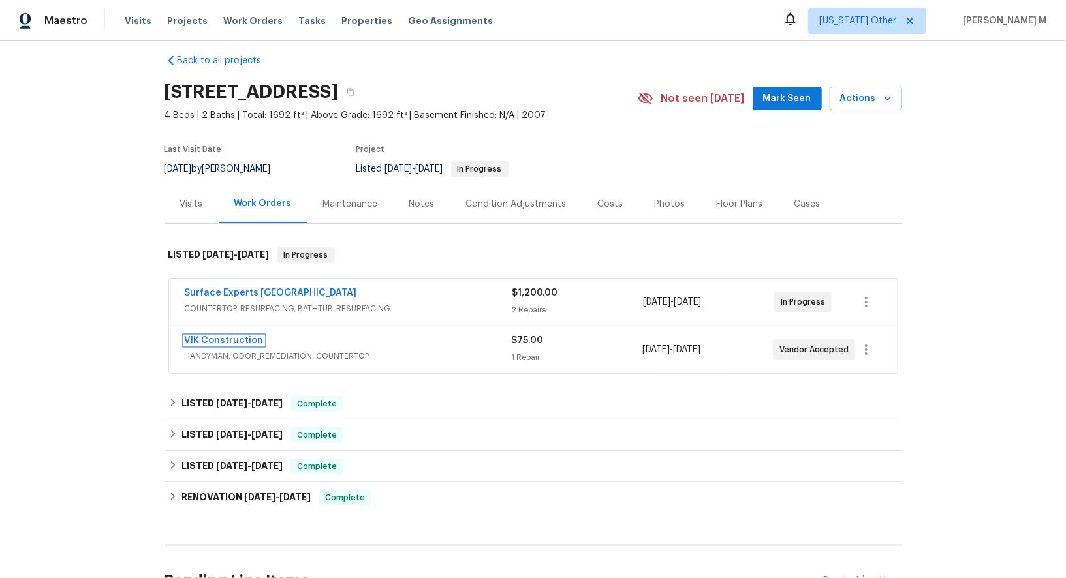
click at [210, 336] on link "VIK Construction" at bounding box center [224, 340] width 79 height 9
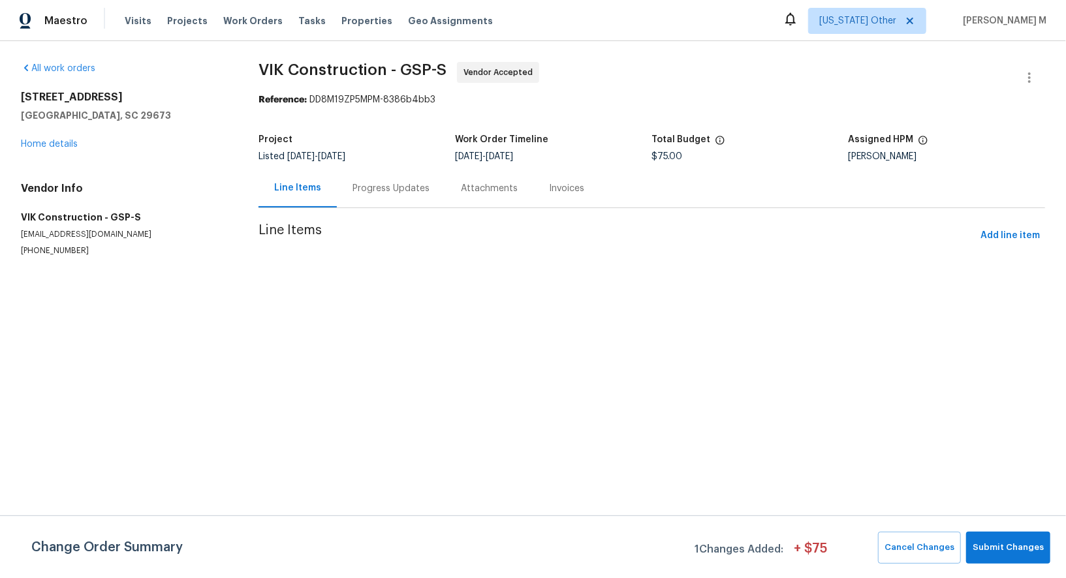
click at [350, 197] on div "Progress Updates" at bounding box center [391, 188] width 108 height 39
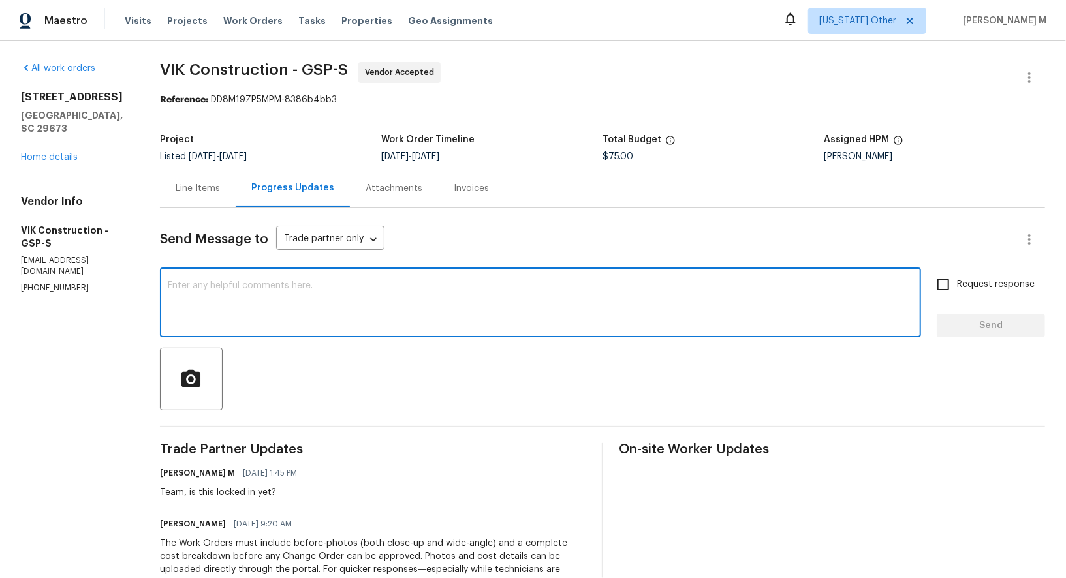
click at [211, 300] on textarea at bounding box center [541, 304] width 746 height 46
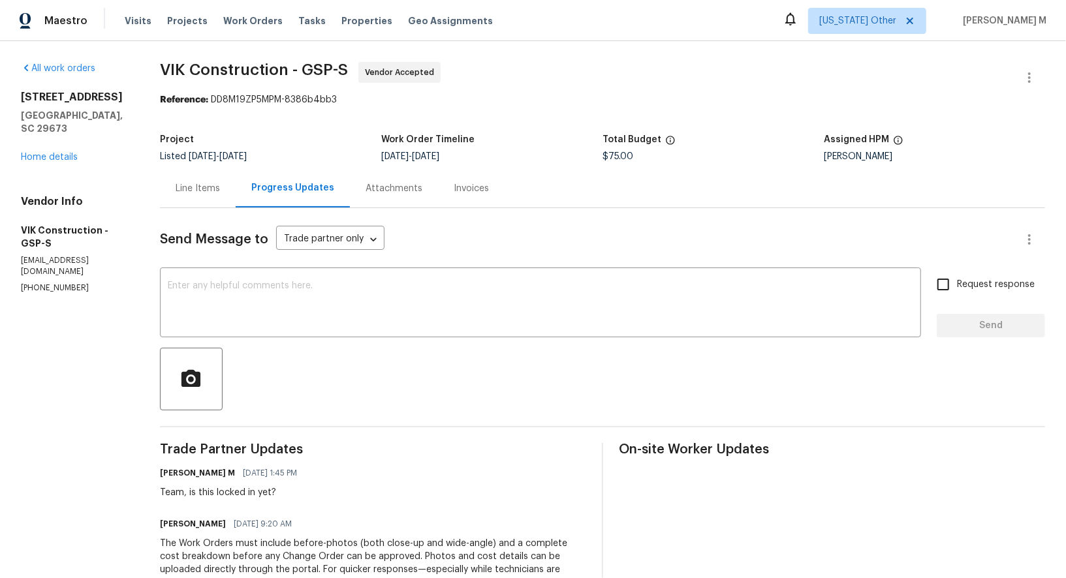
click at [27, 283] on p "[PHONE_NUMBER]" at bounding box center [75, 288] width 108 height 11
copy p "[PHONE_NUMBER]"
click at [352, 112] on section "VIK Construction - GSP-S Vendor Accepted Reference: DD8M19ZP5MPM-8386b4bb3 Proj…" at bounding box center [602, 378] width 885 height 633
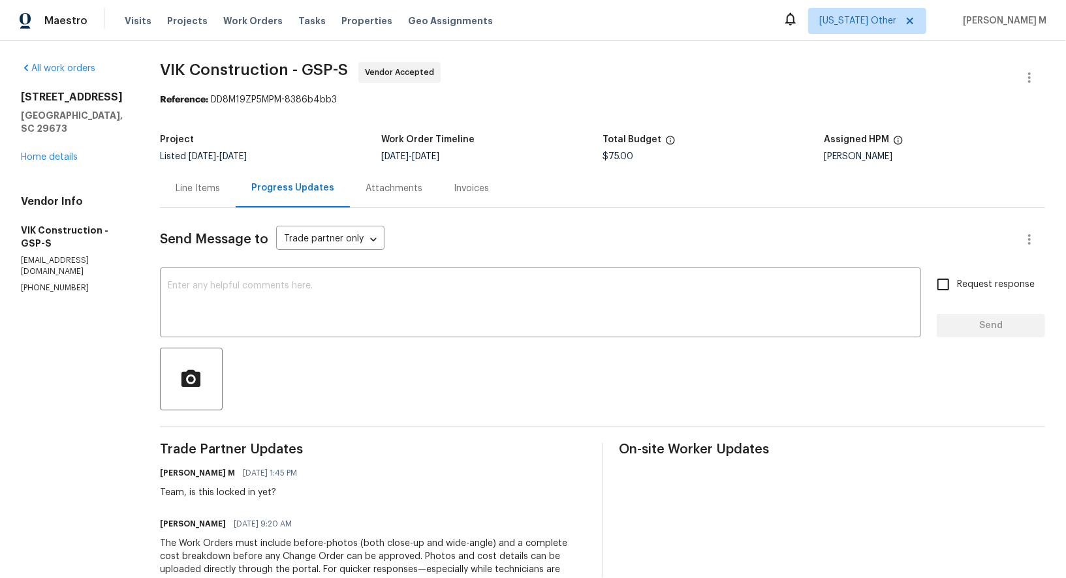
click at [29, 110] on h5 "Piedmont, SC 29673" at bounding box center [75, 122] width 108 height 26
click at [193, 183] on div "Line Items" at bounding box center [198, 188] width 44 height 13
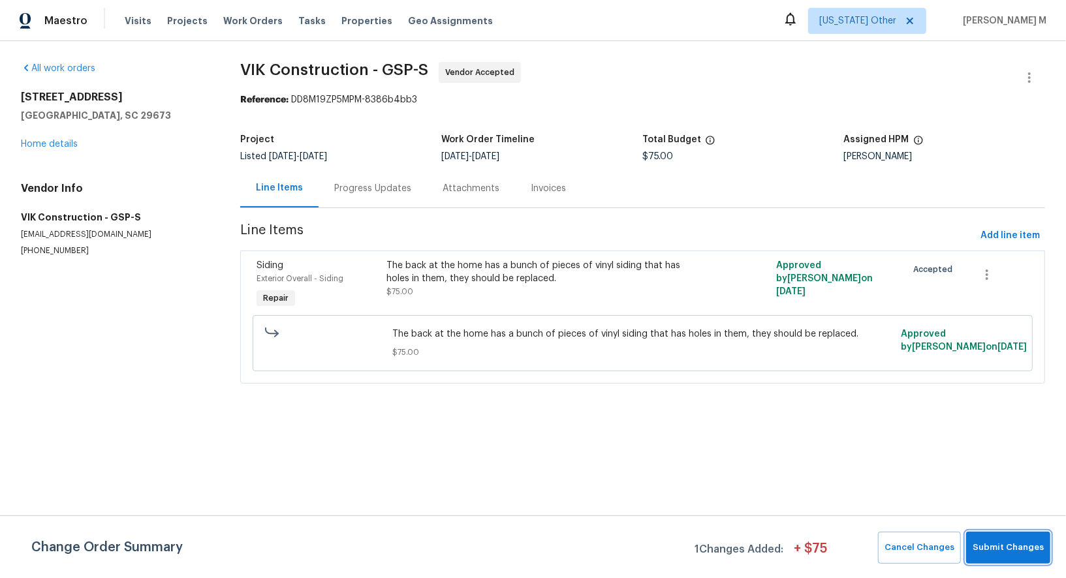
click at [1025, 557] on button "Submit Changes" at bounding box center [1008, 548] width 84 height 32
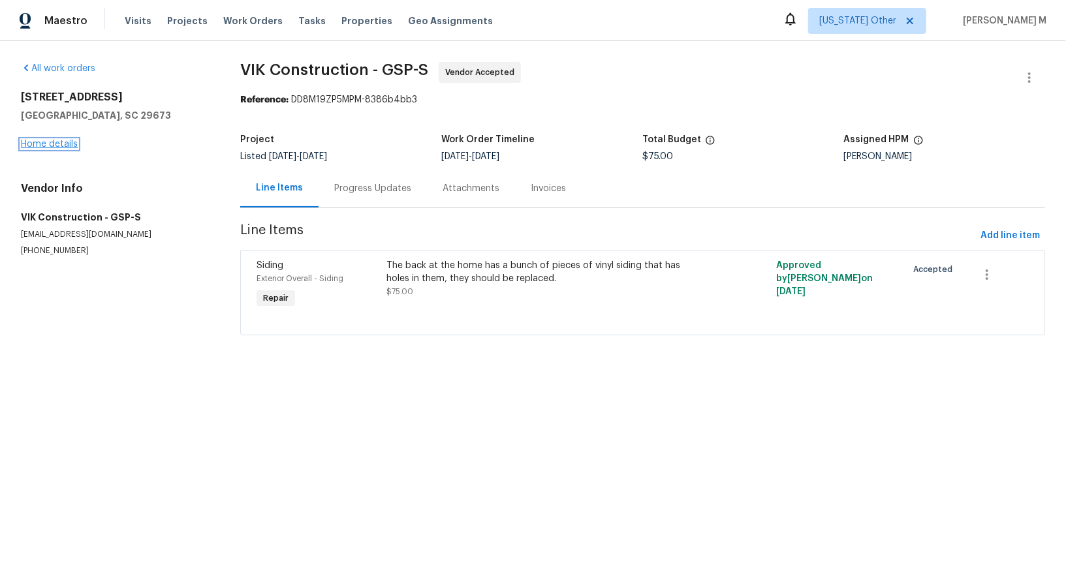
click at [50, 143] on link "Home details" at bounding box center [49, 144] width 57 height 9
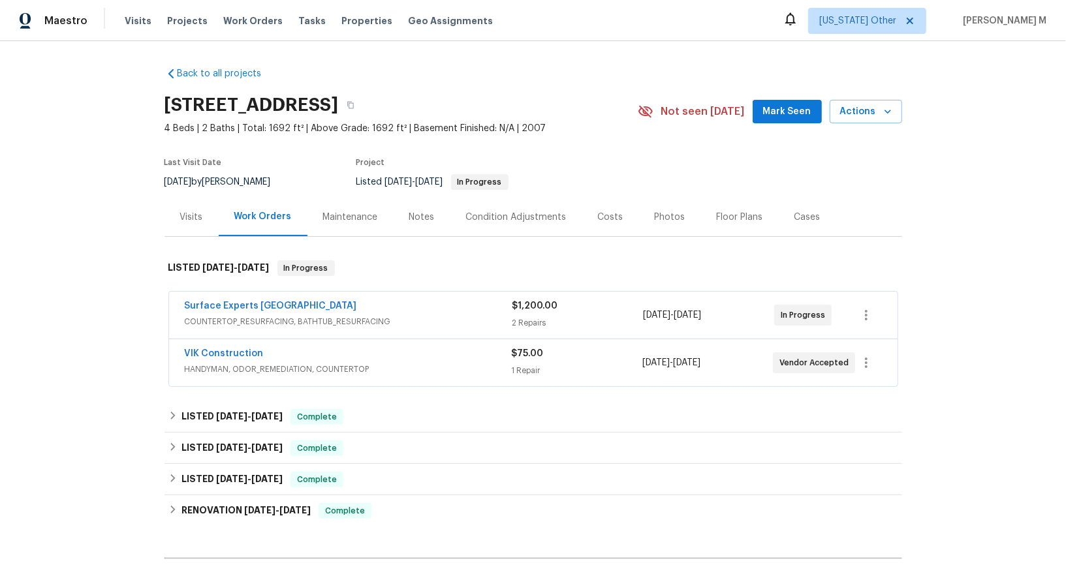
click at [257, 316] on span "COUNTERTOP_RESURFACING, BATHTUB_RESURFACING" at bounding box center [349, 321] width 328 height 13
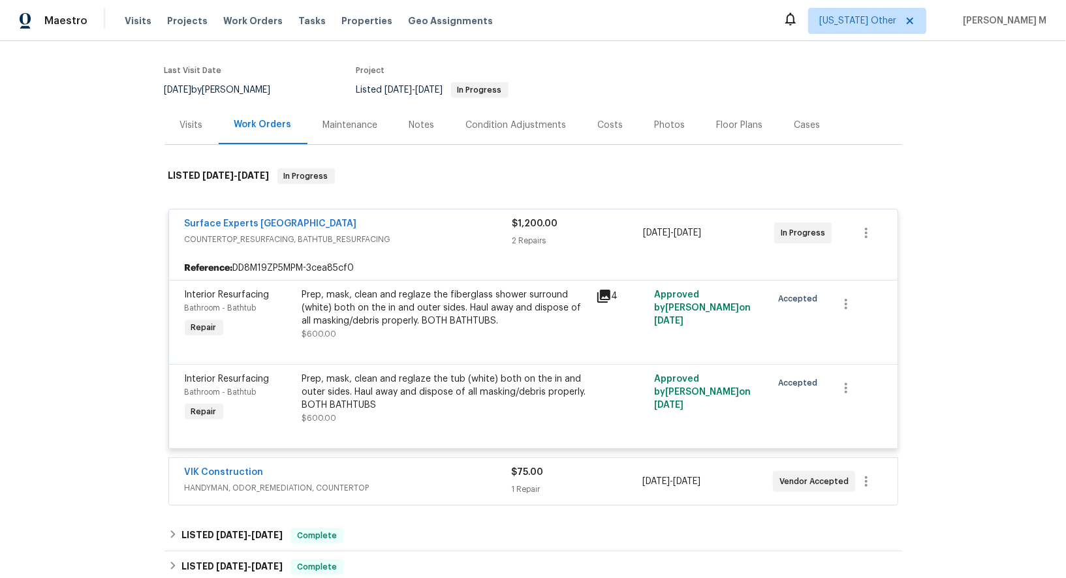
scroll to position [93, 0]
click at [227, 467] on link "VIK Construction" at bounding box center [224, 471] width 79 height 9
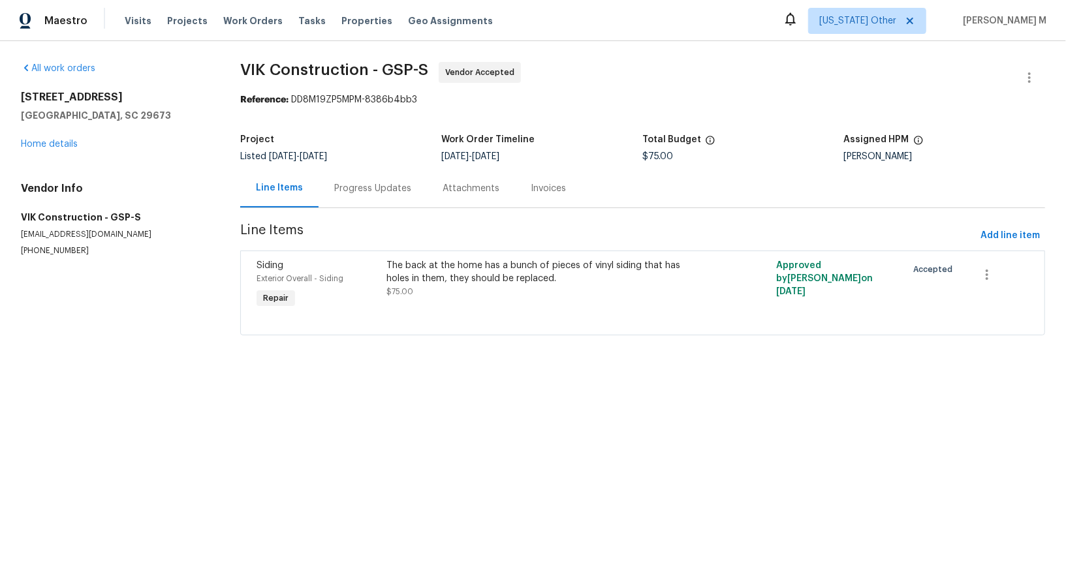
click at [341, 176] on div "Progress Updates" at bounding box center [373, 188] width 108 height 39
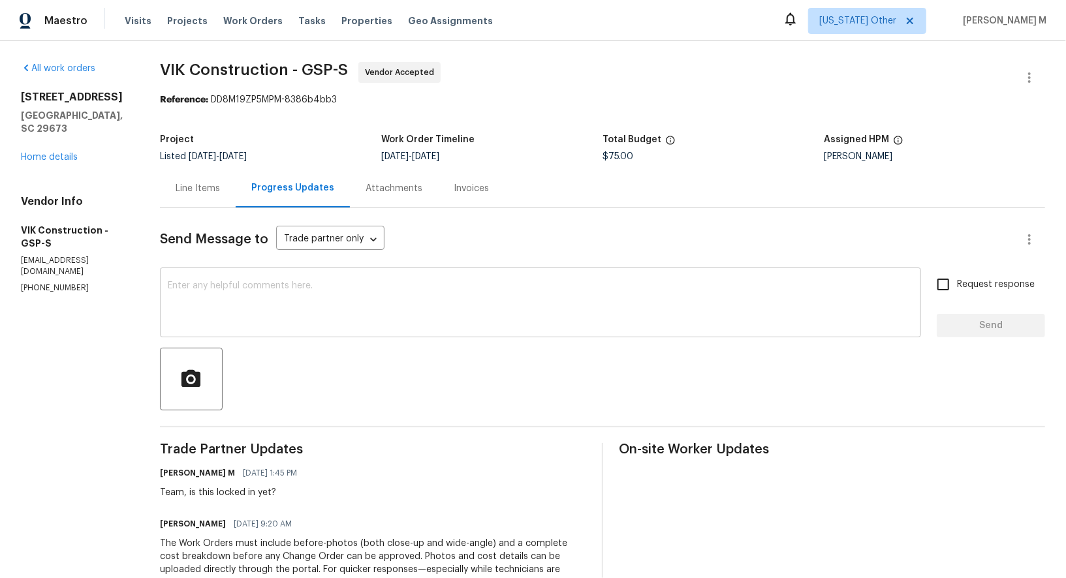
click at [412, 286] on textarea at bounding box center [541, 304] width 746 height 46
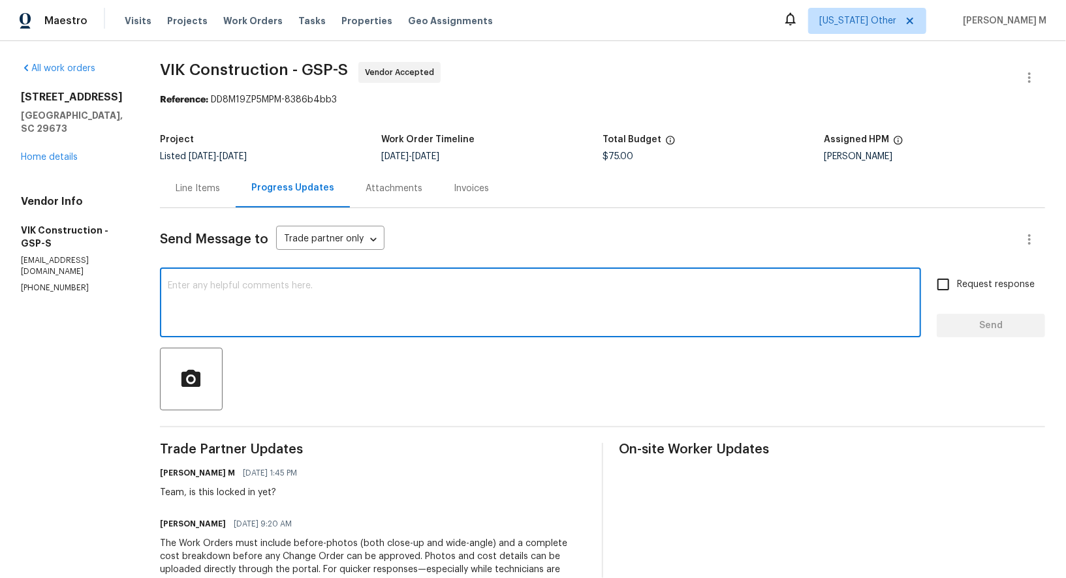
click at [1009, 68] on span "VIK Construction - GSP-S Vendor Accepted" at bounding box center [587, 77] width 854 height 31
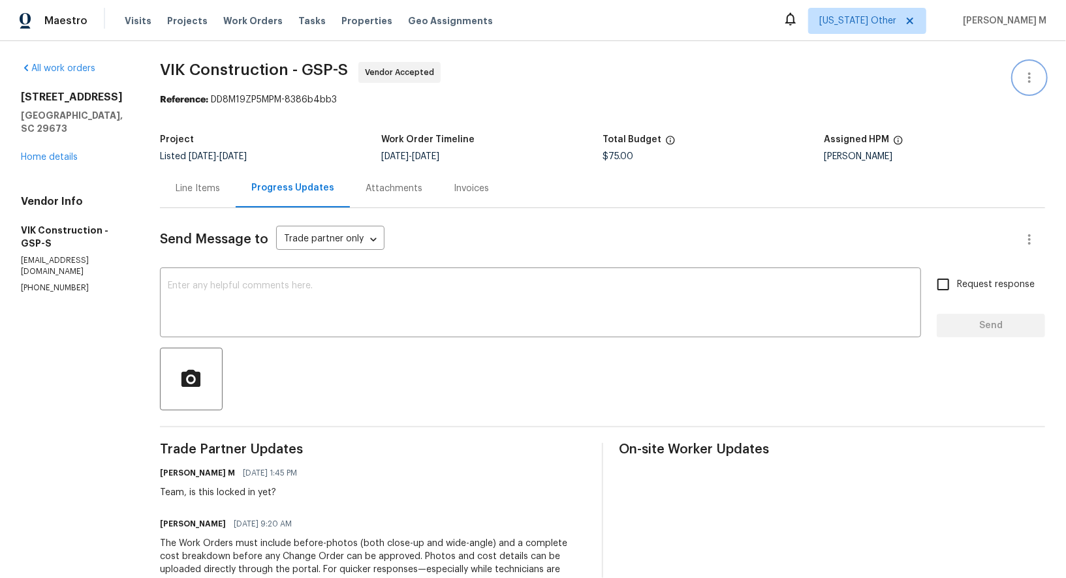
click at [1024, 70] on icon "button" at bounding box center [1030, 78] width 16 height 16
click at [1024, 68] on li "Edit" at bounding box center [994, 76] width 141 height 22
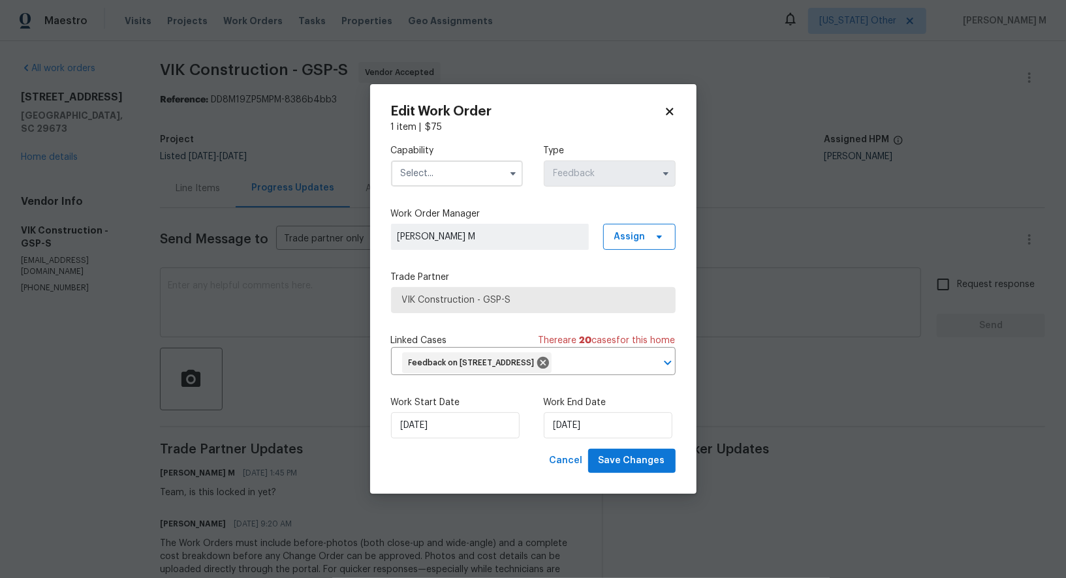
click at [246, 266] on body "Maestro Visits Projects Work Orders Tasks Properties Geo Assignments Alaska Oth…" at bounding box center [533, 289] width 1066 height 578
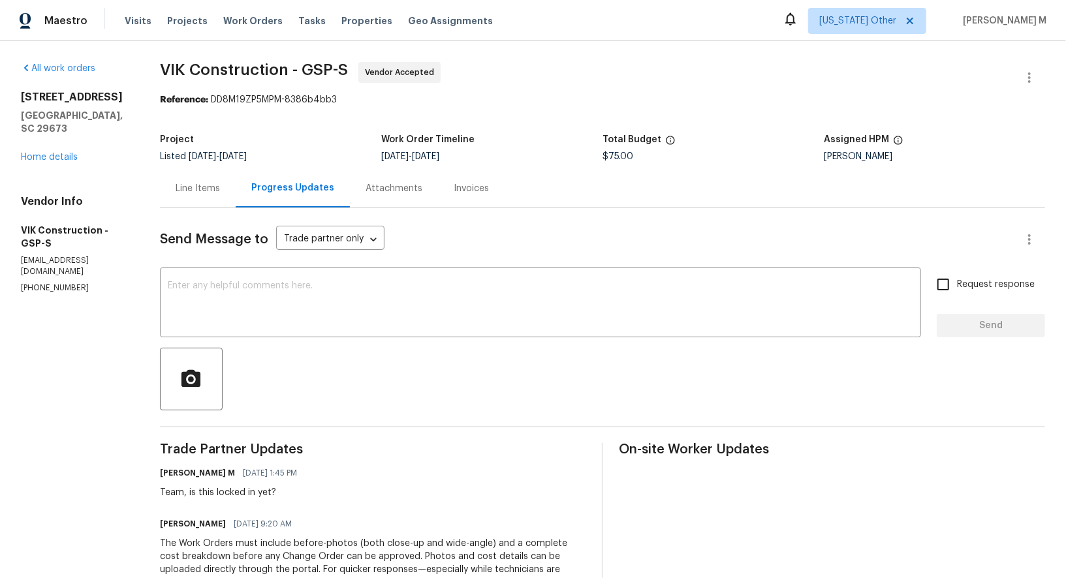
click at [272, 348] on div at bounding box center [602, 379] width 885 height 63
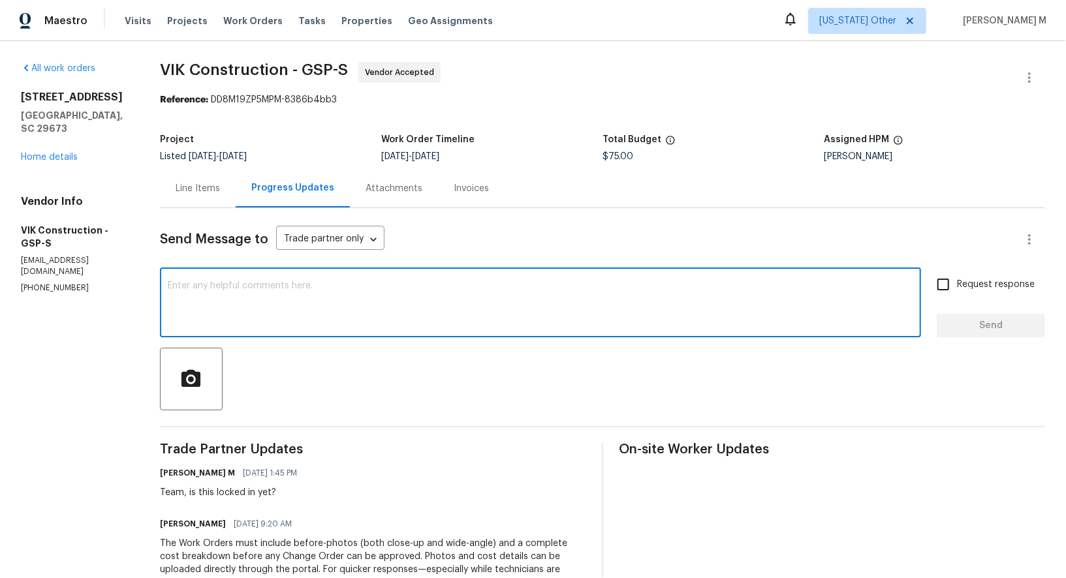
click at [283, 304] on textarea at bounding box center [541, 304] width 746 height 46
paste textarea "This work order must be completed by the target date to meet our deadline. Desp…"
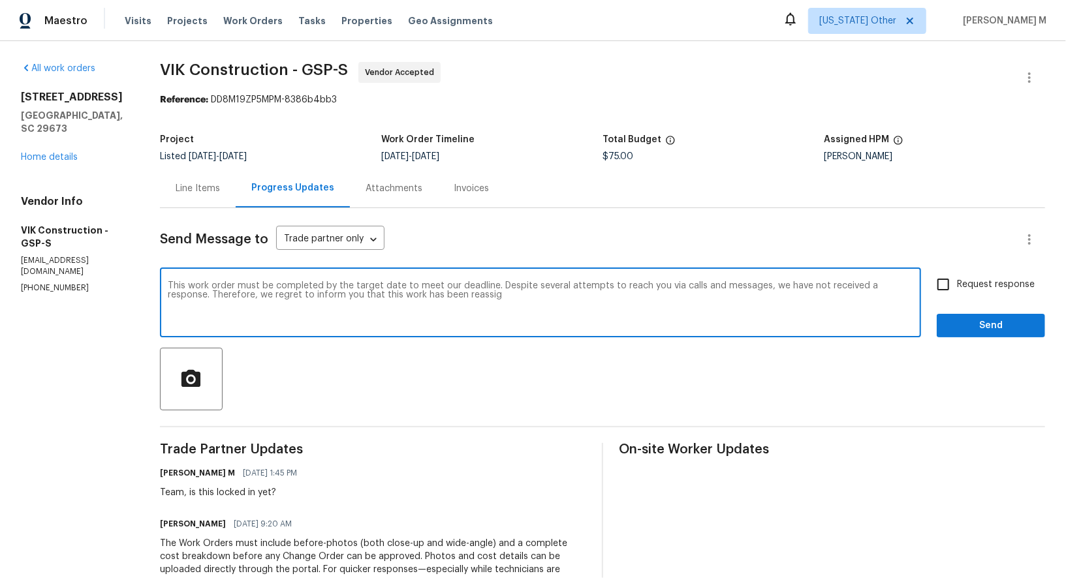
type textarea "This work order must be completed by the target date to meet our deadline. Desp…"
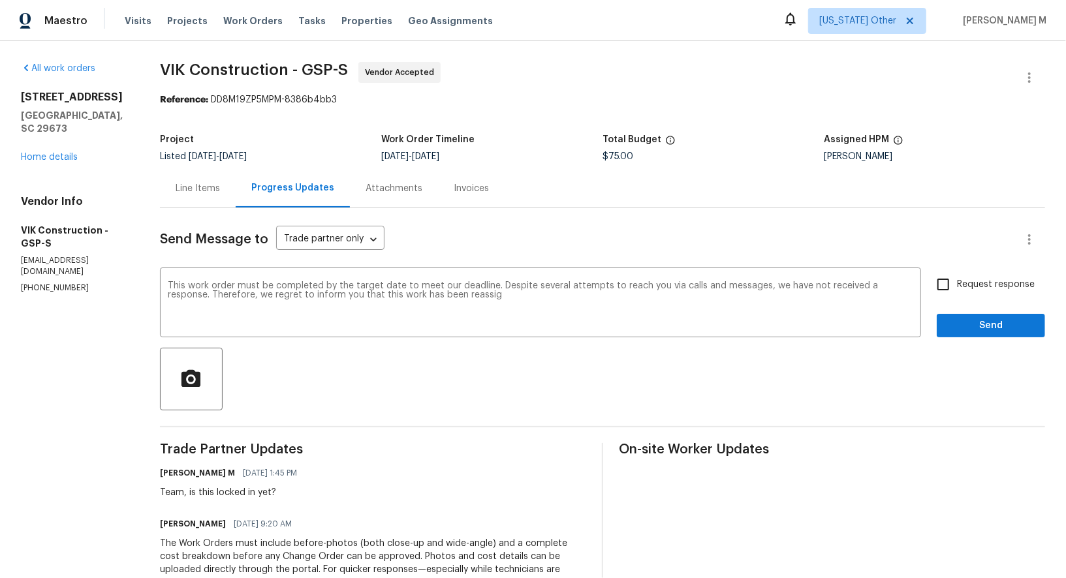
click at [1015, 259] on div "Send Message to Trade partner only Trade partner only ​ This work order must be…" at bounding box center [602, 451] width 885 height 487
click at [1011, 278] on span "Request response" at bounding box center [996, 285] width 78 height 14
click at [957, 277] on input "Request response" at bounding box center [943, 284] width 27 height 27
checkbox input "true"
click at [1011, 336] on div "Send Message to Trade partner only Trade partner only ​ This work order must be…" at bounding box center [602, 451] width 885 height 487
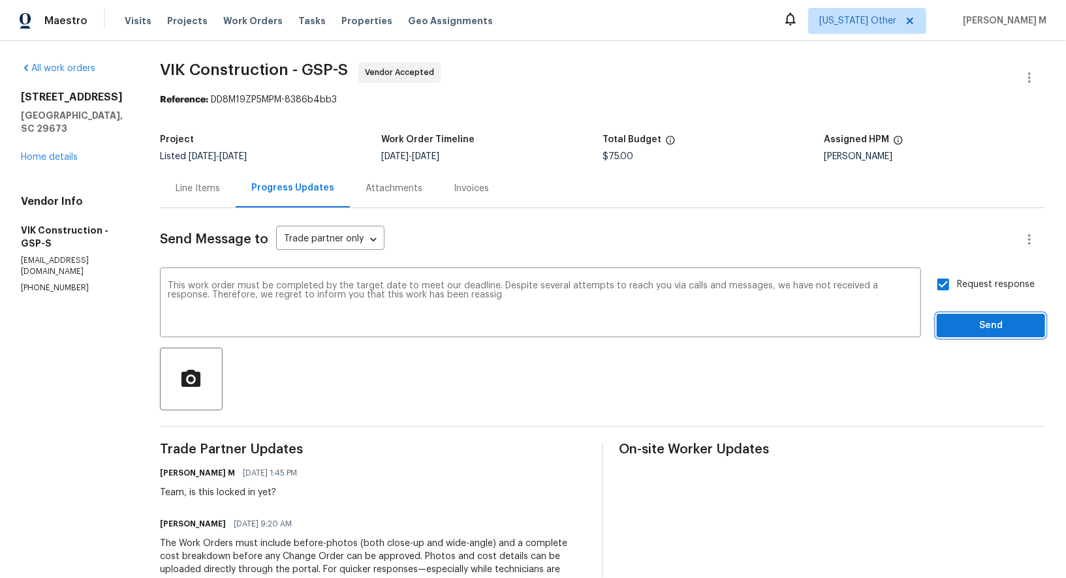
click at [1011, 318] on span "Send" at bounding box center [990, 326] width 87 height 16
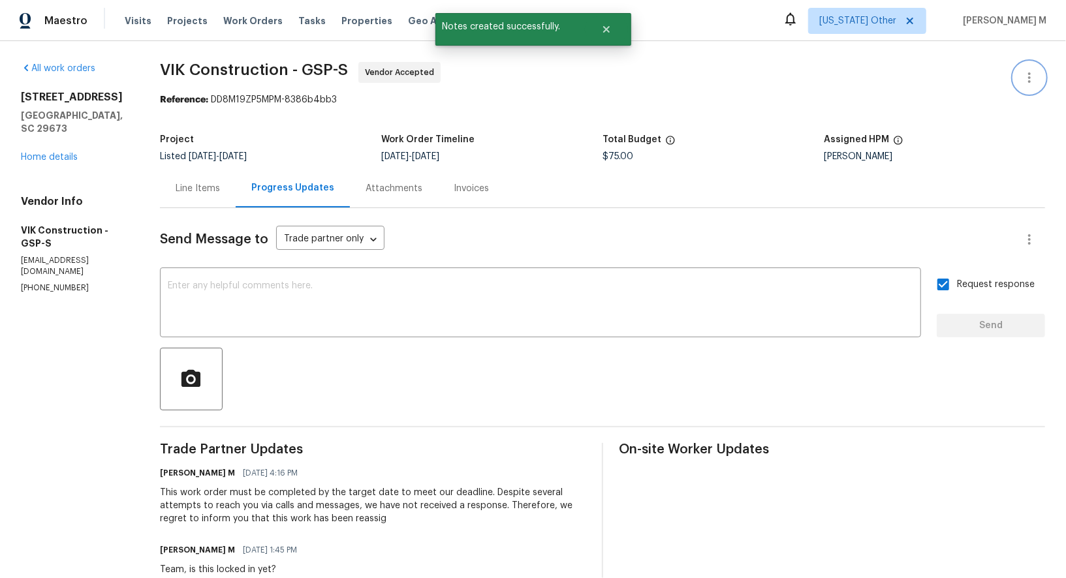
click at [1038, 65] on button "button" at bounding box center [1029, 77] width 31 height 31
click at [1037, 70] on li "Edit" at bounding box center [994, 76] width 141 height 22
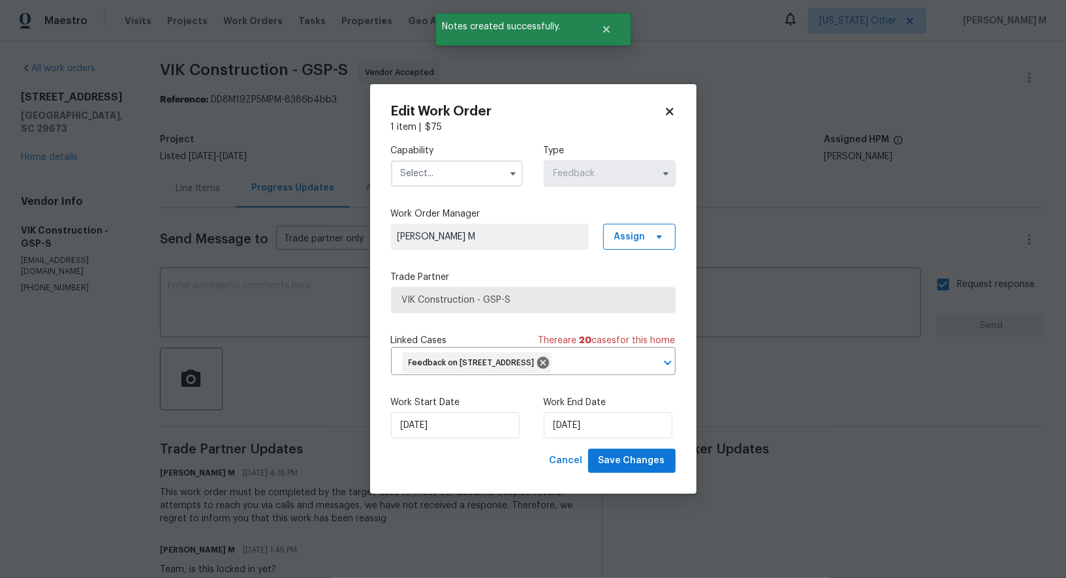
click at [416, 179] on input "text" at bounding box center [457, 174] width 132 height 26
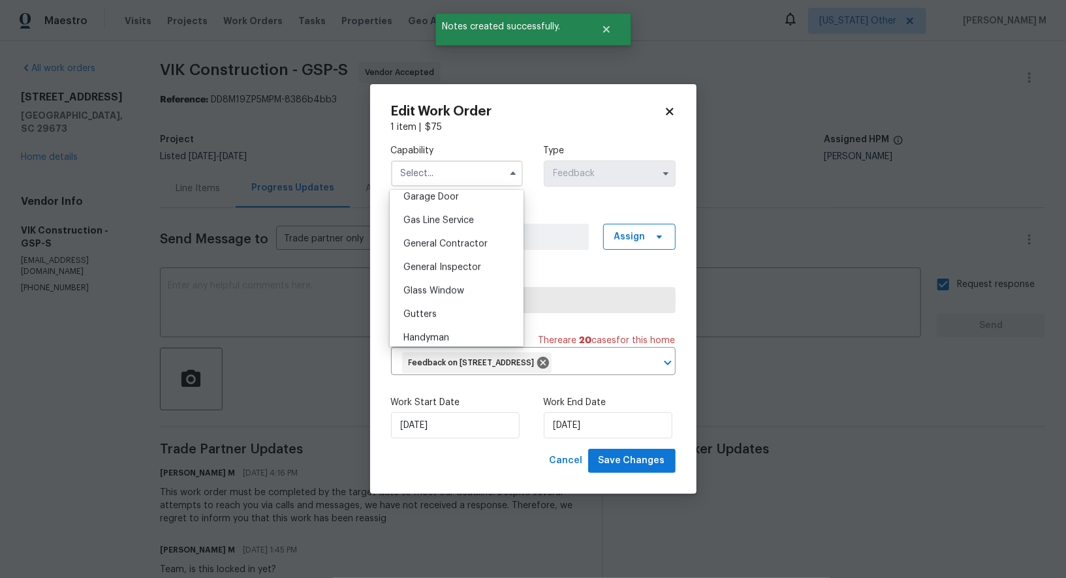
scroll to position [590, 0]
click at [427, 329] on span "Handyman" at bounding box center [427, 333] width 46 height 9
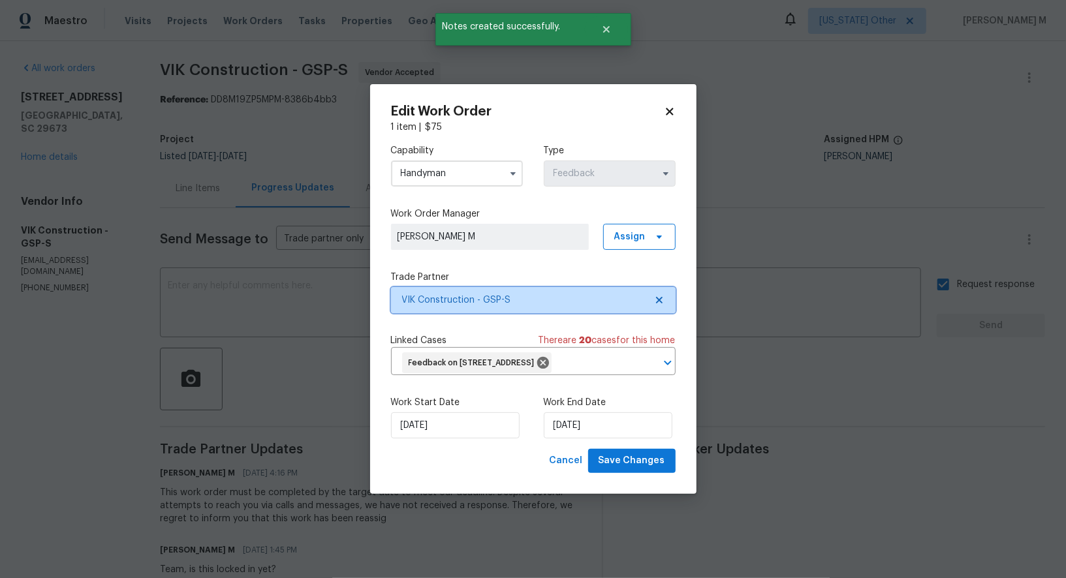
click at [479, 298] on span "VIK Construction - GSP-S" at bounding box center [524, 300] width 244 height 13
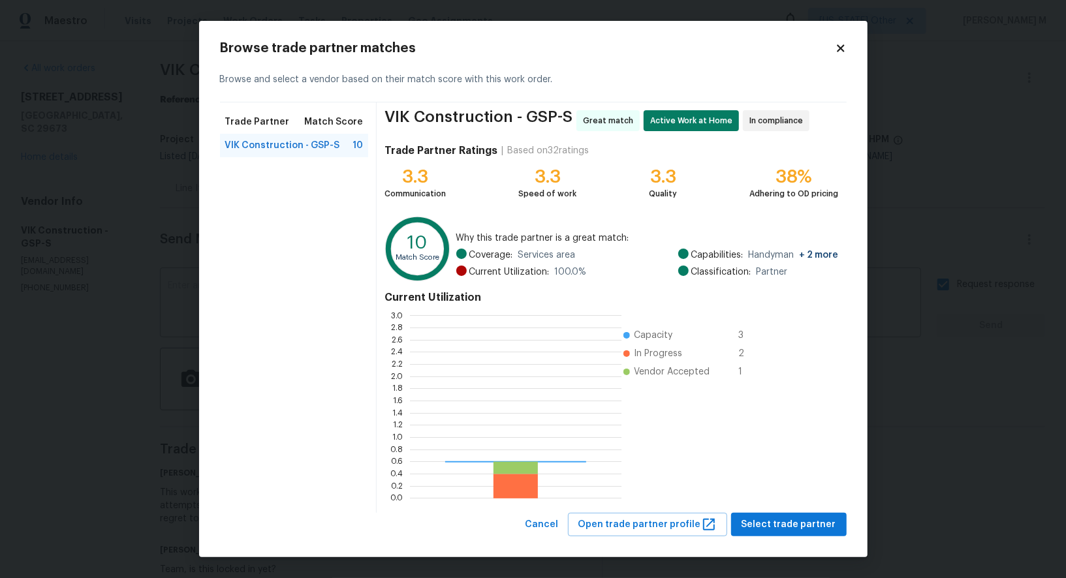
scroll to position [183, 211]
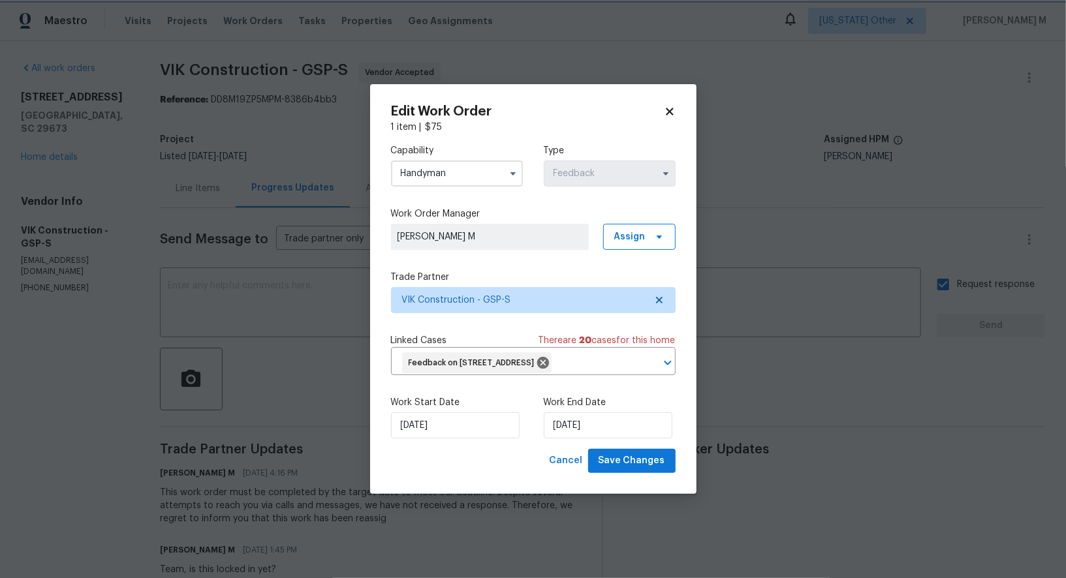
click at [970, 306] on body "Maestro Visits Projects Work Orders Tasks Properties Geo Assignments Alaska Oth…" at bounding box center [533, 289] width 1066 height 578
click at [418, 166] on input "Handyman" at bounding box center [457, 174] width 132 height 26
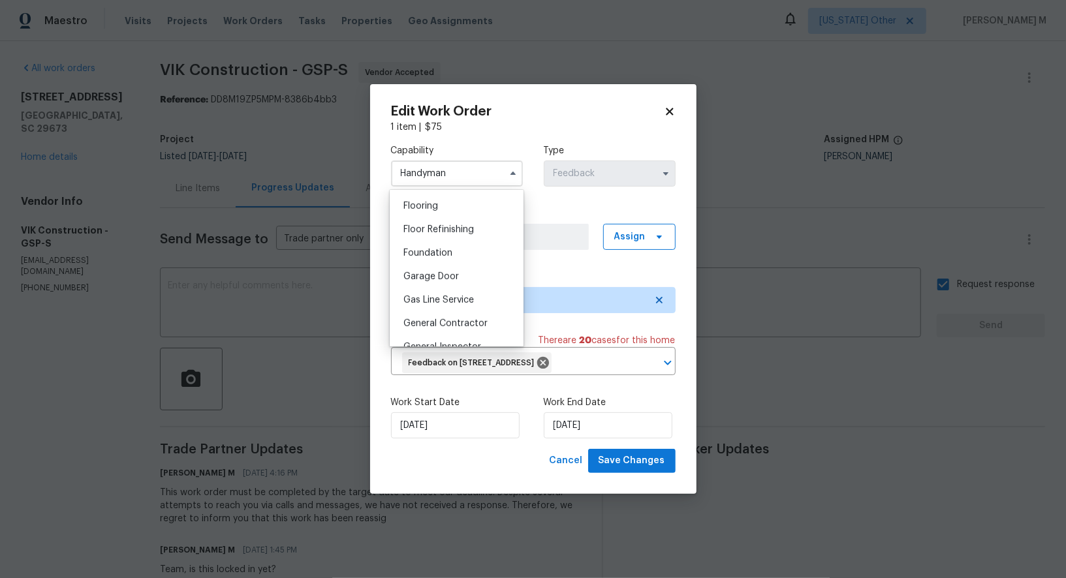
scroll to position [507, 0]
click at [435, 311] on div "General Contractor" at bounding box center [456, 323] width 127 height 24
type input "General Contractor"
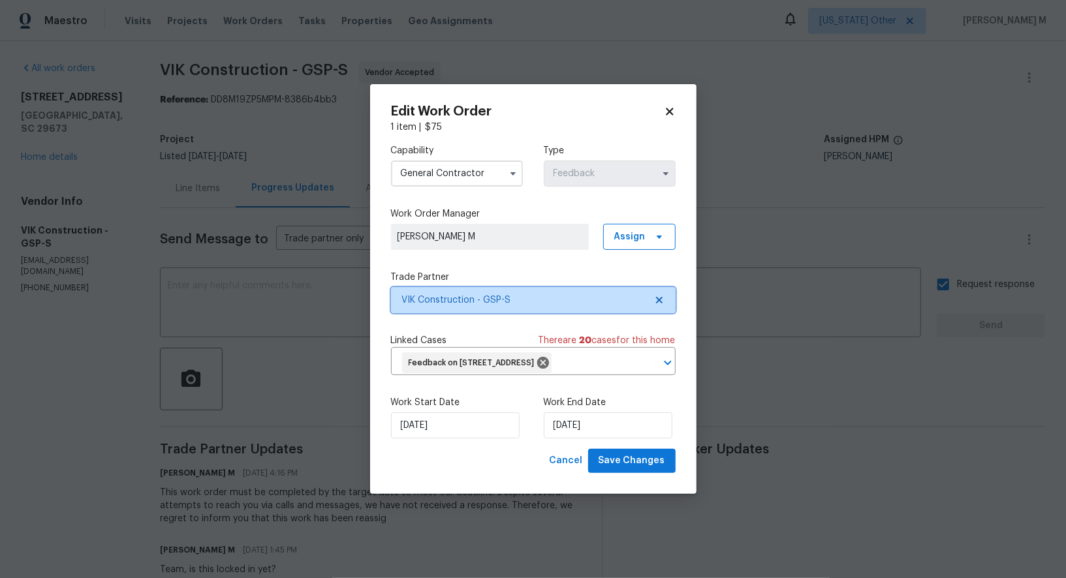
click at [440, 306] on span "VIK Construction - GSP-S" at bounding box center [524, 300] width 244 height 13
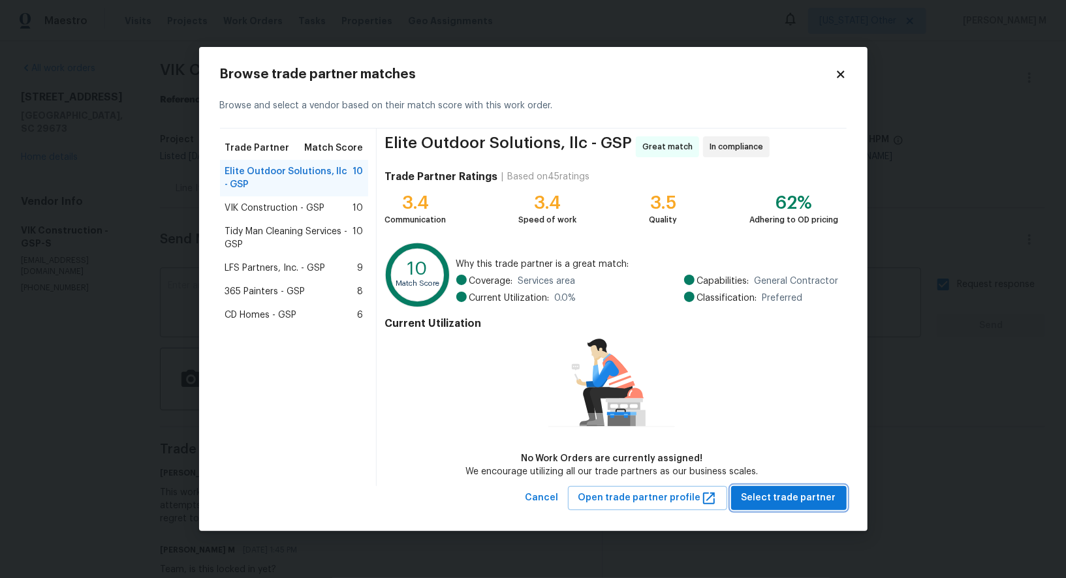
click at [742, 492] on span "Select trade partner" at bounding box center [789, 498] width 95 height 16
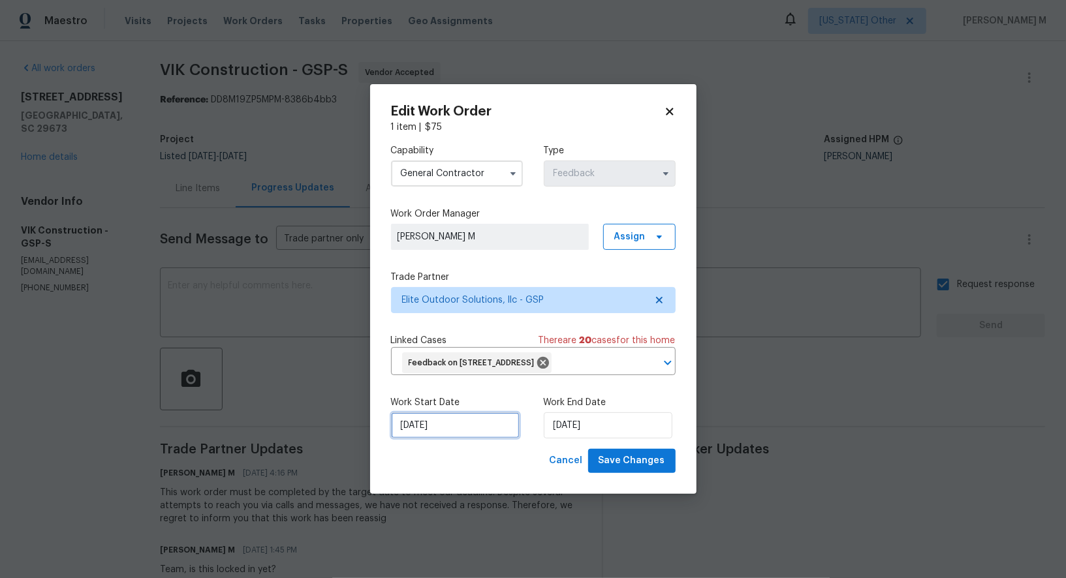
click at [445, 419] on input "[DATE]" at bounding box center [455, 426] width 129 height 26
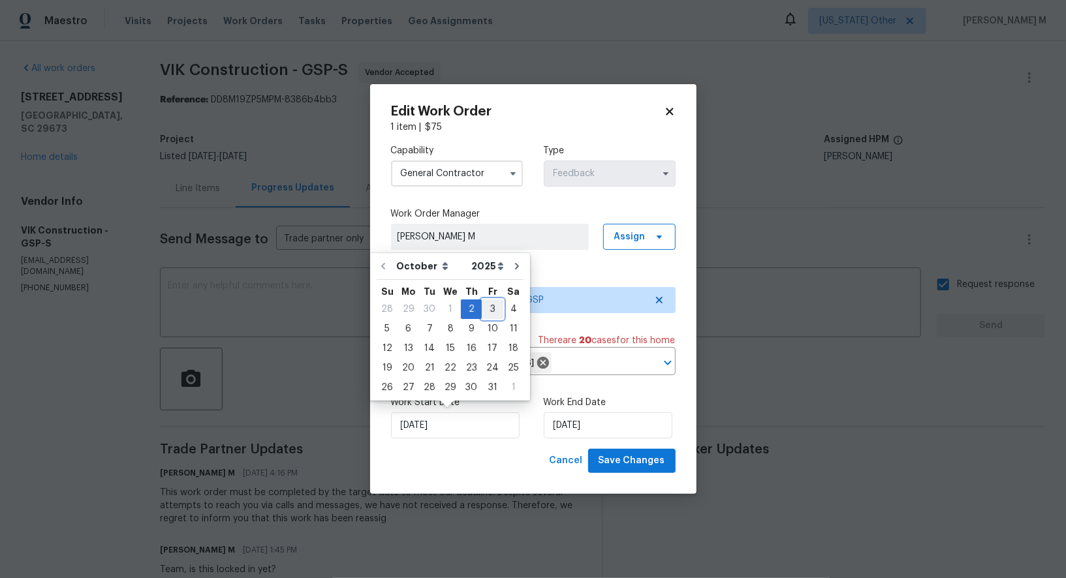
click at [492, 315] on div "3" at bounding box center [493, 309] width 22 height 18
type input "[DATE]"
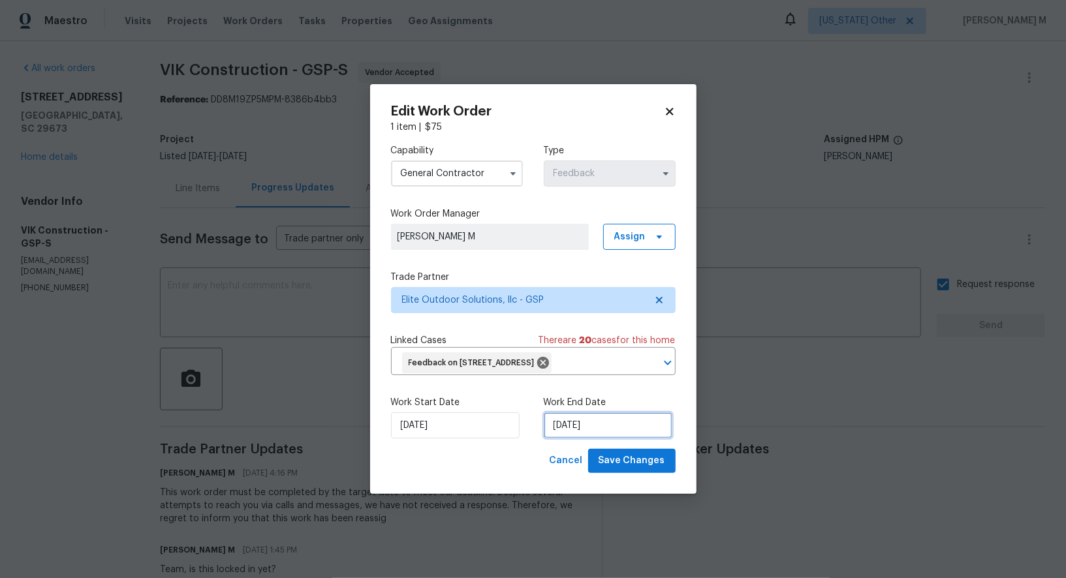
click at [565, 417] on input "06/10/2025" at bounding box center [608, 426] width 129 height 26
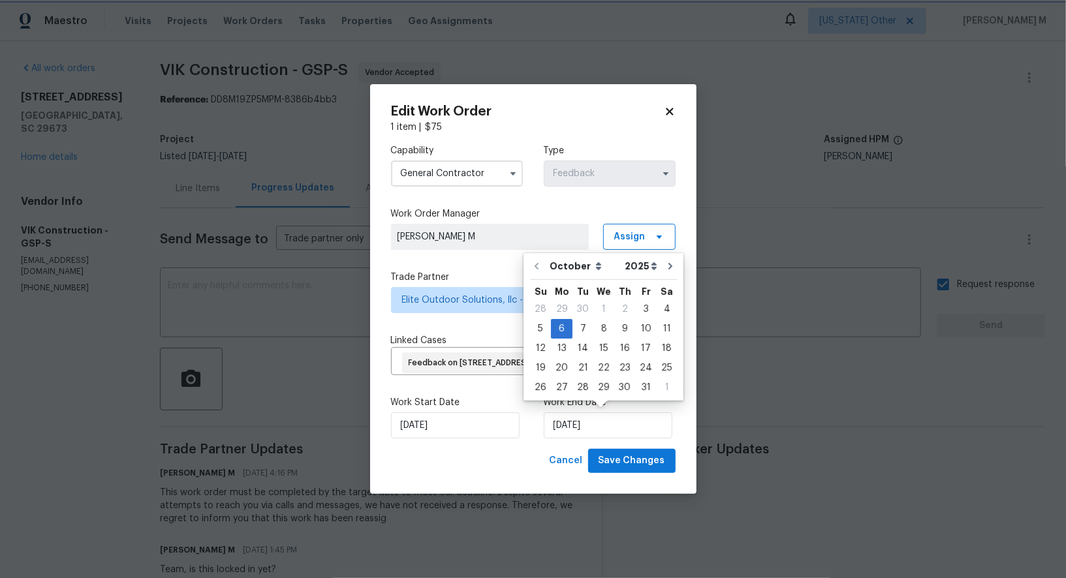
click at [646, 471] on div "Edit Work Order 1 item | $ 75 Capability General Contractor Type Feedback Work …" at bounding box center [533, 289] width 326 height 410
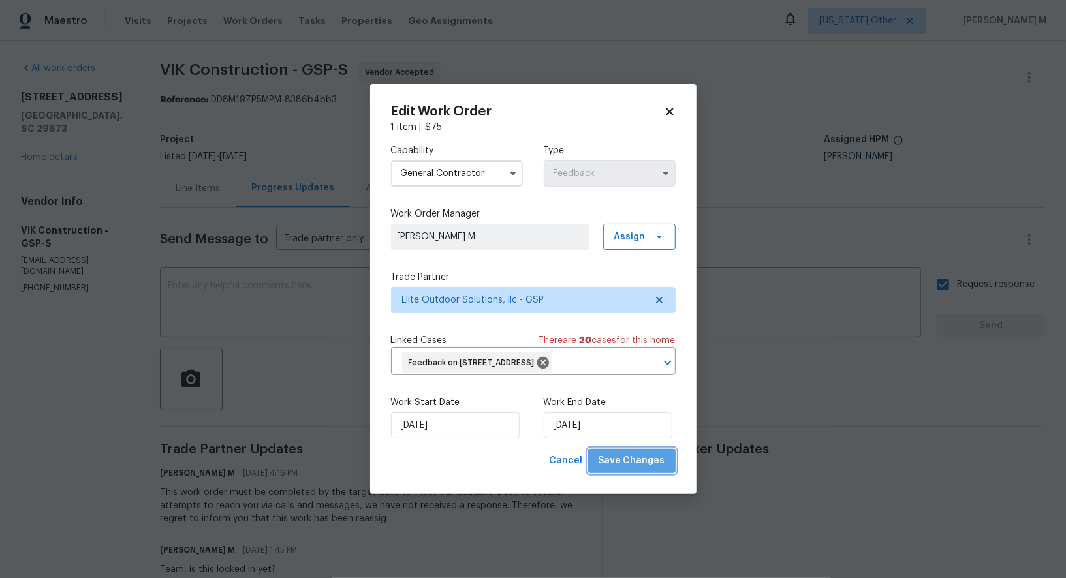
click at [656, 453] on span "Save Changes" at bounding box center [632, 461] width 67 height 16
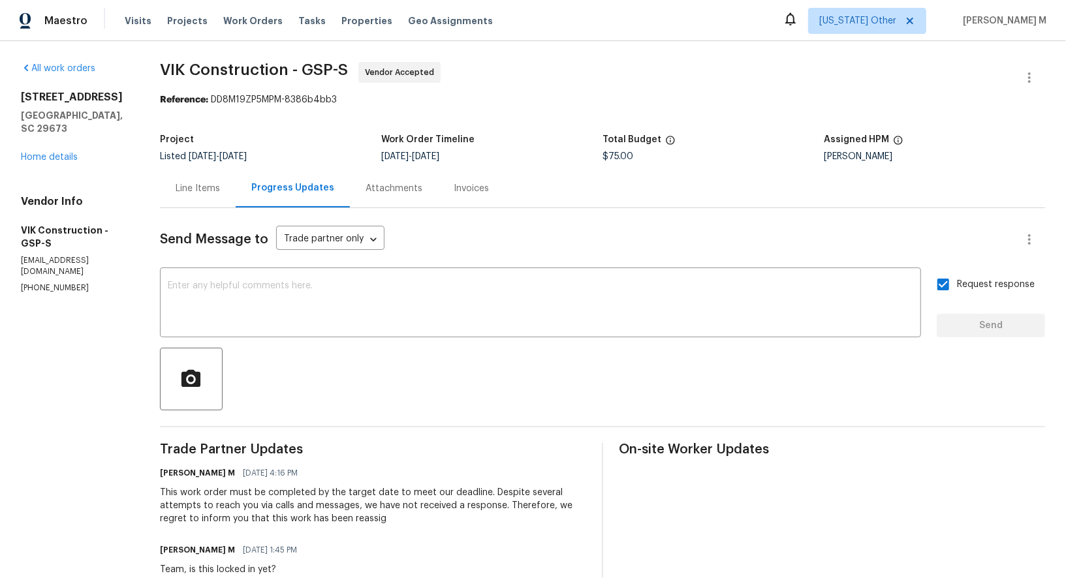
click at [790, 451] on body "Maestro Visits Projects Work Orders Tasks Properties Geo Assignments Alaska Oth…" at bounding box center [533, 289] width 1066 height 578
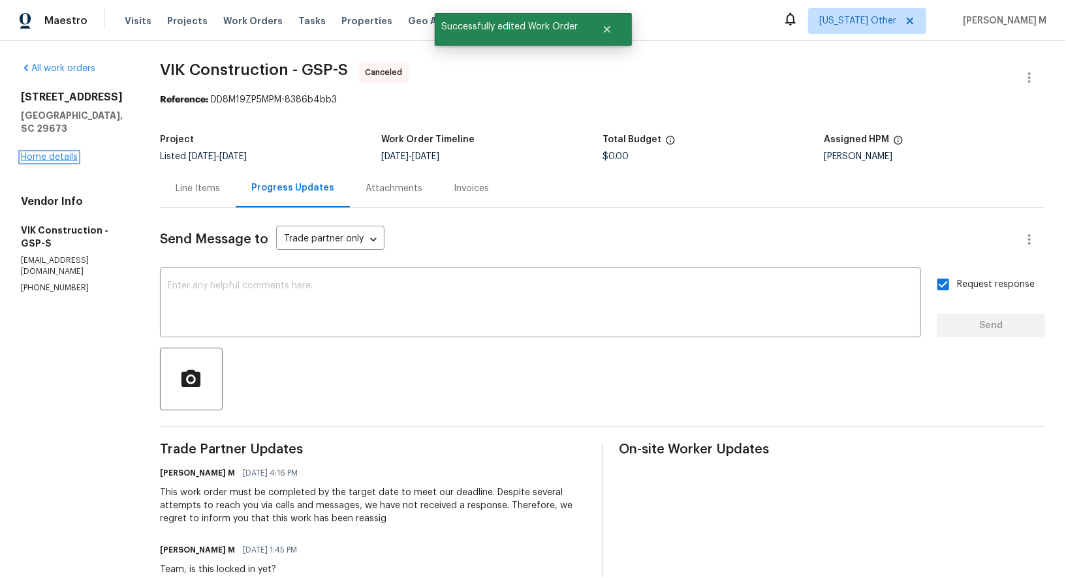
click at [52, 153] on link "Home details" at bounding box center [49, 157] width 57 height 9
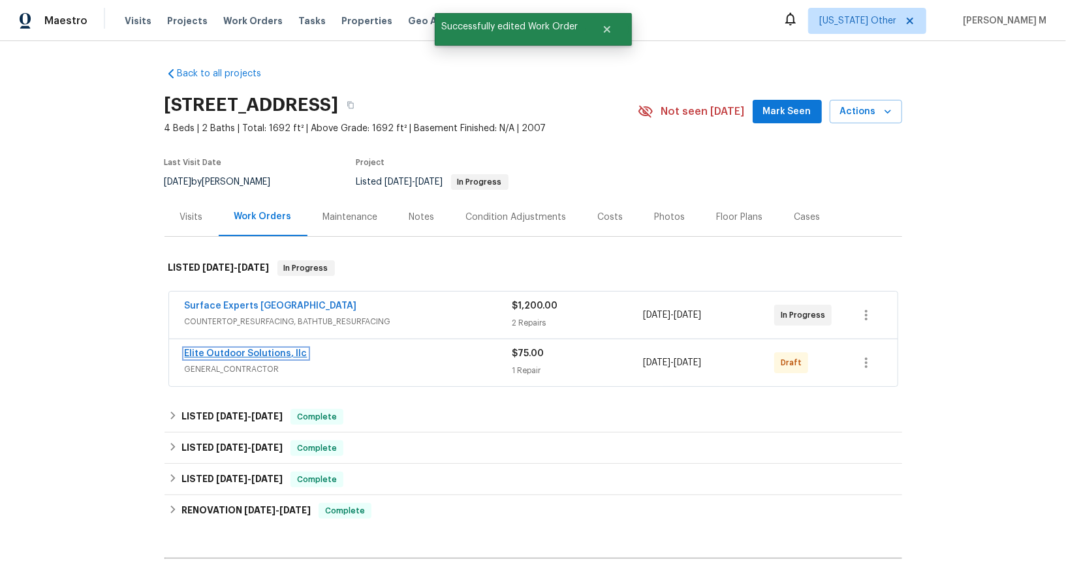
click at [237, 349] on link "Elite Outdoor Solutions, llc" at bounding box center [246, 353] width 123 height 9
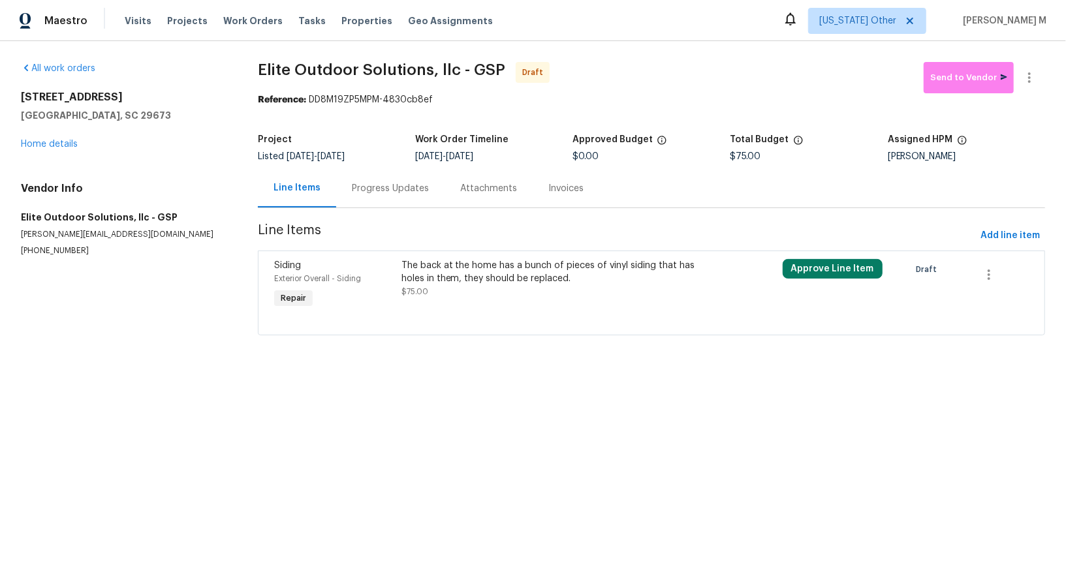
click at [673, 295] on div "The back at the home has a bunch of pieces of vinyl siding that has holes in th…" at bounding box center [557, 285] width 318 height 60
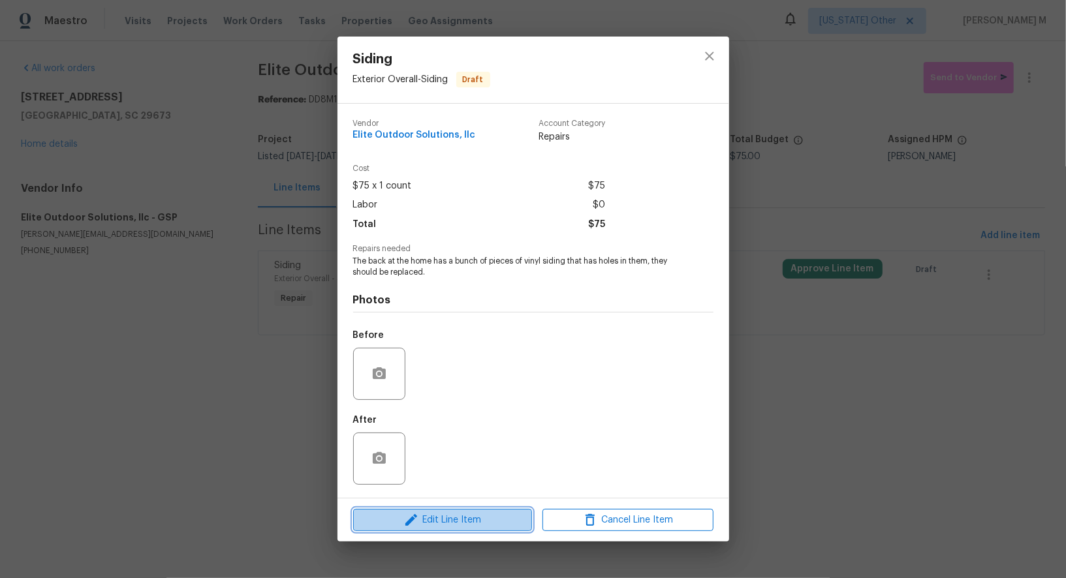
click at [477, 519] on span "Edit Line Item" at bounding box center [442, 521] width 171 height 16
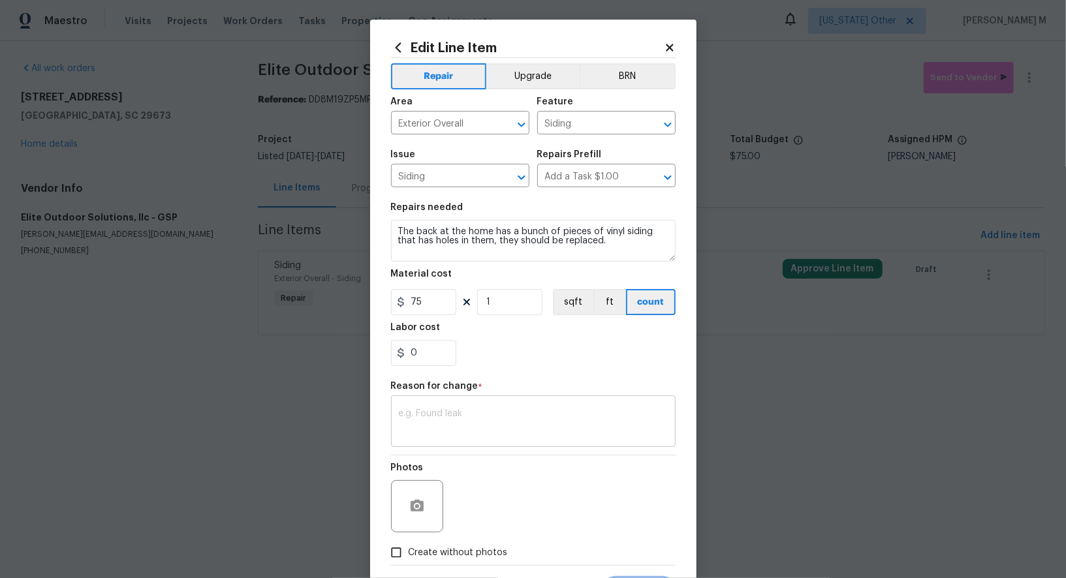
click at [456, 409] on textarea at bounding box center [533, 422] width 269 height 27
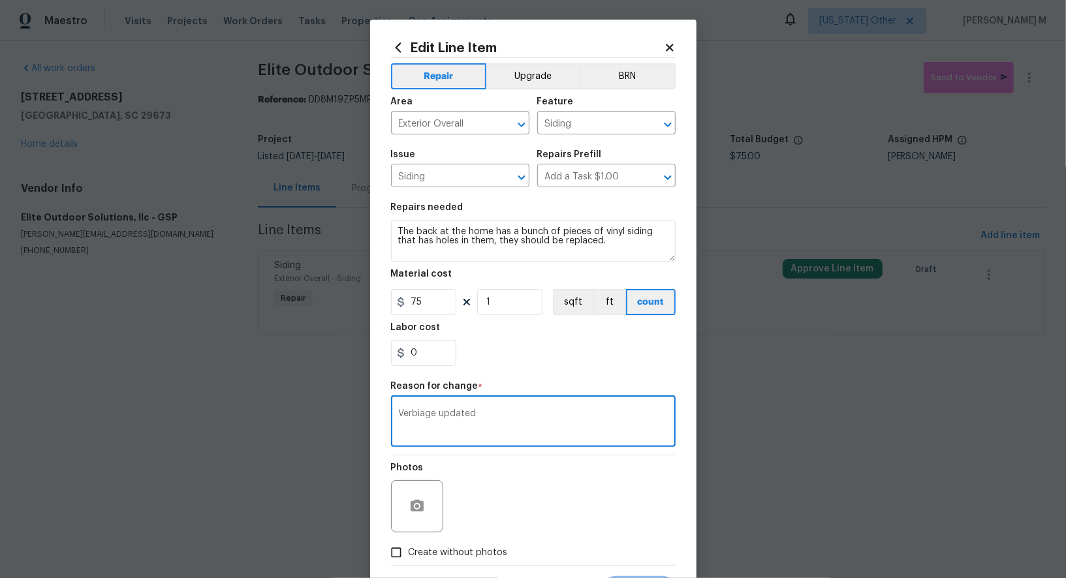
type textarea "Verbiage updated"
click at [445, 546] on span "Create without photos" at bounding box center [458, 553] width 99 height 14
click at [409, 541] on input "Create without photos" at bounding box center [396, 553] width 25 height 25
checkbox input "true"
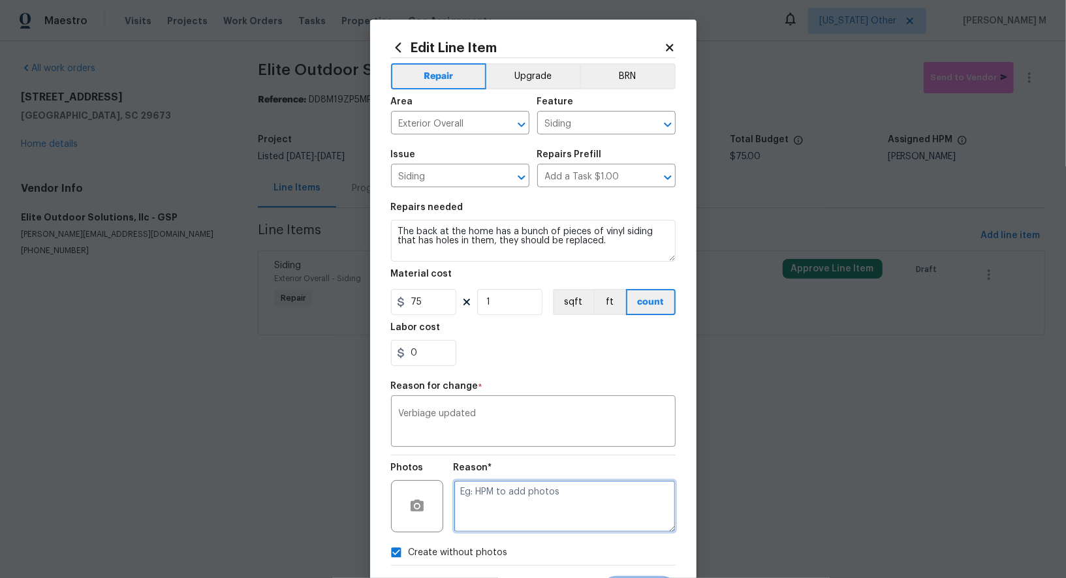
click at [501, 501] on textarea at bounding box center [565, 507] width 222 height 52
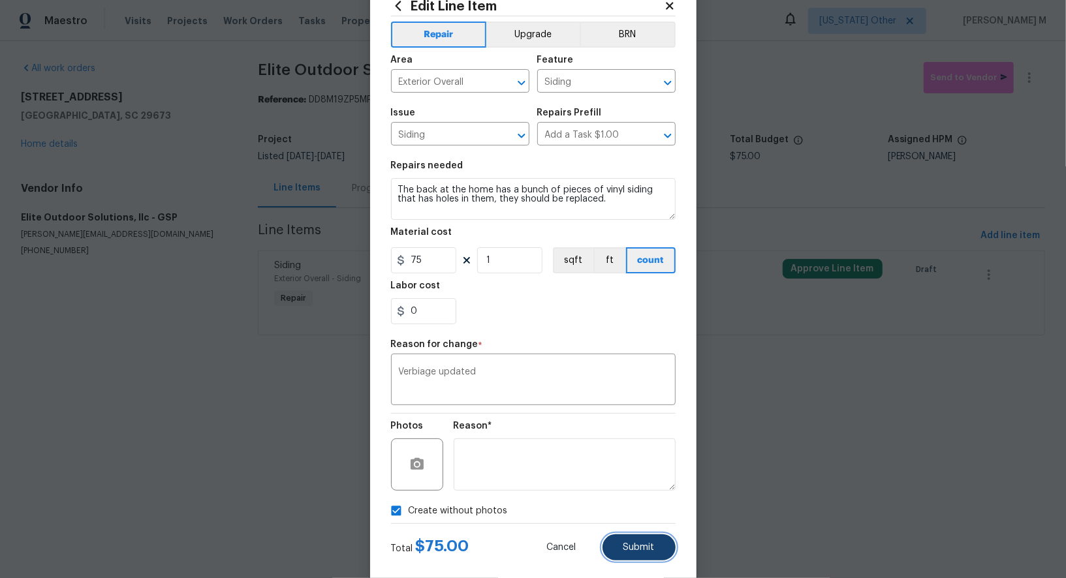
click at [646, 543] on span "Submit" at bounding box center [639, 548] width 31 height 10
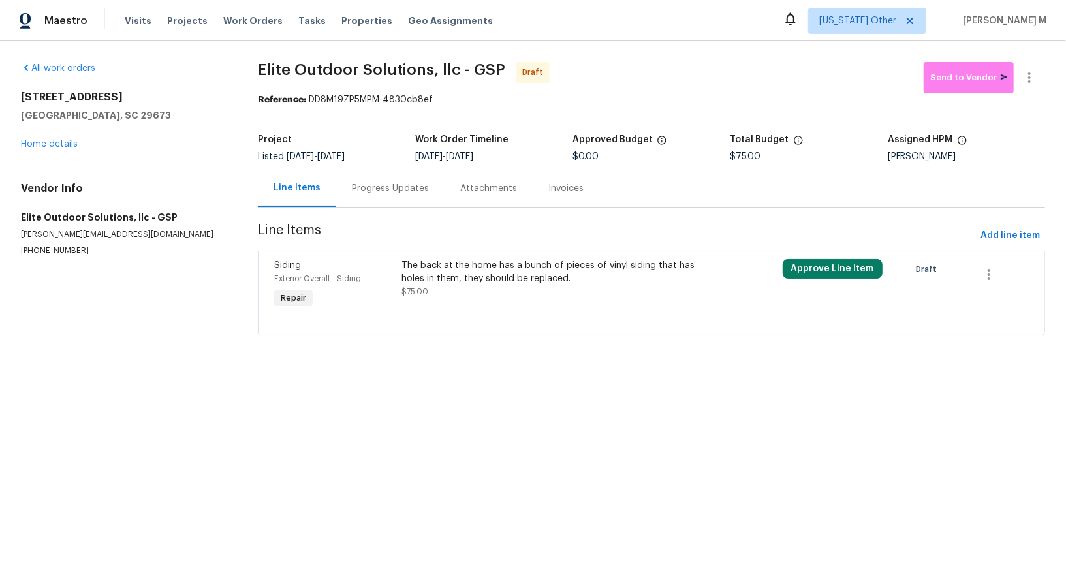
click at [1000, 372] on html "Maestro Visits Projects Work Orders Tasks Properties Geo Assignments Alaska Oth…" at bounding box center [533, 186] width 1066 height 372
click at [1029, 372] on html "Maestro Visits Projects Work Orders Tasks Properties Geo Assignments Alaska Oth…" at bounding box center [533, 186] width 1066 height 372
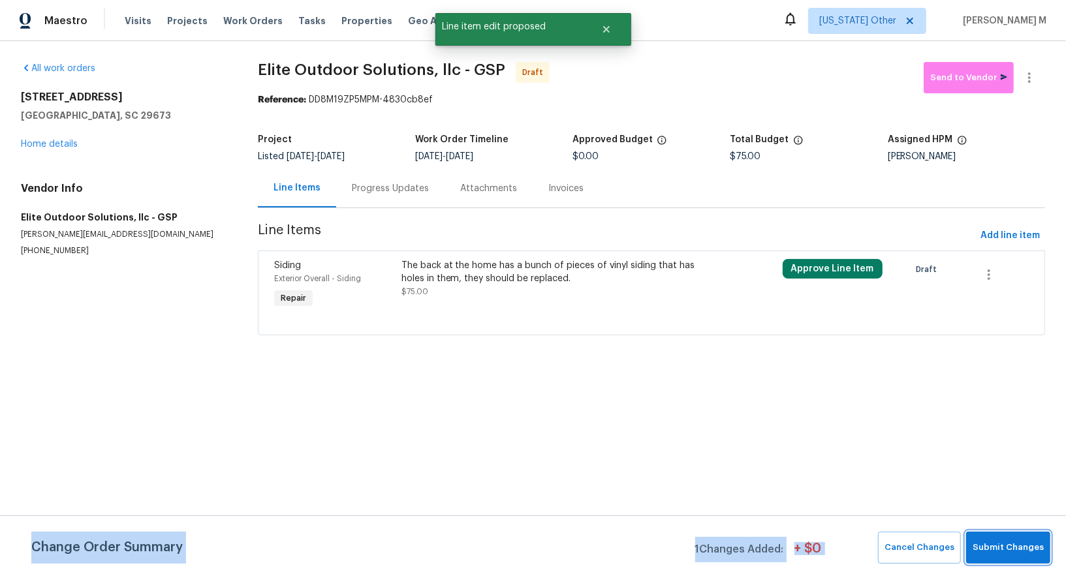
click at [1017, 543] on span "Submit Changes" at bounding box center [1008, 548] width 71 height 15
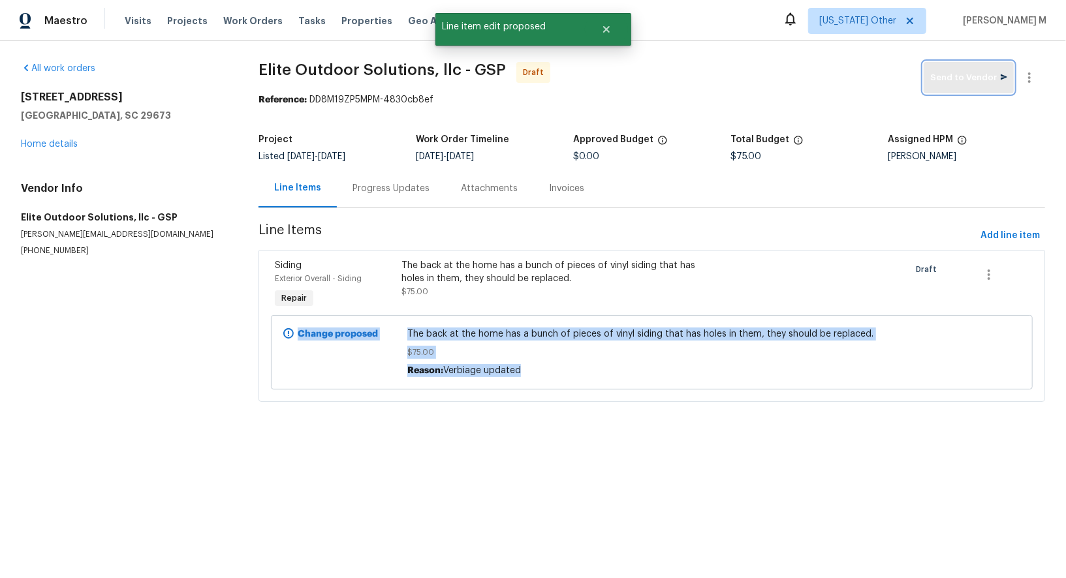
click at [968, 72] on span "Send to Vendor" at bounding box center [968, 78] width 77 height 15
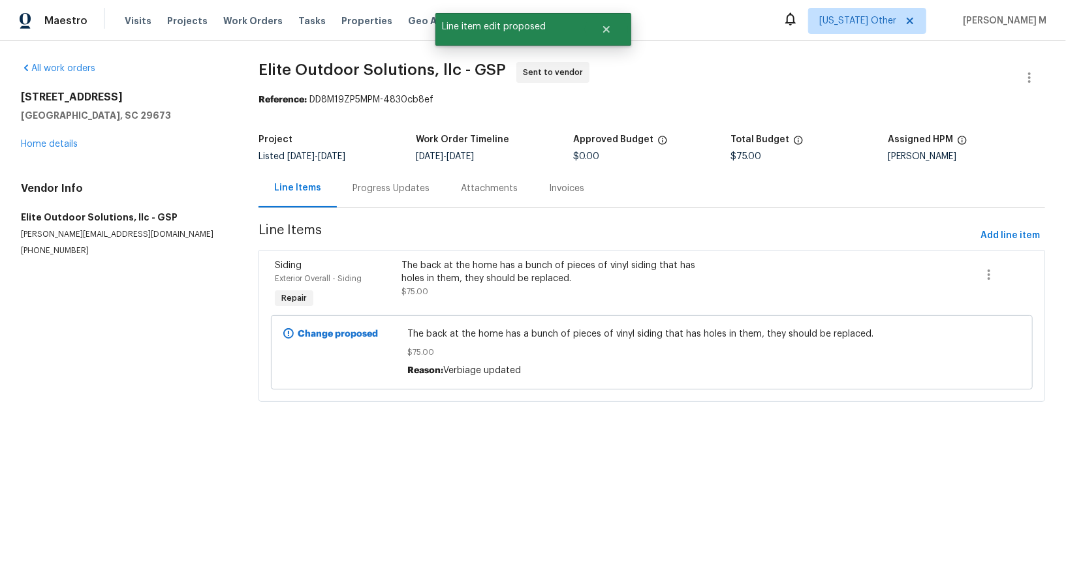
click at [377, 195] on div "Progress Updates" at bounding box center [391, 188] width 108 height 39
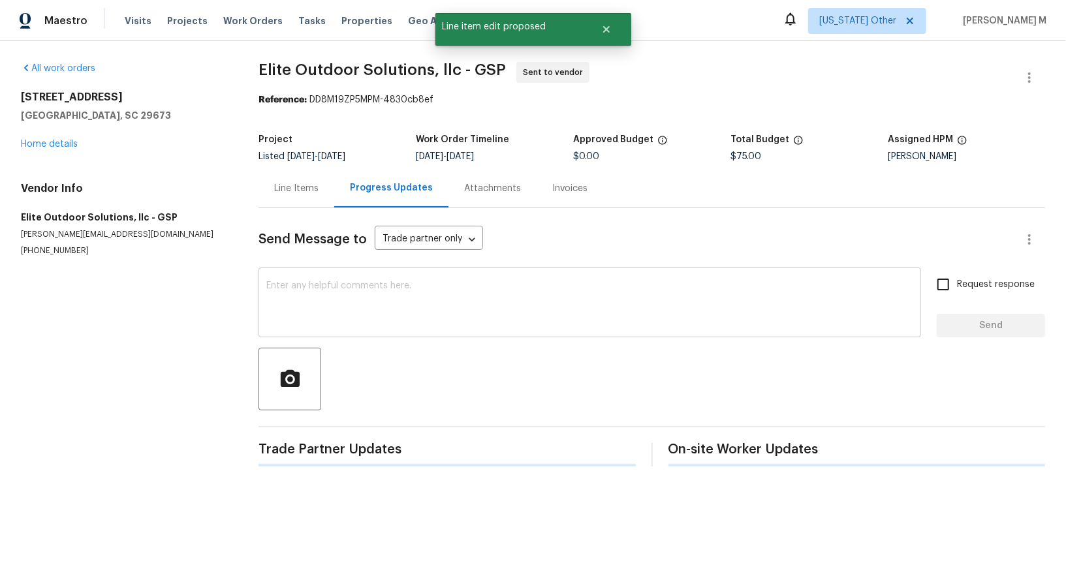
click at [377, 281] on textarea at bounding box center [589, 304] width 647 height 46
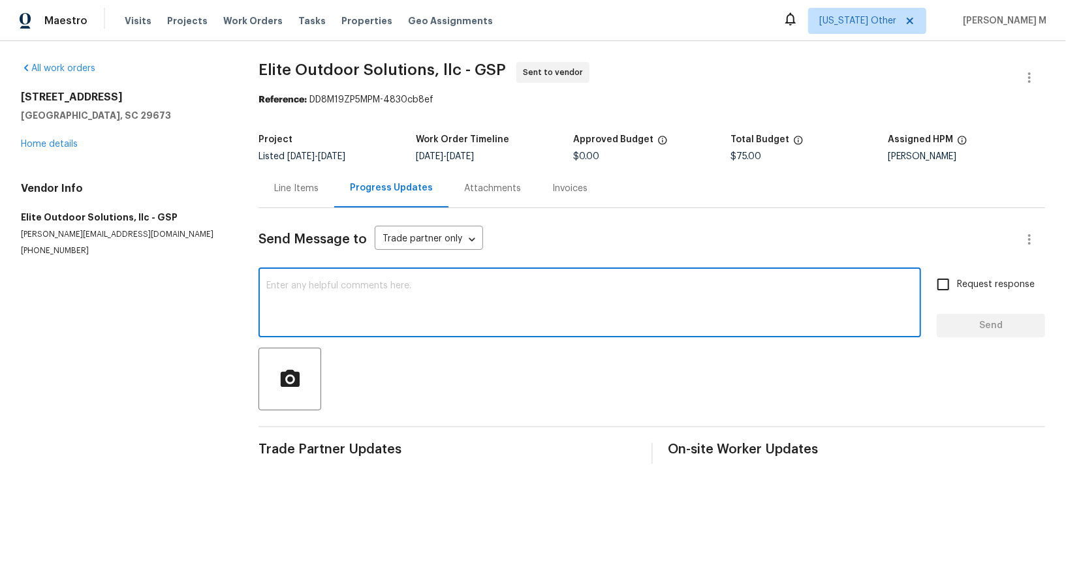
paste textarea "Hi this is Vicky with Opendoor. I’m confirming you received the WO for the prop…"
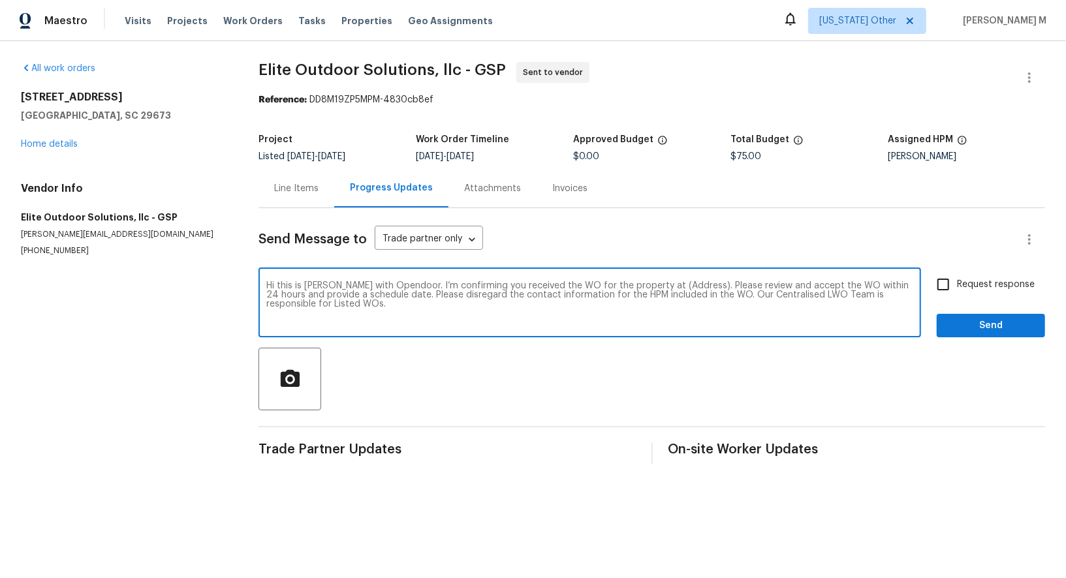
click at [653, 291] on textarea "Hi this is Vicky with Opendoor. I’m confirming you received the WO for the prop…" at bounding box center [589, 304] width 647 height 46
click at [659, 281] on textarea "Hi this is Vicky with Opendoor. I’m confirming you received the WO for the prop…" at bounding box center [589, 304] width 647 height 46
click at [654, 288] on textarea "Hi this is Vicky with Opendoor. I’m confirming you received the WO for the prop…" at bounding box center [589, 304] width 647 height 46
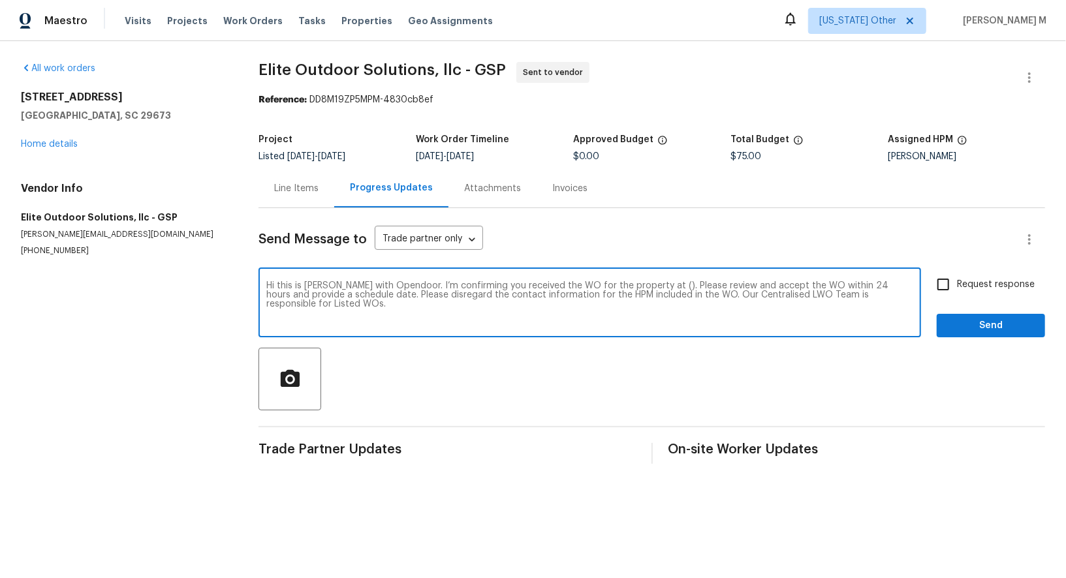
paste textarea "6 Elmsford Ct, Piedmont, SC 29673"
type textarea "Hi this is Vicky with Opendoor. I’m confirming you received the WO for the prop…"
click at [980, 279] on span "Request response" at bounding box center [996, 285] width 78 height 14
click at [957, 279] on input "Request response" at bounding box center [943, 284] width 27 height 27
checkbox input "true"
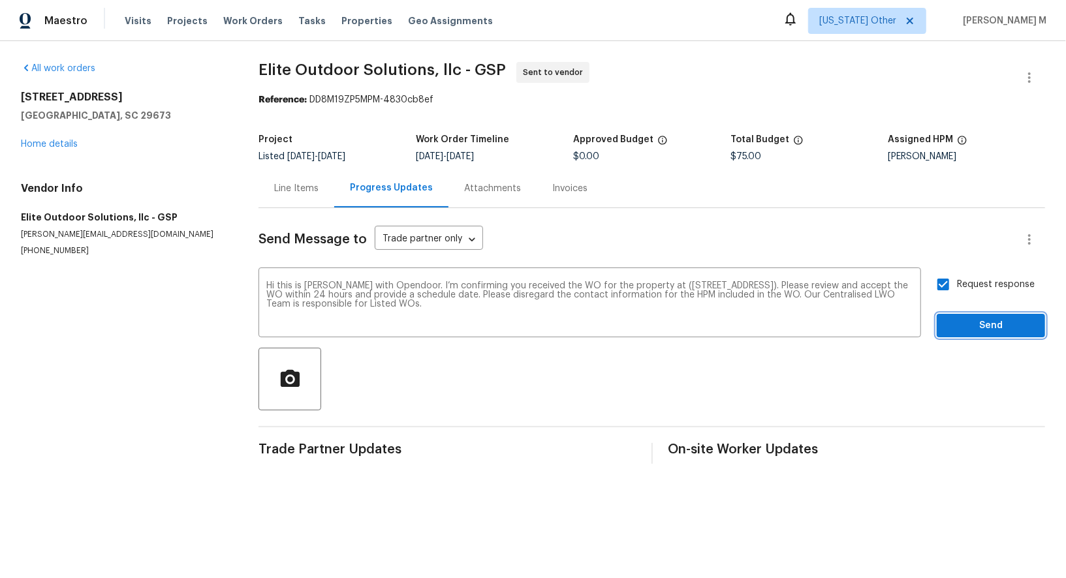
click at [980, 314] on button "Send" at bounding box center [991, 326] width 108 height 24
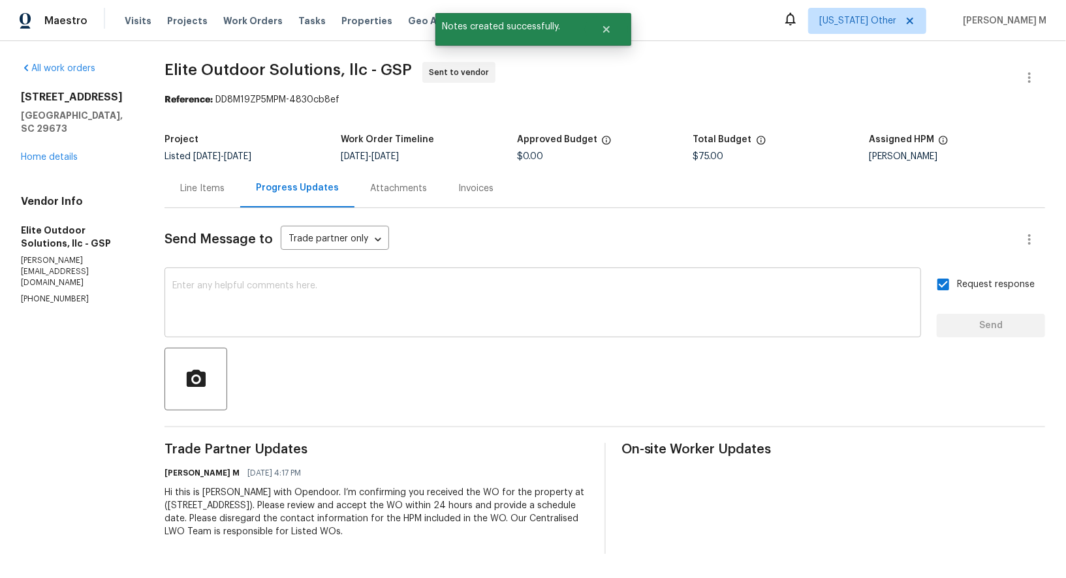
click at [597, 313] on textarea at bounding box center [542, 304] width 741 height 46
paste textarea "All Work Orders must include before-photos (both close-up and wide-angle) and a…"
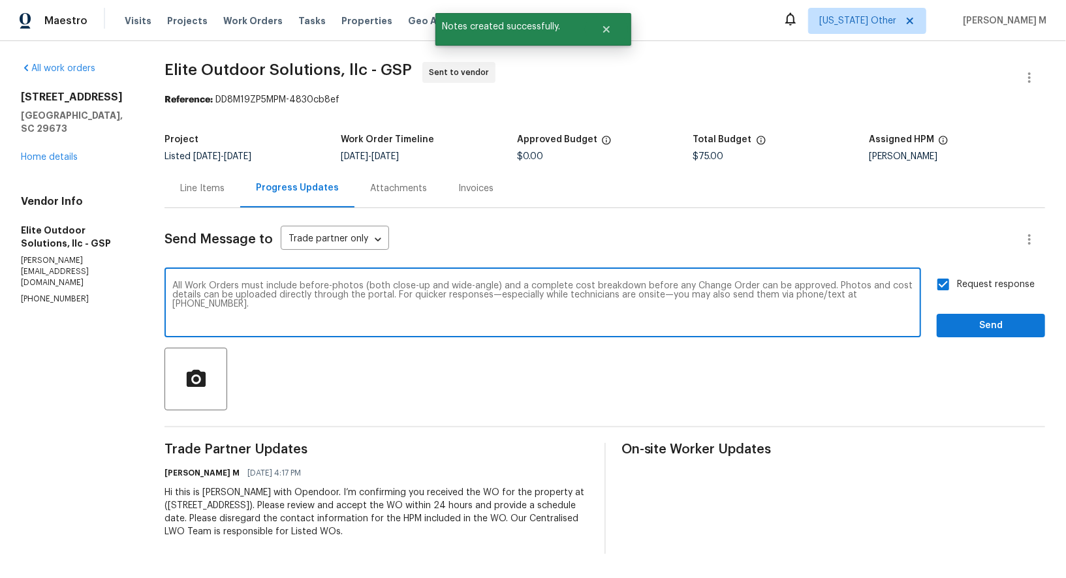
type textarea "All Work Orders must include before-photos (both close-up and wide-angle) and a…"
click at [974, 318] on span "Send" at bounding box center [990, 326] width 87 height 16
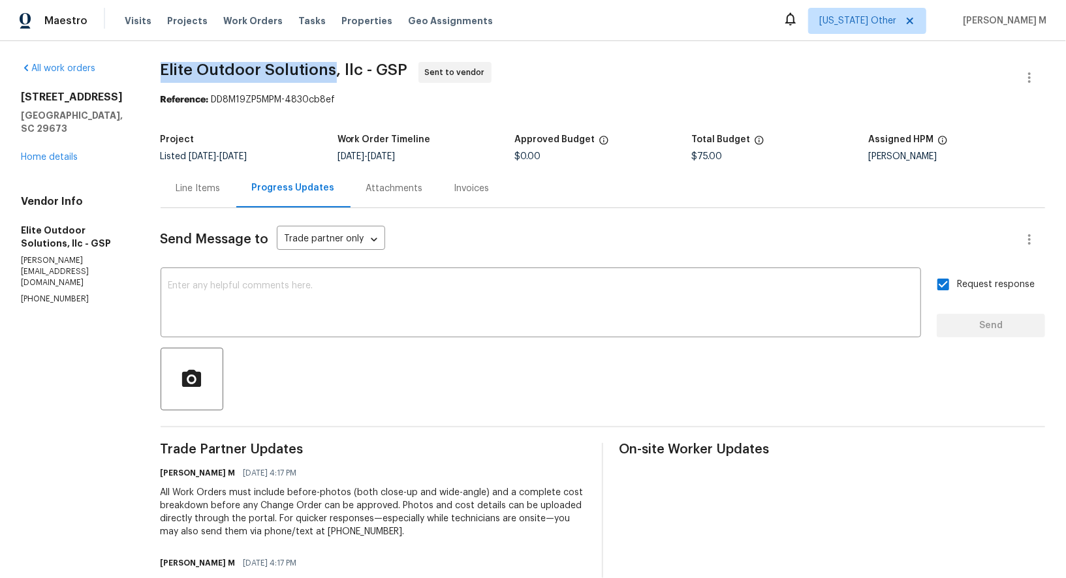
drag, startPoint x: 161, startPoint y: 72, endPoint x: 323, endPoint y: 72, distance: 161.9
click at [323, 72] on span "Elite Outdoor Solutions, llc - GSP" at bounding box center [284, 70] width 247 height 16
copy span "Elite Outdoor Solutions"
click at [59, 133] on div "6 Elmsford Ct Piedmont, SC 29673 Home details" at bounding box center [75, 127] width 108 height 73
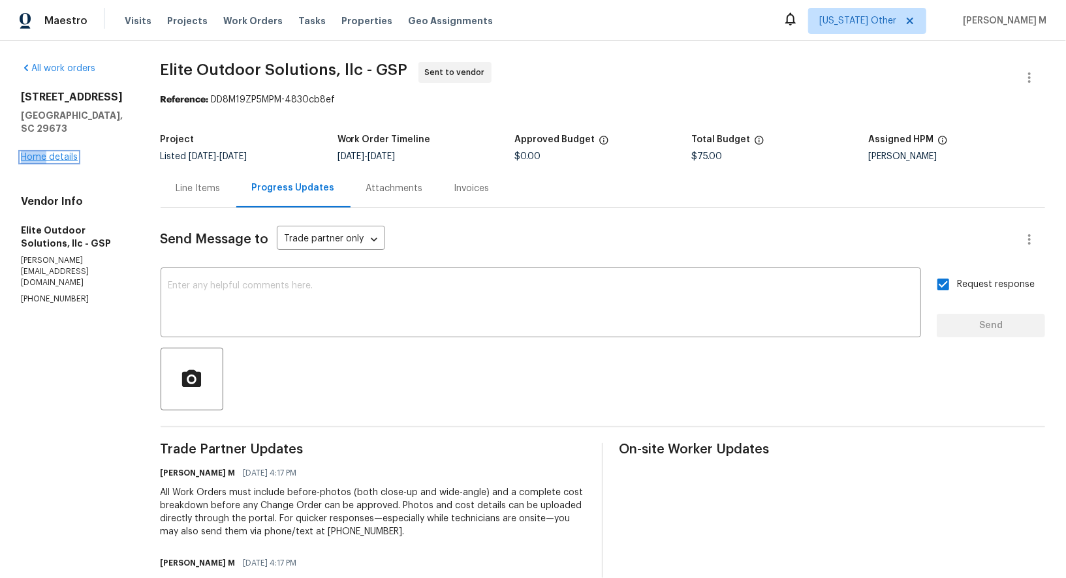
click at [59, 153] on link "Home details" at bounding box center [49, 157] width 57 height 9
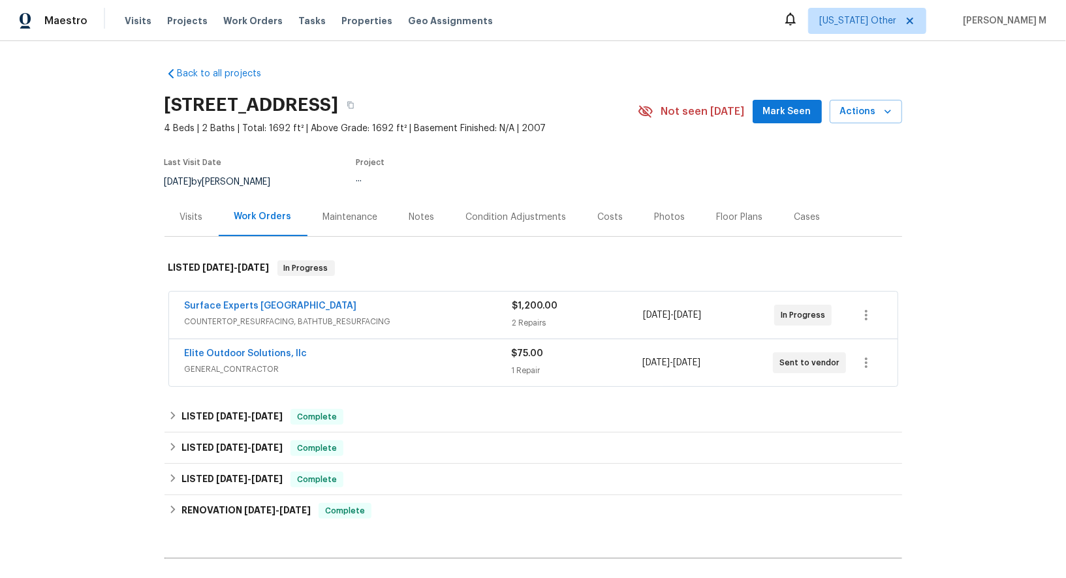
click at [514, 137] on section "6 Elmsford Ct, Piedmont, SC 29673 4 Beds | 2 Baths | Total: 1692 ft² | Above Gr…" at bounding box center [534, 143] width 738 height 110
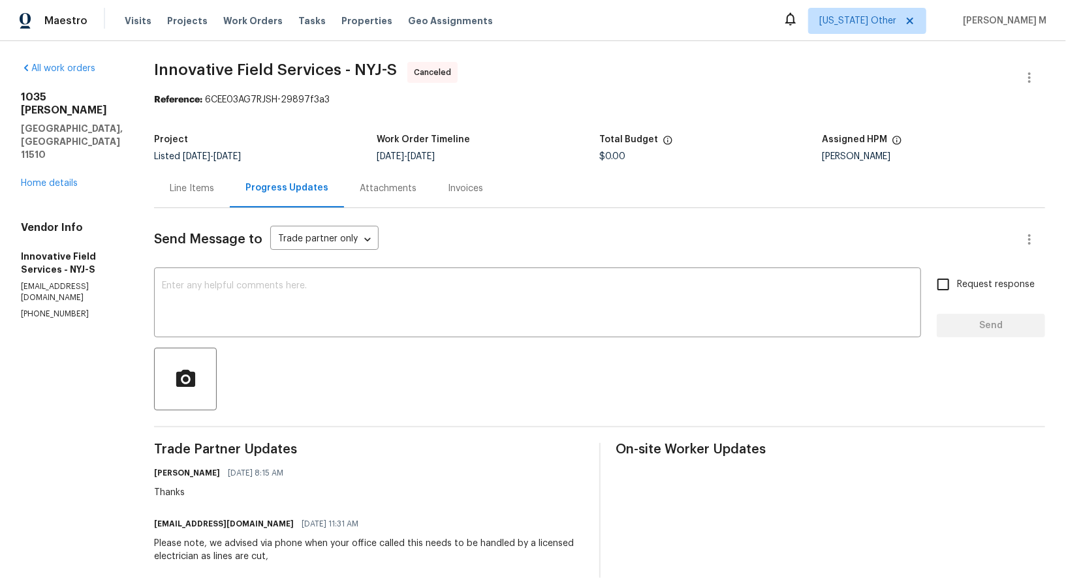
click at [59, 132] on div "[STREET_ADDRESS][PERSON_NAME] Home details" at bounding box center [72, 140] width 102 height 99
click at [59, 179] on link "Home details" at bounding box center [49, 183] width 57 height 9
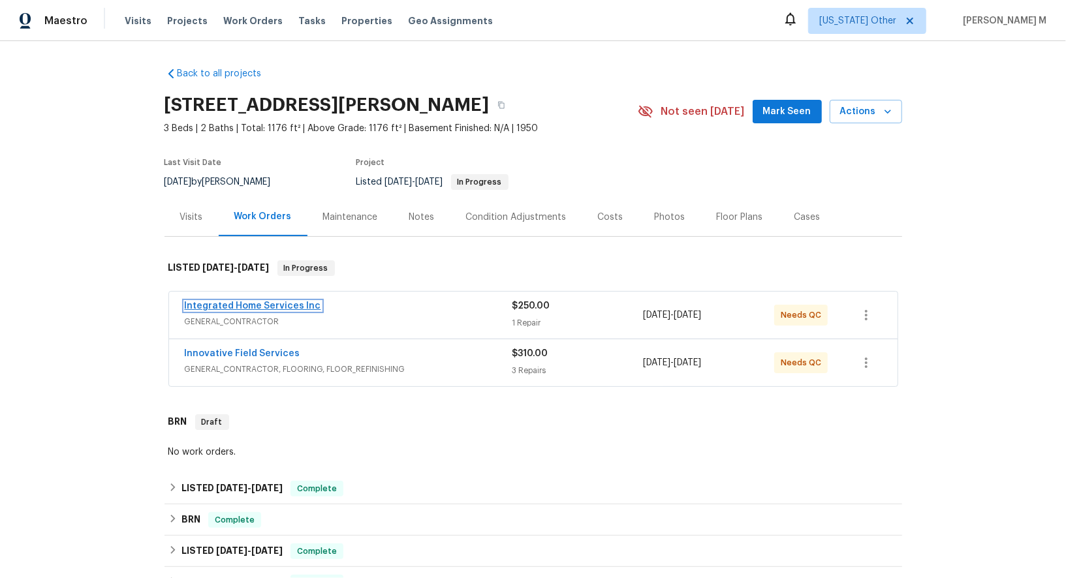
click at [234, 302] on link "Integrated Home Services Inc" at bounding box center [253, 306] width 136 height 9
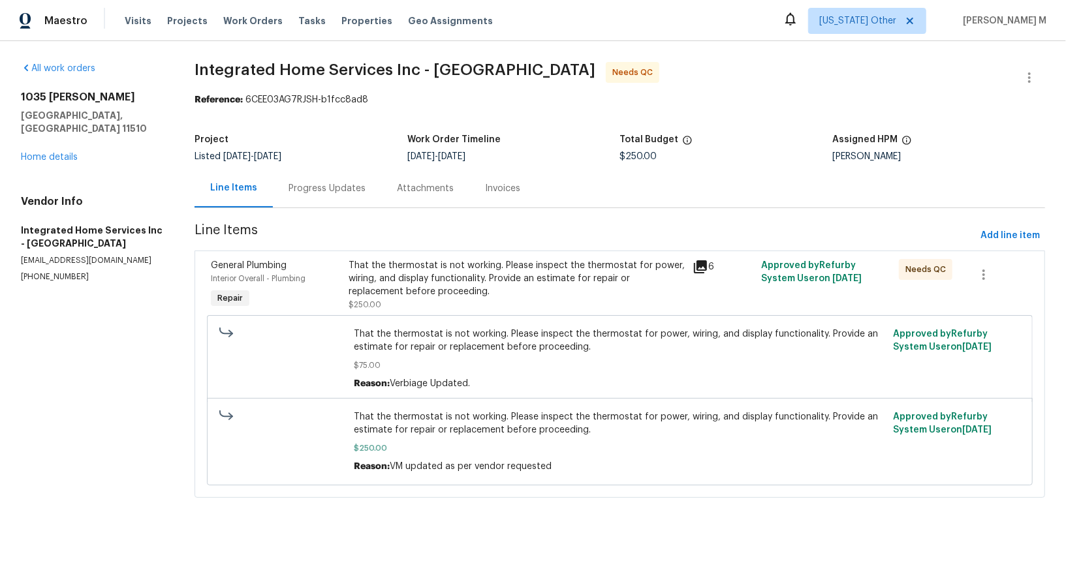
click at [458, 268] on div "That the thermostat is not working. Please inspect the thermostat for power, wi…" at bounding box center [517, 278] width 336 height 39
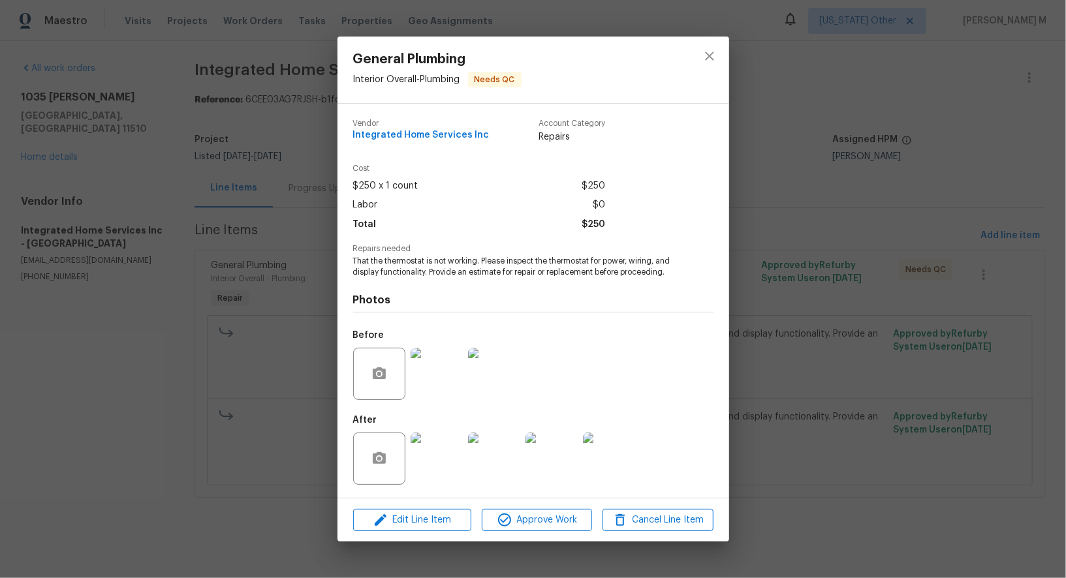
click at [893, 381] on div "General Plumbing Interior Overall - Plumbing Needs QC Vendor Integrated Home Se…" at bounding box center [533, 289] width 1066 height 578
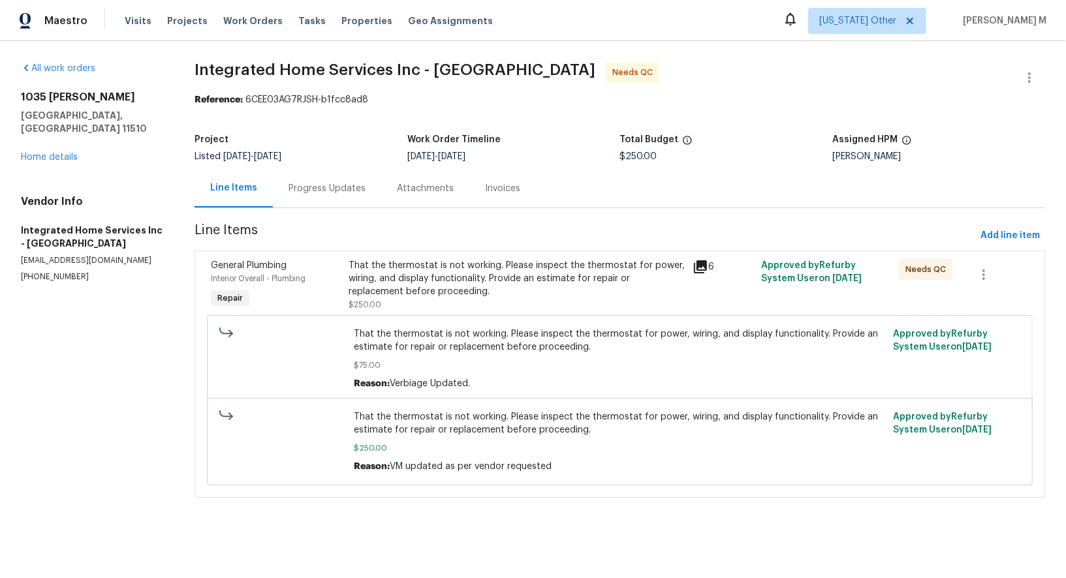
click at [323, 198] on div "Progress Updates" at bounding box center [327, 188] width 108 height 39
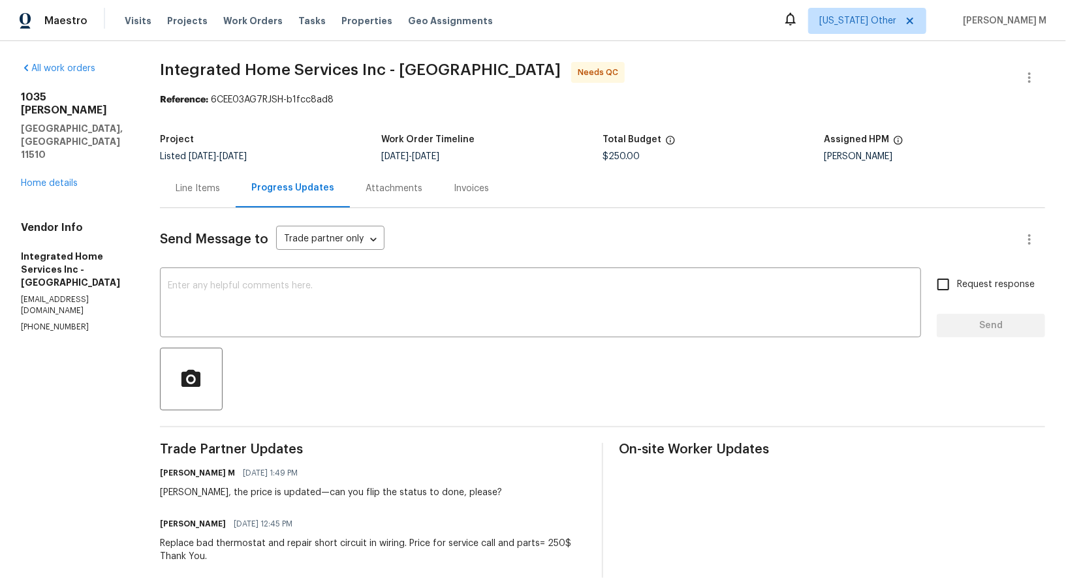
click at [196, 184] on div "Line Items" at bounding box center [198, 188] width 44 height 13
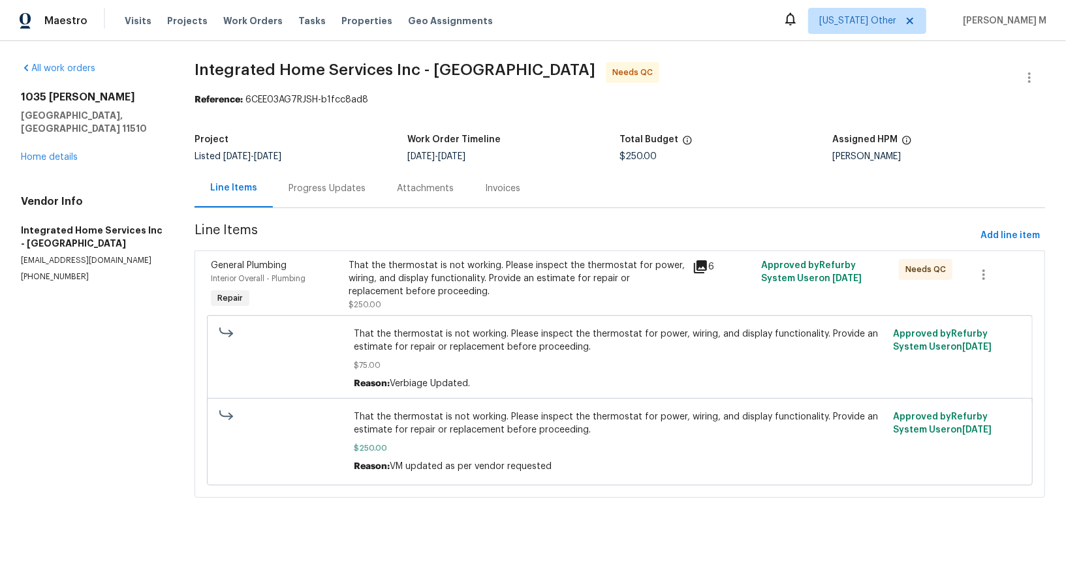
click at [575, 291] on div "That the thermostat is not working. Please inspect the thermostat for power, wi…" at bounding box center [517, 285] width 336 height 52
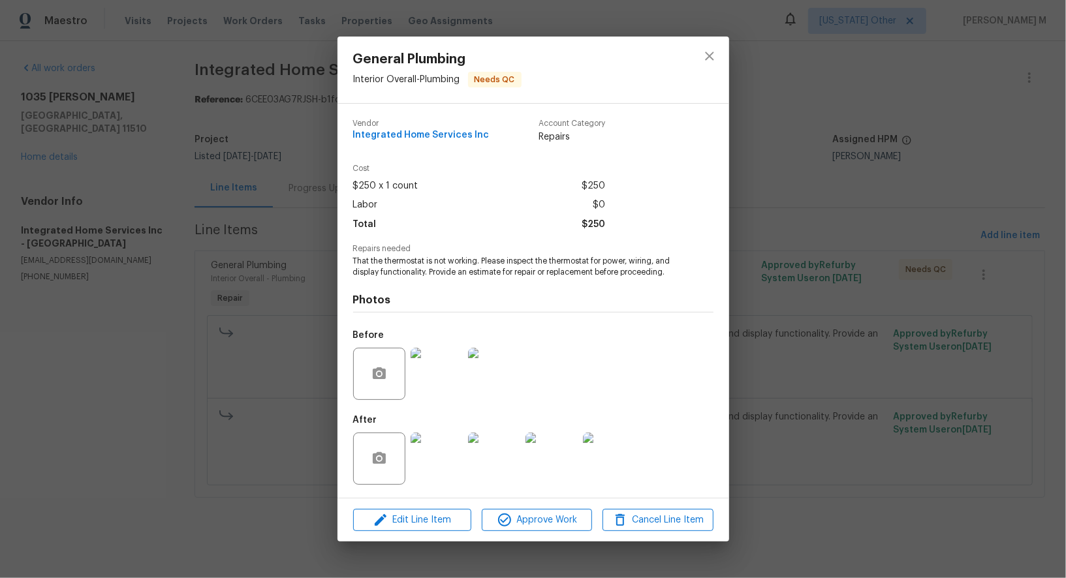
click at [435, 467] on img at bounding box center [437, 459] width 52 height 52
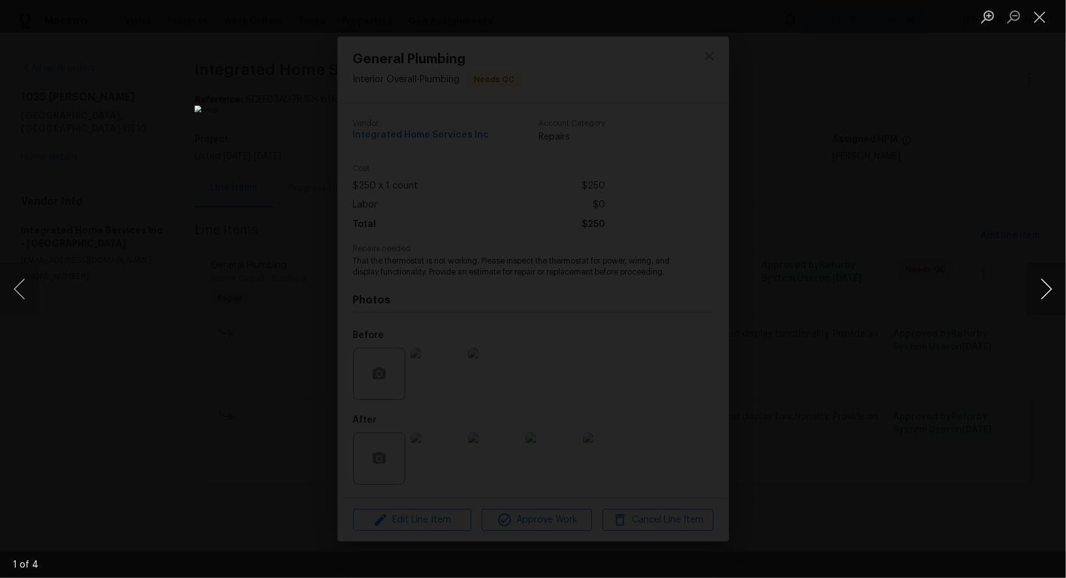
click at [1036, 286] on button "Next image" at bounding box center [1046, 289] width 39 height 52
click at [991, 200] on div "Lightbox" at bounding box center [533, 289] width 1066 height 578
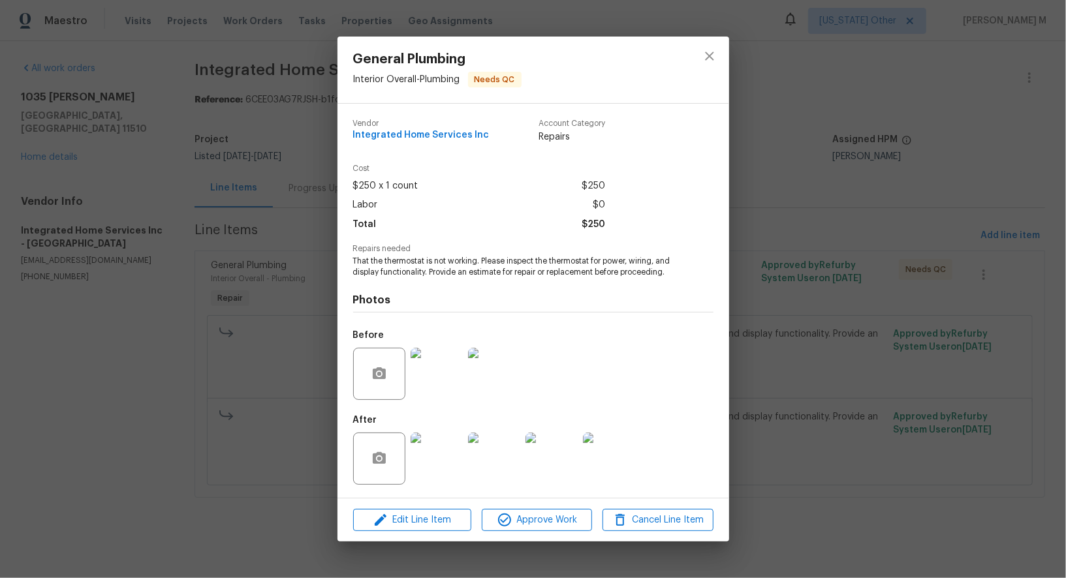
click at [938, 212] on div "General Plumbing Interior Overall - Plumbing Needs QC Vendor Integrated Home Se…" at bounding box center [533, 289] width 1066 height 578
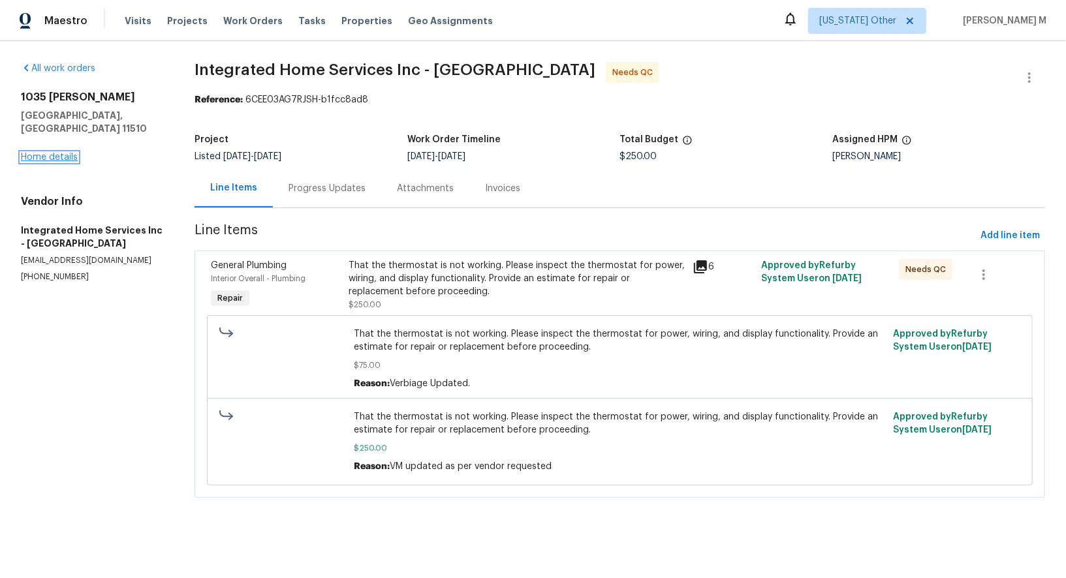
click at [68, 153] on link "Home details" at bounding box center [49, 157] width 57 height 9
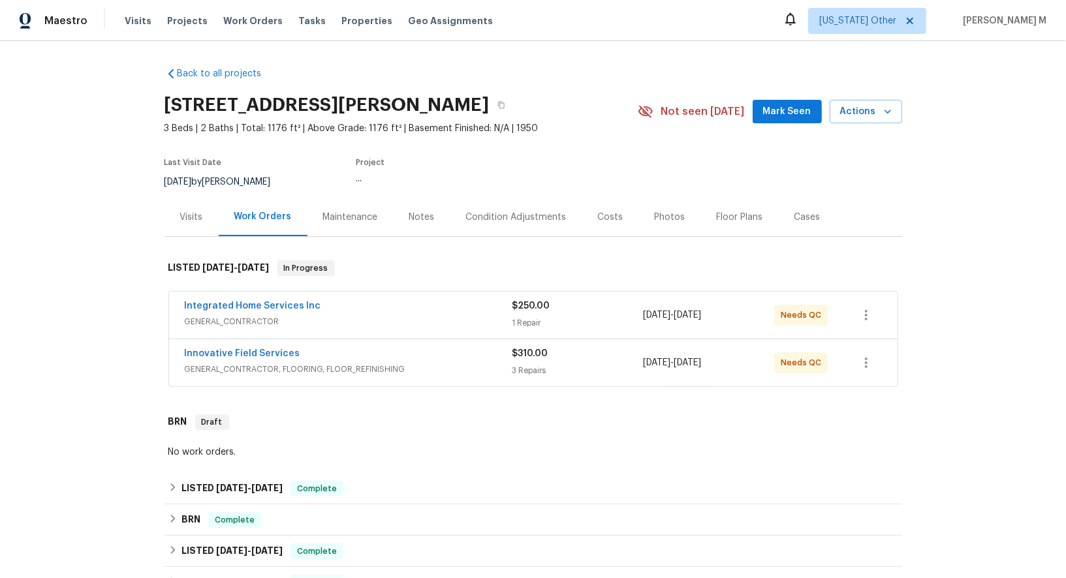
click at [254, 363] on span "GENERAL_CONTRACTOR, FLOORING, FLOOR_REFINISHING" at bounding box center [349, 369] width 328 height 13
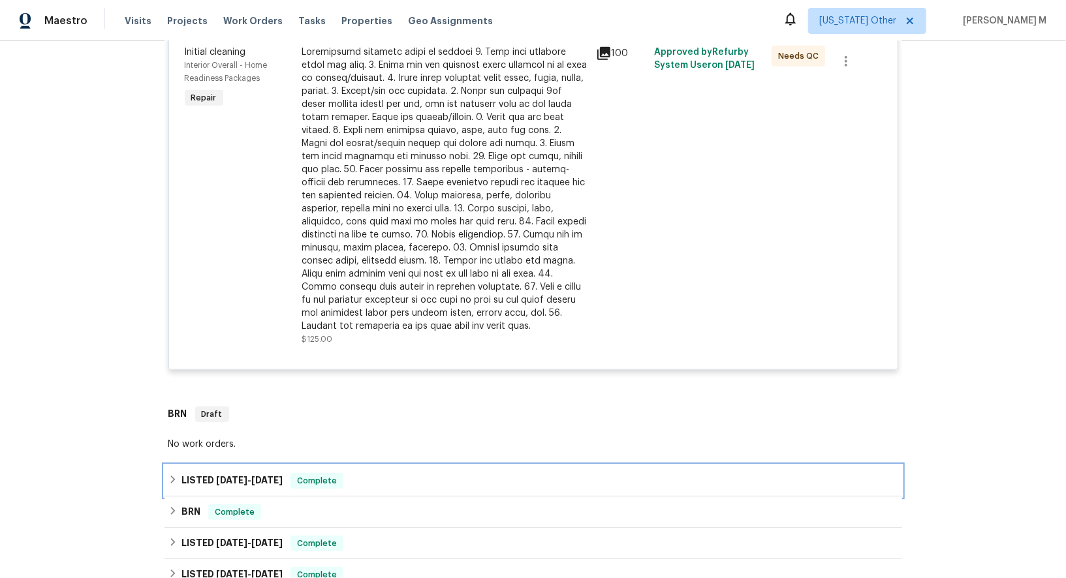
click at [239, 476] on span "[DATE]" at bounding box center [231, 480] width 31 height 9
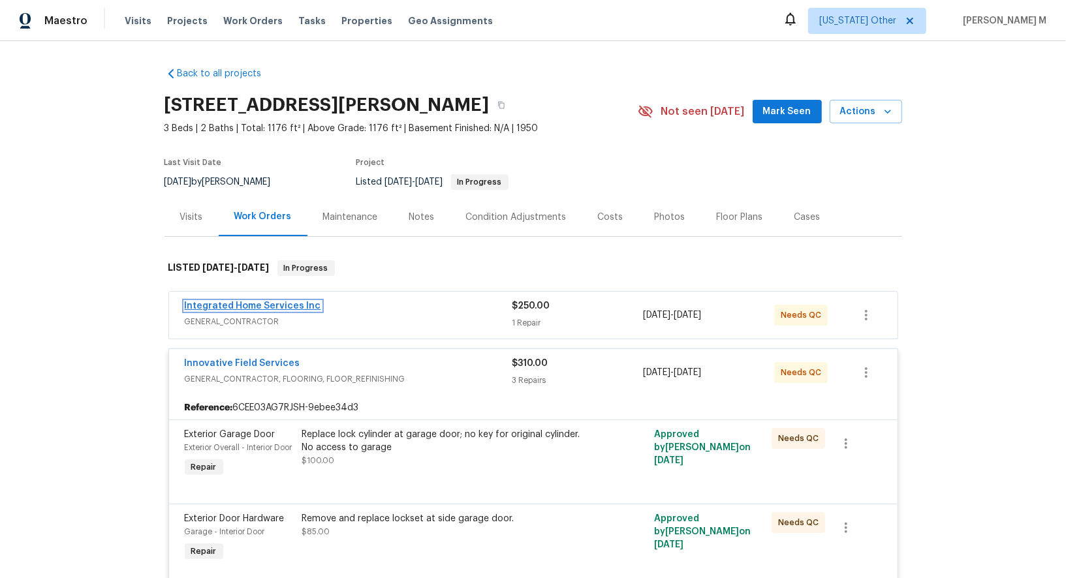
click at [268, 302] on link "Integrated Home Services Inc" at bounding box center [253, 306] width 136 height 9
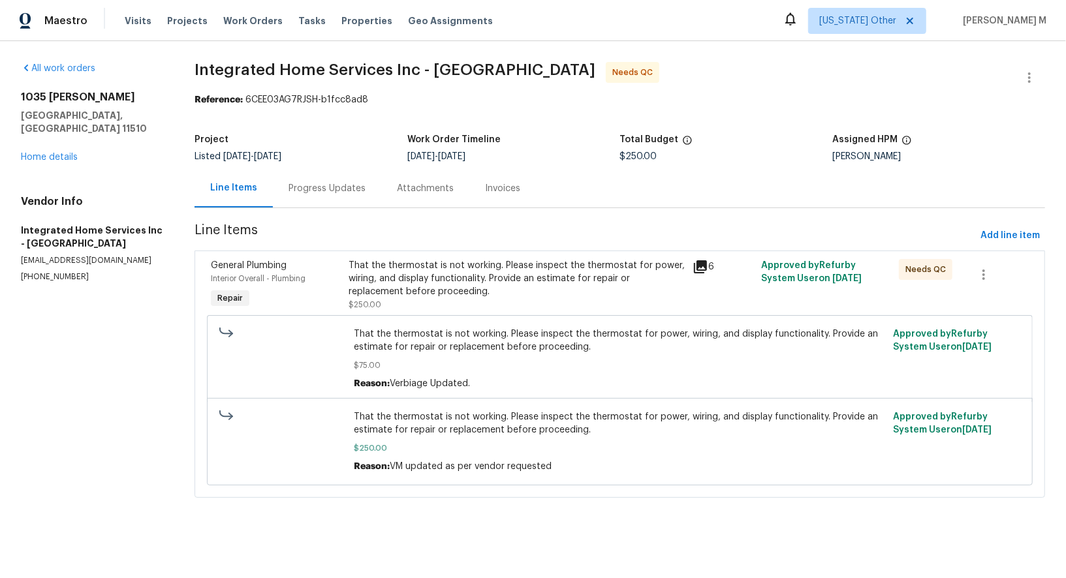
click at [394, 272] on div "That the thermostat is not working. Please inspect the thermostat for power, wi…" at bounding box center [517, 278] width 336 height 39
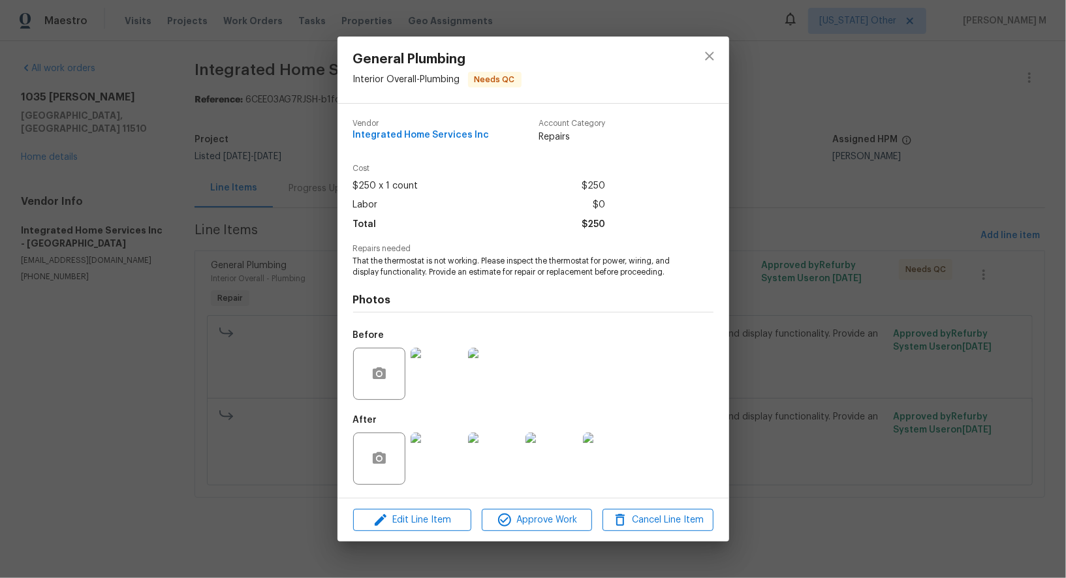
click at [431, 464] on img at bounding box center [437, 459] width 52 height 52
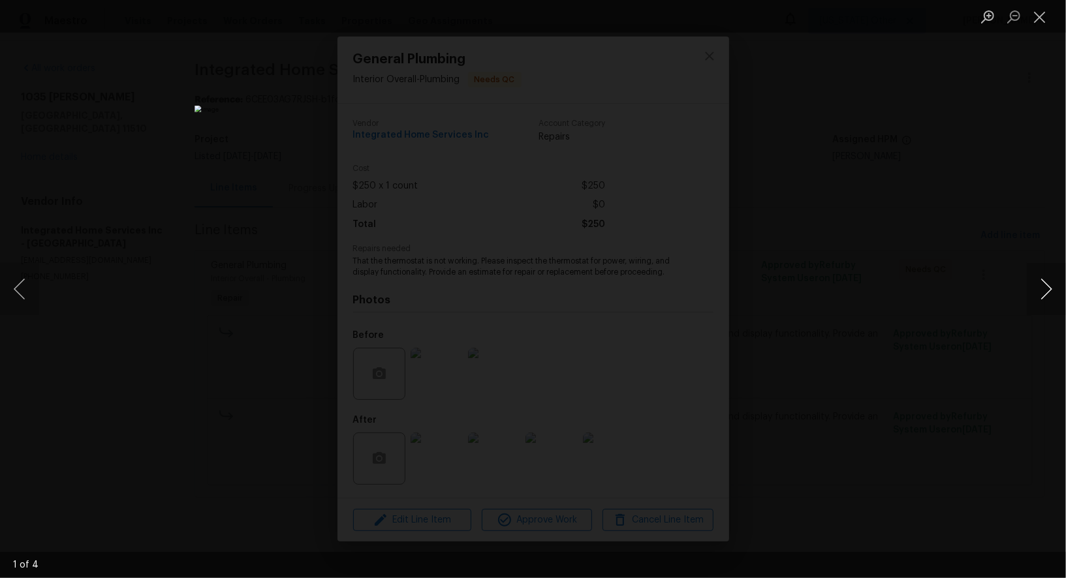
click at [1047, 285] on button "Next image" at bounding box center [1046, 289] width 39 height 52
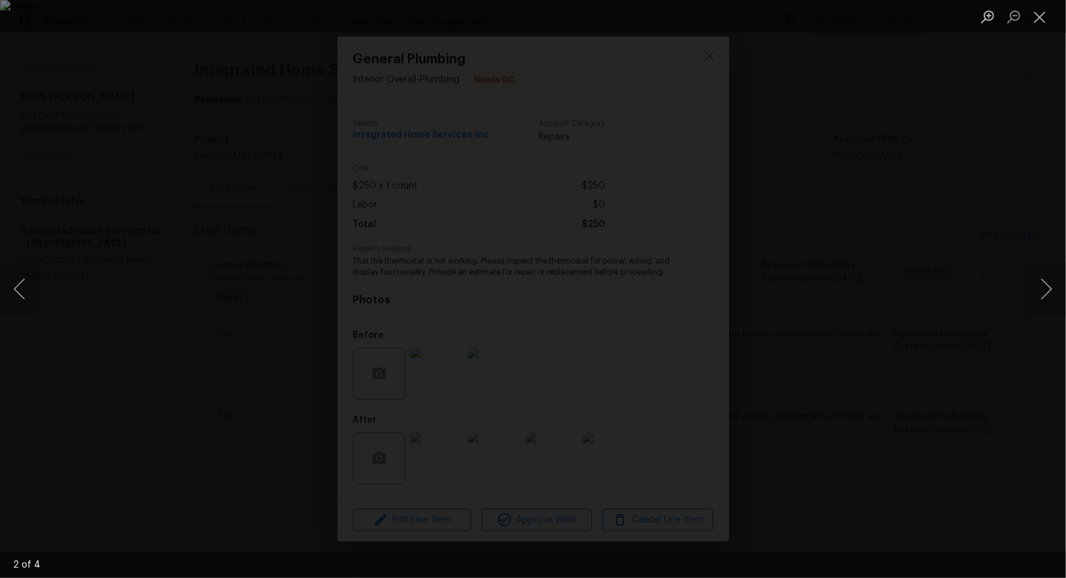
click at [1004, 197] on div "Lightbox" at bounding box center [533, 289] width 1066 height 578
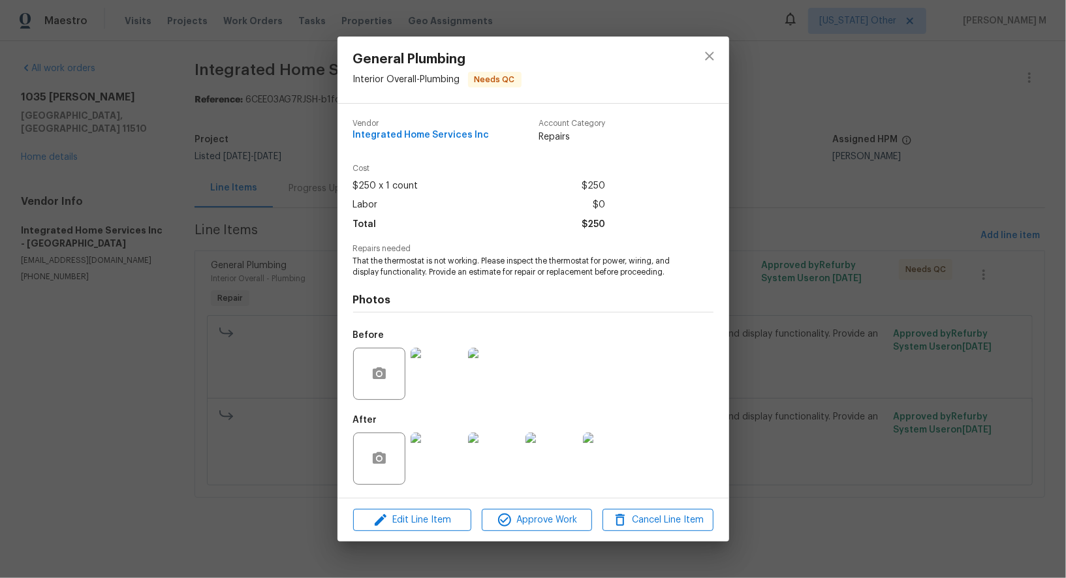
click at [1004, 197] on div "General Plumbing Interior Overall - Plumbing Needs QC Vendor Integrated Home Se…" at bounding box center [533, 289] width 1066 height 578
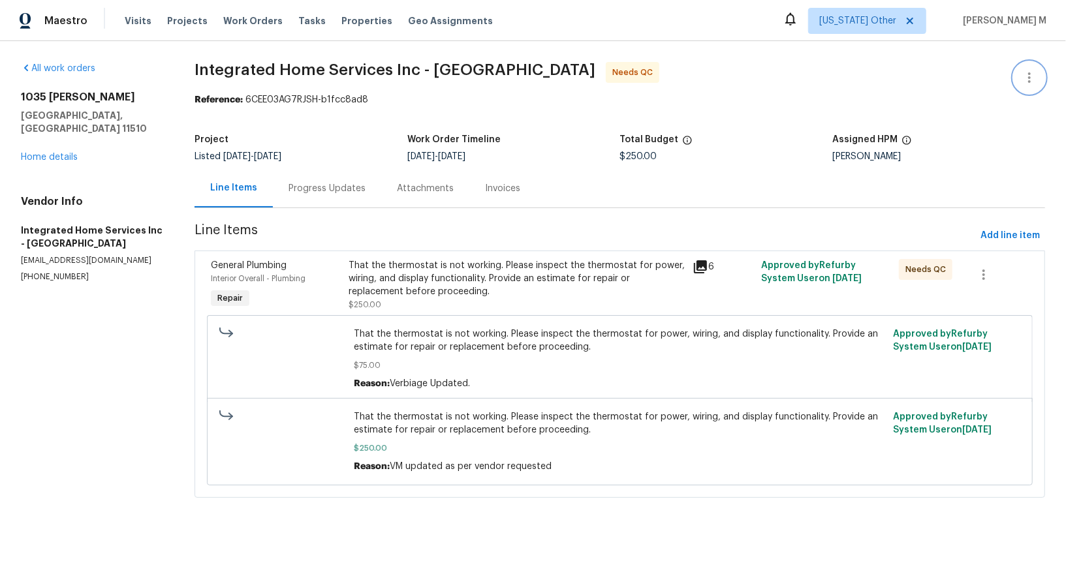
click at [1021, 70] on button "button" at bounding box center [1029, 77] width 31 height 31
click at [1021, 70] on li "Edit" at bounding box center [994, 76] width 141 height 22
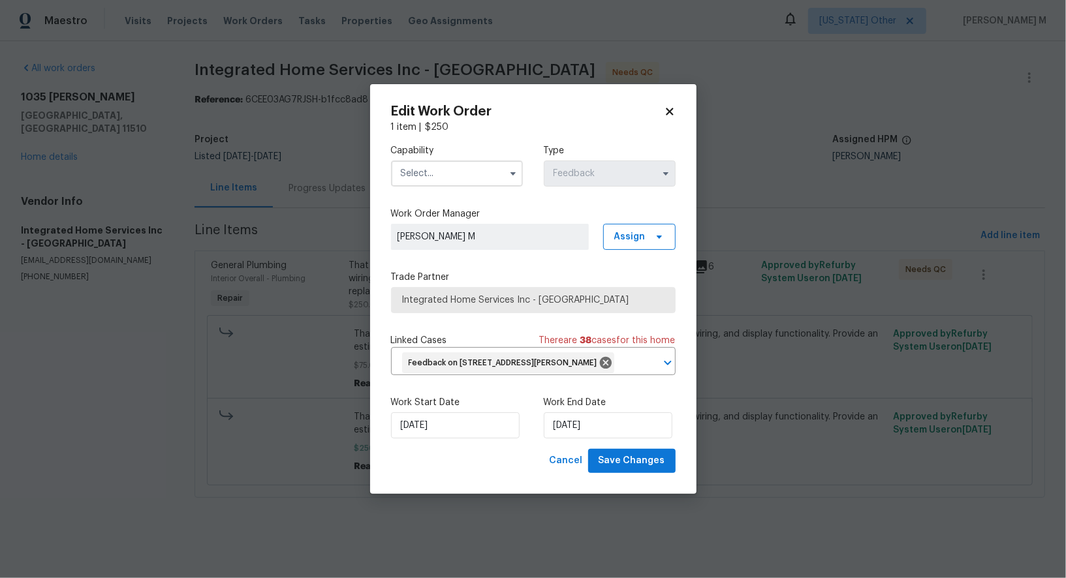
click at [432, 175] on input "text" at bounding box center [457, 174] width 132 height 26
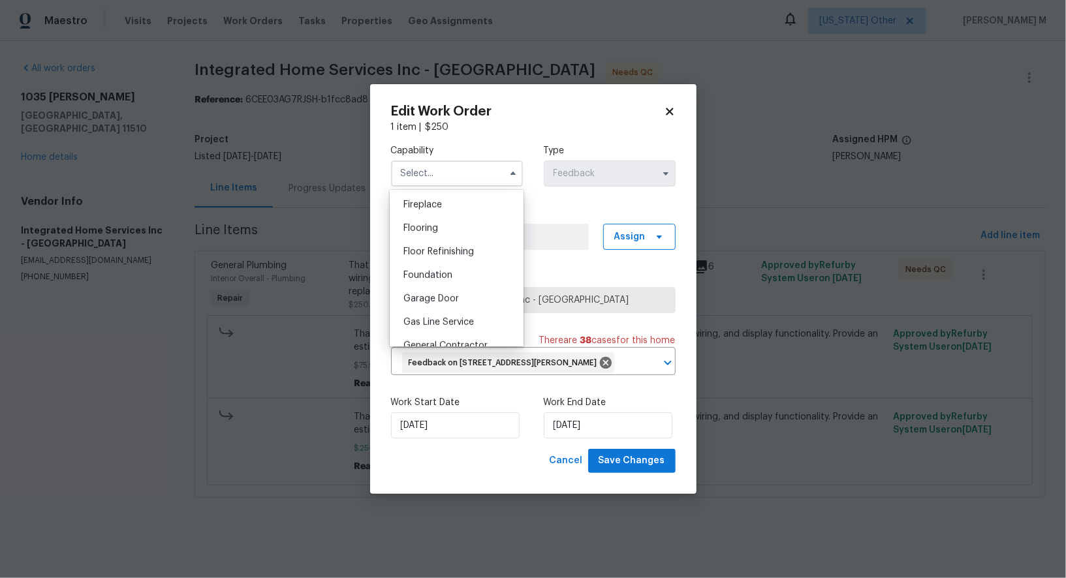
scroll to position [494, 0]
click at [462, 331] on span "General Contractor" at bounding box center [446, 335] width 84 height 9
type input "General Contractor"
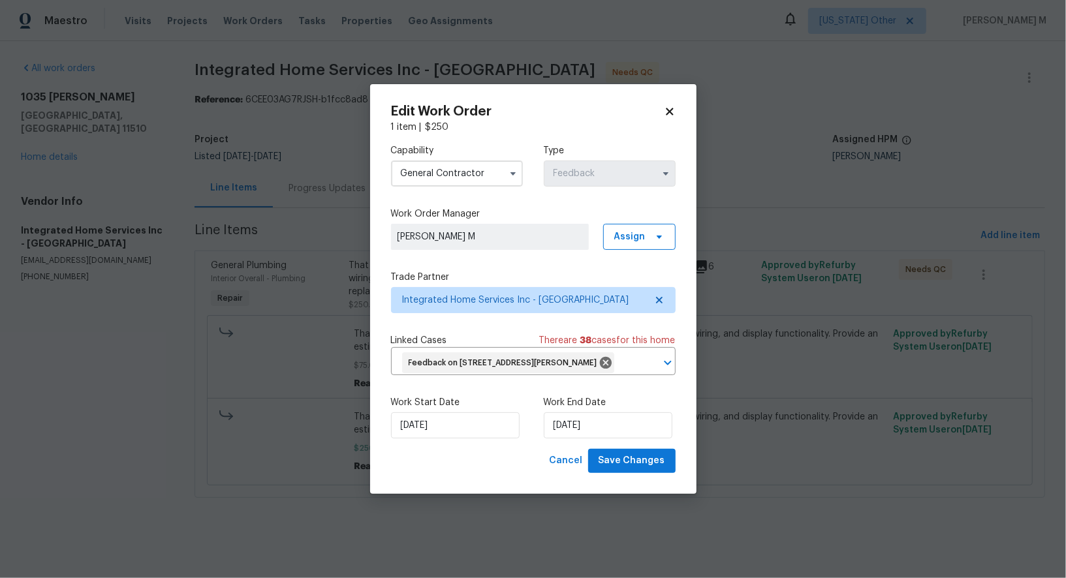
click at [435, 449] on div "Cancel Save Changes" at bounding box center [533, 461] width 285 height 24
click at [435, 419] on input "[DATE]" at bounding box center [455, 426] width 129 height 26
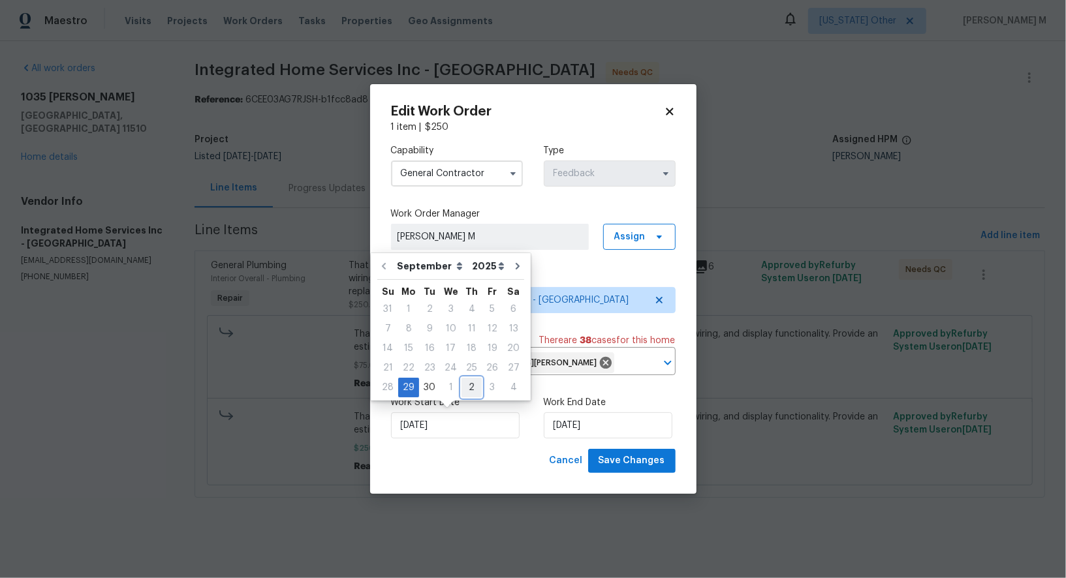
click at [475, 389] on div "2" at bounding box center [472, 388] width 20 height 18
type input "[DATE]"
select select "9"
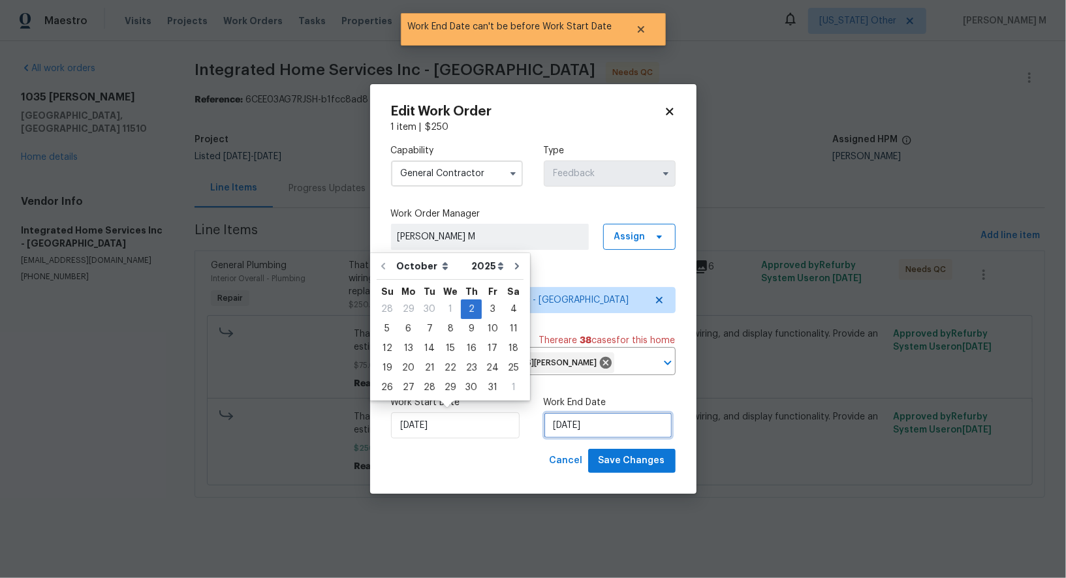
click at [583, 422] on input "[DATE]" at bounding box center [608, 426] width 129 height 26
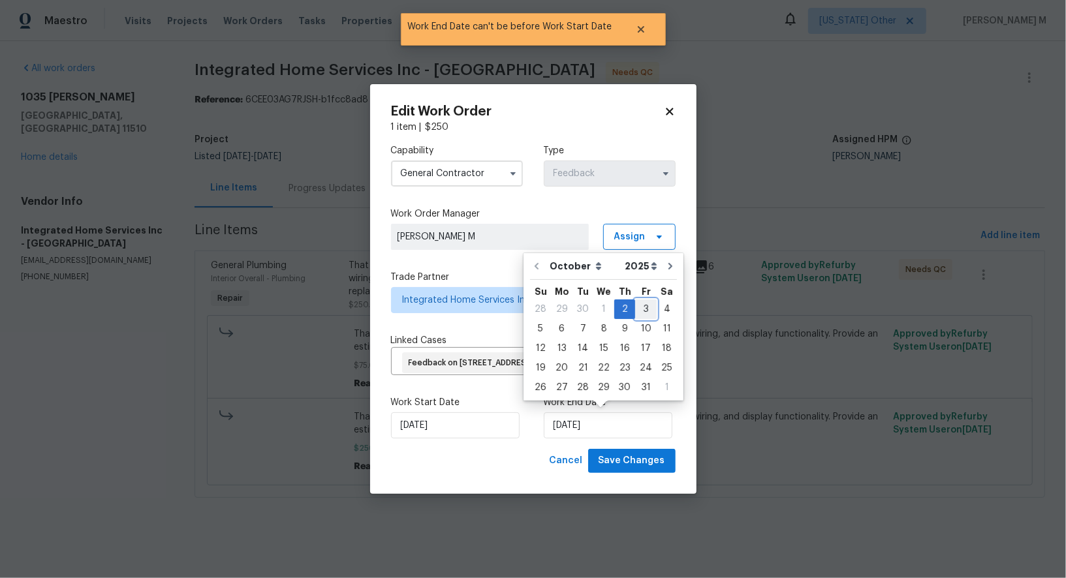
click at [644, 303] on div "3" at bounding box center [646, 309] width 22 height 18
type input "[DATE]"
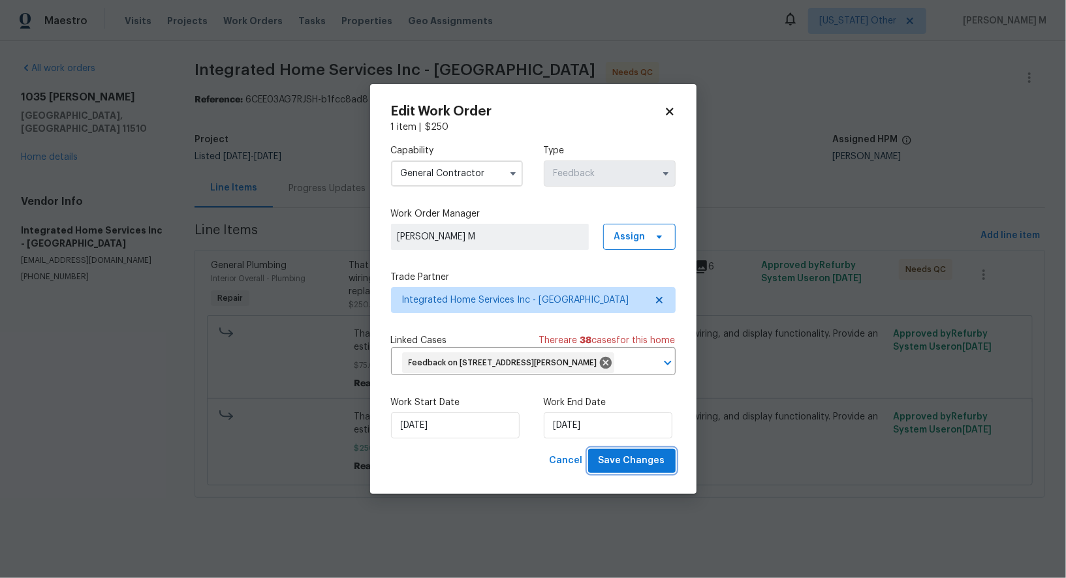
click at [648, 462] on span "Save Changes" at bounding box center [632, 461] width 67 height 16
click at [756, 460] on body "Maestro Visits Projects Work Orders Tasks Properties Geo Assignments [US_STATE]…" at bounding box center [533, 267] width 1066 height 535
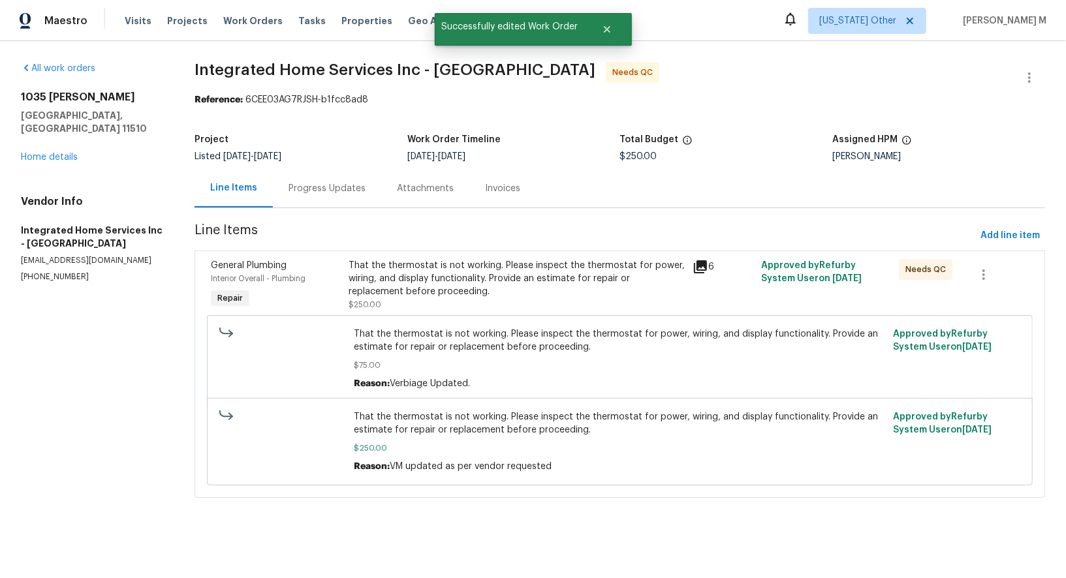
click at [470, 302] on div "That the thermostat is not working. Please inspect the thermostat for power, wi…" at bounding box center [517, 285] width 336 height 52
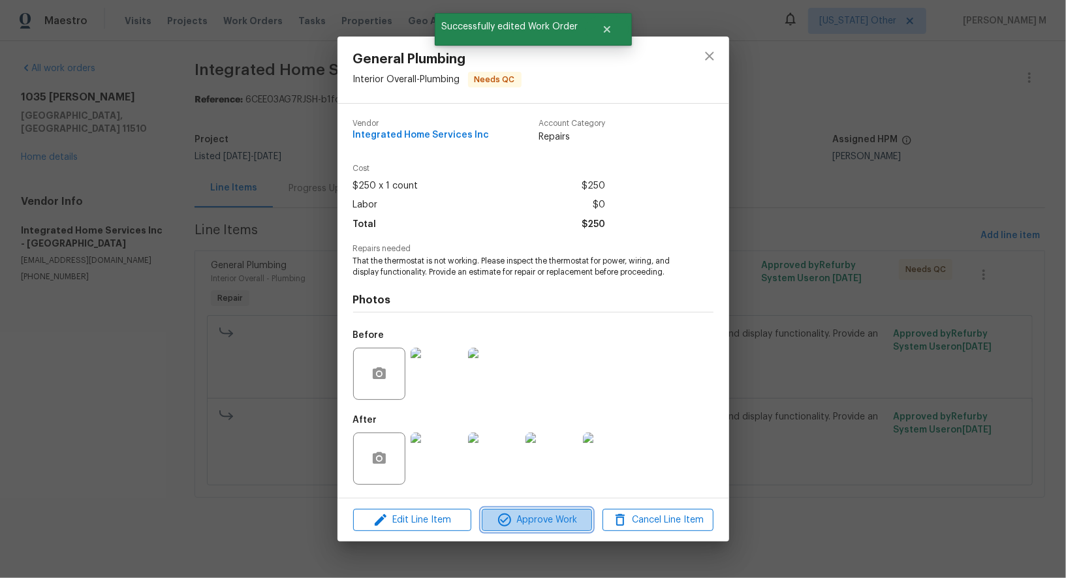
click at [545, 518] on span "Approve Work" at bounding box center [537, 521] width 103 height 16
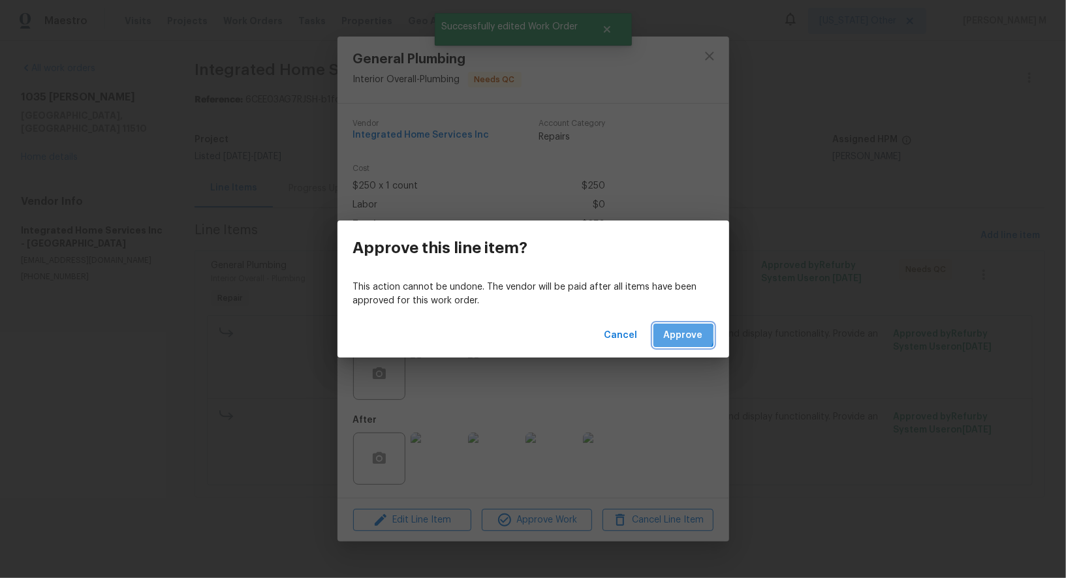
click at [688, 334] on span "Approve" at bounding box center [683, 336] width 39 height 16
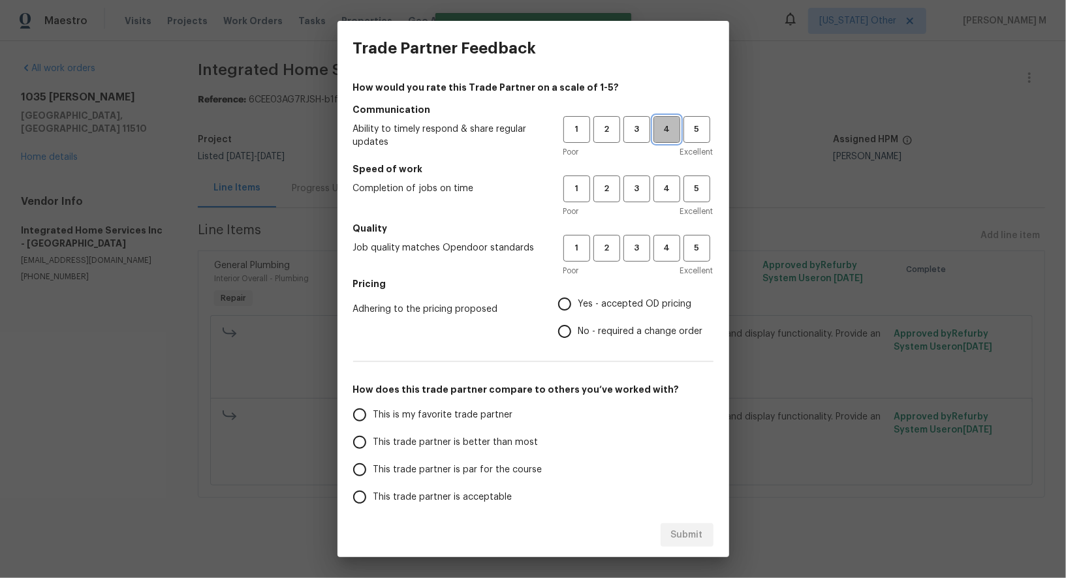
click at [659, 137] on button "4" at bounding box center [667, 129] width 27 height 27
click at [659, 190] on span "4" at bounding box center [667, 189] width 24 height 15
click at [660, 257] on button "4" at bounding box center [667, 248] width 27 height 27
click at [614, 281] on h5 "Pricing" at bounding box center [533, 283] width 360 height 13
click at [596, 306] on span "Yes - accepted OD pricing" at bounding box center [635, 305] width 114 height 14
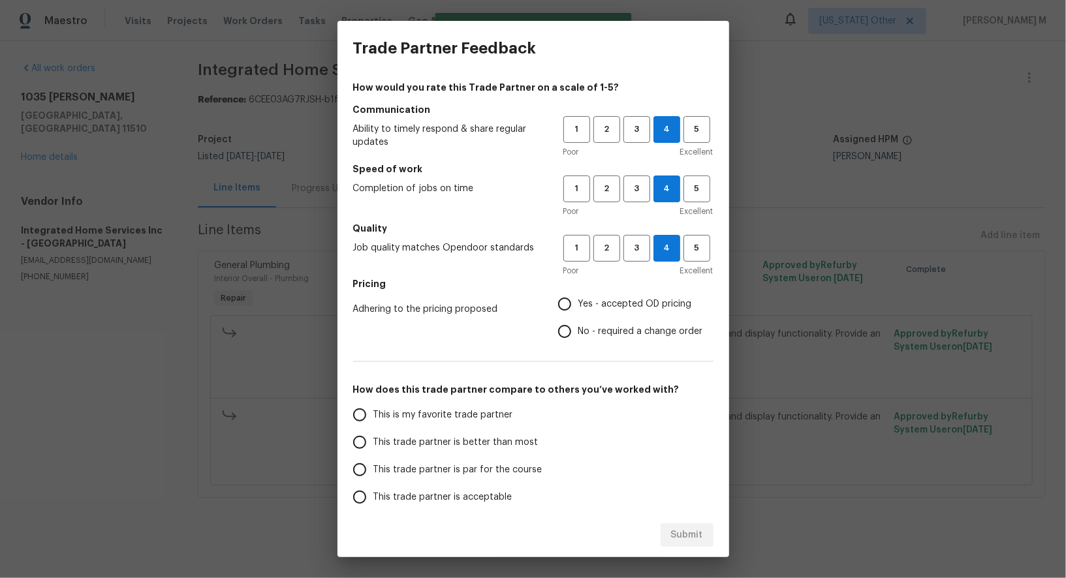
click at [578, 306] on input "Yes - accepted OD pricing" at bounding box center [564, 304] width 27 height 27
radio input "true"
click at [409, 464] on span "This trade partner is par for the course" at bounding box center [457, 471] width 169 height 14
click at [373, 461] on input "This trade partner is par for the course" at bounding box center [359, 469] width 27 height 27
click at [689, 535] on span "Submit" at bounding box center [687, 536] width 32 height 16
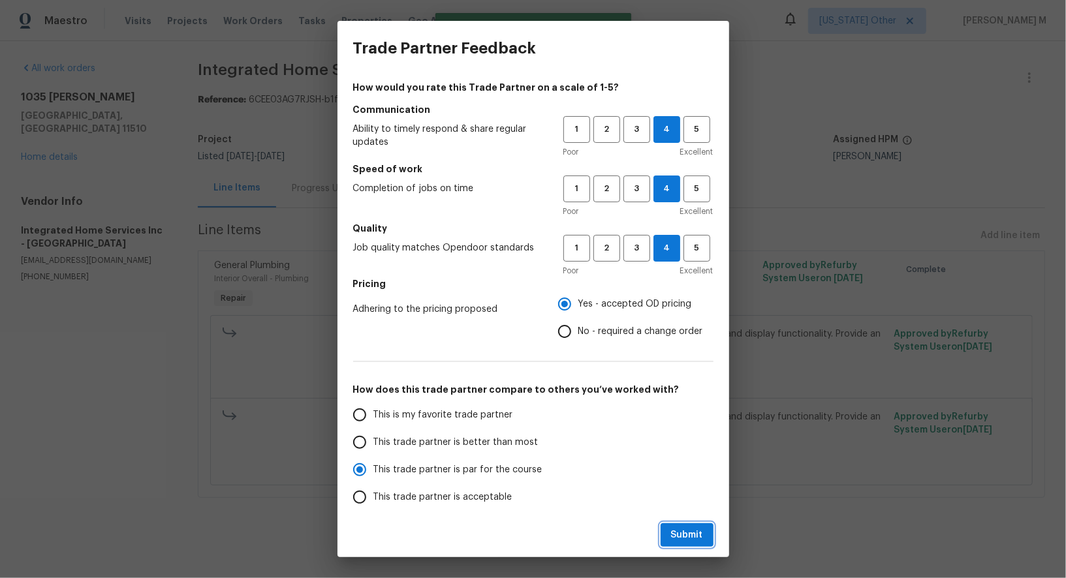
radio input "true"
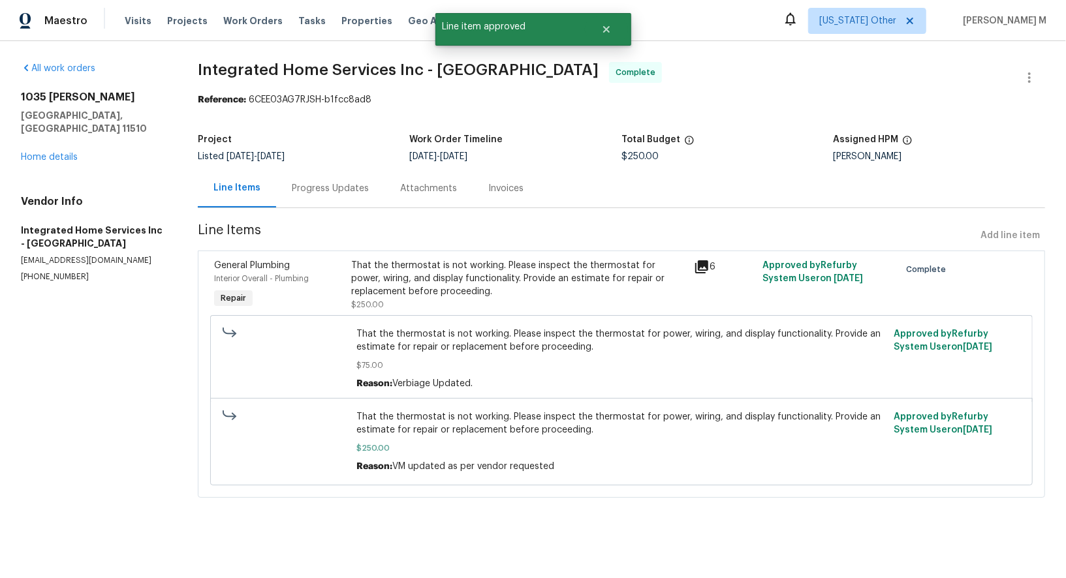
click at [818, 482] on div "General Plumbing Interior Overall - Plumbing Repair That the thermostat is not …" at bounding box center [621, 374] width 847 height 247
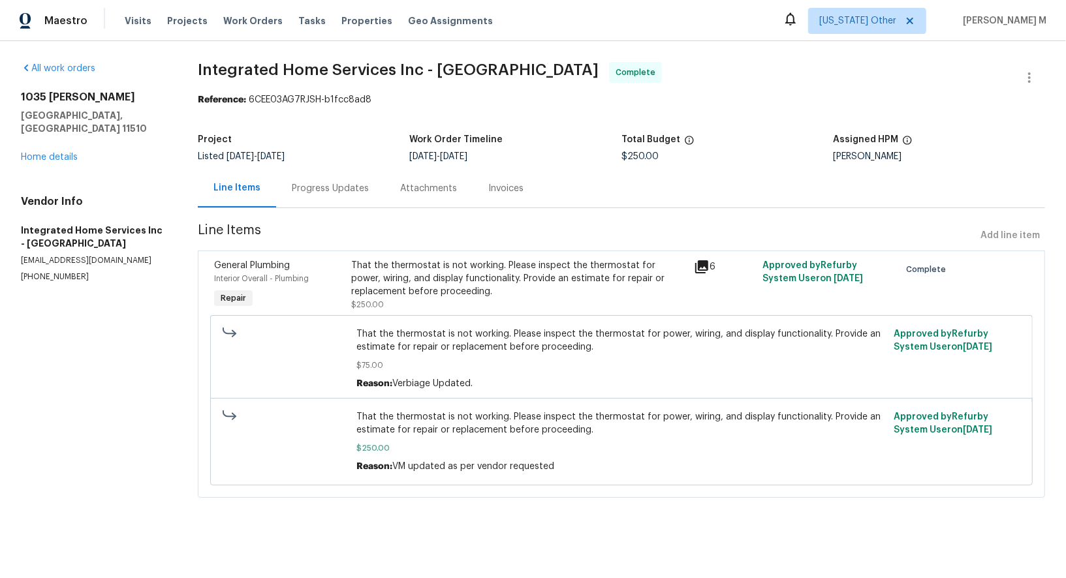
click at [329, 193] on div "Progress Updates" at bounding box center [330, 188] width 108 height 39
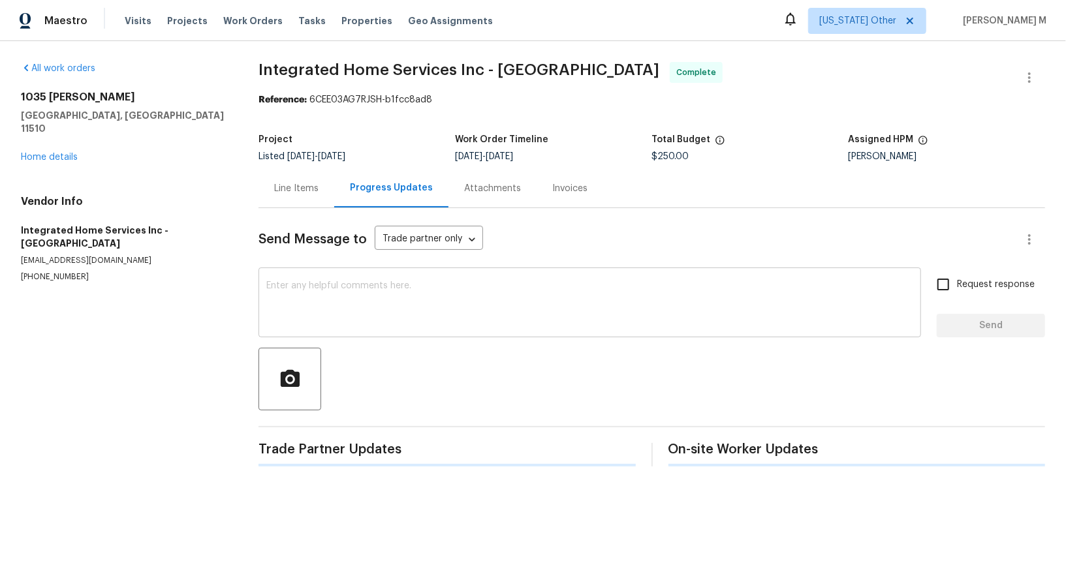
click at [339, 304] on textarea at bounding box center [589, 304] width 647 height 46
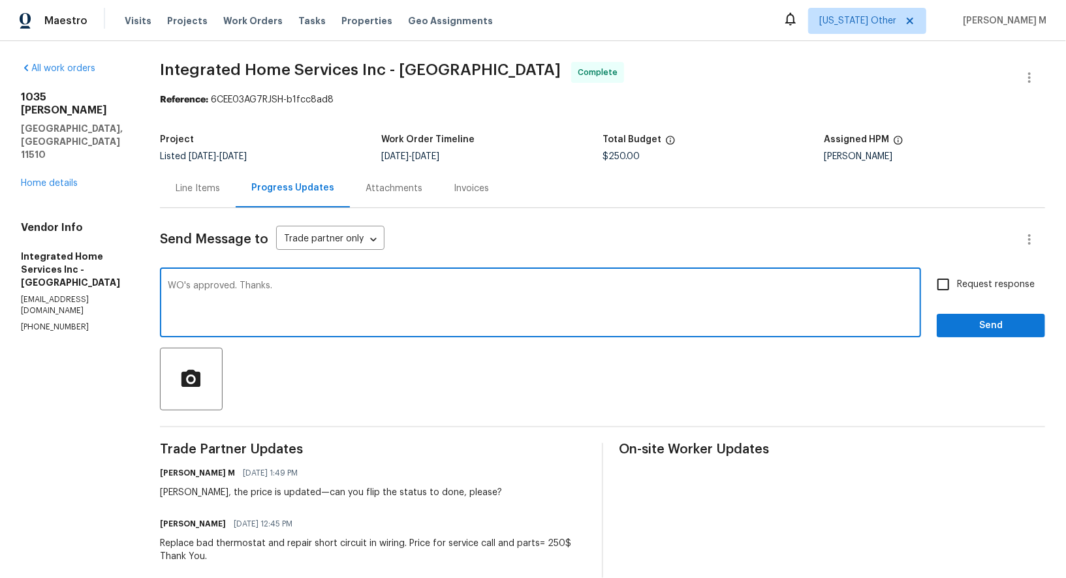
type textarea "WO's approved. Thanks."
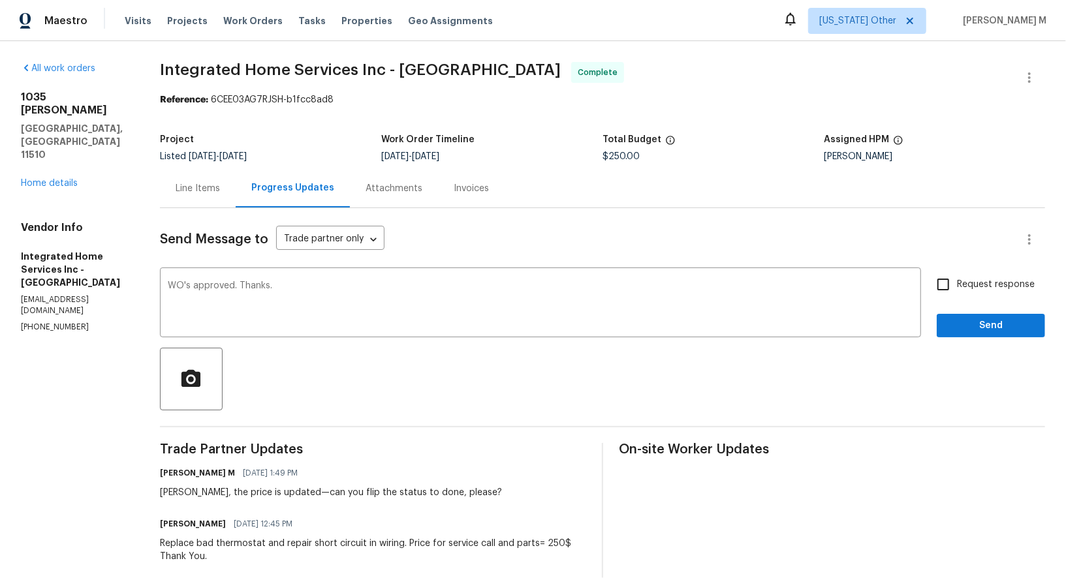
click at [984, 253] on div "Send Message to Trade partner only Trade partner only ​ WO's approved. Thanks. …" at bounding box center [602, 515] width 885 height 615
click at [957, 281] on input "Request response" at bounding box center [943, 284] width 27 height 27
checkbox input "true"
click at [966, 318] on span "Send" at bounding box center [990, 326] width 87 height 16
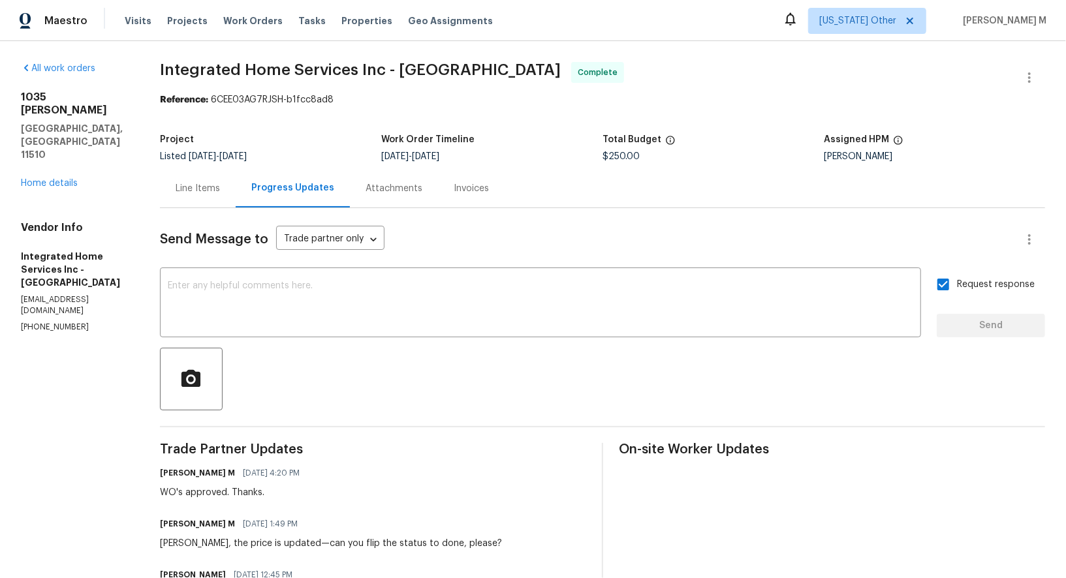
click at [63, 147] on div "All work orders [STREET_ADDRESS][PERSON_NAME] Home details Vendor Info Integrat…" at bounding box center [75, 197] width 108 height 271
click at [63, 179] on link "Home details" at bounding box center [49, 183] width 57 height 9
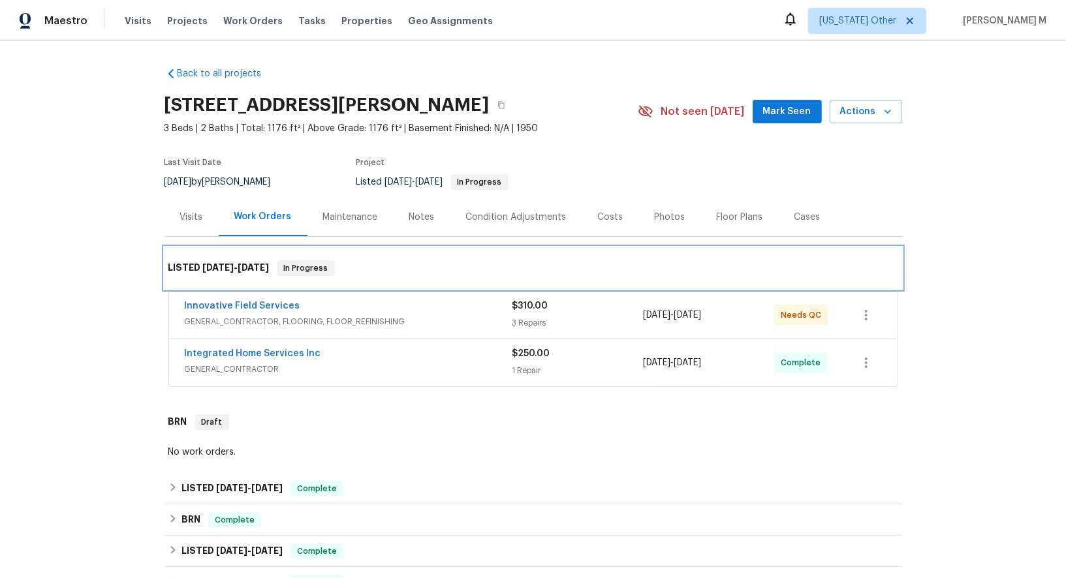
click at [564, 281] on div "LISTED [DATE] - [DATE] In Progress" at bounding box center [534, 268] width 738 height 42
